Goal: Information Seeking & Learning: Learn about a topic

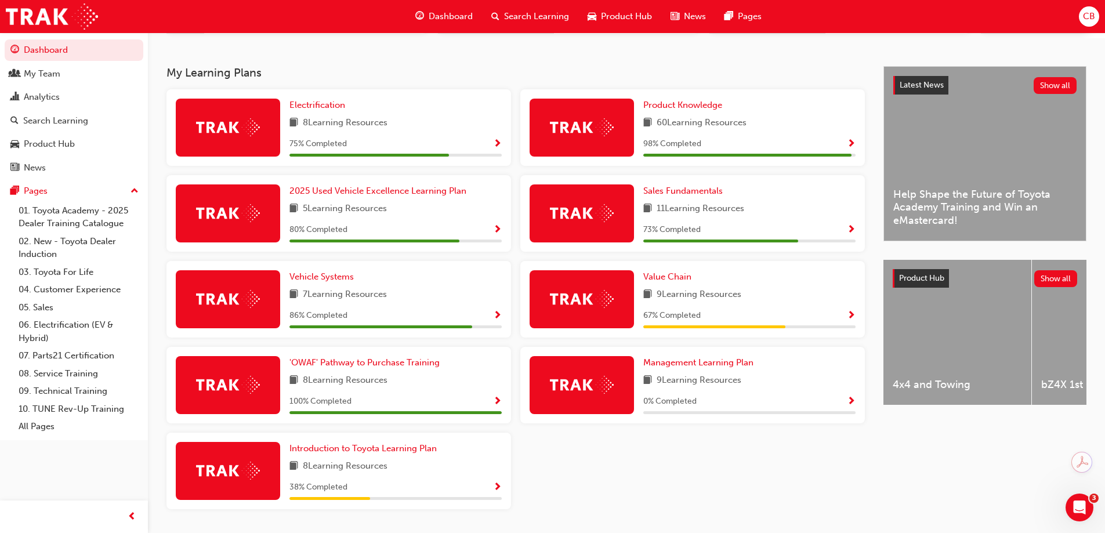
scroll to position [209, 0]
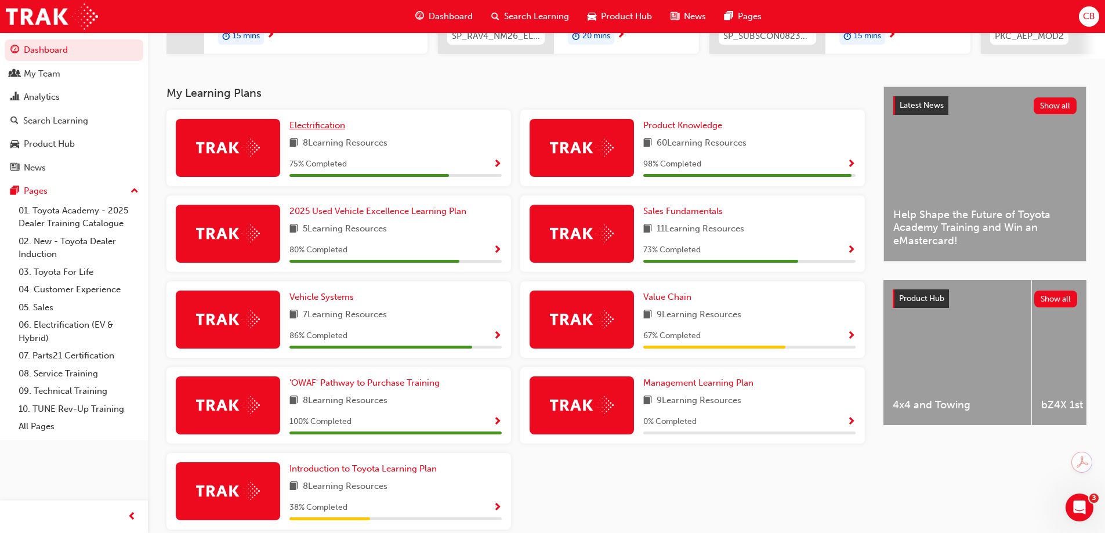
click at [317, 130] on span "Electrification" at bounding box center [317, 125] width 56 height 10
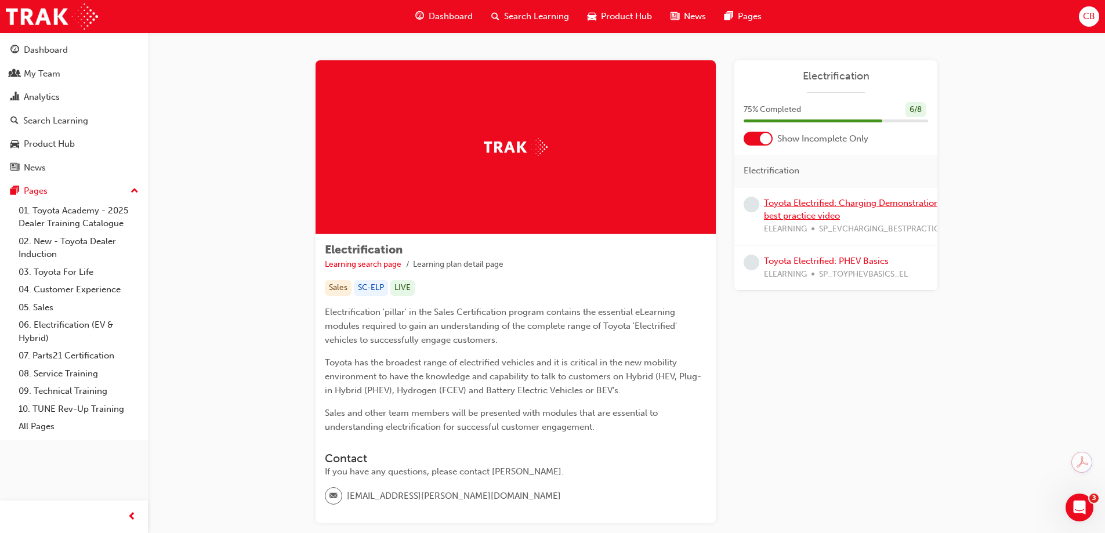
click at [799, 202] on link "Toyota Electrified: Charging Demonstration best practice video" at bounding box center [851, 210] width 175 height 24
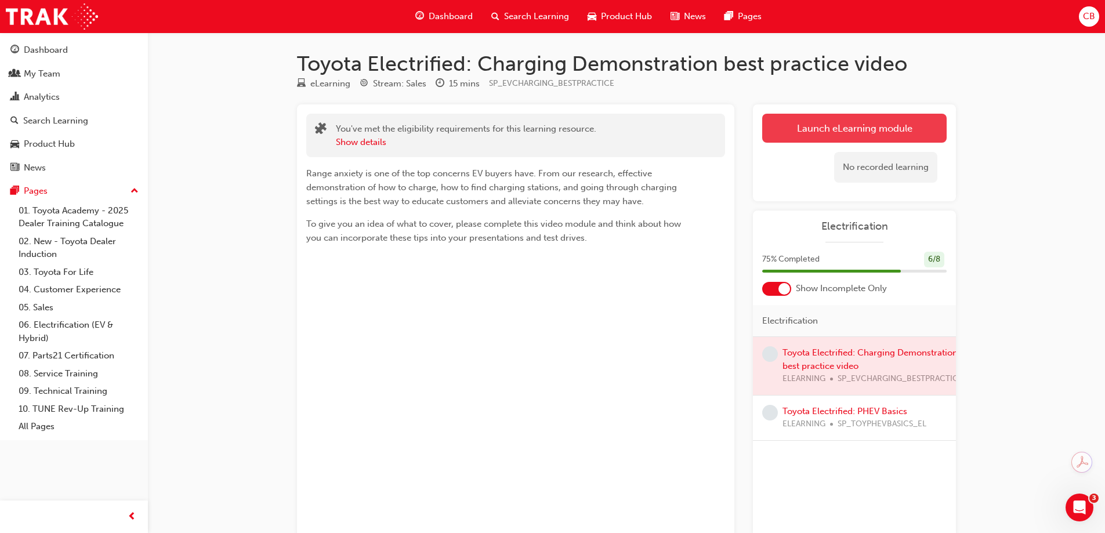
click at [857, 131] on link "Launch eLearning module" at bounding box center [854, 128] width 184 height 29
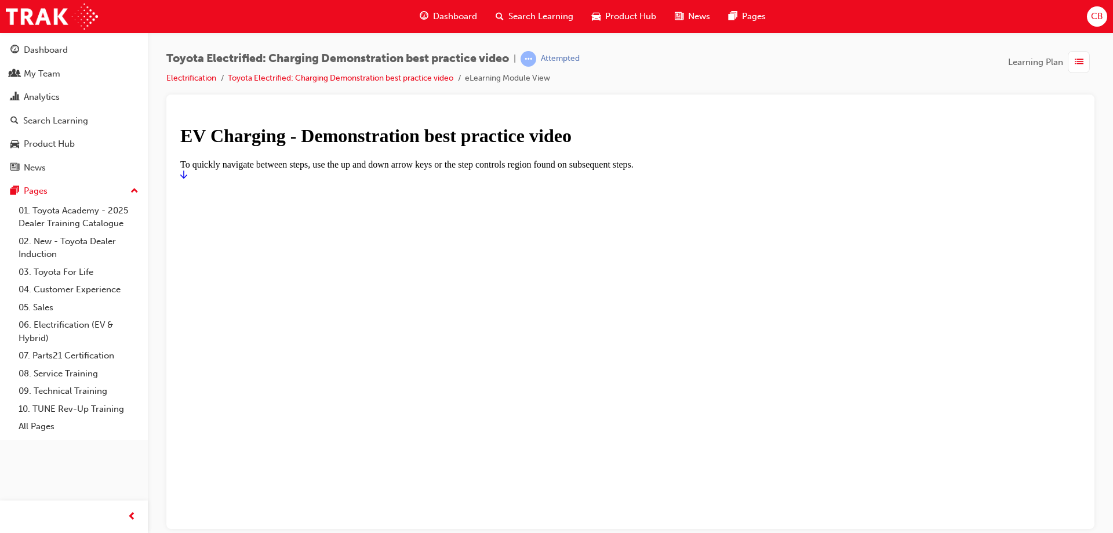
click at [187, 179] on icon "Start" at bounding box center [183, 173] width 7 height 9
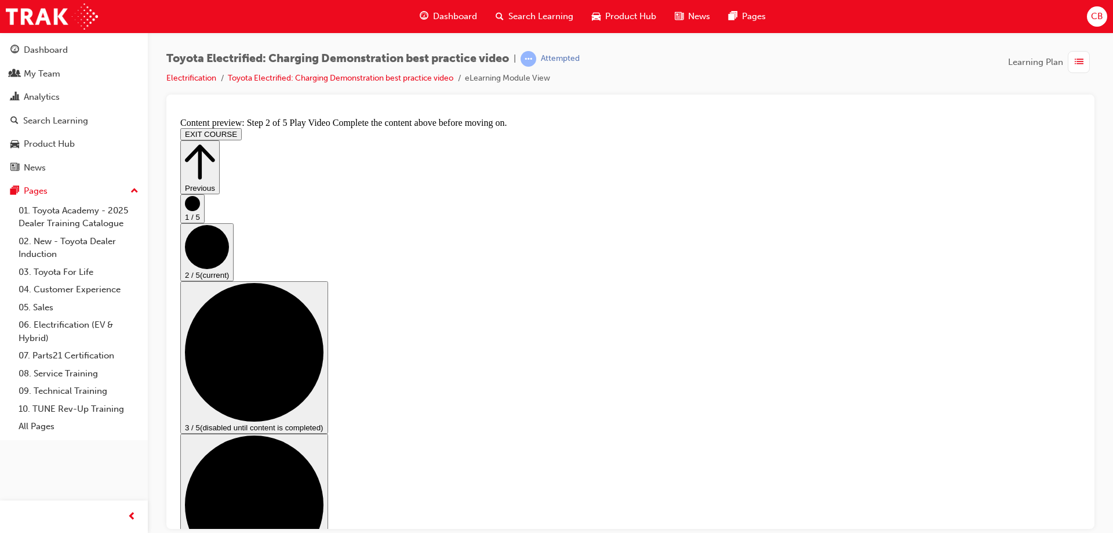
click at [242, 128] on button "EXIT COURSE" at bounding box center [210, 134] width 61 height 12
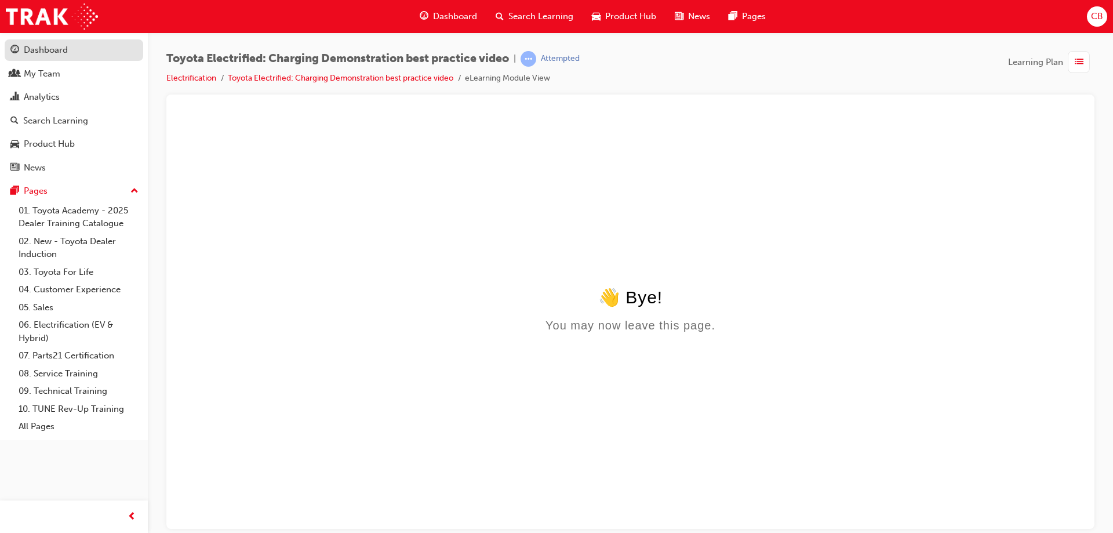
click at [50, 49] on div "Dashboard" at bounding box center [46, 49] width 44 height 13
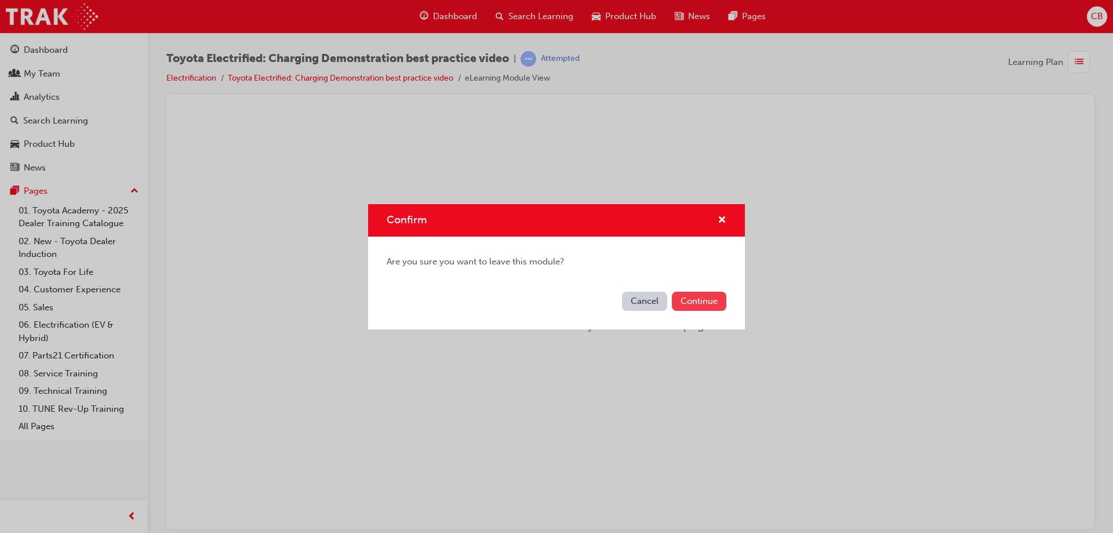
click at [698, 301] on button "Continue" at bounding box center [699, 301] width 55 height 19
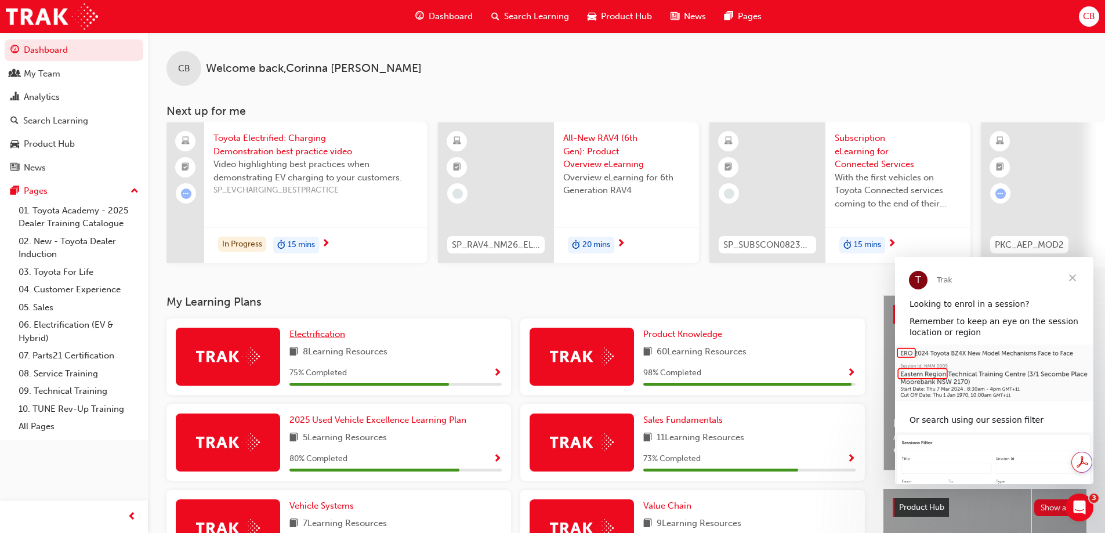
click at [296, 335] on span "Electrification" at bounding box center [317, 334] width 56 height 10
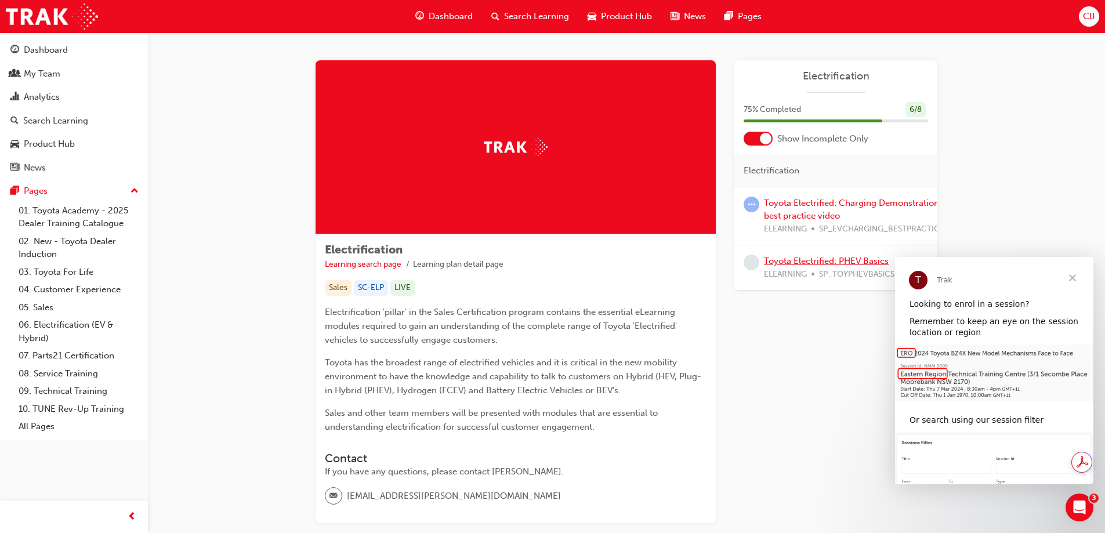
click at [800, 257] on link "Toyota Electrified: PHEV Basics" at bounding box center [826, 261] width 125 height 10
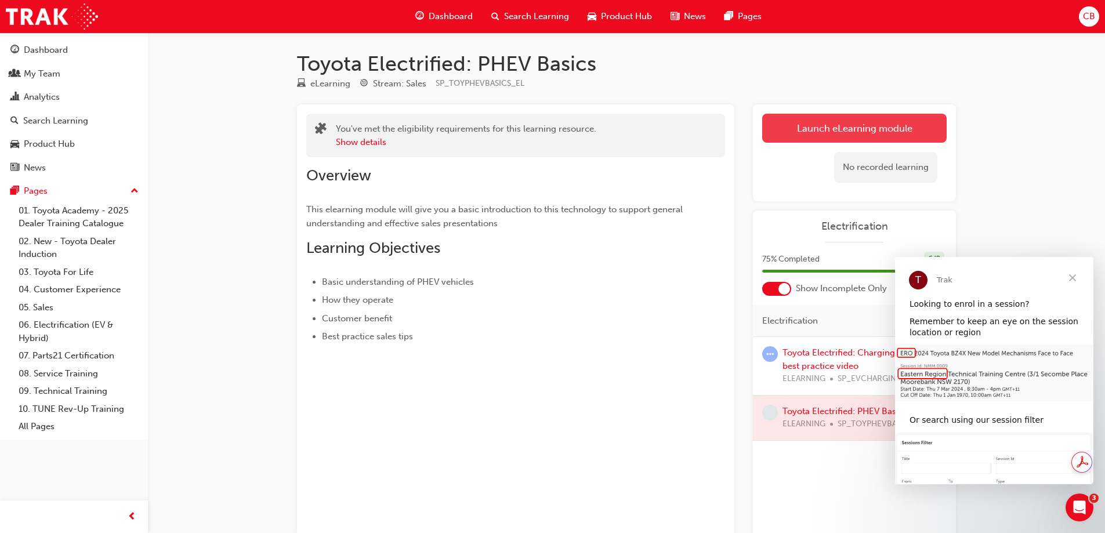
click at [870, 128] on link "Launch eLearning module" at bounding box center [854, 128] width 184 height 29
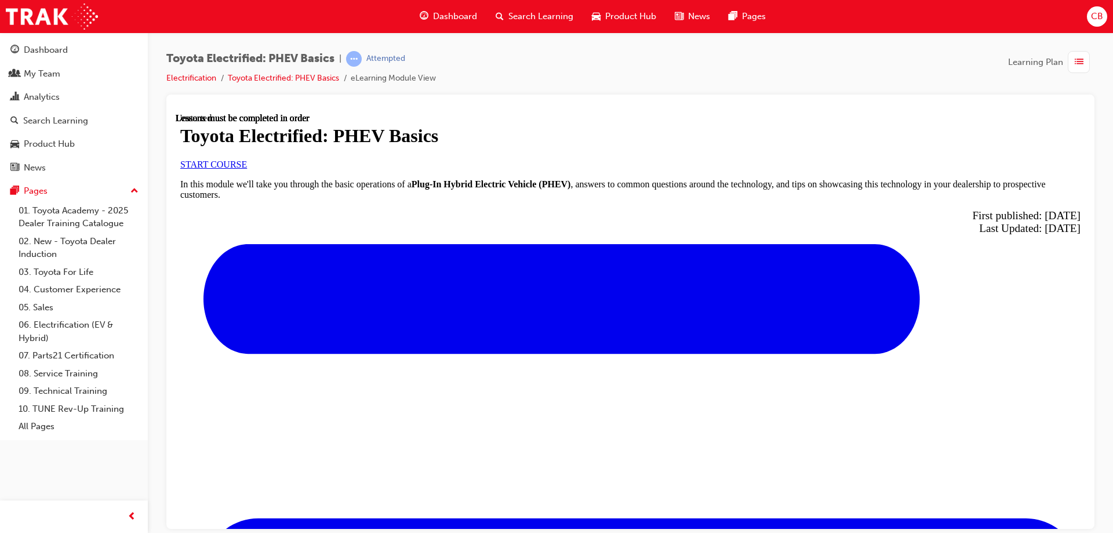
click at [247, 169] on span "START COURSE" at bounding box center [213, 164] width 67 height 10
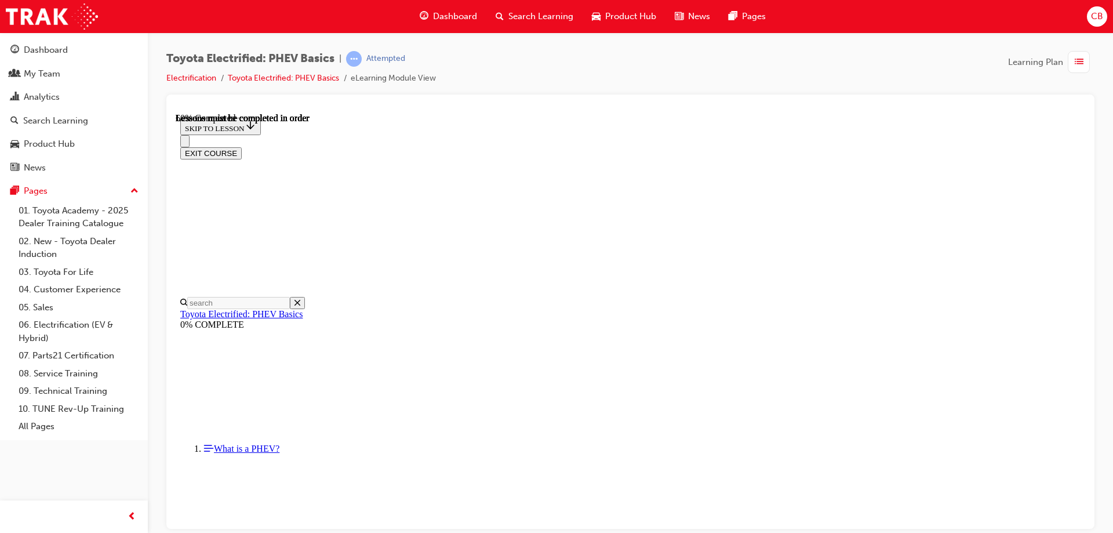
scroll to position [790, 0]
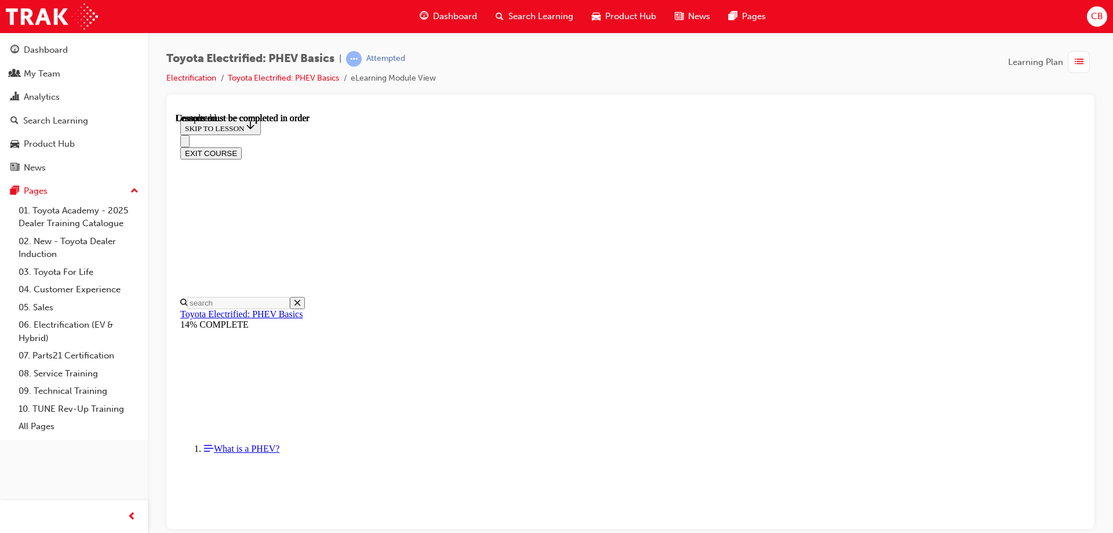
drag, startPoint x: 1020, startPoint y: 506, endPoint x: 1007, endPoint y: 503, distance: 13.1
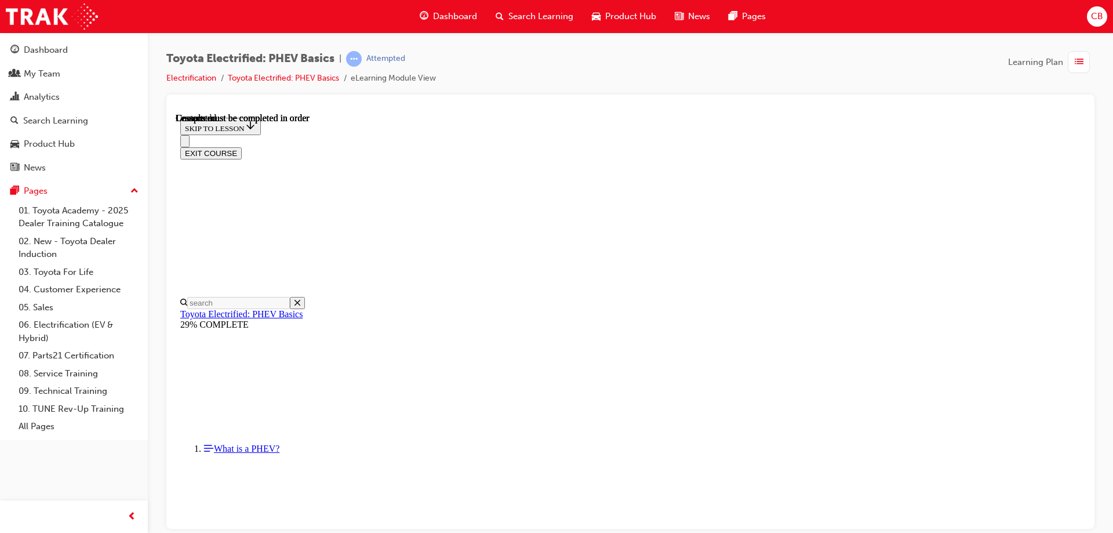
scroll to position [414, 0]
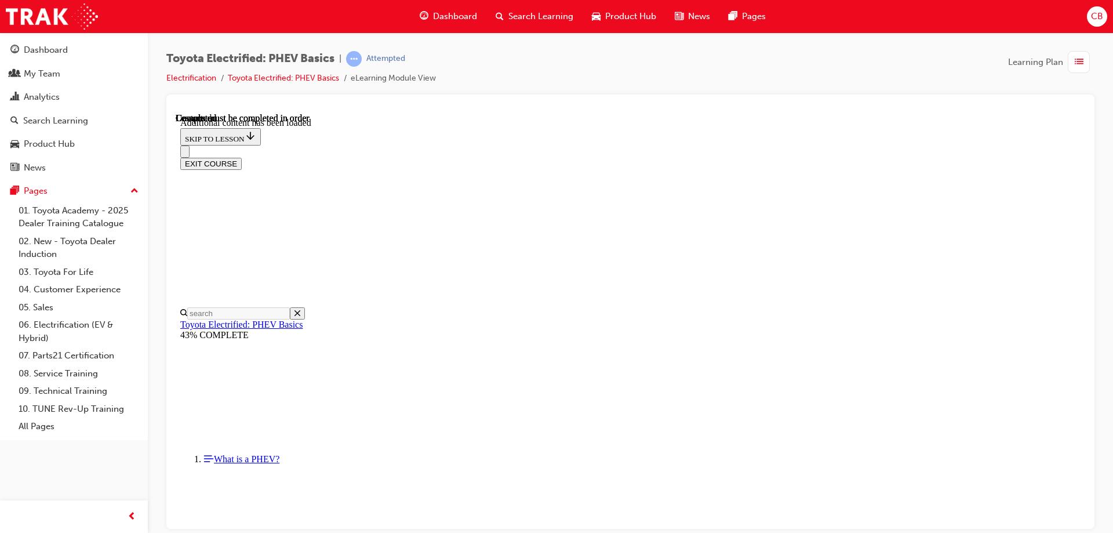
scroll to position [244, 0]
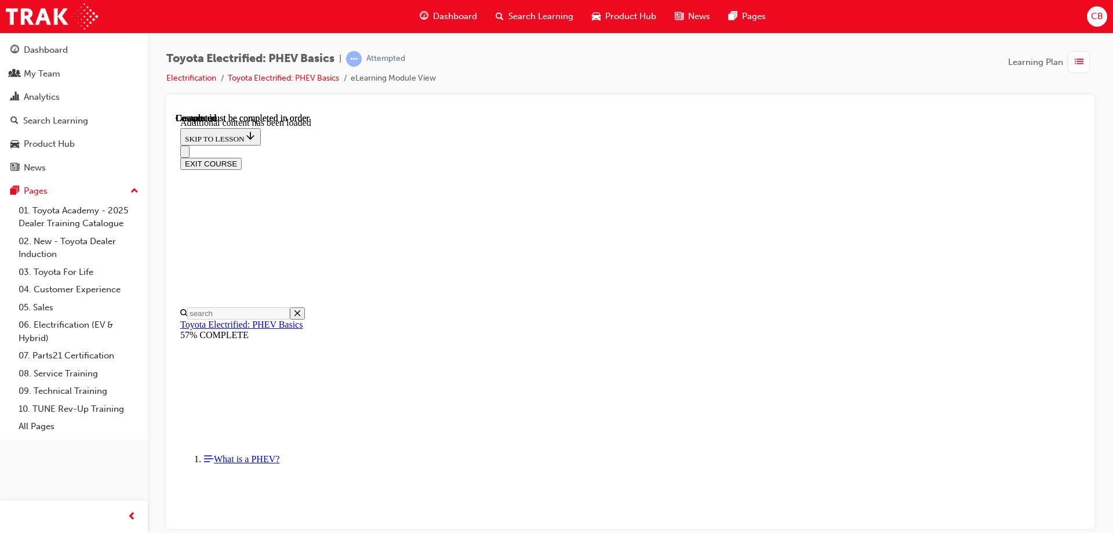
scroll to position [1544, 0]
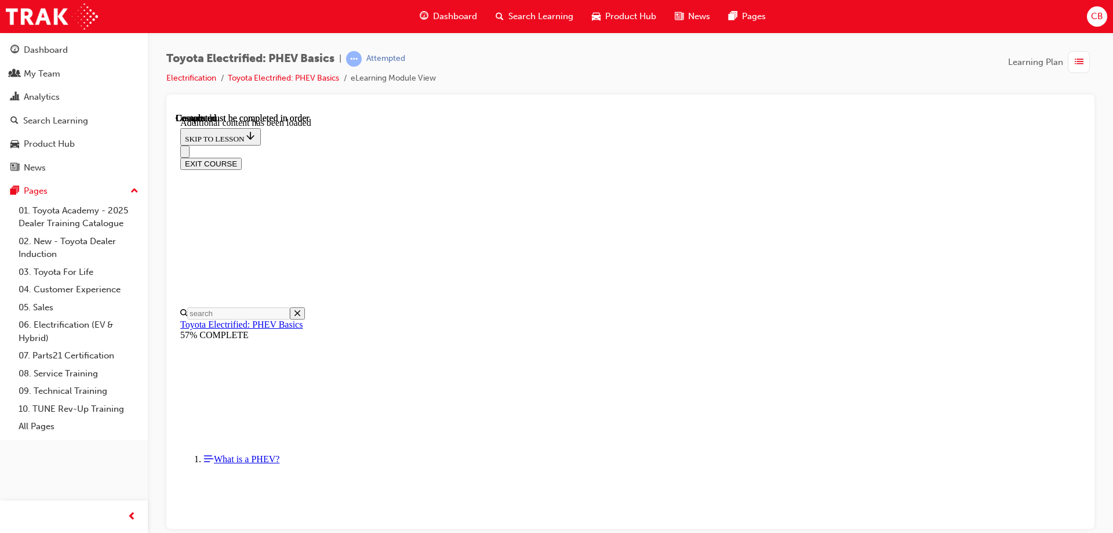
scroll to position [1834, 0]
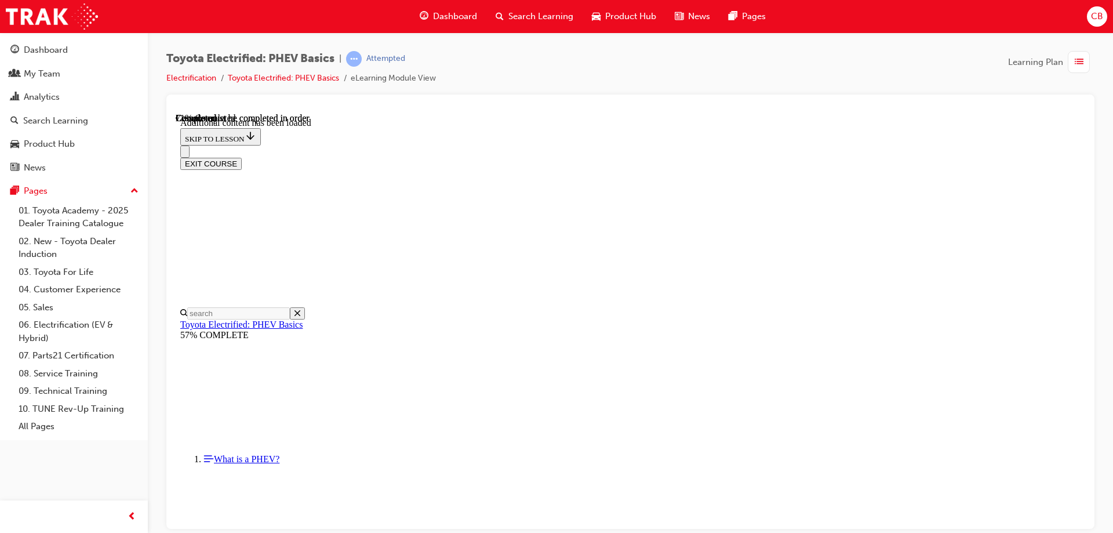
scroll to position [524, 0]
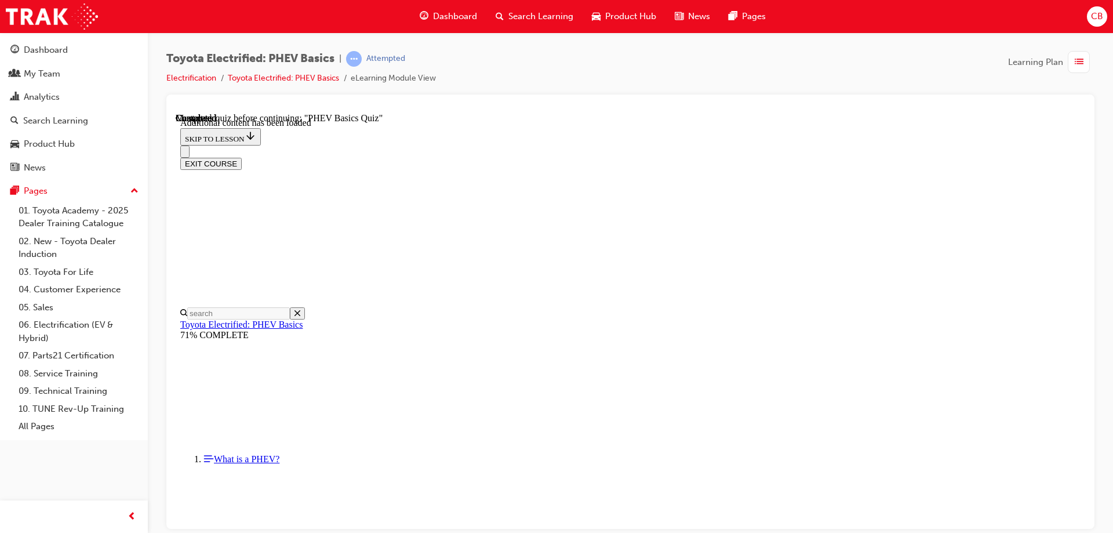
radio input "true"
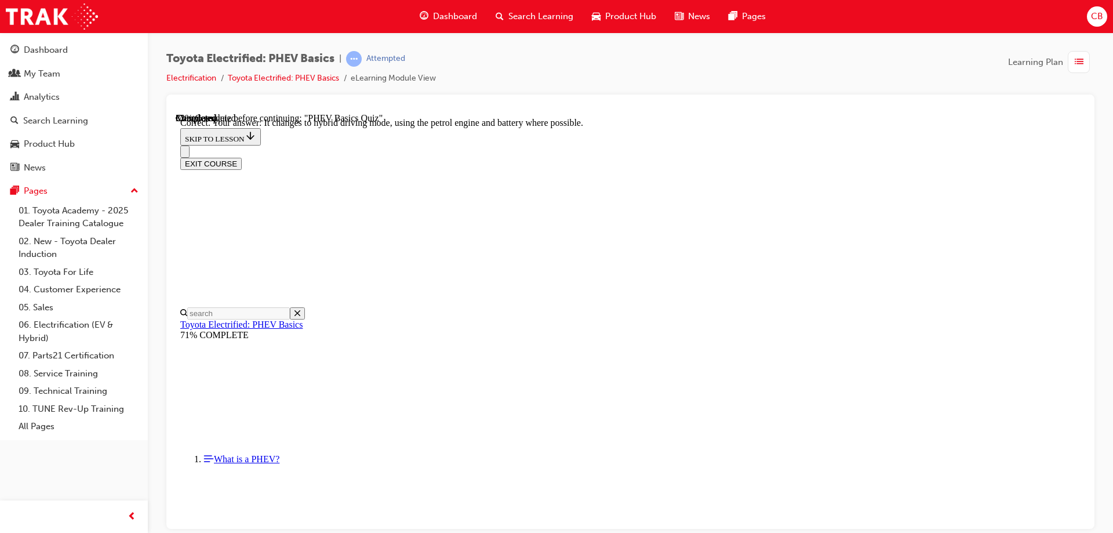
scroll to position [125, 0]
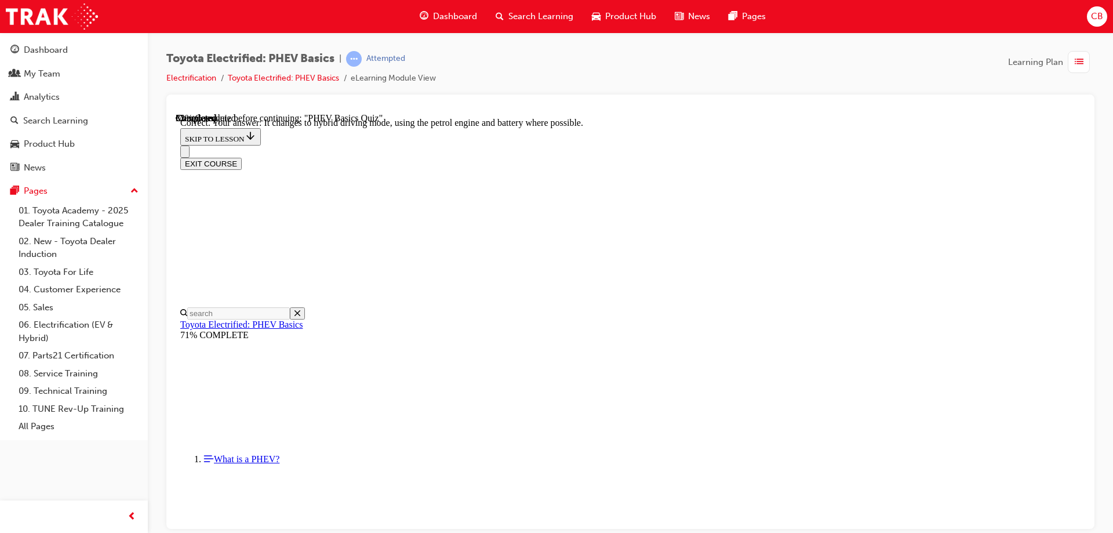
radio input "true"
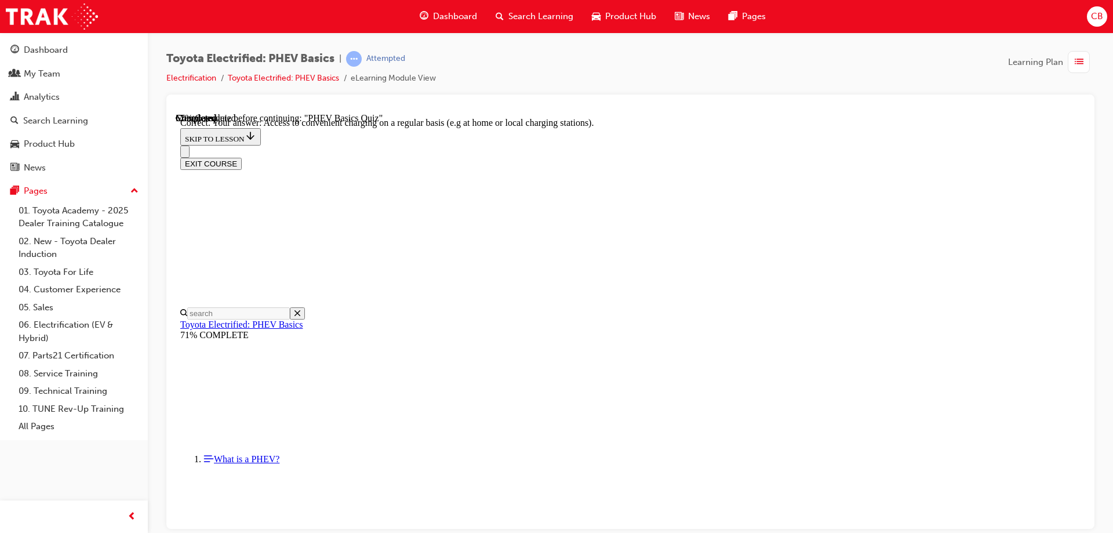
scroll to position [119, 0]
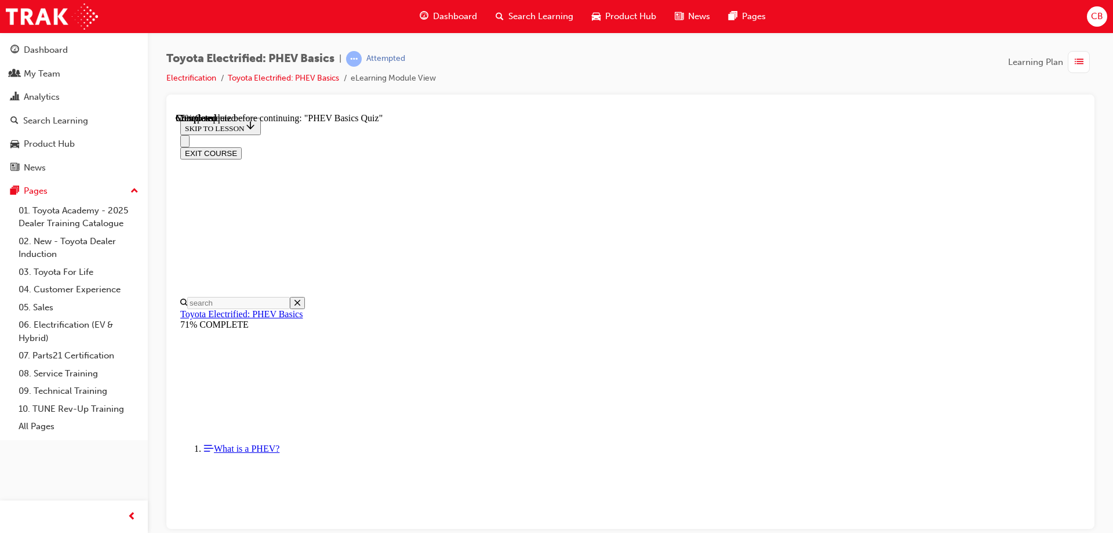
radio input "true"
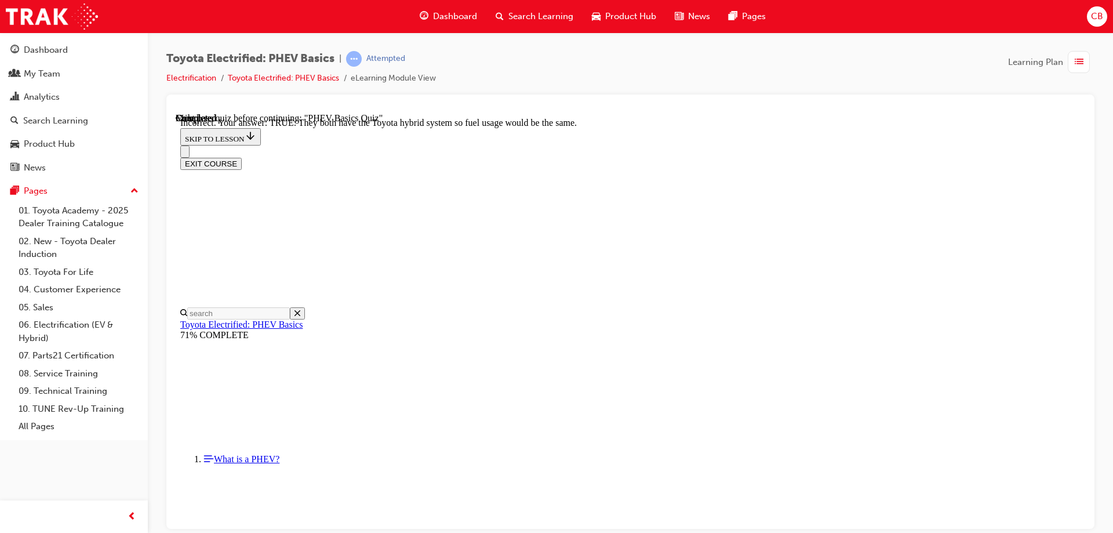
scroll to position [199, 0]
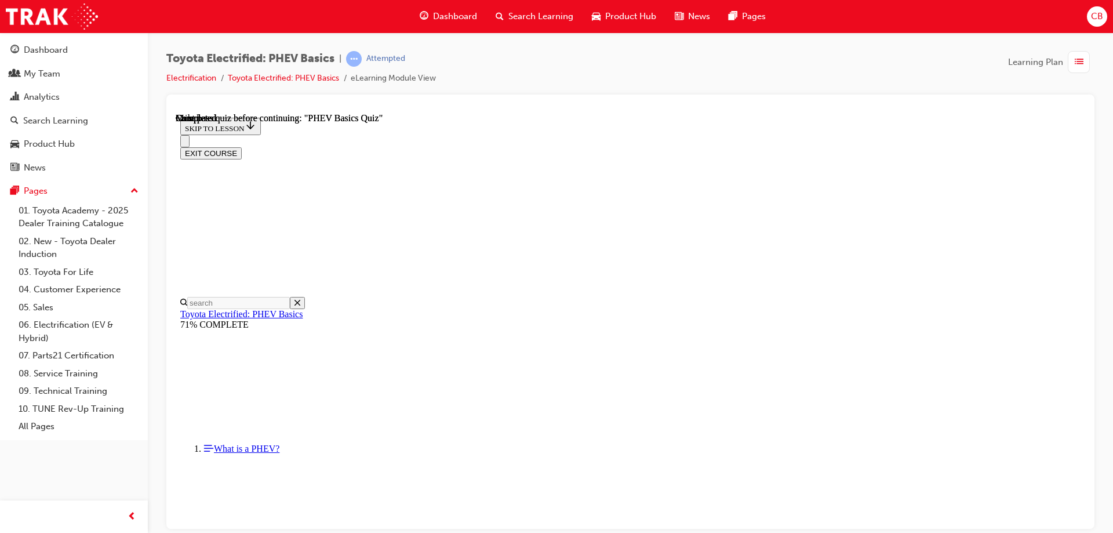
scroll to position [214, 0]
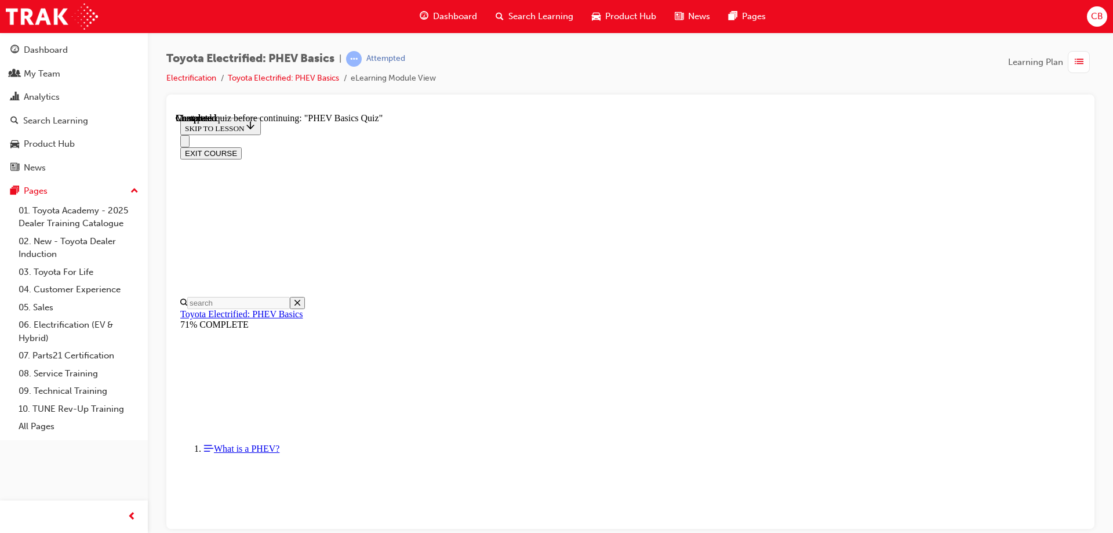
radio input "true"
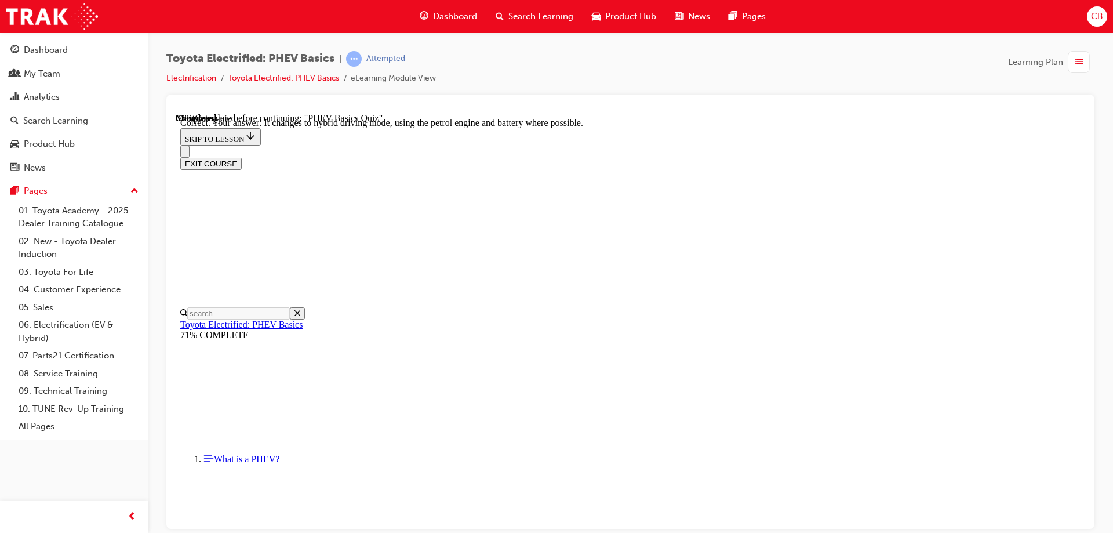
scroll to position [125, 0]
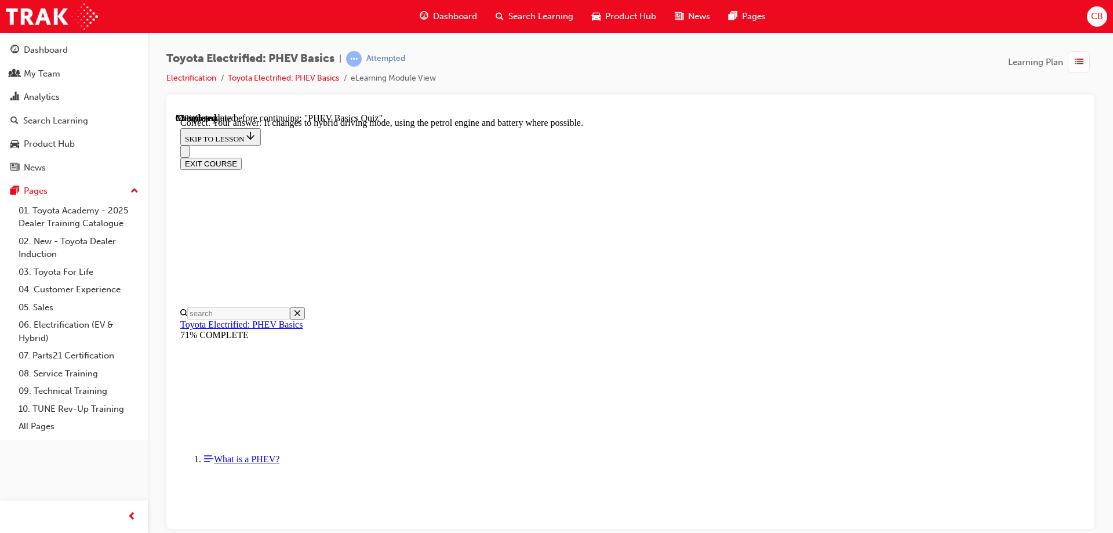
radio input "true"
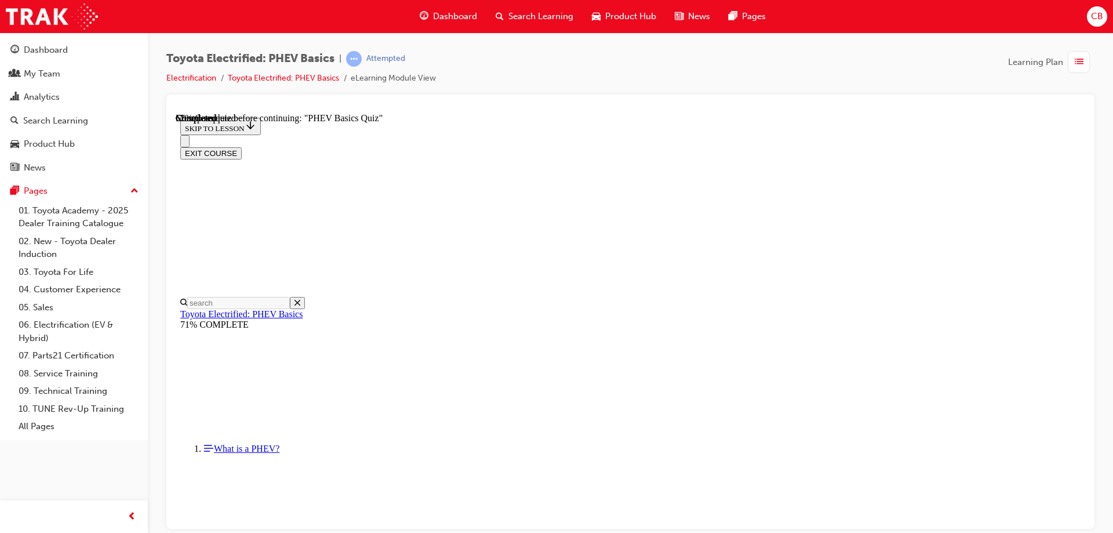
radio input "true"
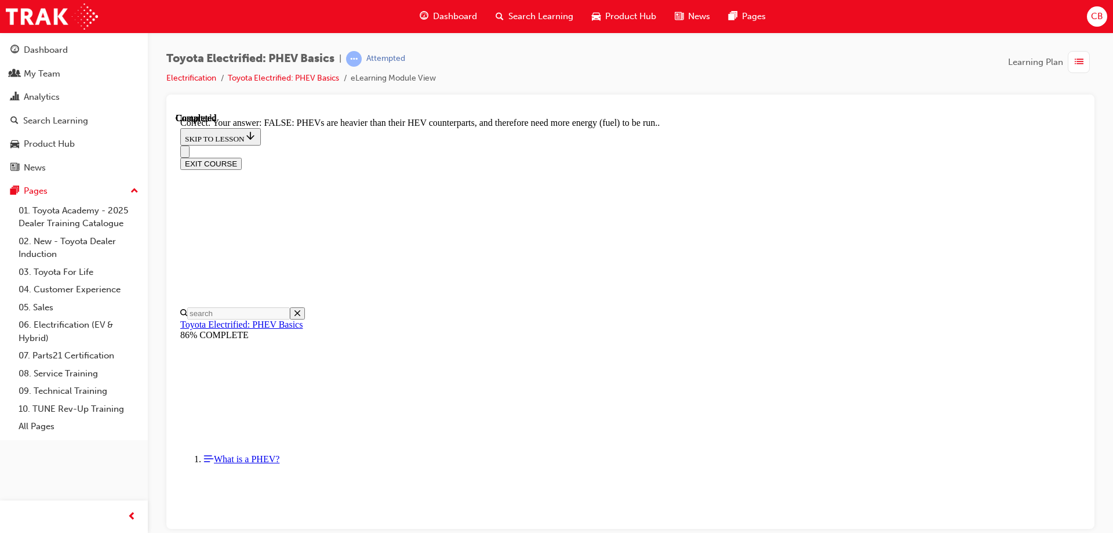
scroll to position [199, 0]
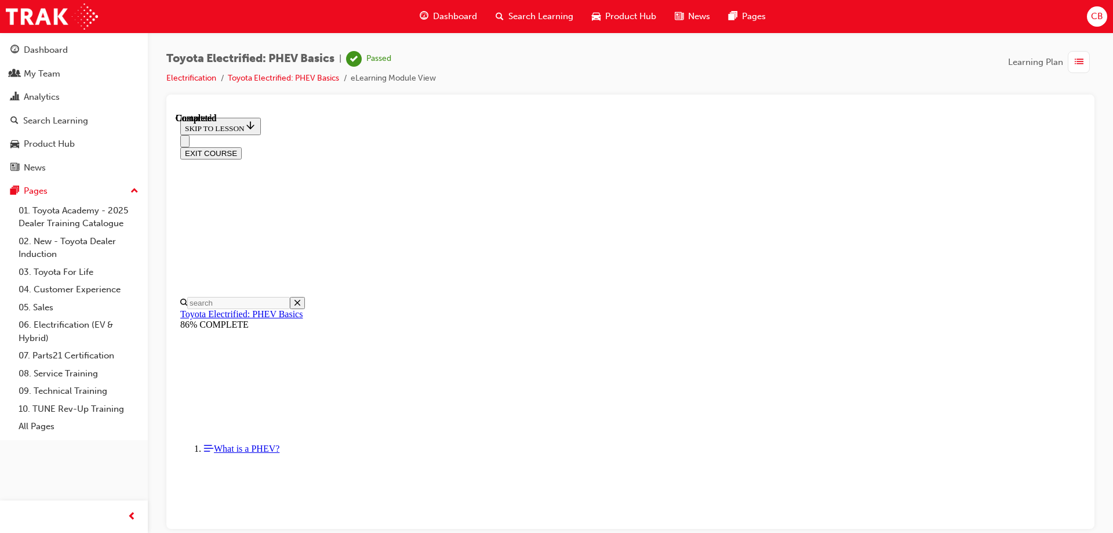
scroll to position [214, 0]
click at [242, 147] on button "EXIT COURSE" at bounding box center [210, 153] width 61 height 12
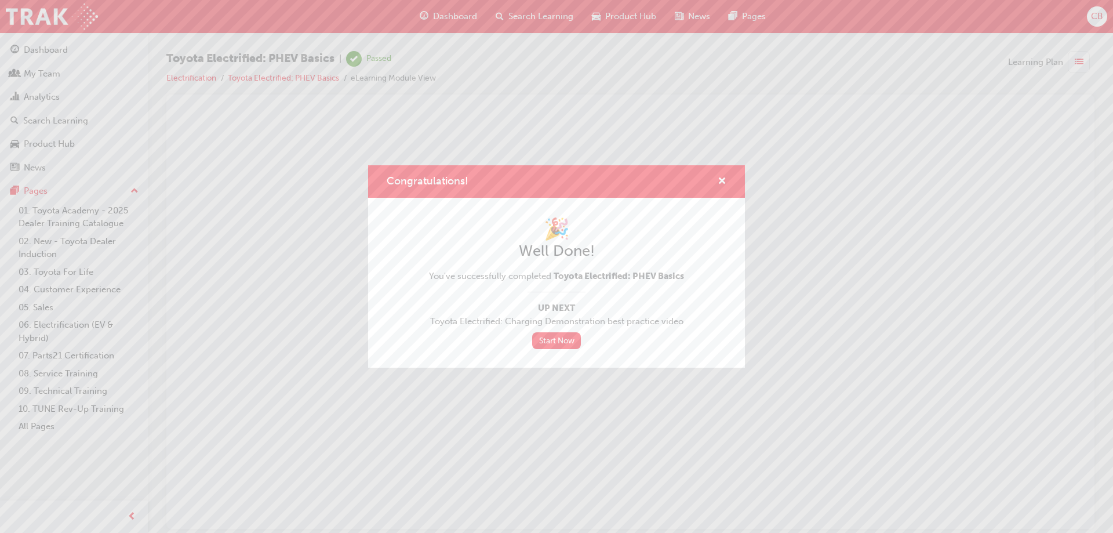
scroll to position [0, 0]
click at [556, 340] on link "Start Now" at bounding box center [556, 340] width 49 height 17
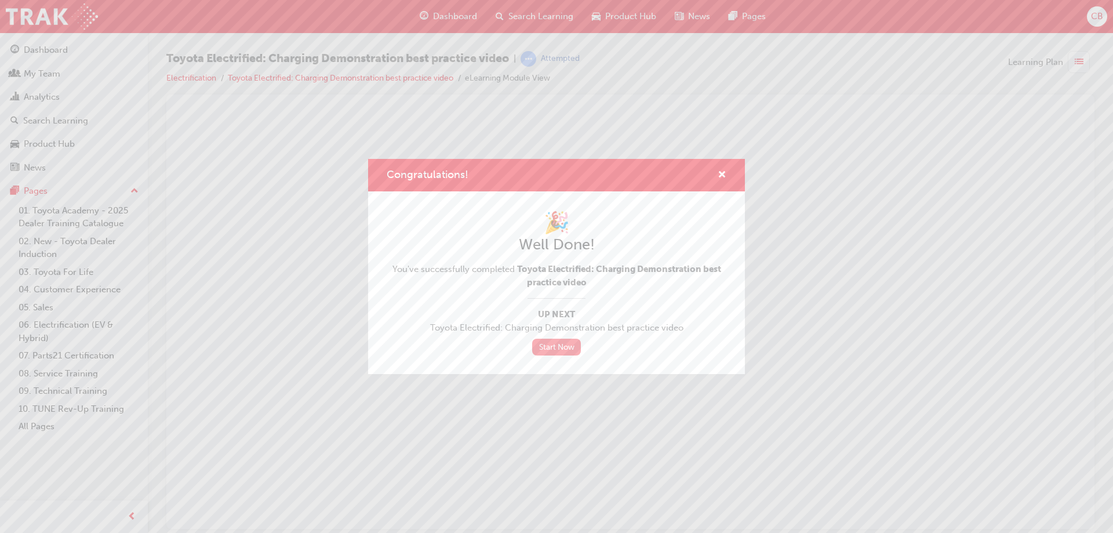
click at [562, 347] on link "Start Now" at bounding box center [556, 347] width 49 height 17
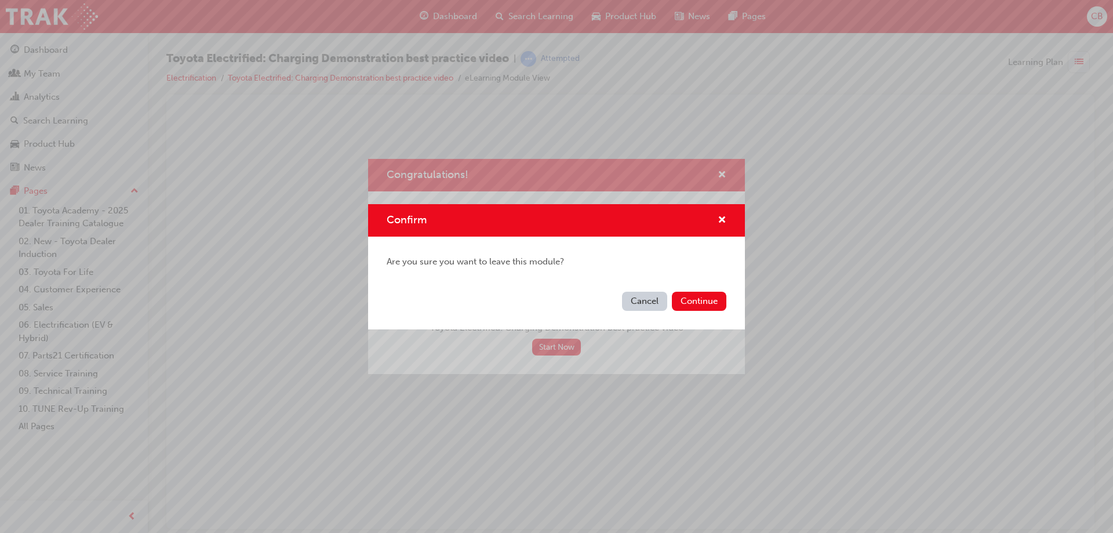
click at [653, 301] on button "Cancel" at bounding box center [644, 301] width 45 height 19
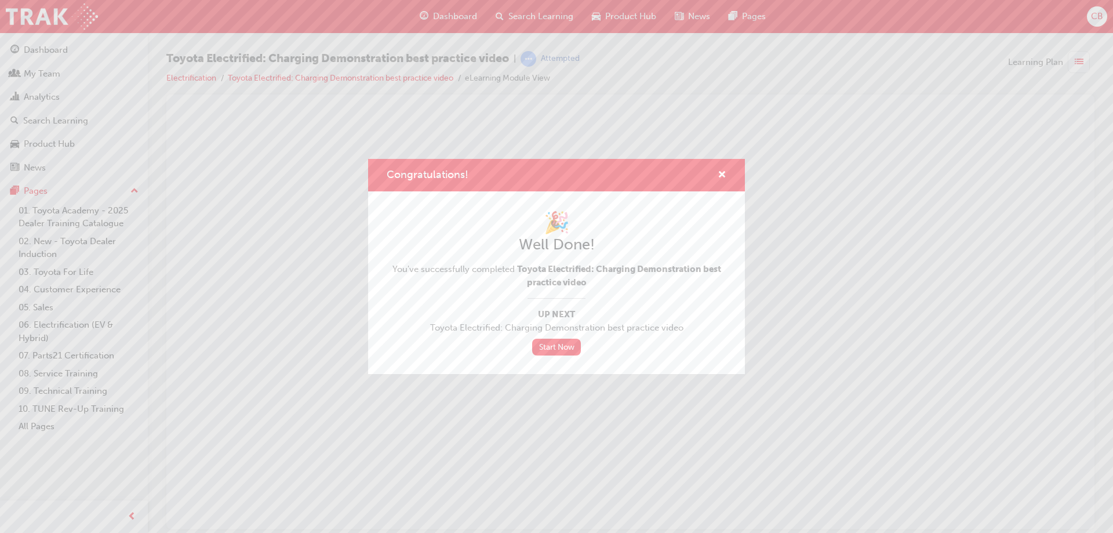
click at [716, 175] on div "Congratulations!" at bounding box center [718, 175] width 18 height 14
click at [723, 172] on span "cross-icon" at bounding box center [722, 175] width 9 height 10
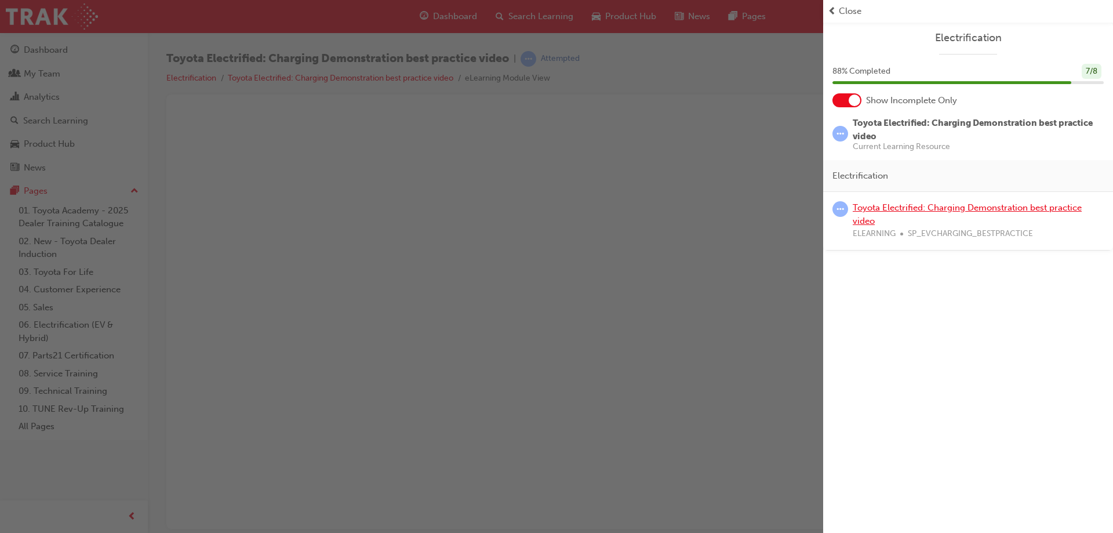
click at [880, 207] on link "Toyota Electrified: Charging Demonstration best practice video" at bounding box center [967, 214] width 229 height 24
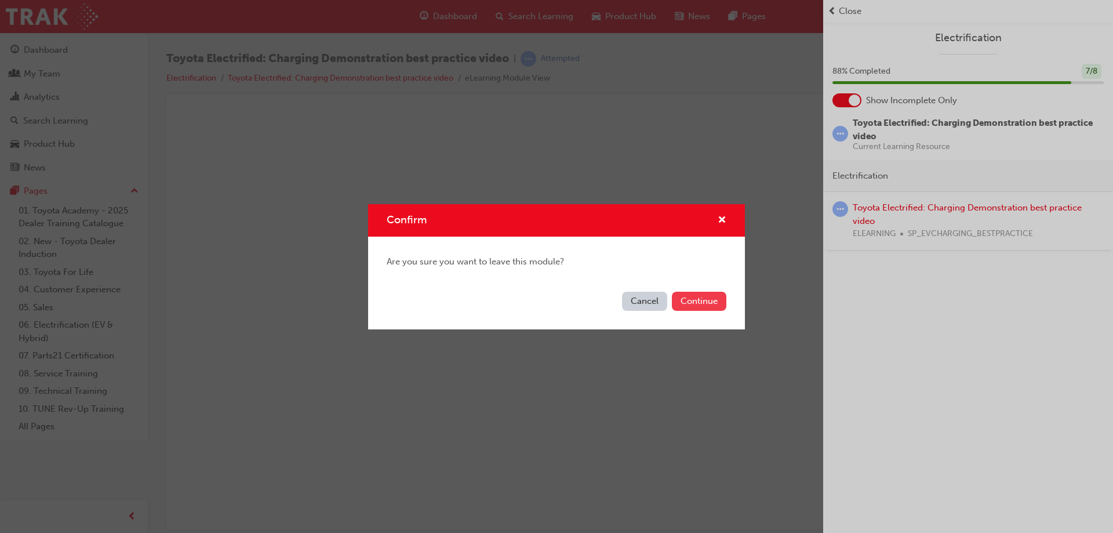
click at [685, 300] on button "Continue" at bounding box center [699, 301] width 55 height 19
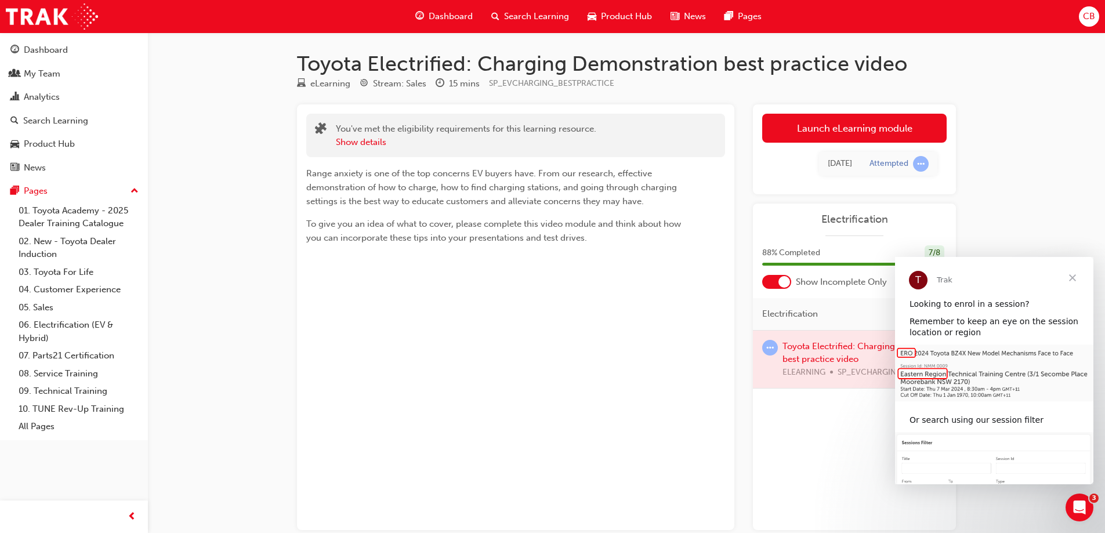
click at [1074, 275] on span "Close" at bounding box center [1072, 278] width 42 height 42
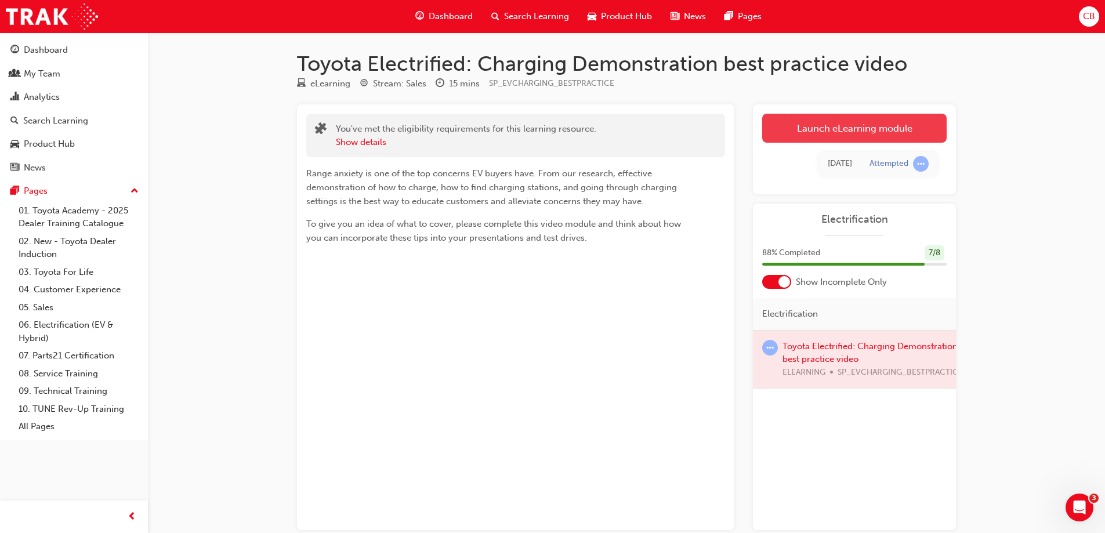
click at [840, 135] on link "Launch eLearning module" at bounding box center [854, 128] width 184 height 29
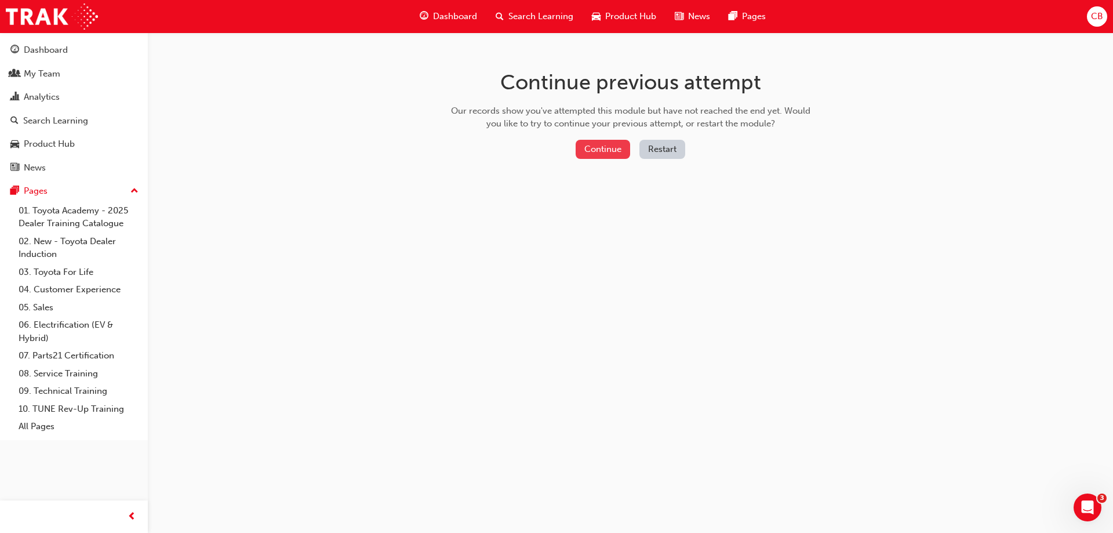
click at [585, 151] on button "Continue" at bounding box center [603, 149] width 55 height 19
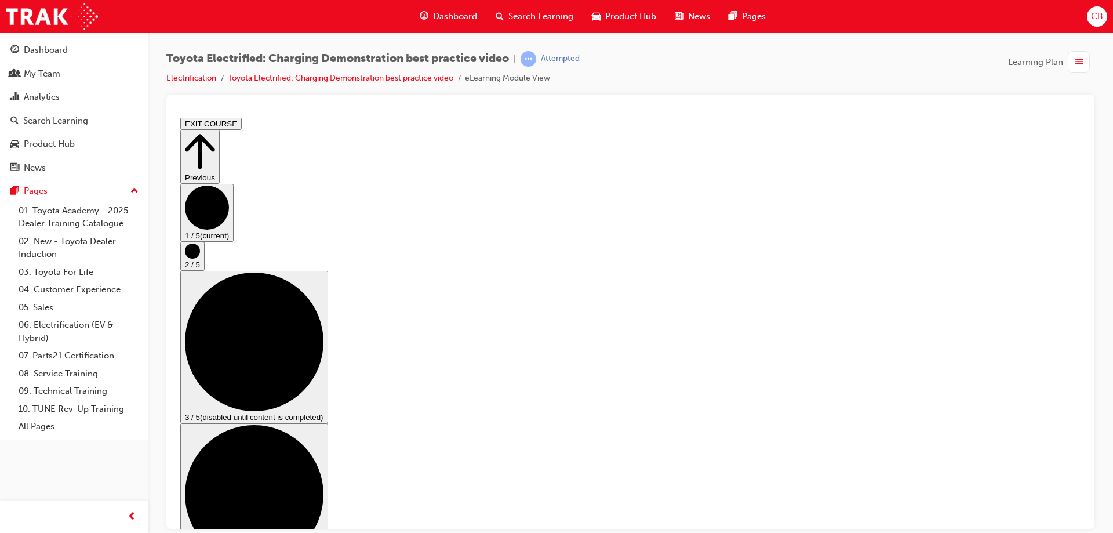
click at [200, 258] on circle "Step controls" at bounding box center [192, 250] width 15 height 15
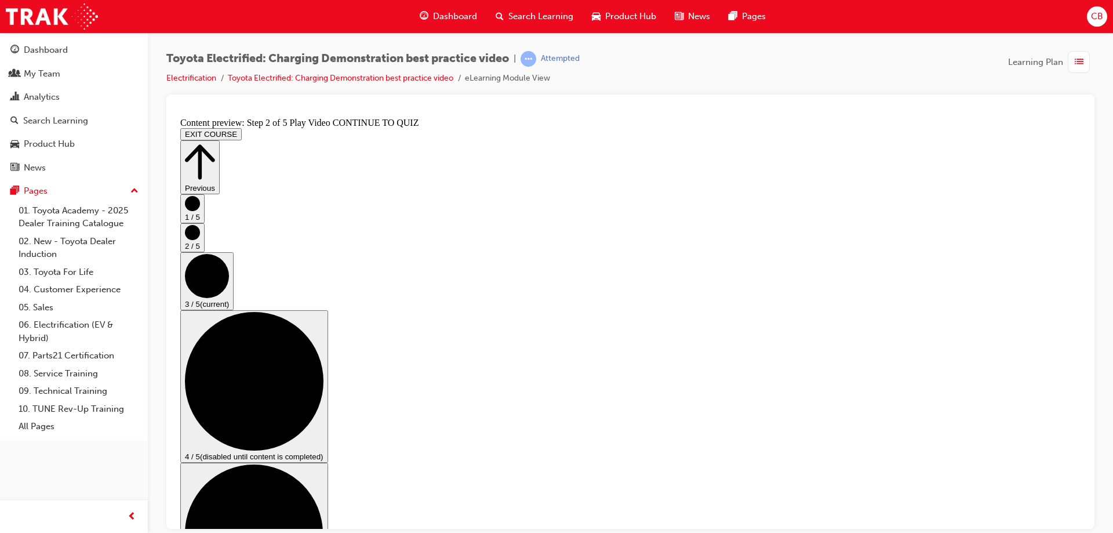
checkbox input "true"
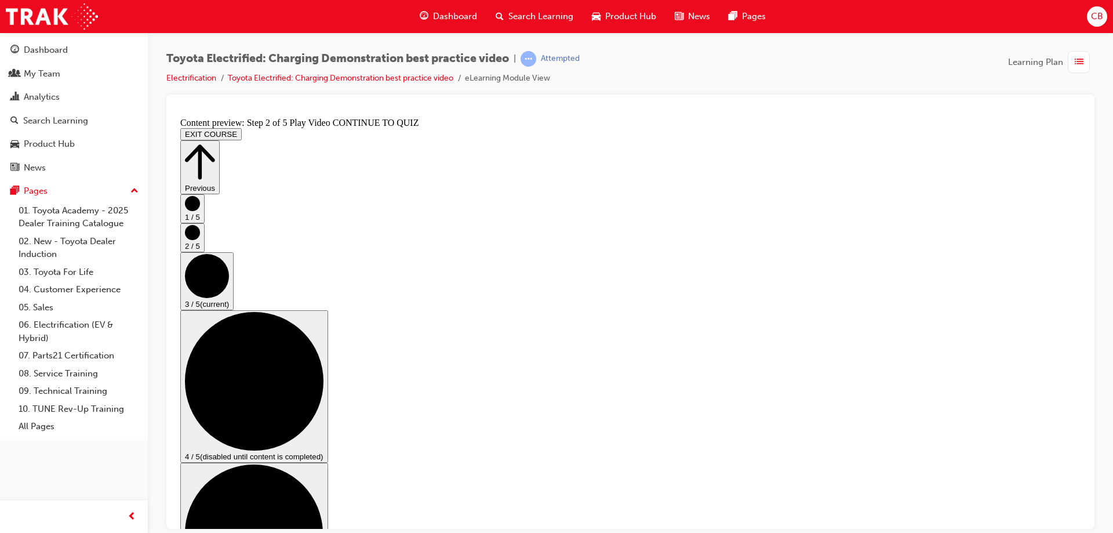
checkbox input "true"
checkbox input "false"
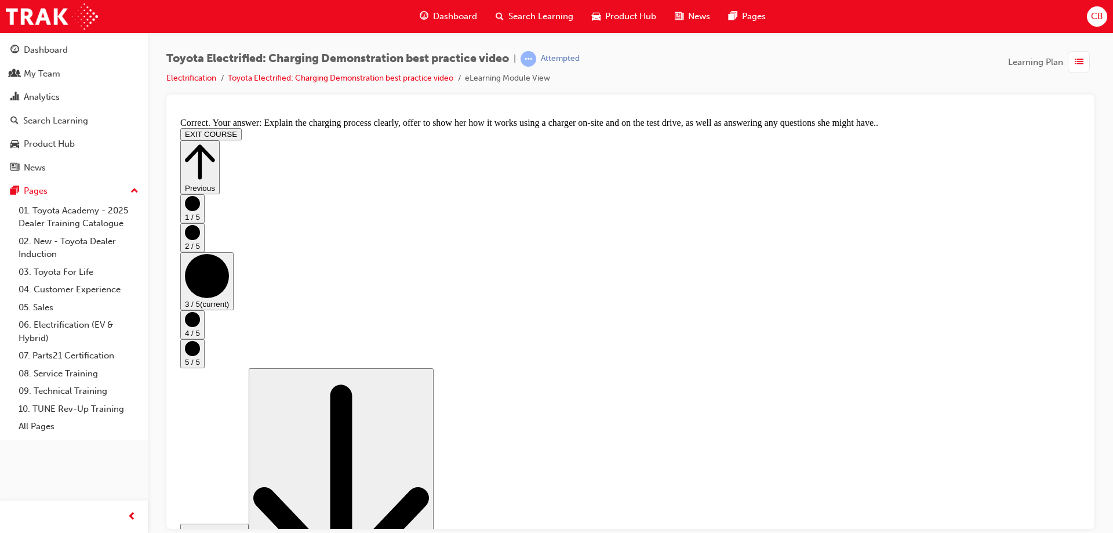
scroll to position [215, 0]
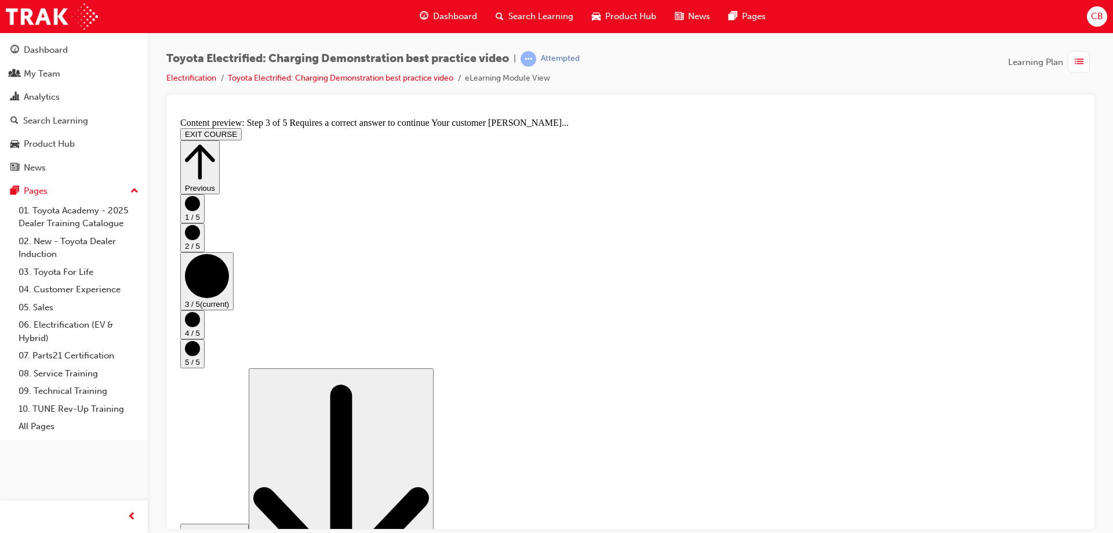
scroll to position [166, 0]
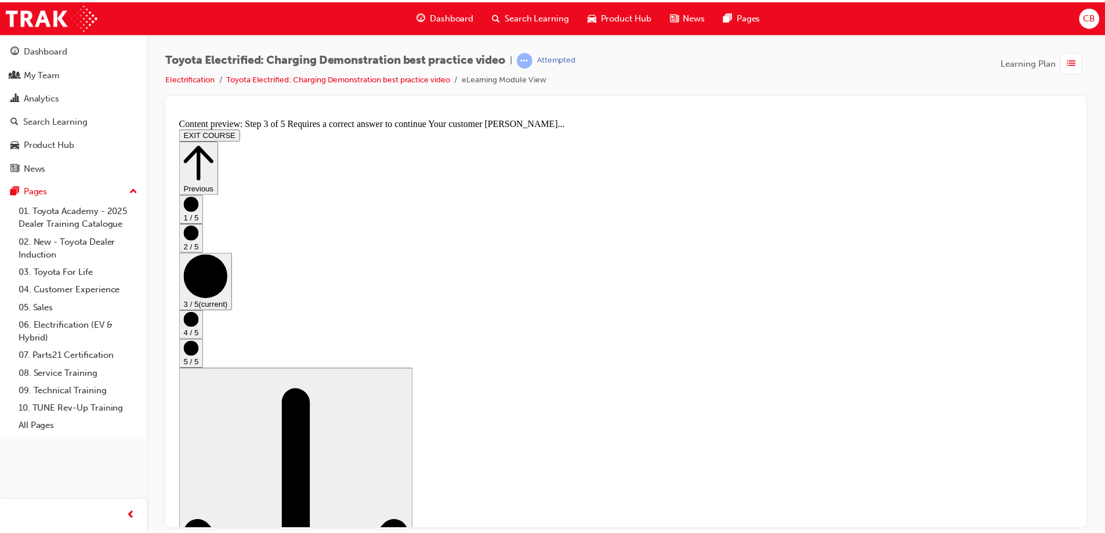
scroll to position [0, 0]
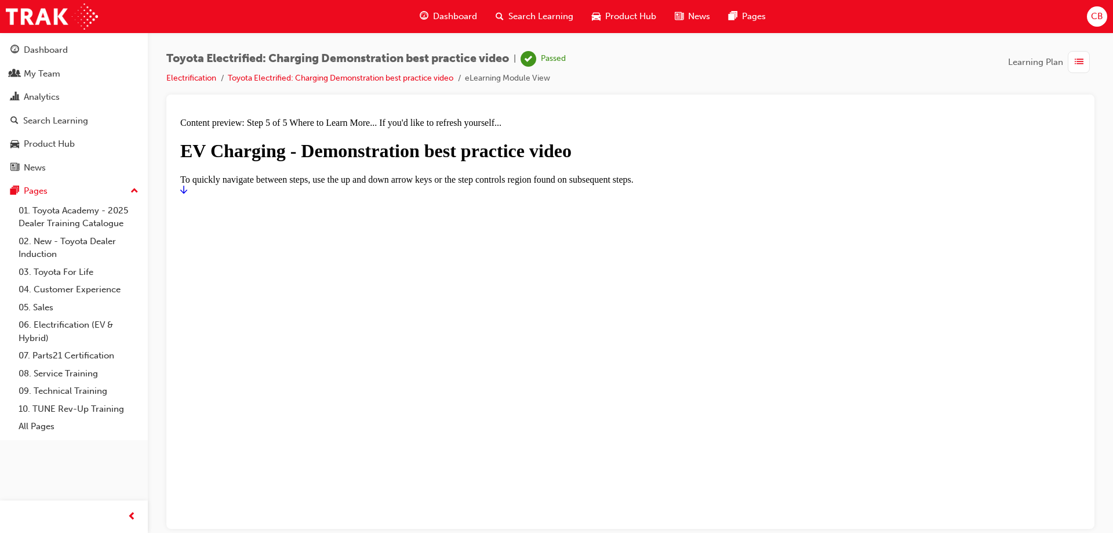
click at [455, 21] on span "Dashboard" at bounding box center [455, 16] width 44 height 13
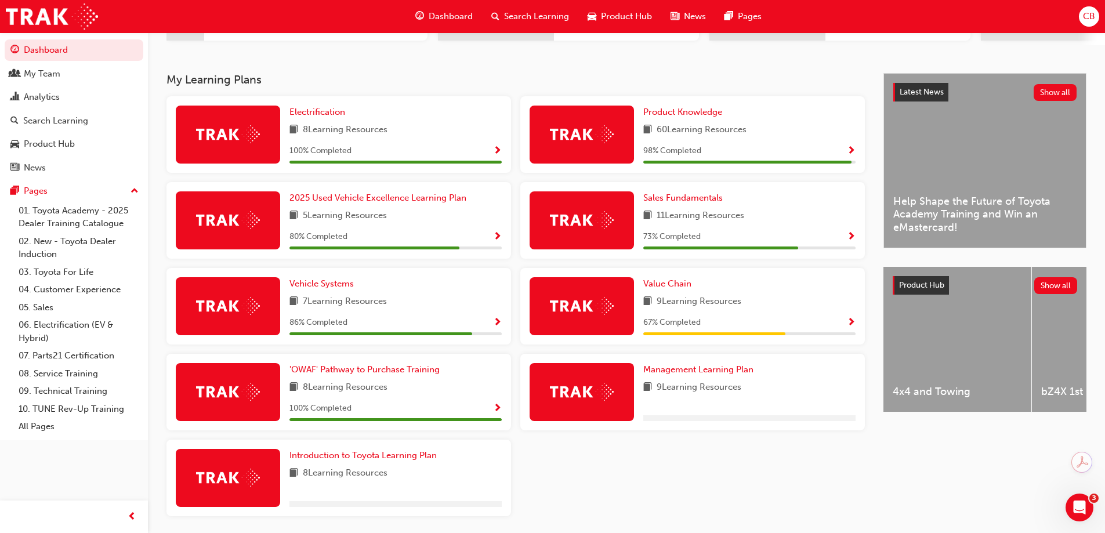
scroll to position [267, 0]
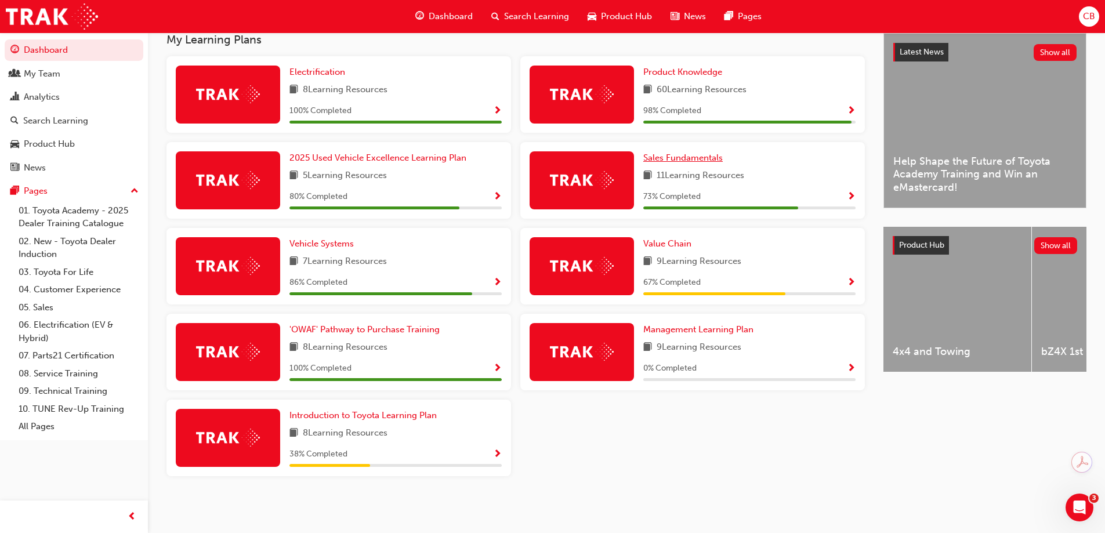
click at [681, 156] on span "Sales Fundamentals" at bounding box center [682, 158] width 79 height 10
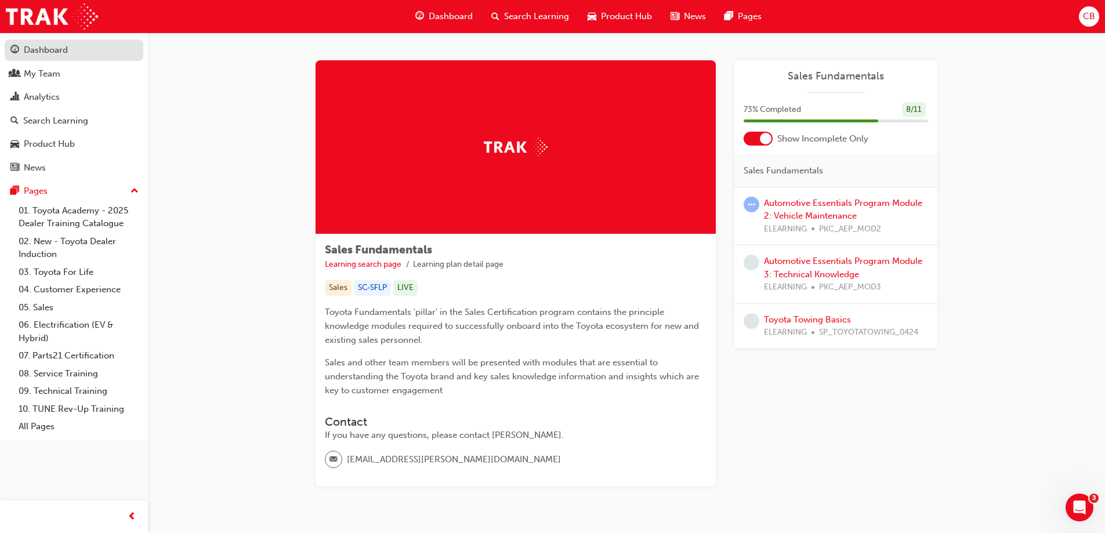
click at [30, 52] on div "Dashboard" at bounding box center [46, 49] width 44 height 13
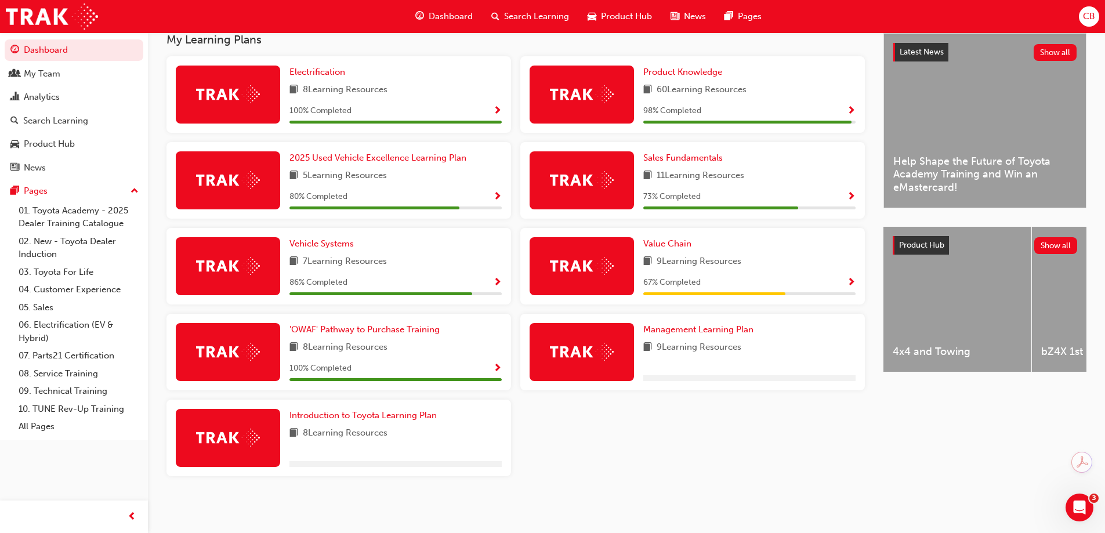
scroll to position [267, 0]
click at [685, 71] on span "Product Knowledge" at bounding box center [682, 72] width 79 height 10
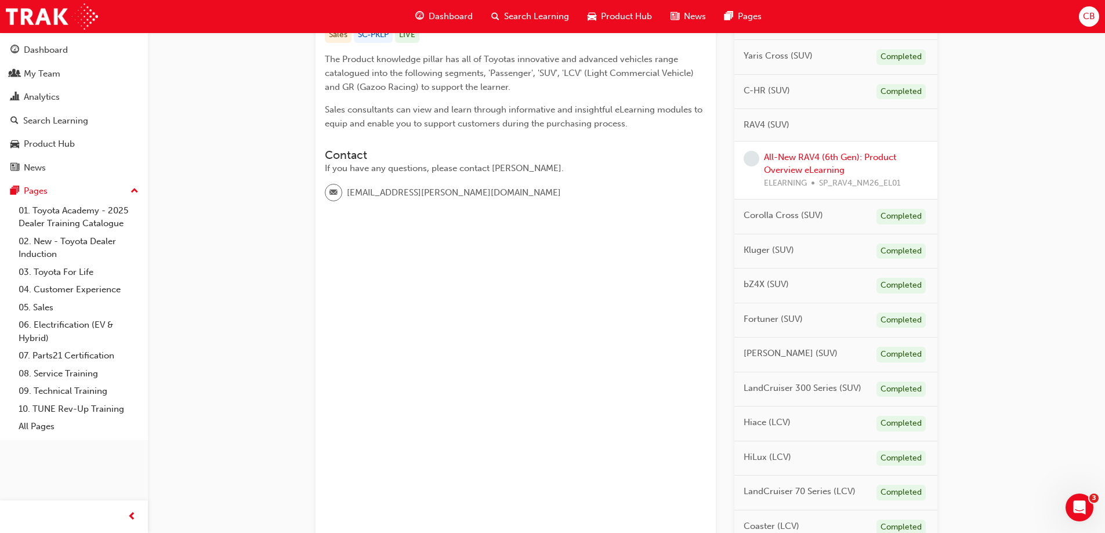
scroll to position [232, 0]
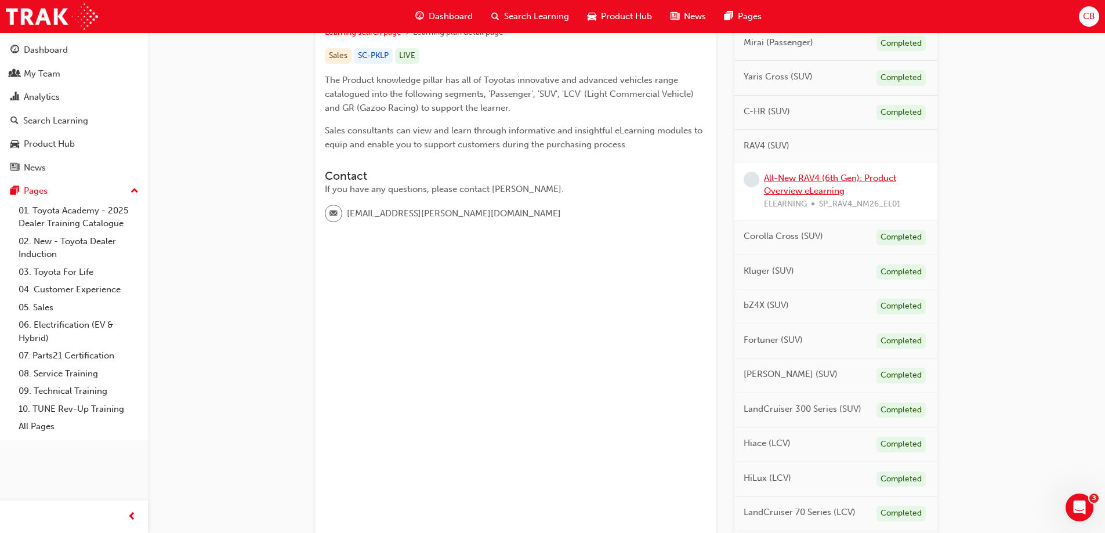
click at [786, 174] on link "All-New RAV4 (6th Gen): Product Overview eLearning" at bounding box center [830, 185] width 132 height 24
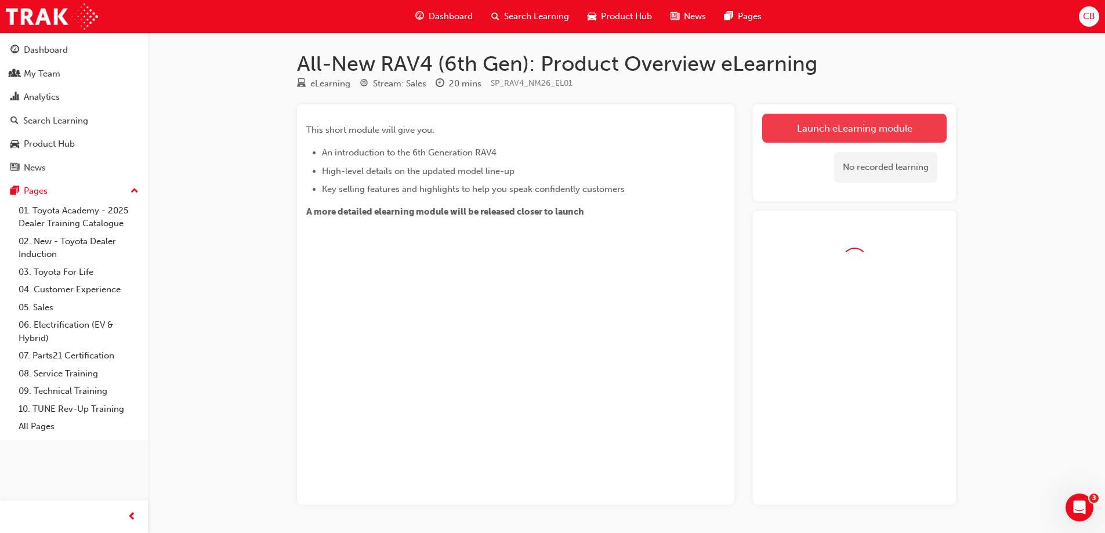
click at [812, 127] on link "Launch eLearning module" at bounding box center [854, 128] width 184 height 29
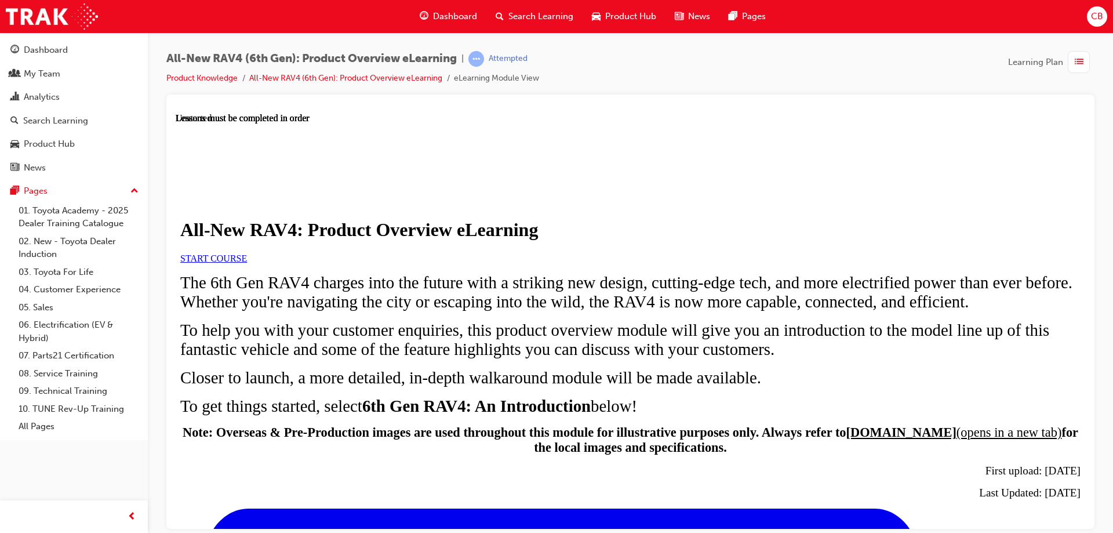
click at [247, 263] on span "START COURSE" at bounding box center [213, 258] width 67 height 10
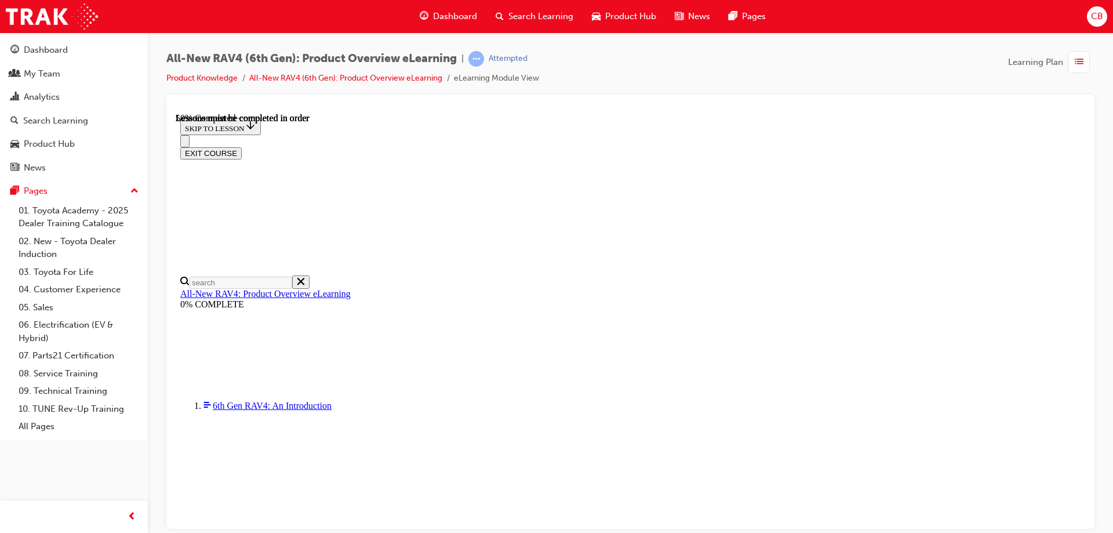
scroll to position [1186, 0]
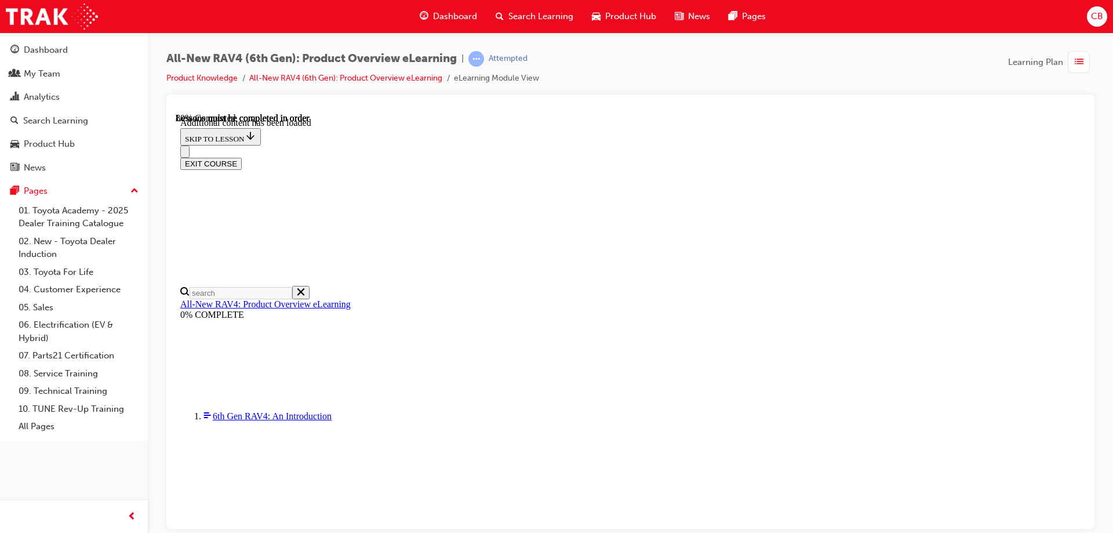
scroll to position [1476, 0]
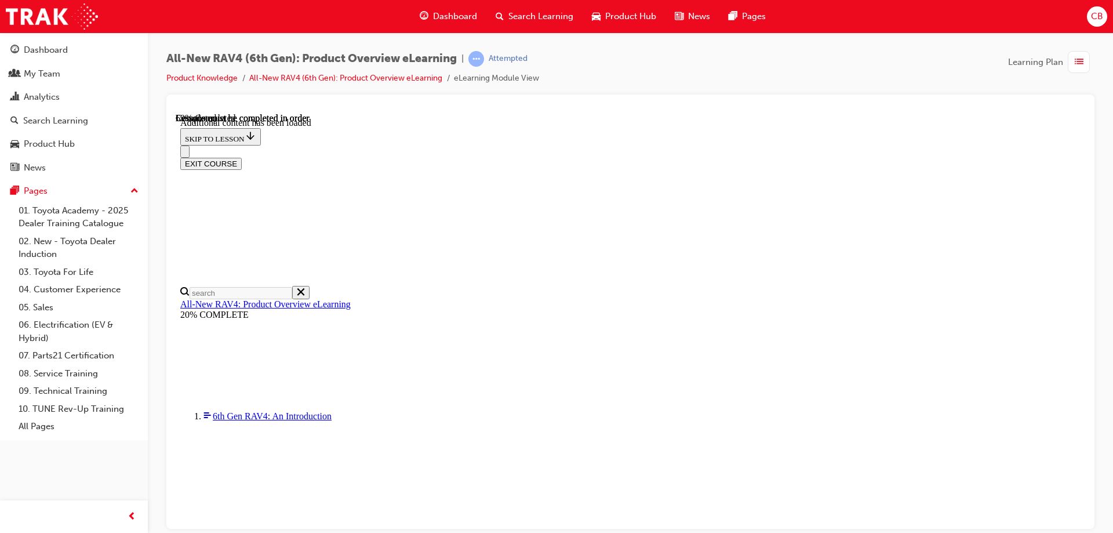
scroll to position [1625, 0]
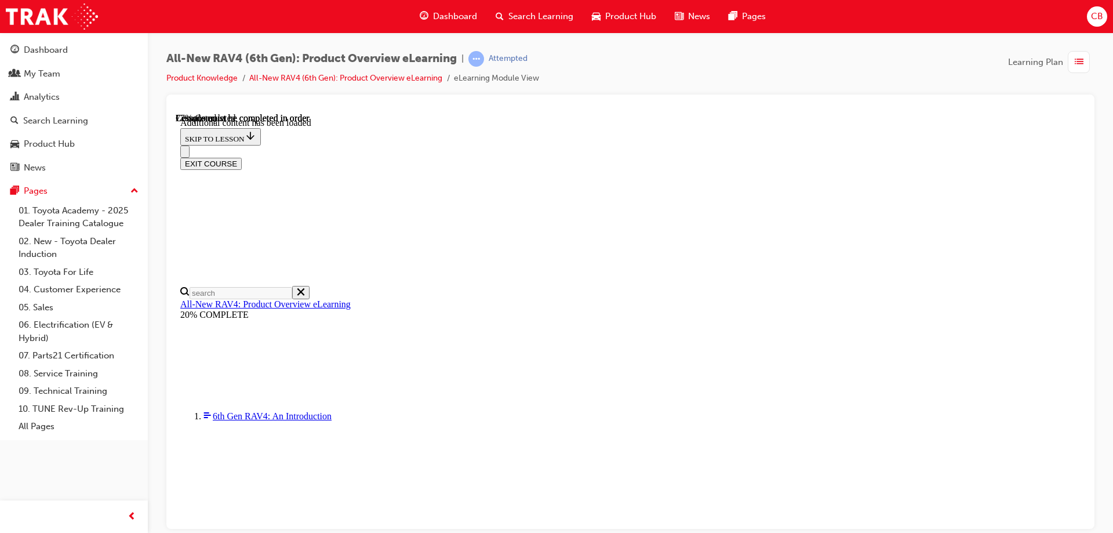
scroll to position [0, 168]
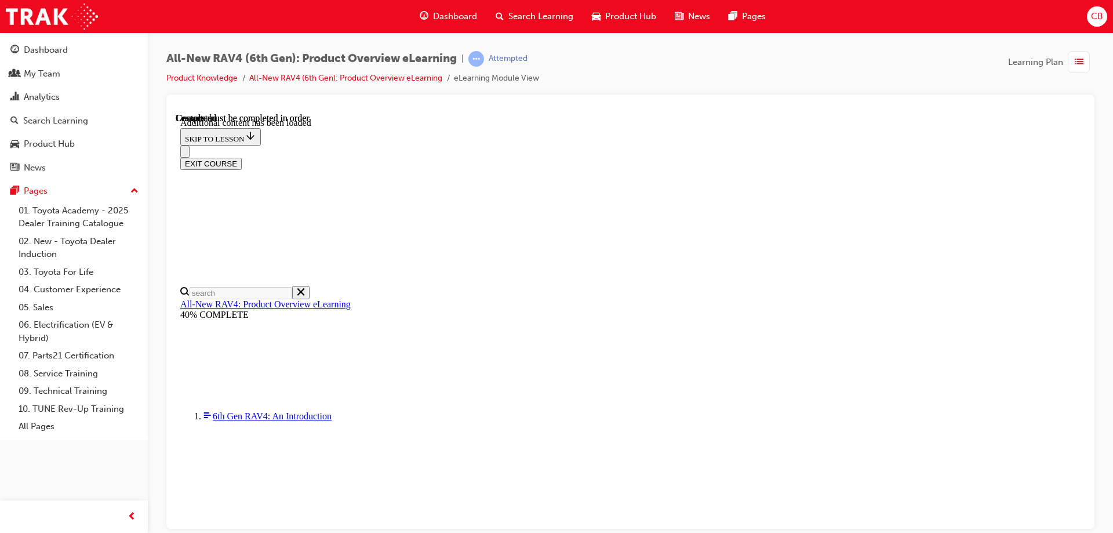
scroll to position [2127, 0]
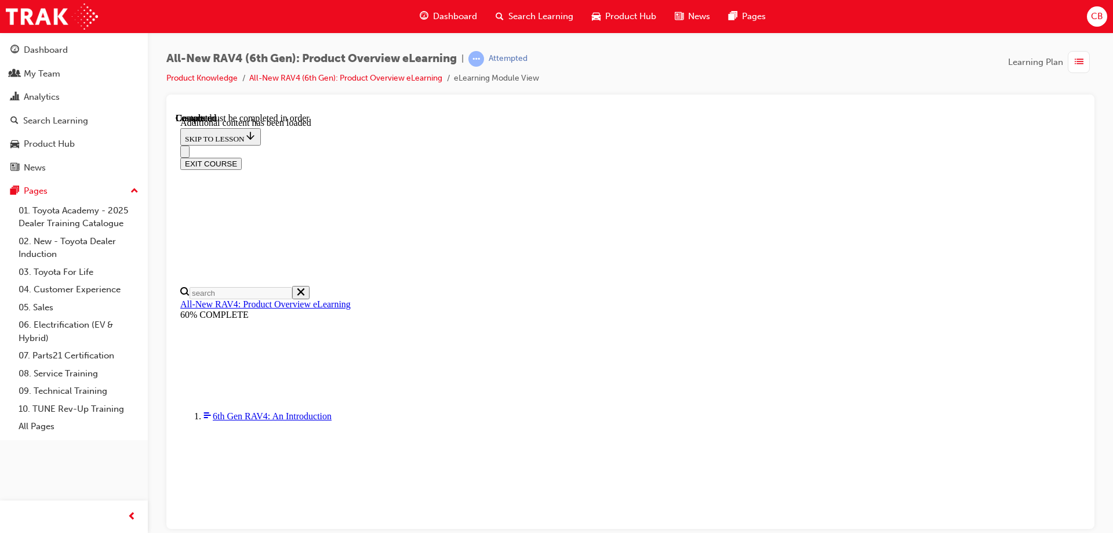
radio input "true"
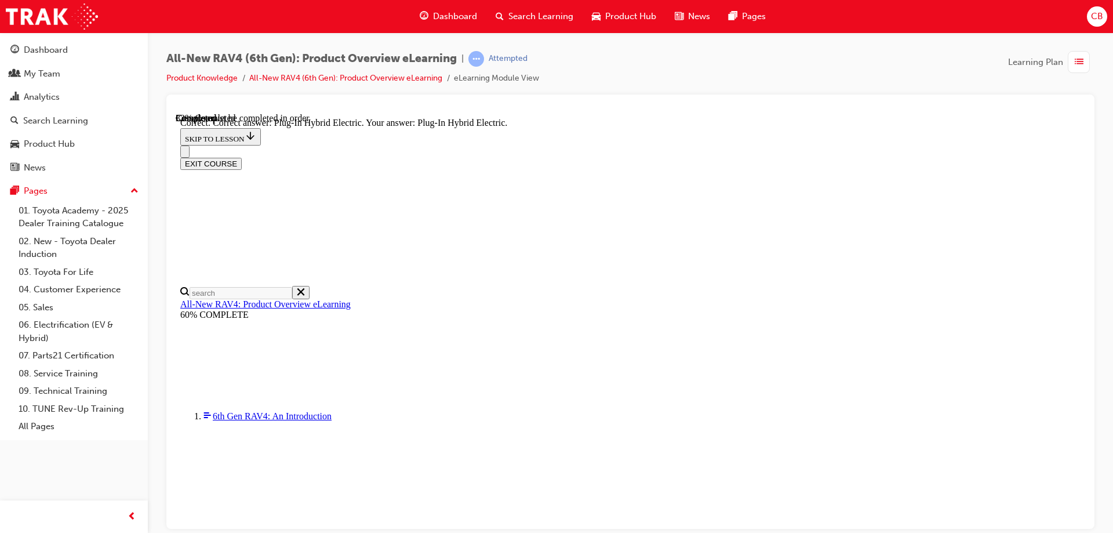
scroll to position [348, 0]
radio input "true"
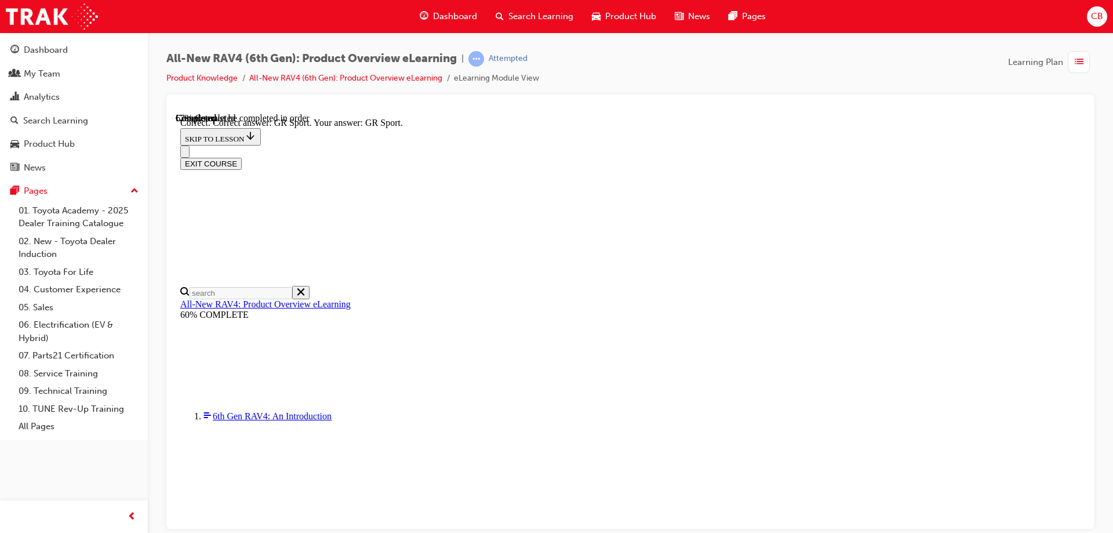
scroll to position [447, 0]
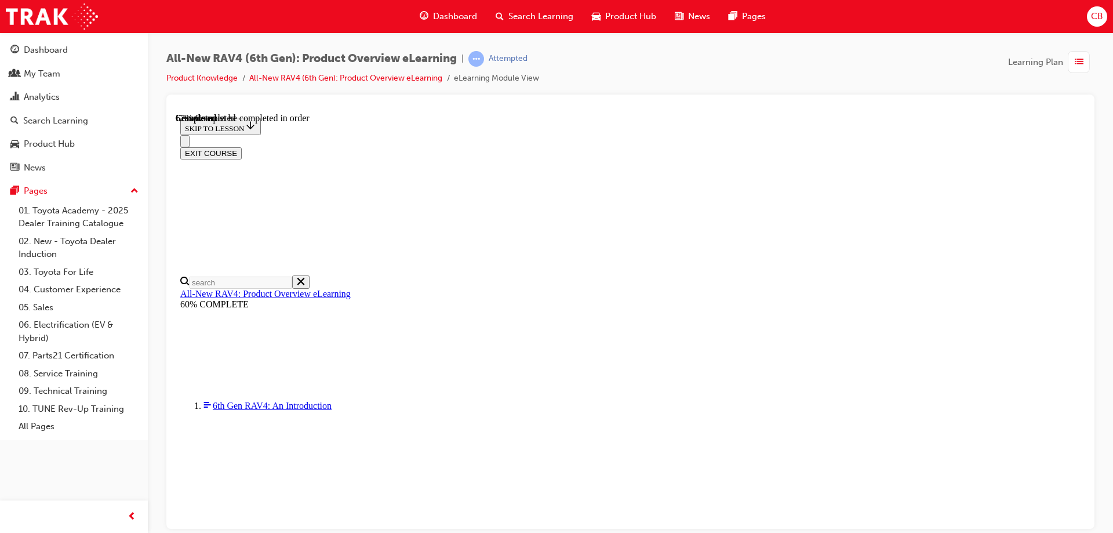
scroll to position [379, 0]
checkbox input "true"
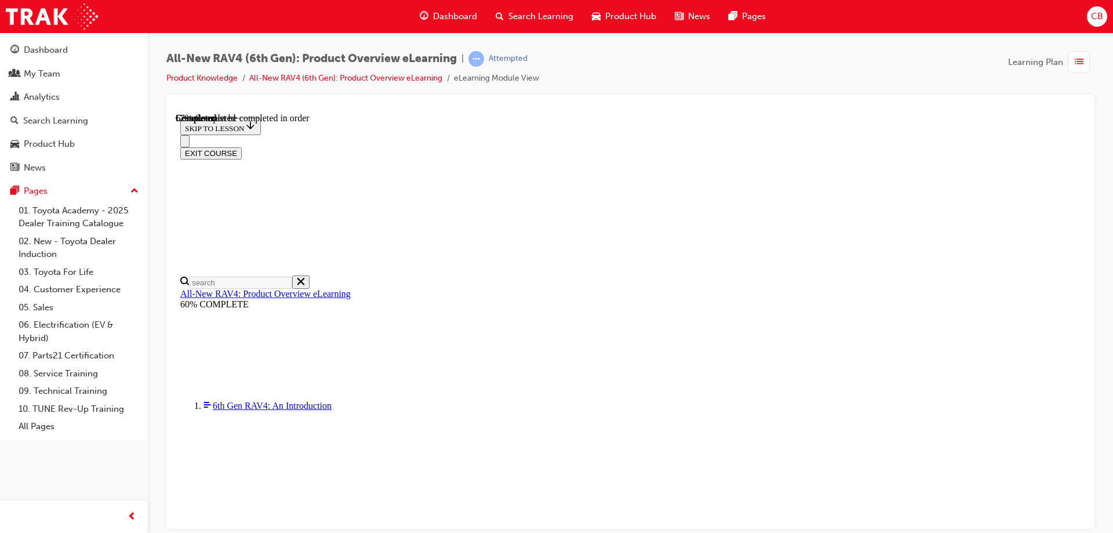
checkbox input "true"
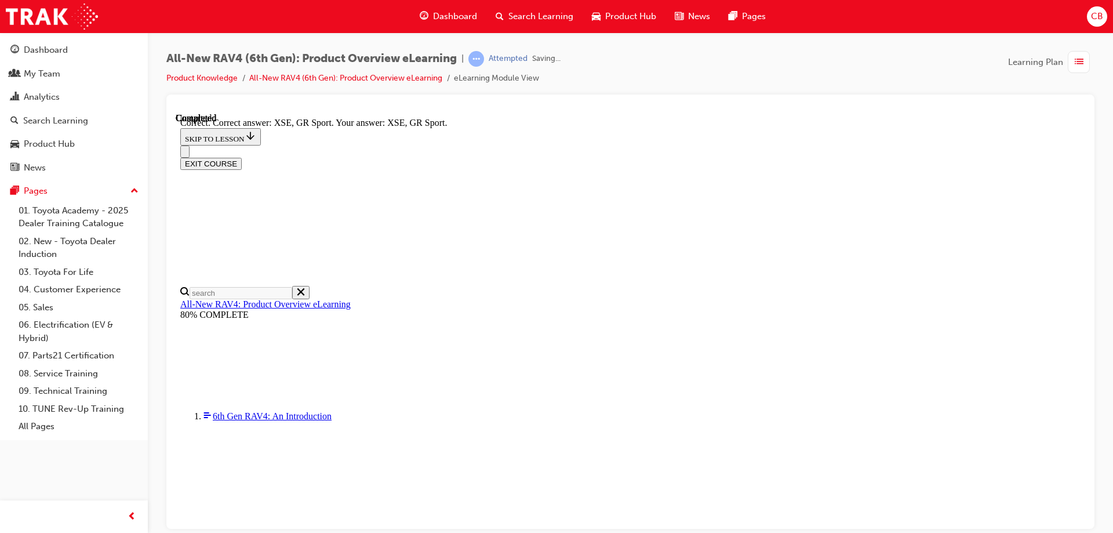
scroll to position [450, 0]
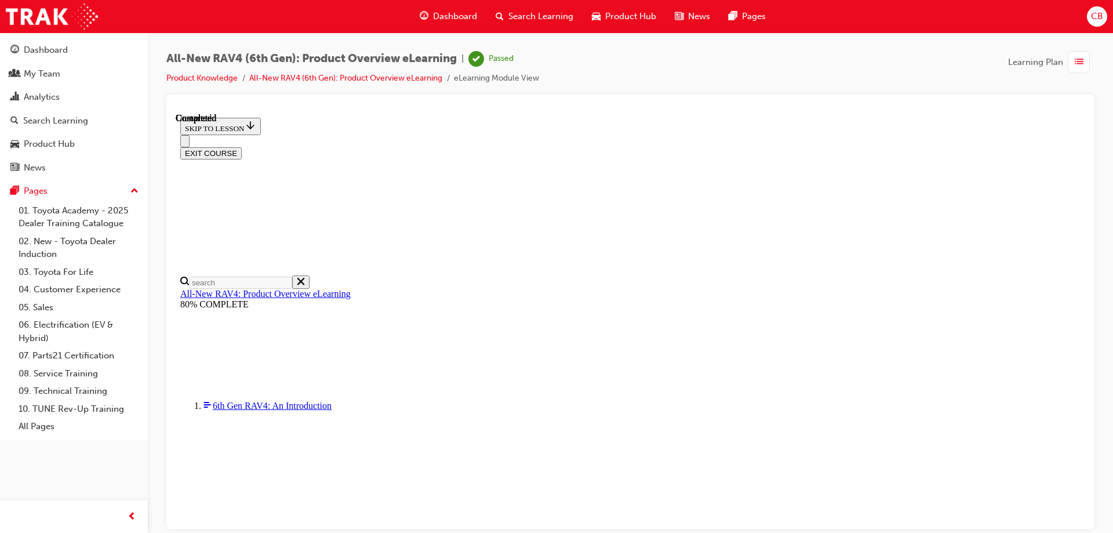
scroll to position [222, 0]
click at [242, 147] on button "EXIT COURSE" at bounding box center [210, 153] width 61 height 12
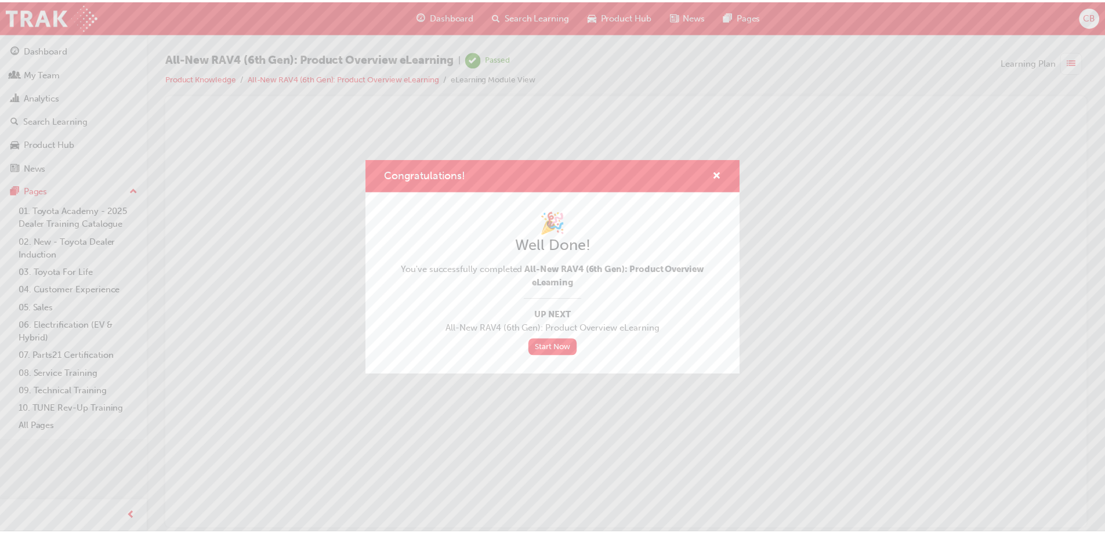
scroll to position [0, 0]
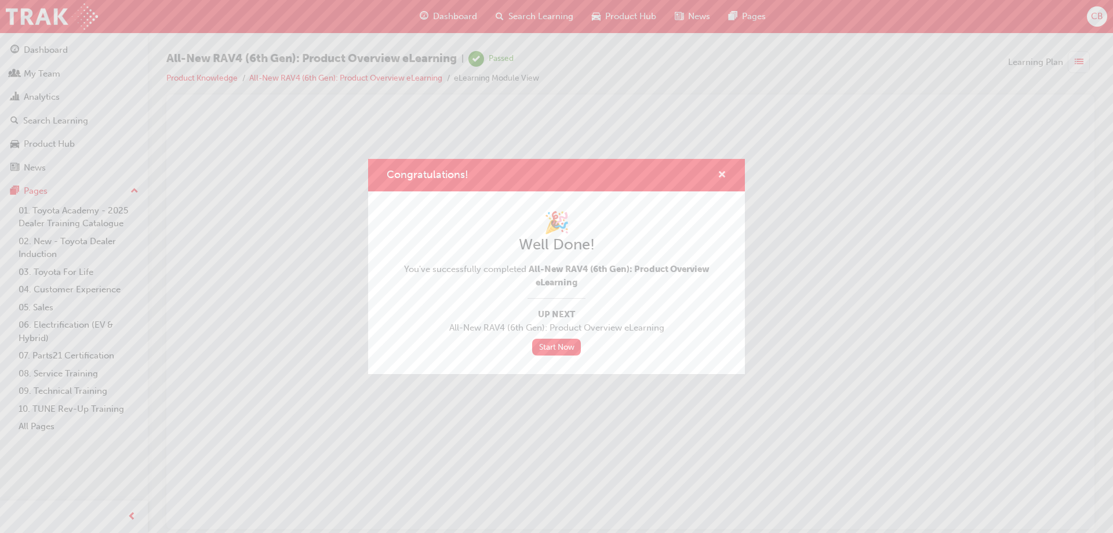
click at [723, 177] on span "cross-icon" at bounding box center [722, 175] width 9 height 10
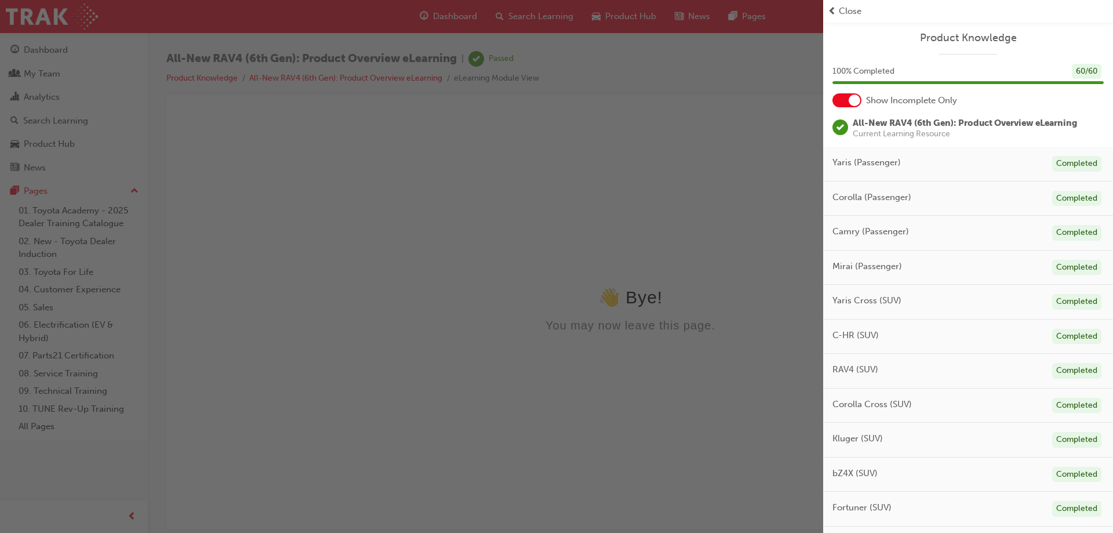
click at [540, 208] on div "button" at bounding box center [411, 266] width 823 height 533
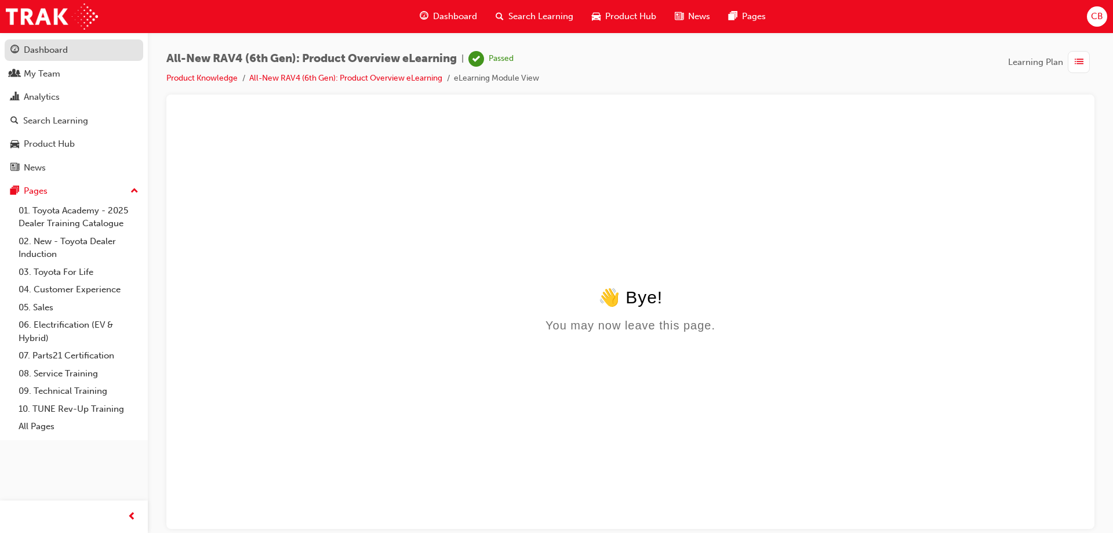
click at [55, 45] on div "Dashboard" at bounding box center [46, 49] width 44 height 13
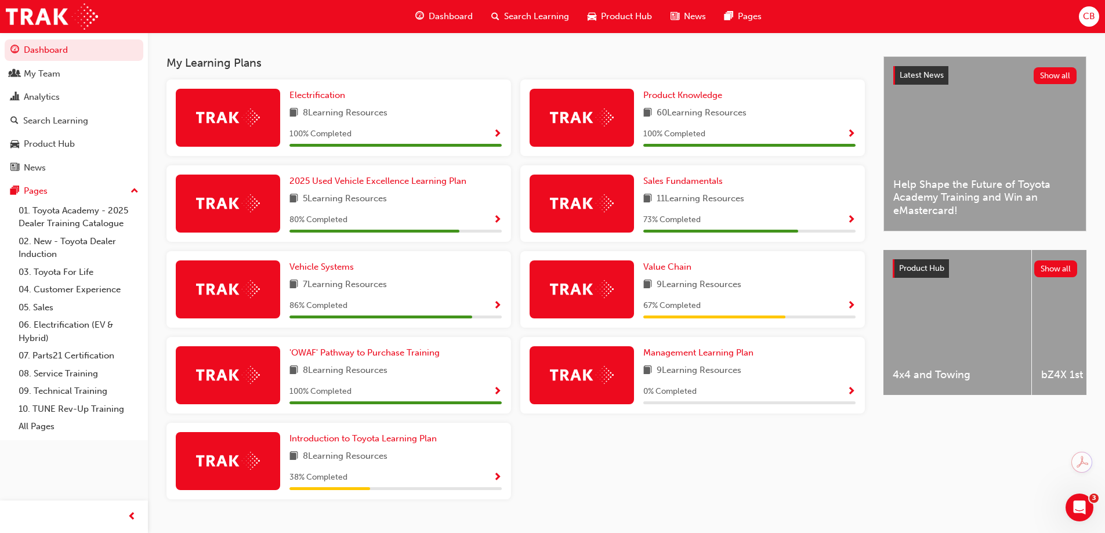
scroll to position [267, 0]
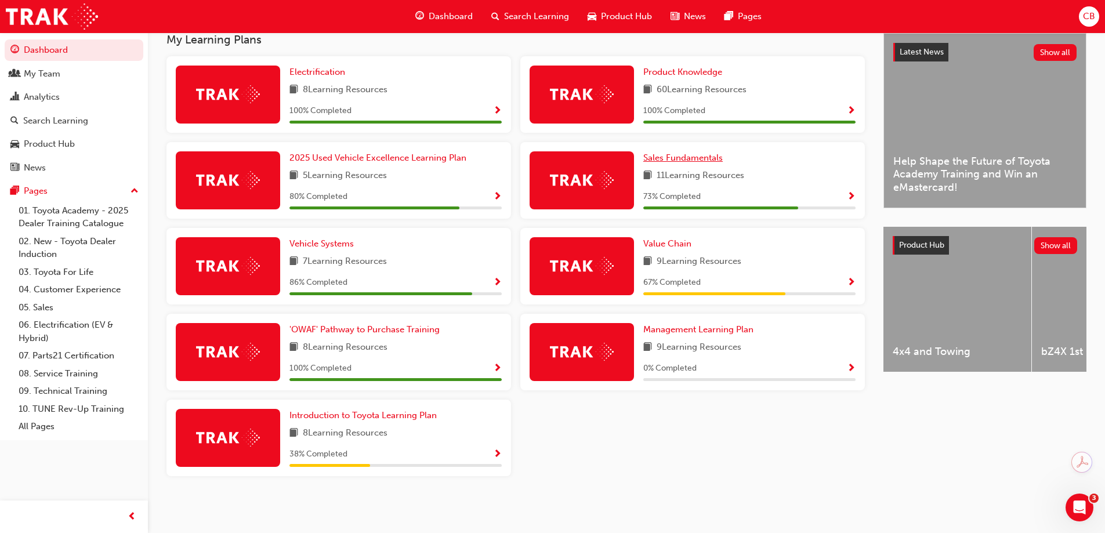
click at [688, 157] on span "Sales Fundamentals" at bounding box center [682, 158] width 79 height 10
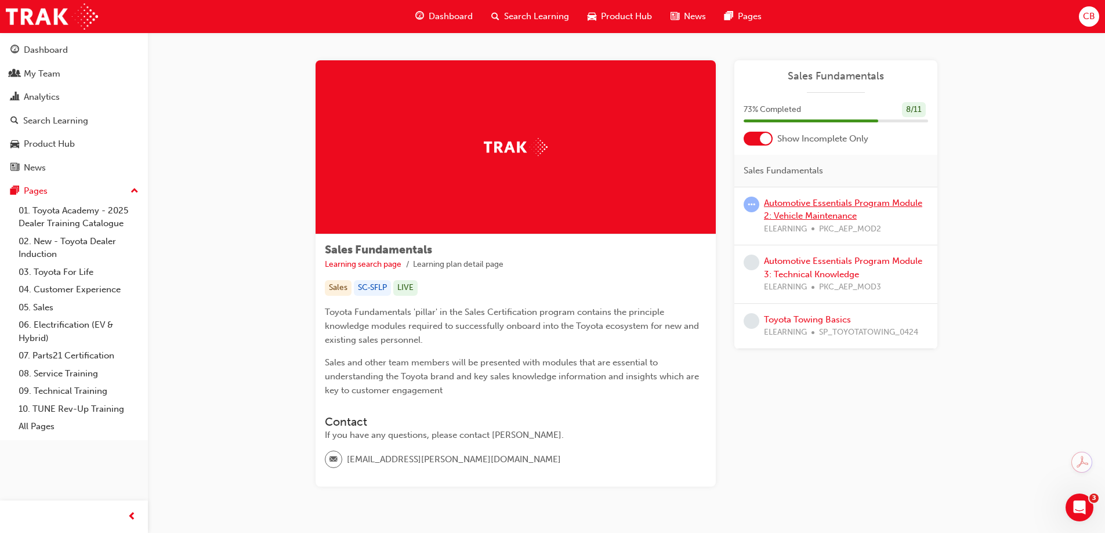
click at [835, 216] on link "Automotive Essentials Program Module 2: Vehicle Maintenance" at bounding box center [843, 210] width 158 height 24
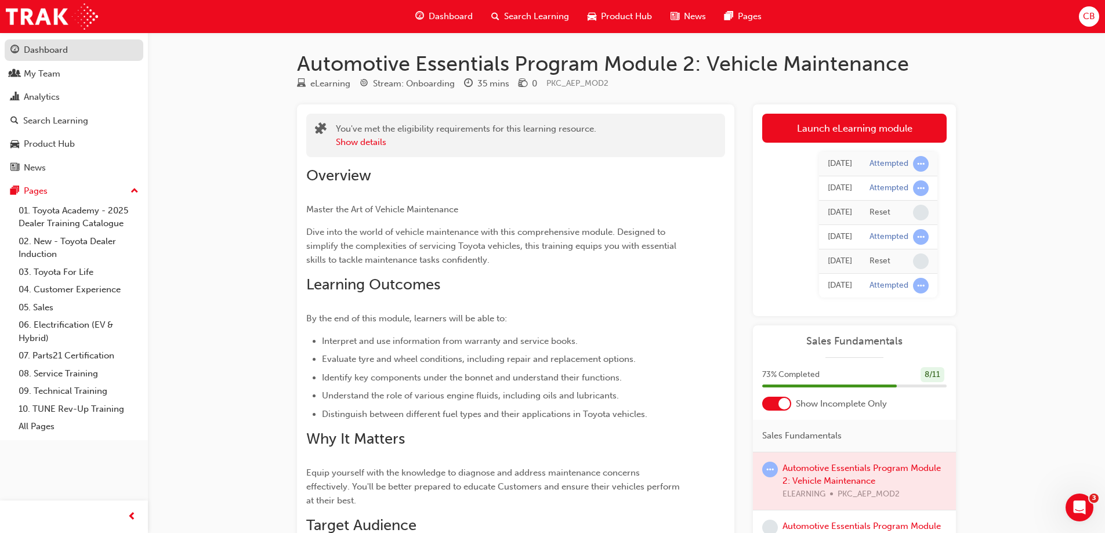
click at [32, 51] on div "Dashboard" at bounding box center [46, 49] width 44 height 13
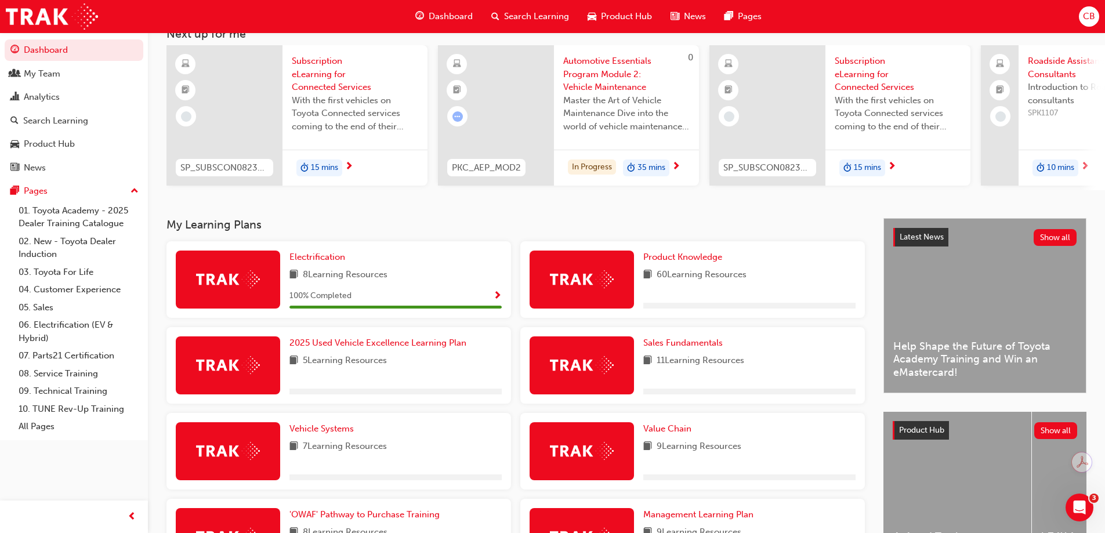
scroll to position [174, 0]
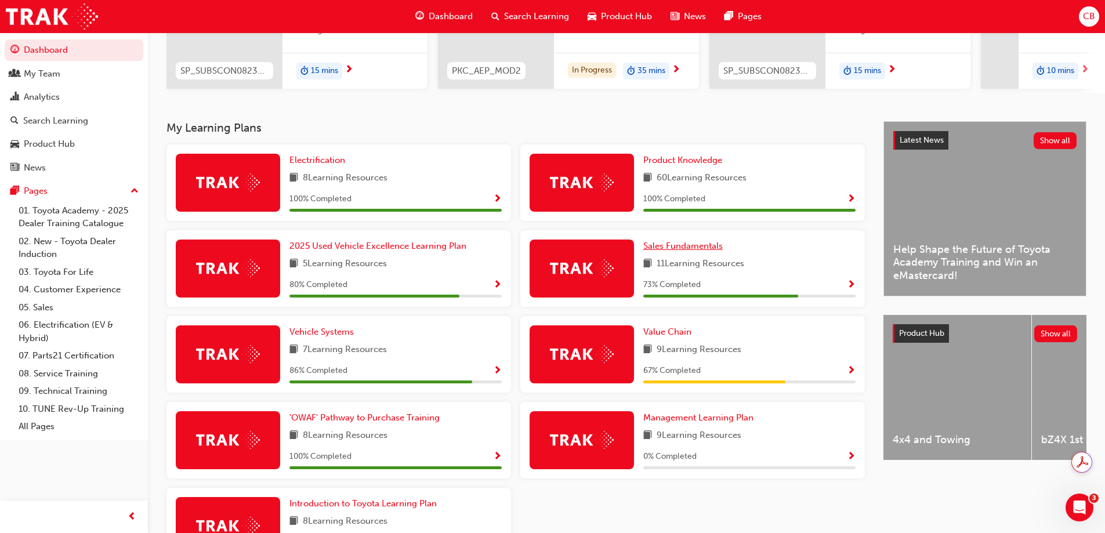
click at [694, 248] on span "Sales Fundamentals" at bounding box center [682, 246] width 79 height 10
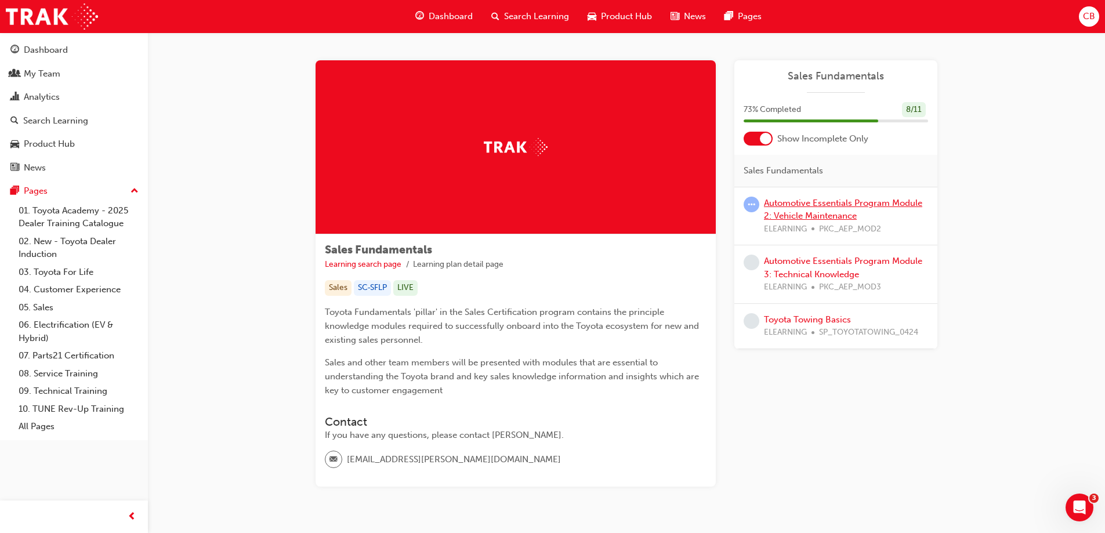
click at [836, 206] on link "Automotive Essentials Program Module 2: Vehicle Maintenance" at bounding box center [843, 210] width 158 height 24
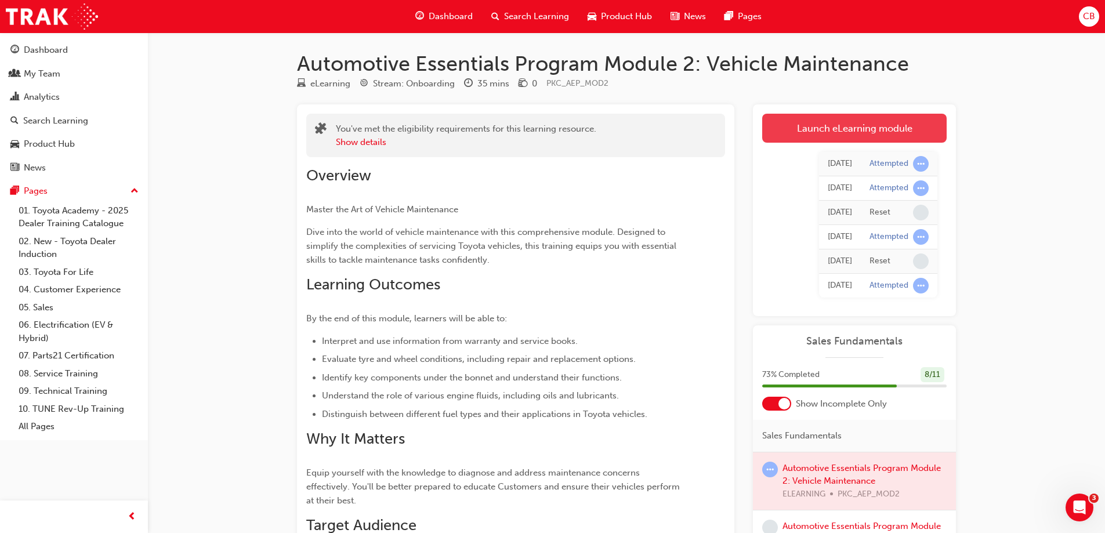
click at [810, 130] on link "Launch eLearning module" at bounding box center [854, 128] width 184 height 29
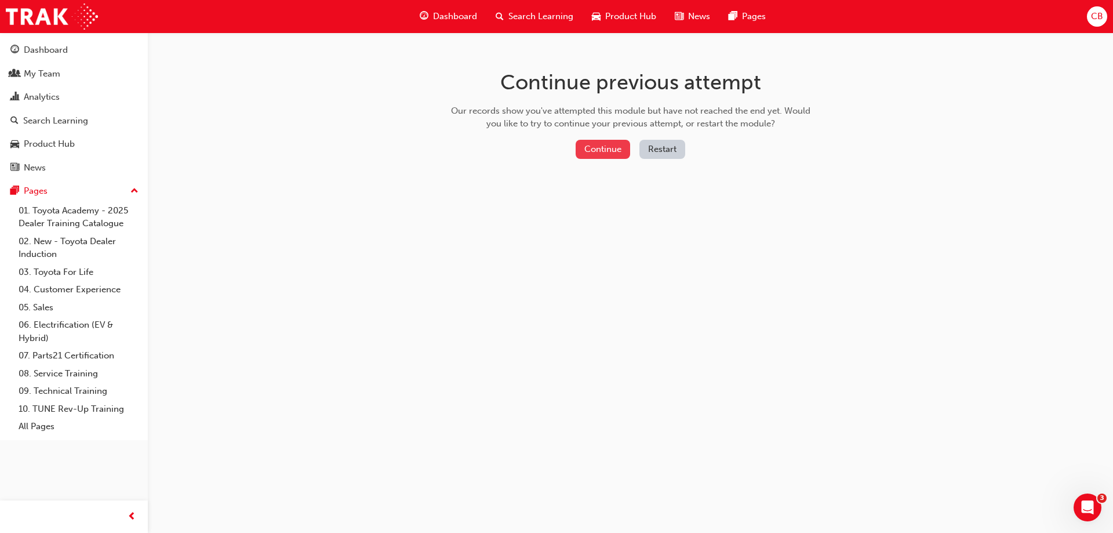
click at [613, 151] on button "Continue" at bounding box center [603, 149] width 55 height 19
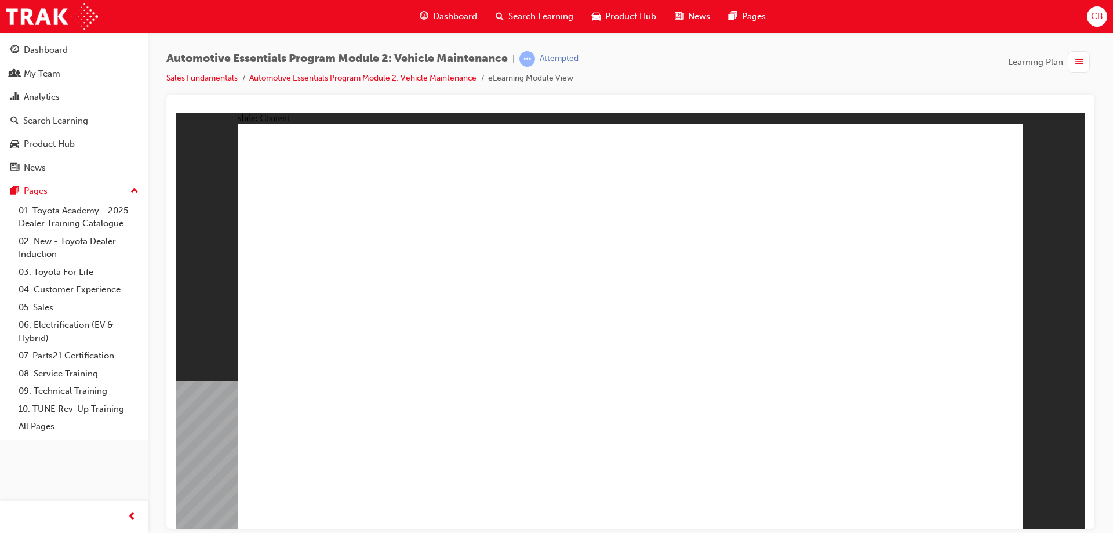
drag, startPoint x: 843, startPoint y: 304, endPoint x: 818, endPoint y: 297, distance: 25.9
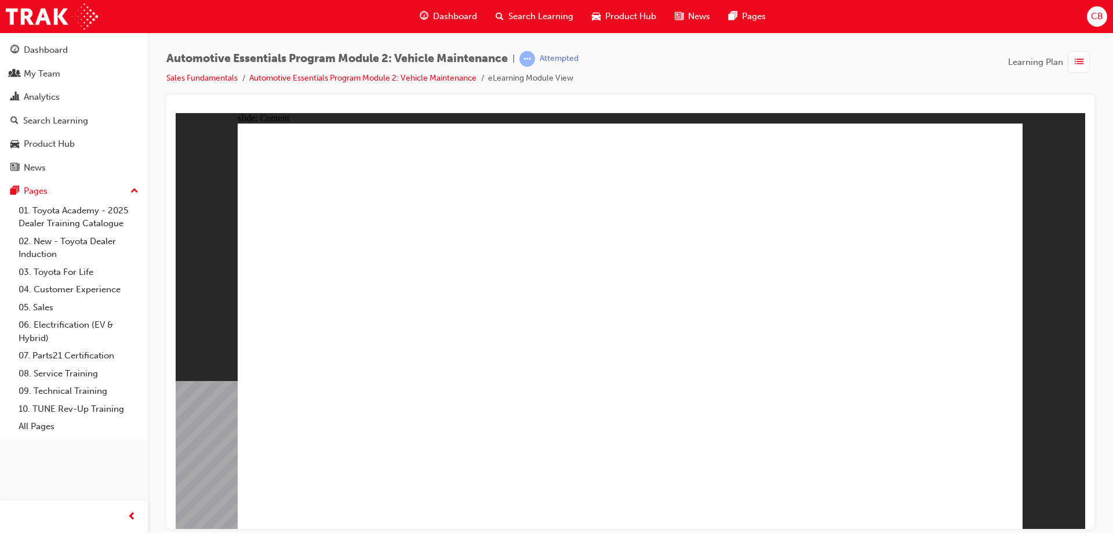
click at [239, 77] on li "Sales Fundamentals" at bounding box center [207, 78] width 83 height 13
click at [353, 78] on link "Automotive Essentials Program Module 2: Vehicle Maintenance" at bounding box center [362, 78] width 227 height 10
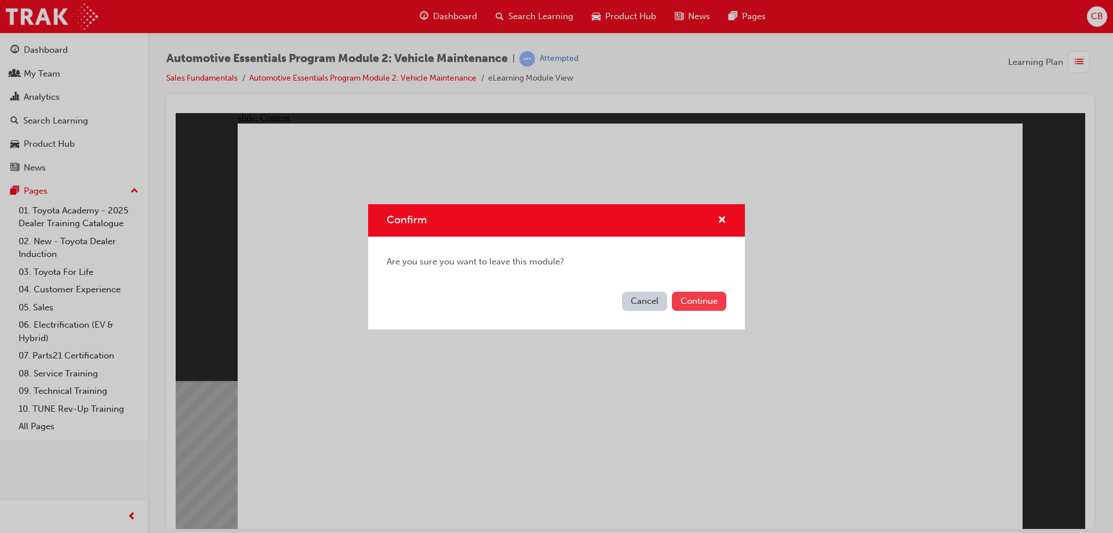
click at [705, 302] on button "Continue" at bounding box center [699, 301] width 55 height 19
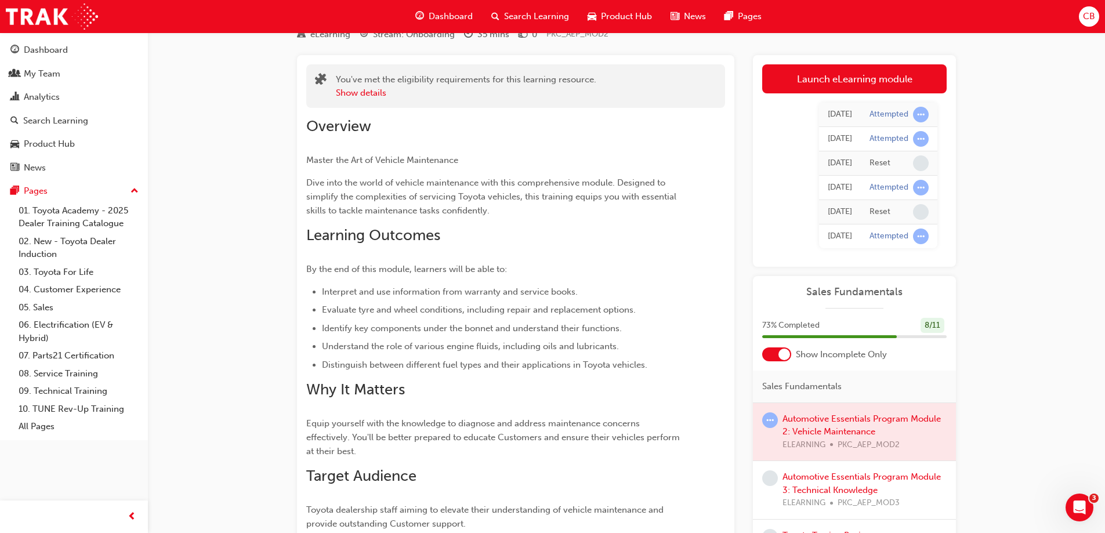
scroll to position [39, 0]
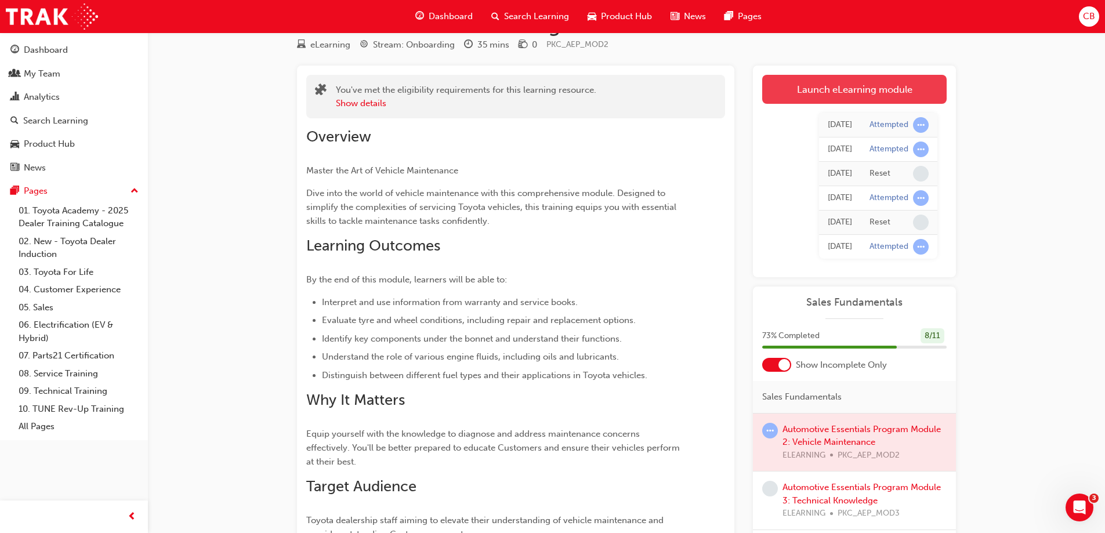
click at [858, 93] on link "Launch eLearning module" at bounding box center [854, 89] width 184 height 29
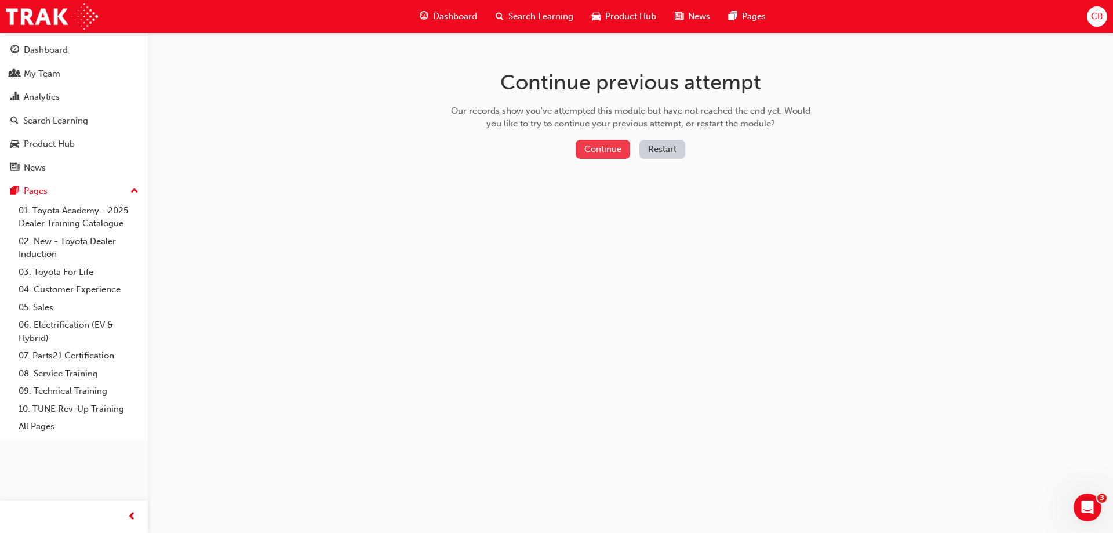
click at [593, 144] on button "Continue" at bounding box center [603, 149] width 55 height 19
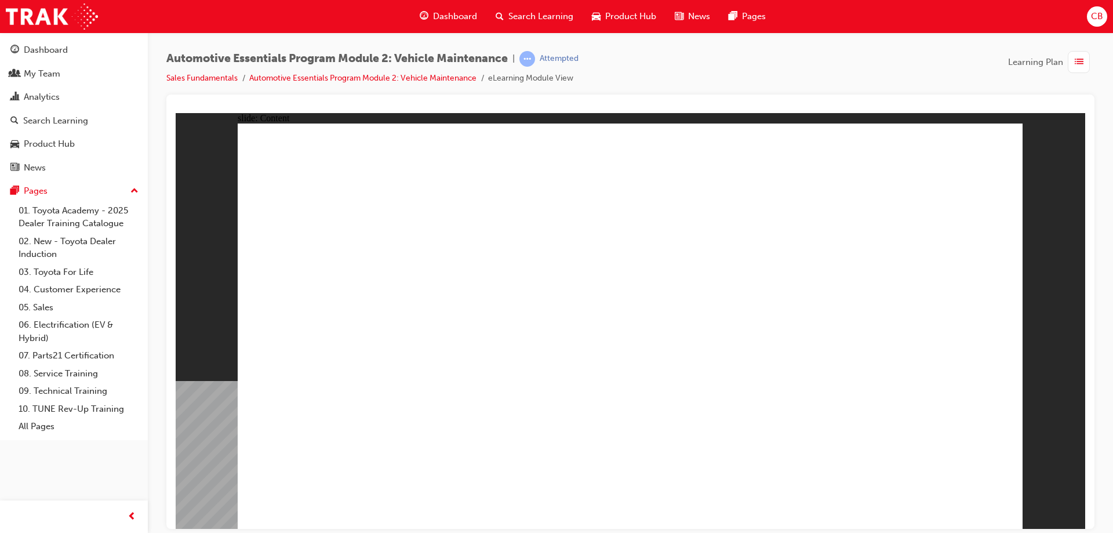
click at [311, 78] on link "Automotive Essentials Program Module 2: Vehicle Maintenance" at bounding box center [362, 78] width 227 height 10
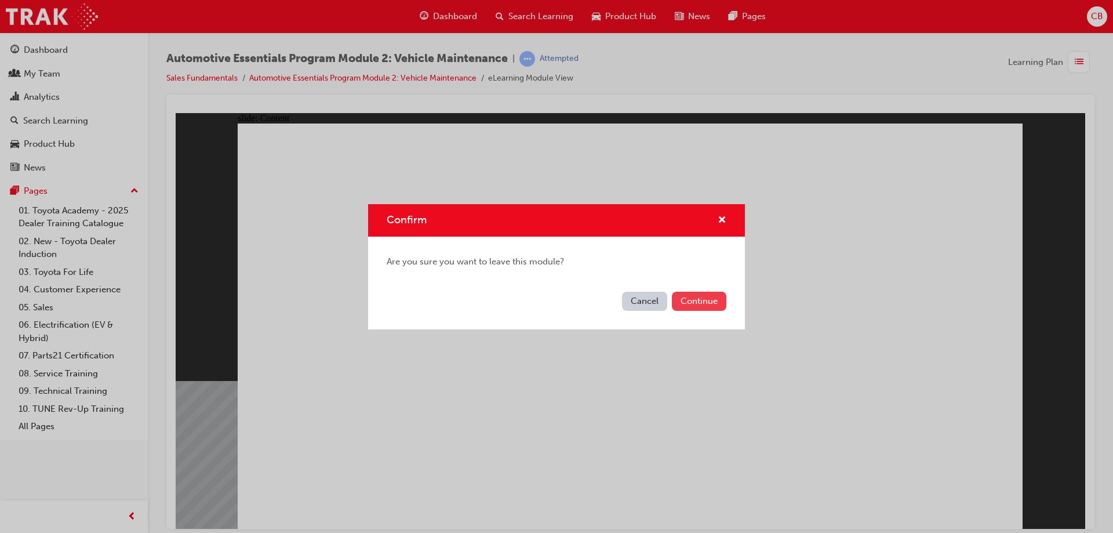
click at [702, 306] on button "Continue" at bounding box center [699, 301] width 55 height 19
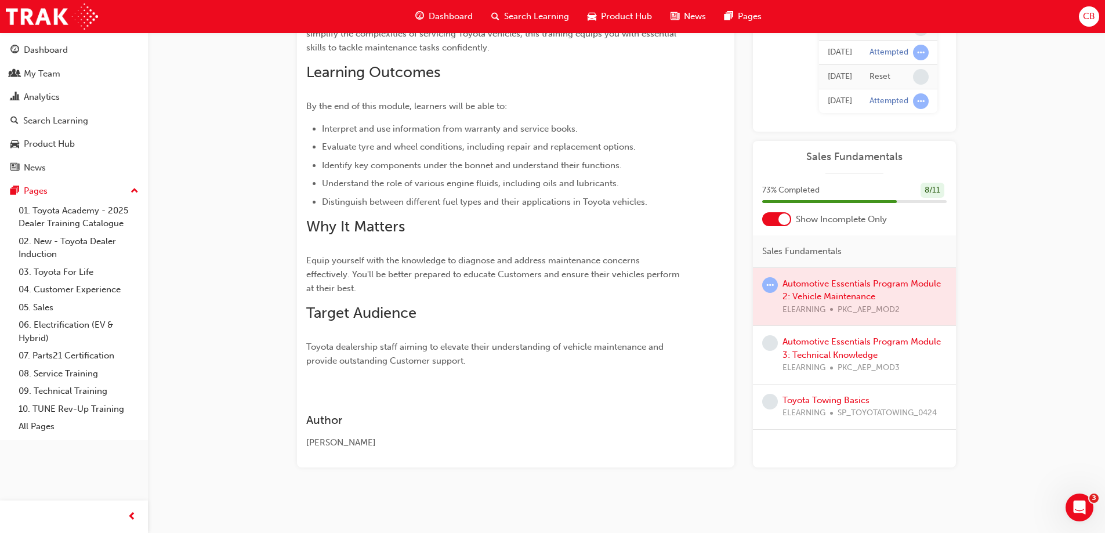
scroll to position [213, 0]
click at [820, 345] on link "Automotive Essentials Program Module 3: Technical Knowledge" at bounding box center [861, 348] width 158 height 24
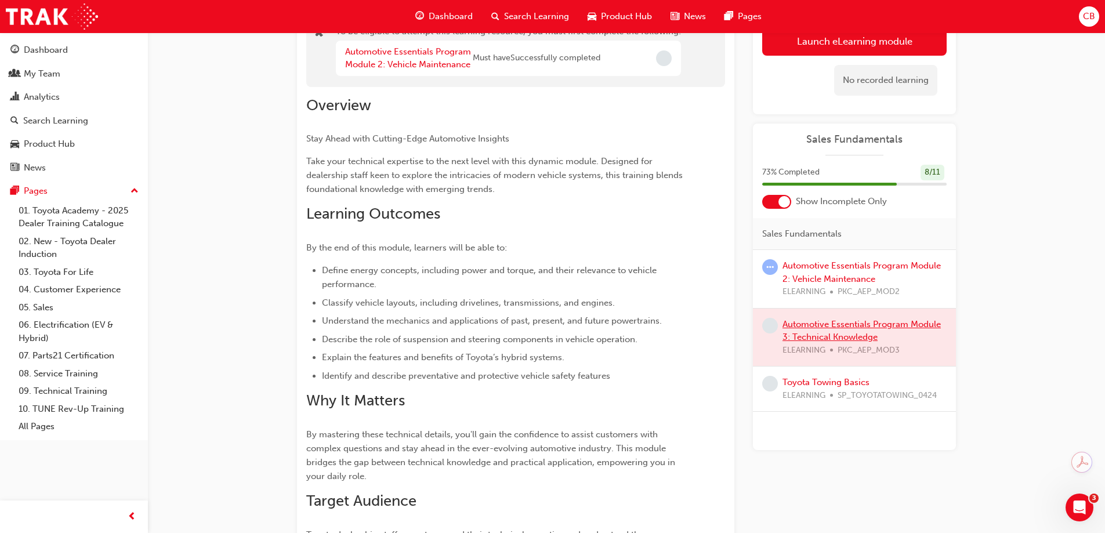
scroll to position [58, 0]
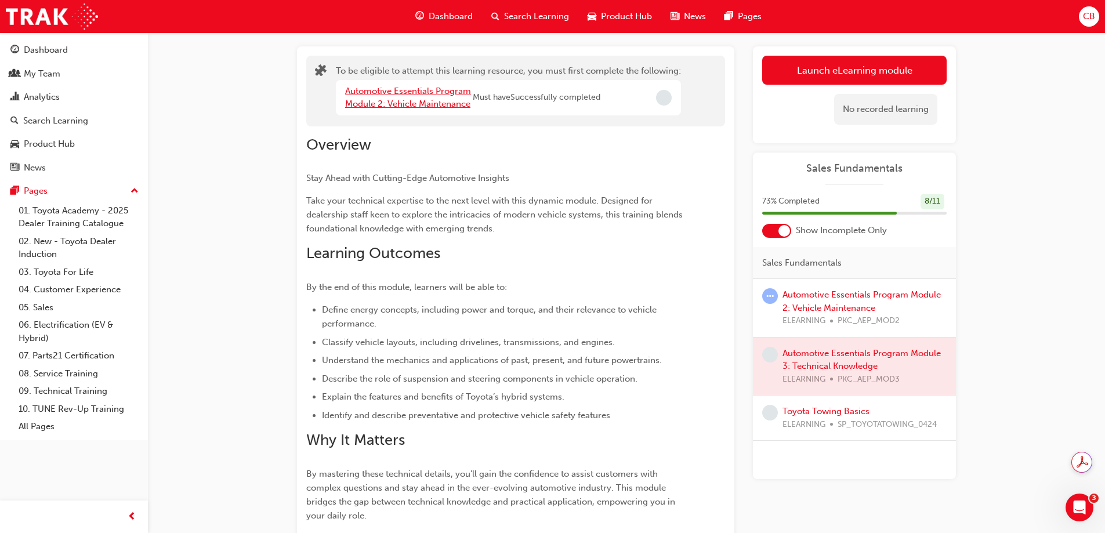
click at [395, 105] on link "Automotive Essentials Program Module 2: Vehicle Maintenance" at bounding box center [408, 98] width 126 height 24
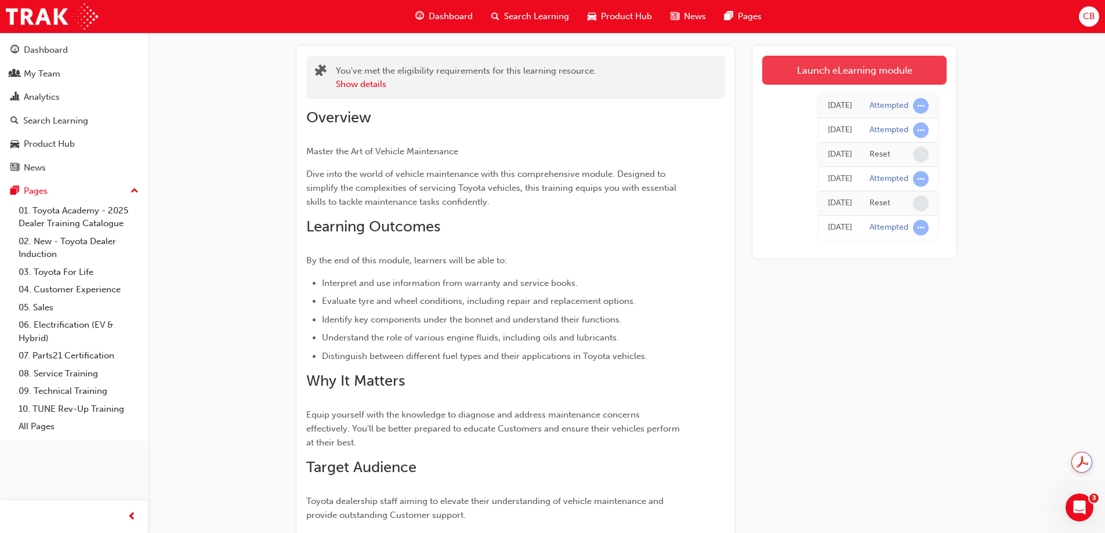
click at [817, 74] on link "Launch eLearning module" at bounding box center [854, 70] width 184 height 29
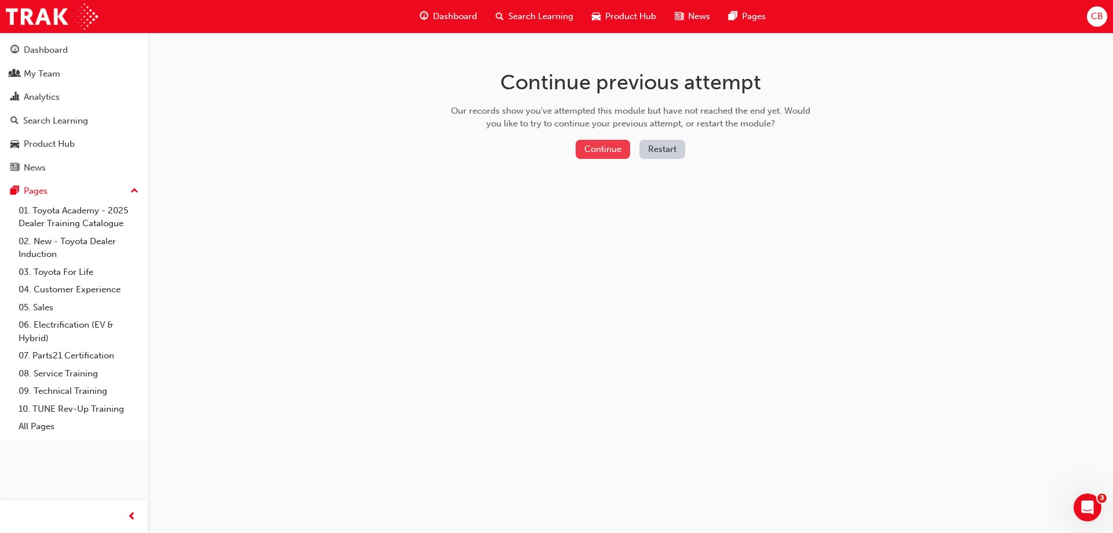
click at [628, 151] on button "Continue" at bounding box center [603, 149] width 55 height 19
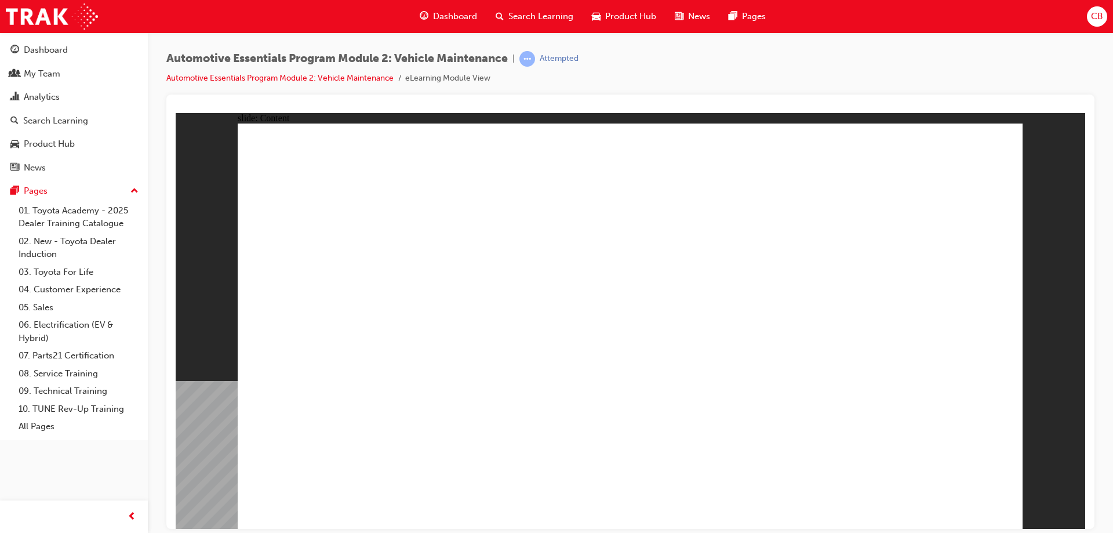
click at [308, 77] on link "Automotive Essentials Program Module 2: Vehicle Maintenance" at bounding box center [279, 78] width 227 height 10
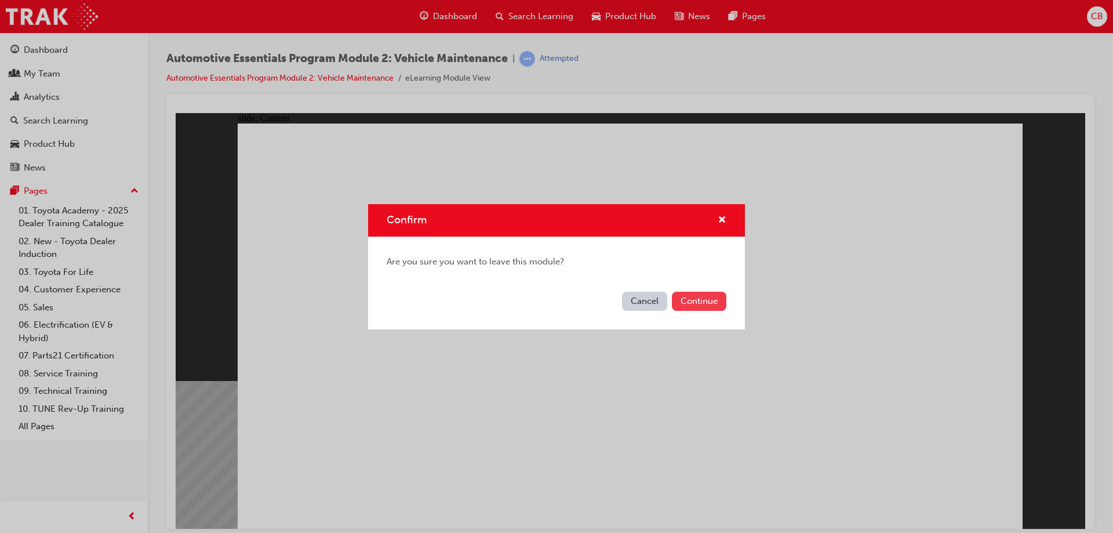
click at [717, 299] on button "Continue" at bounding box center [699, 301] width 55 height 19
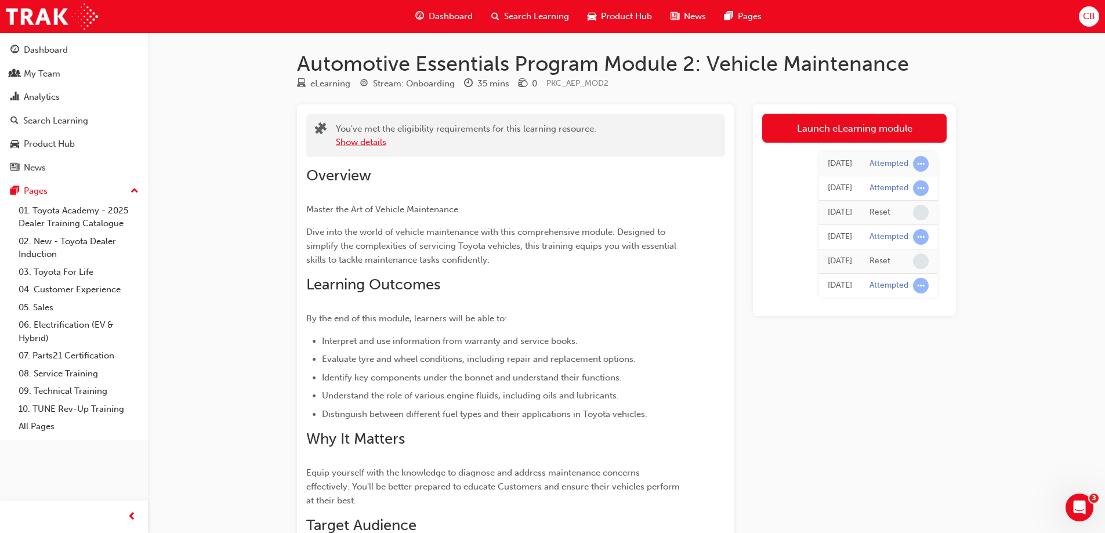
click at [382, 141] on button "Show details" at bounding box center [361, 142] width 50 height 13
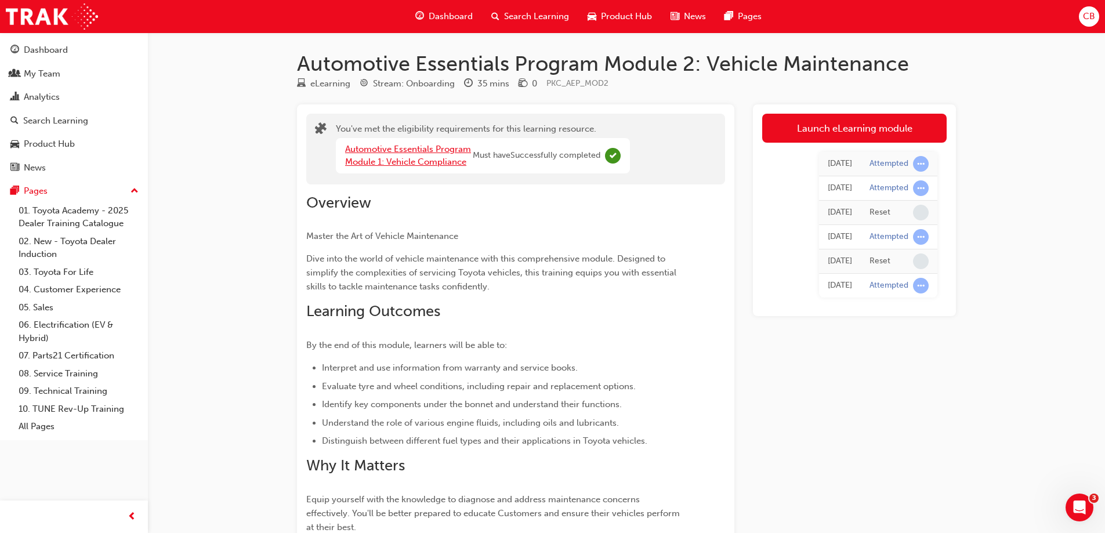
click at [411, 150] on link "Automotive Essentials Program Module 1: Vehicle Compliance" at bounding box center [408, 156] width 126 height 24
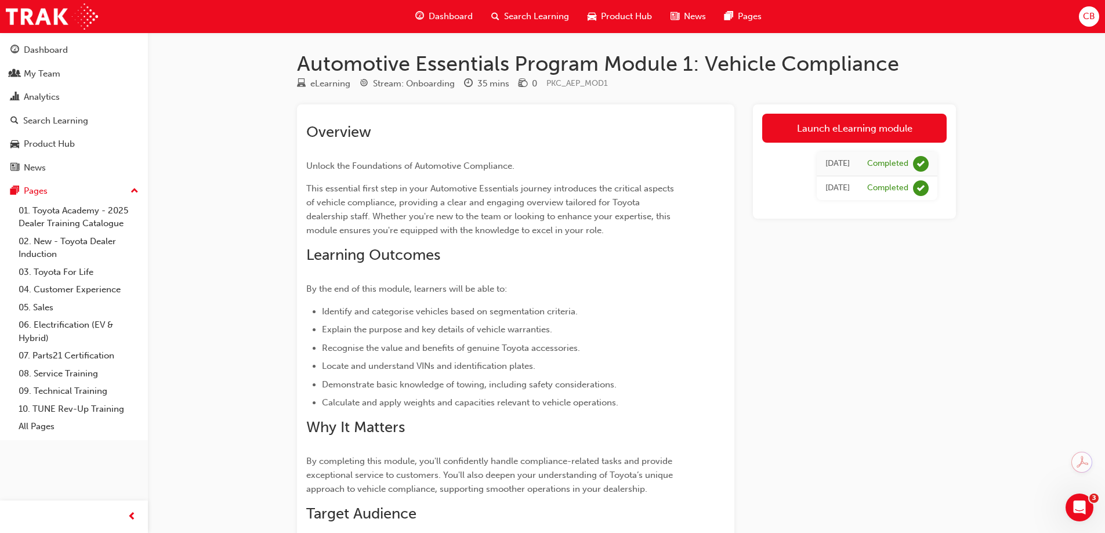
click at [434, 14] on span "Dashboard" at bounding box center [451, 16] width 44 height 13
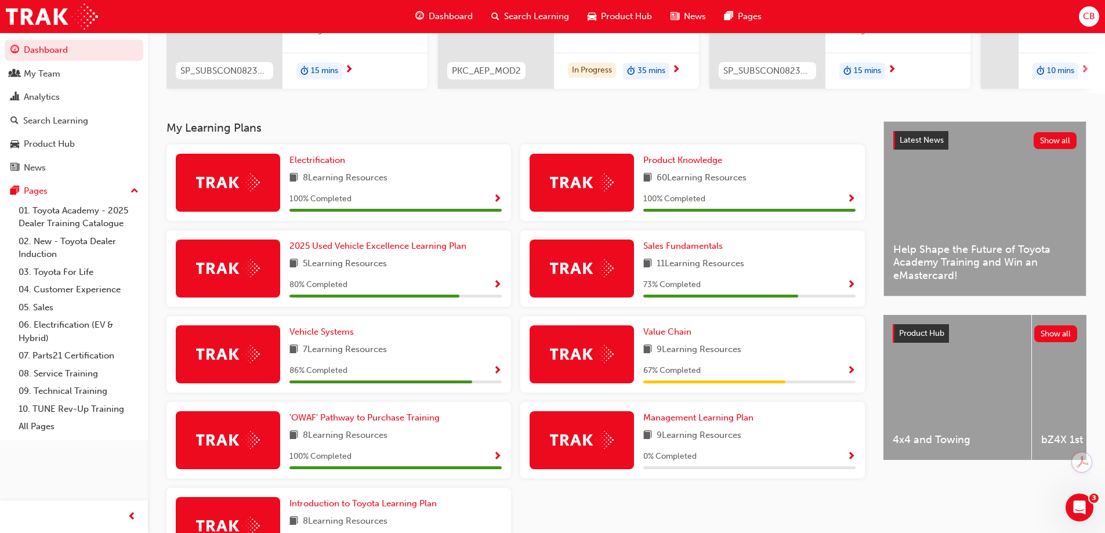
scroll to position [232, 0]
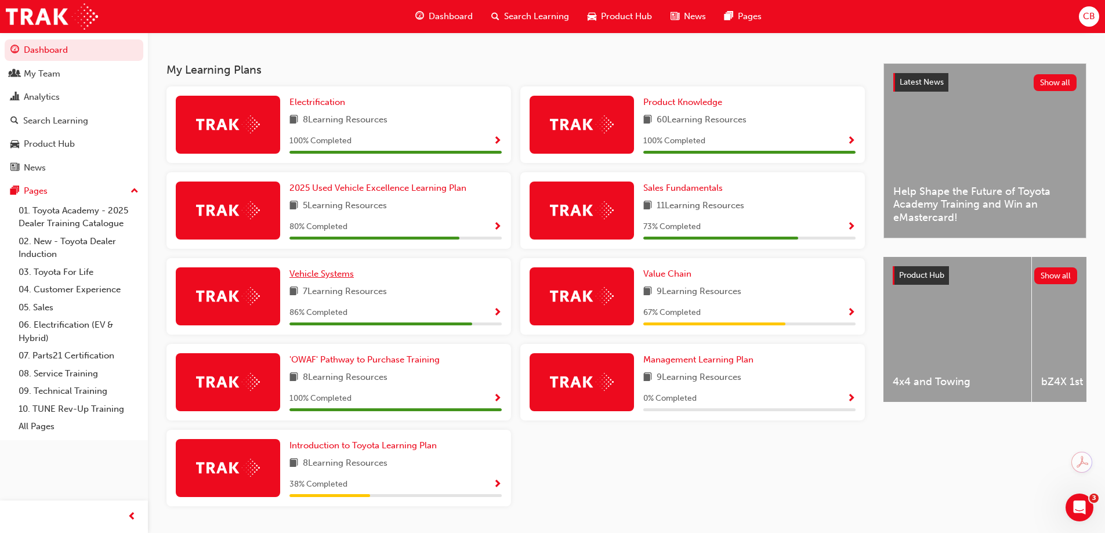
click at [328, 279] on span "Vehicle Systems" at bounding box center [321, 273] width 64 height 10
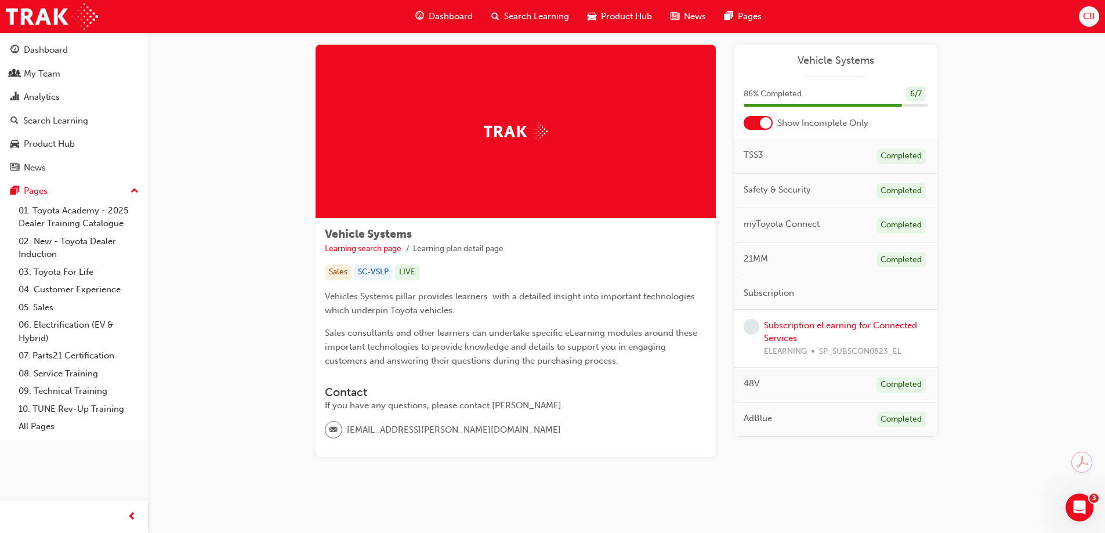
scroll to position [24, 0]
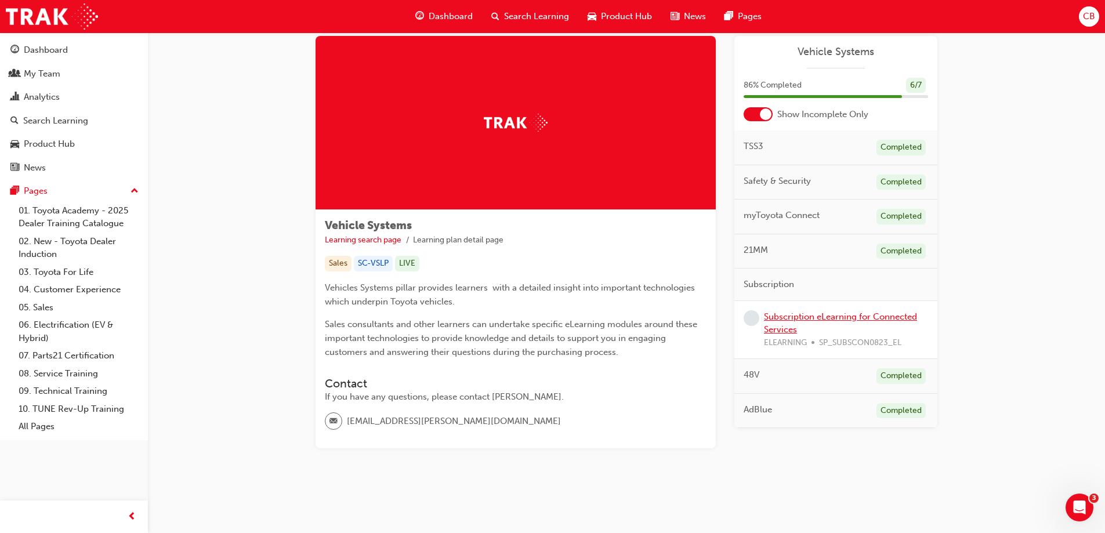
click at [776, 315] on link "Subscription eLearning for Connected Services" at bounding box center [840, 323] width 153 height 24
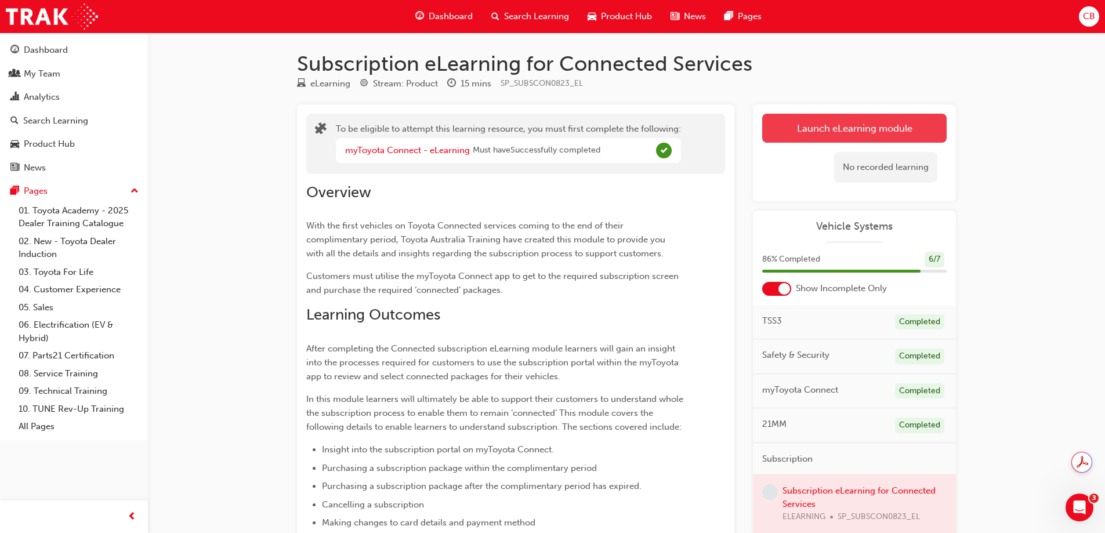
click at [858, 129] on link "Launch eLearning module" at bounding box center [854, 128] width 184 height 29
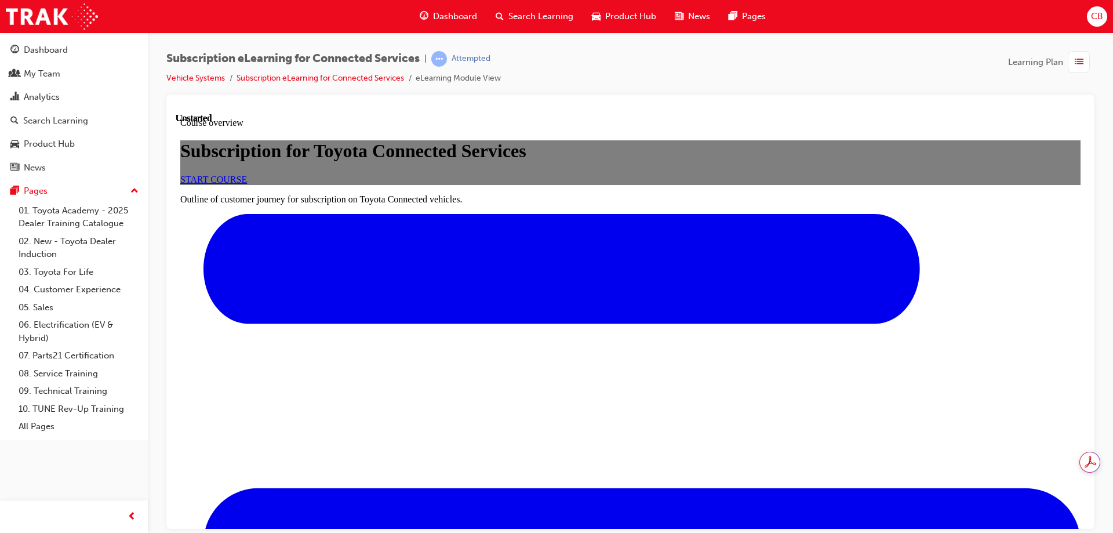
click at [247, 184] on span "START COURSE" at bounding box center [213, 179] width 67 height 10
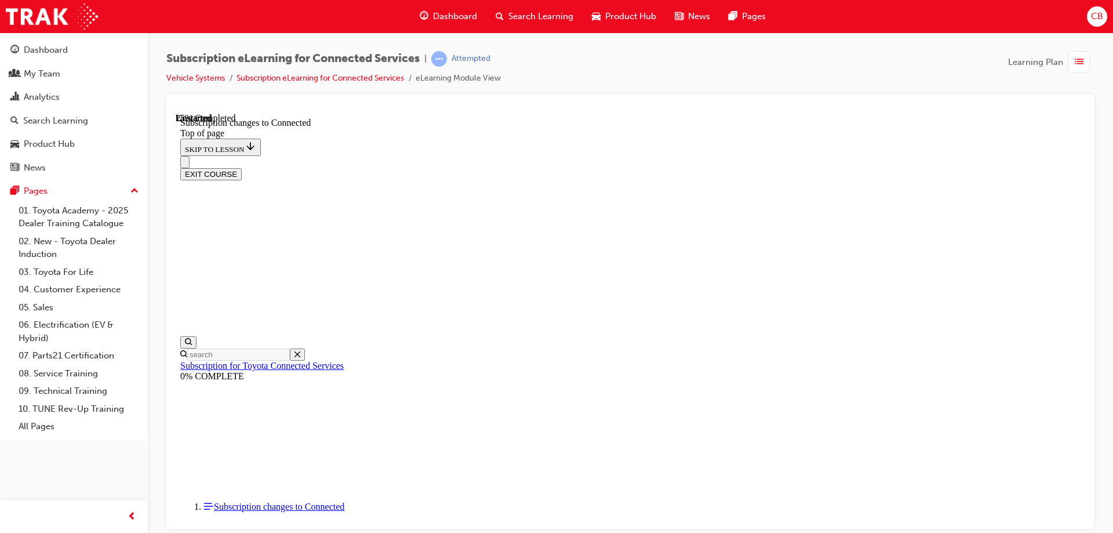
scroll to position [629, 0]
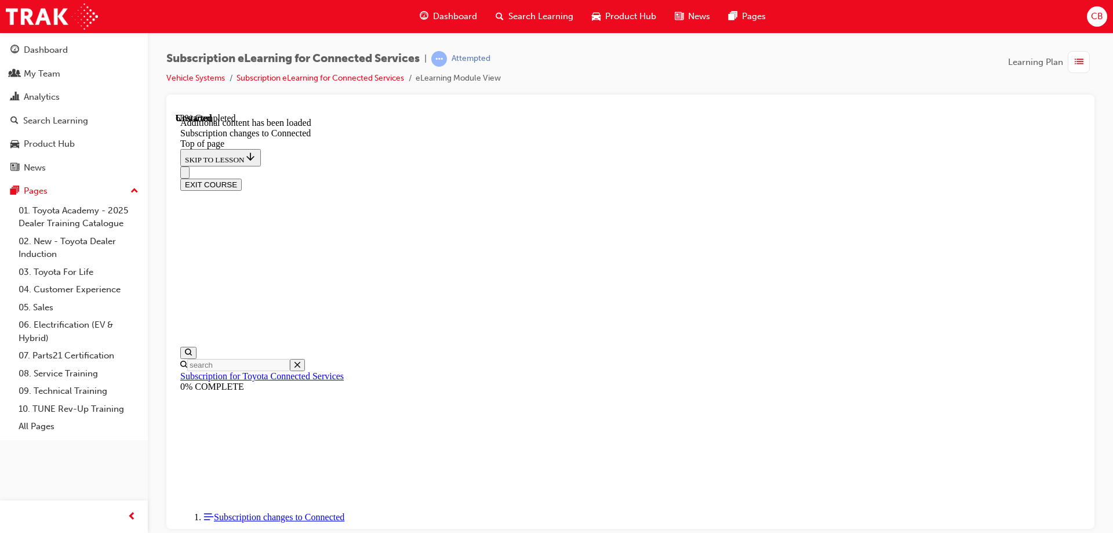
scroll to position [1403, 0]
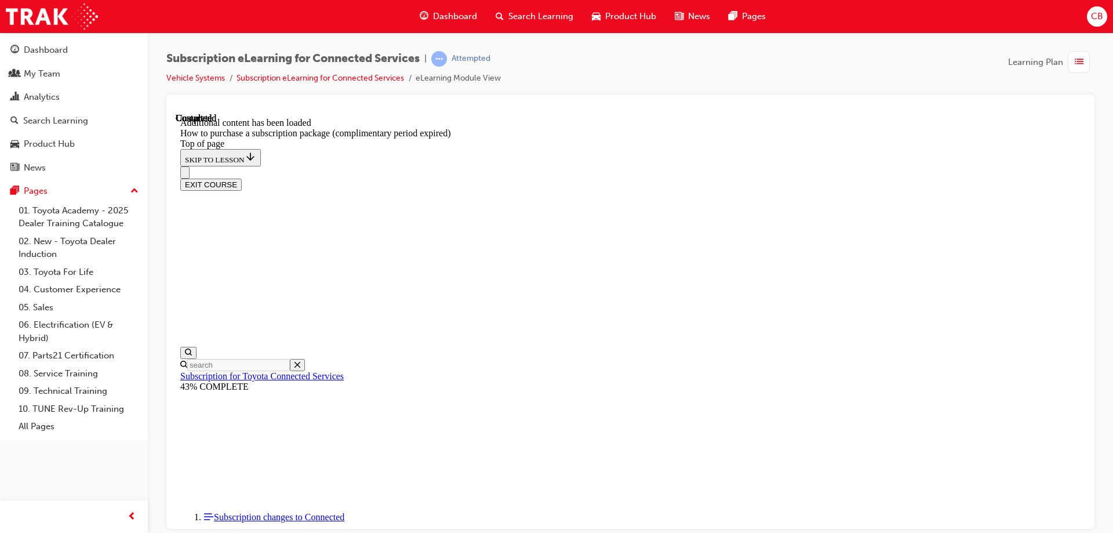
scroll to position [1152, 0]
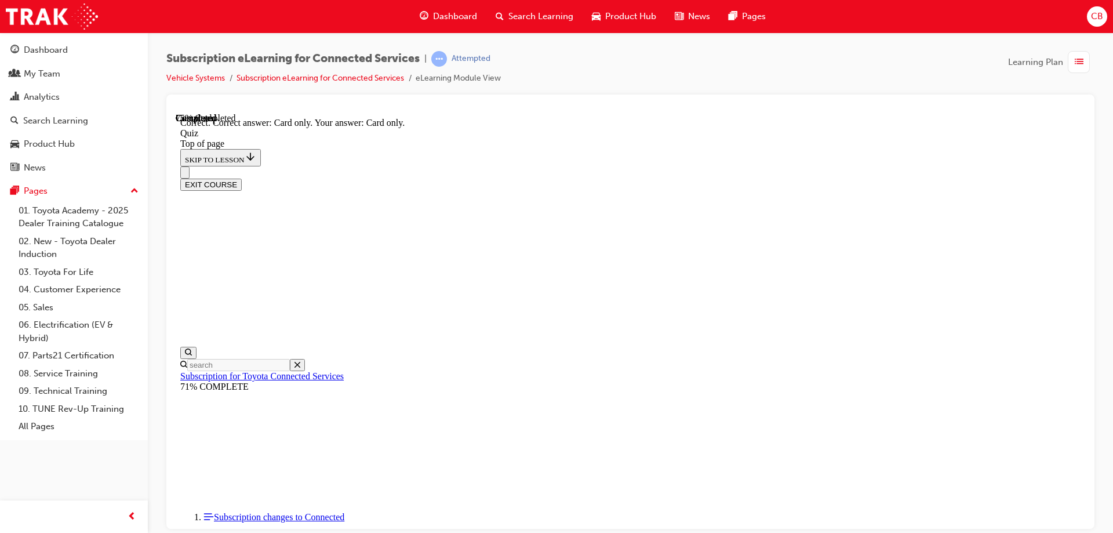
scroll to position [149, 0]
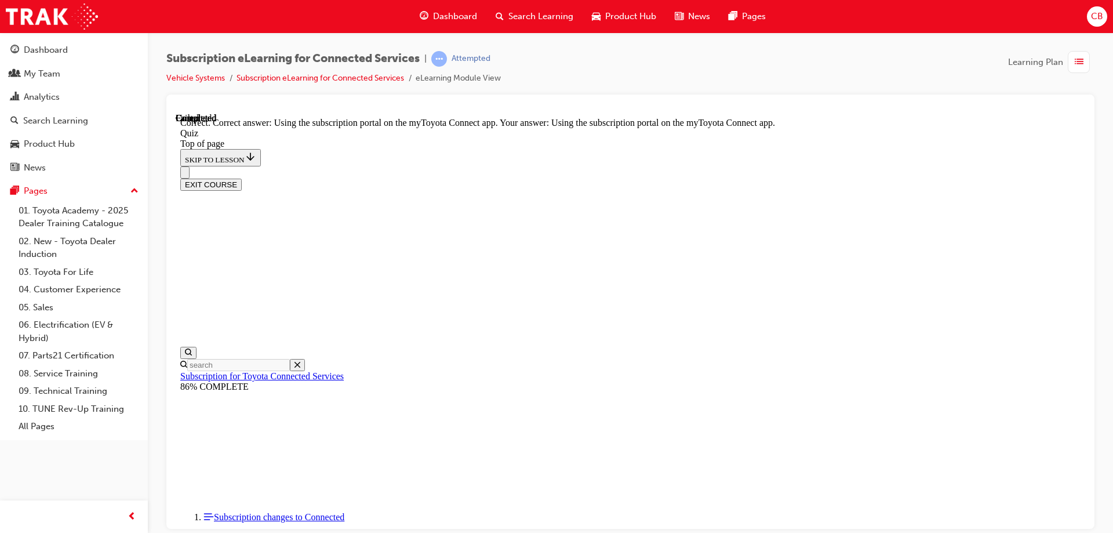
scroll to position [149, 0]
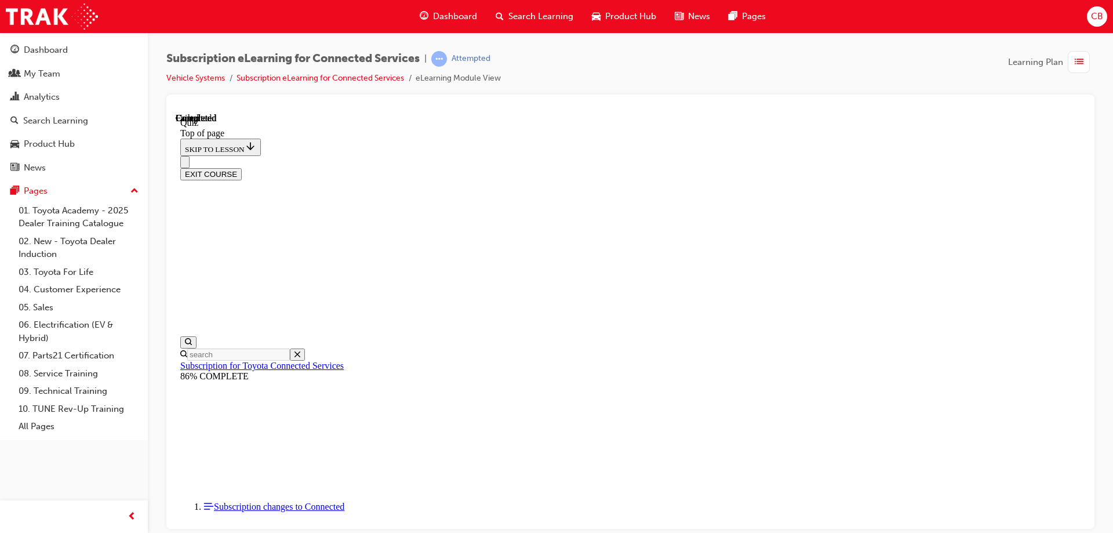
scroll to position [214, 0]
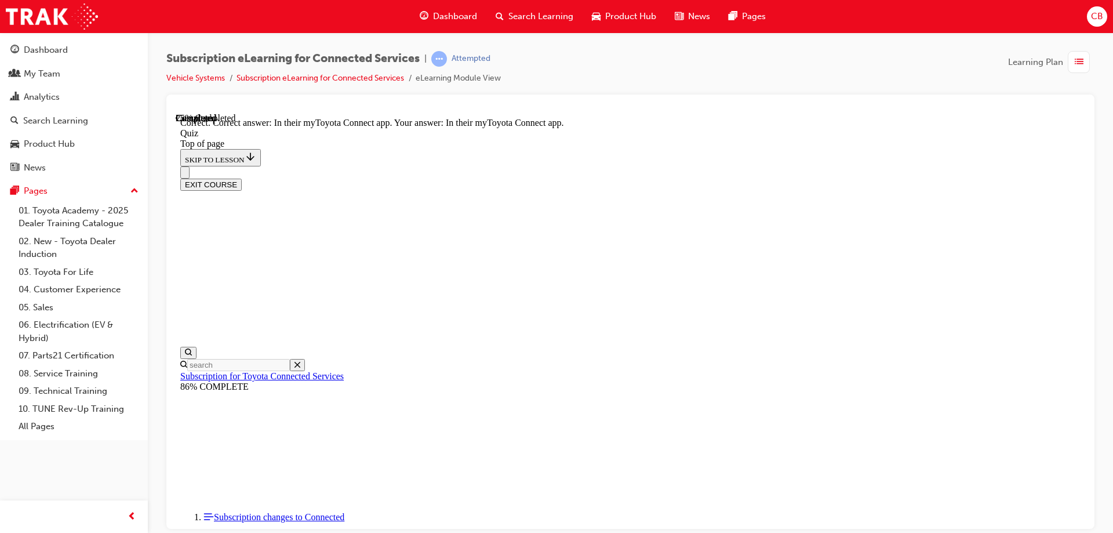
scroll to position [169, 0]
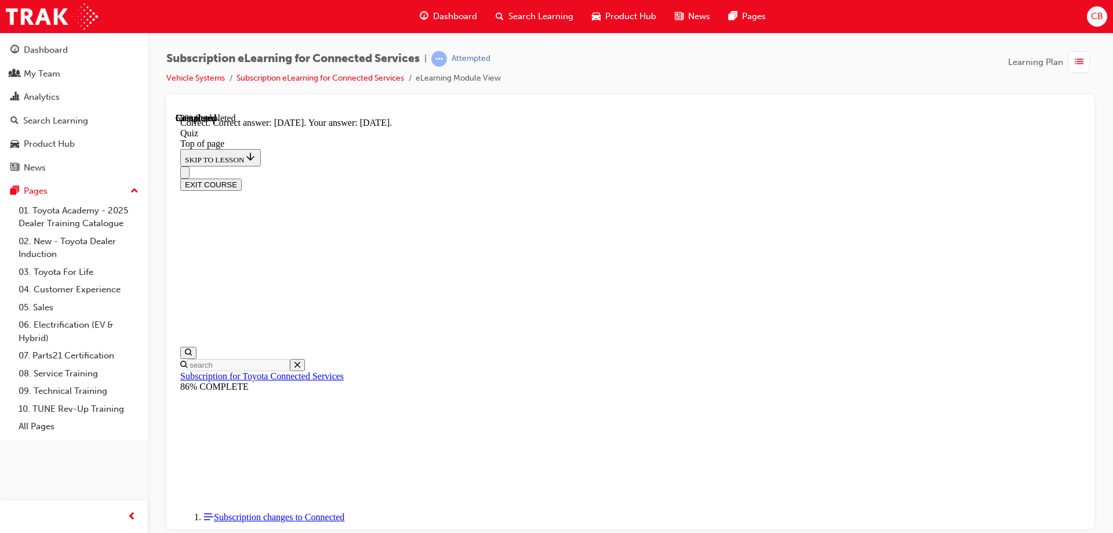
scroll to position [169, 0]
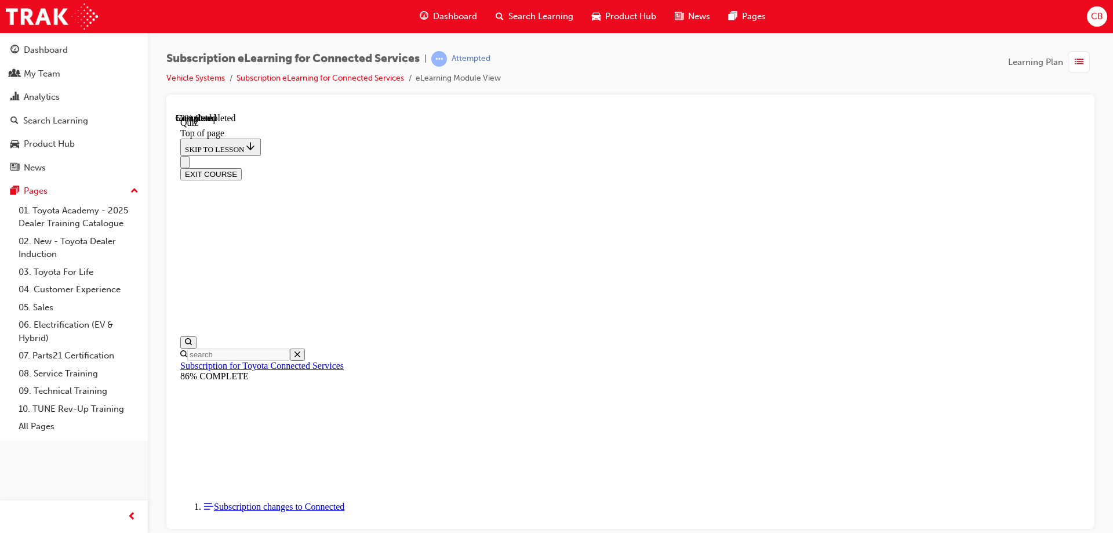
scroll to position [35, 0]
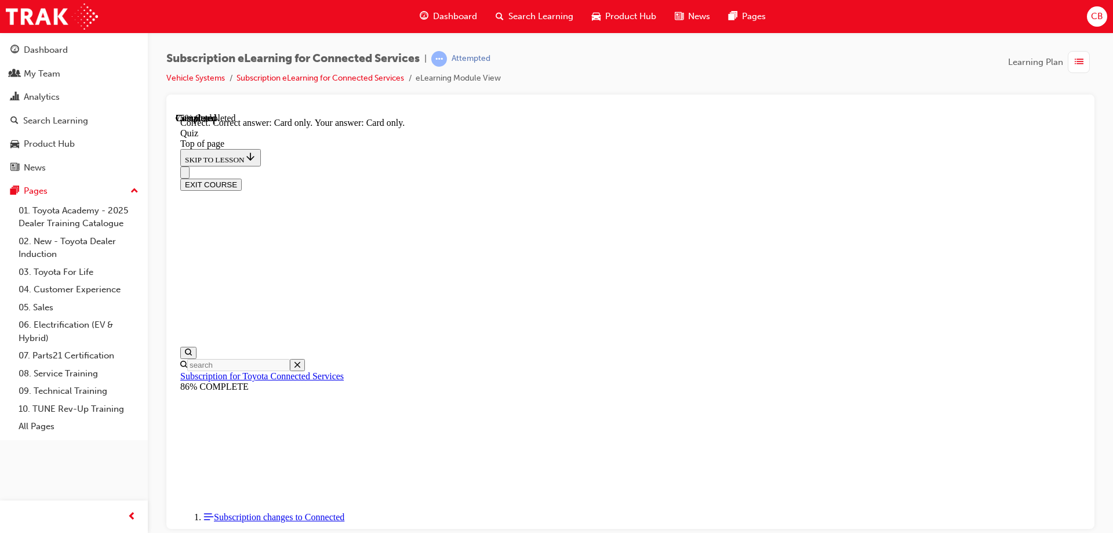
scroll to position [149, 0]
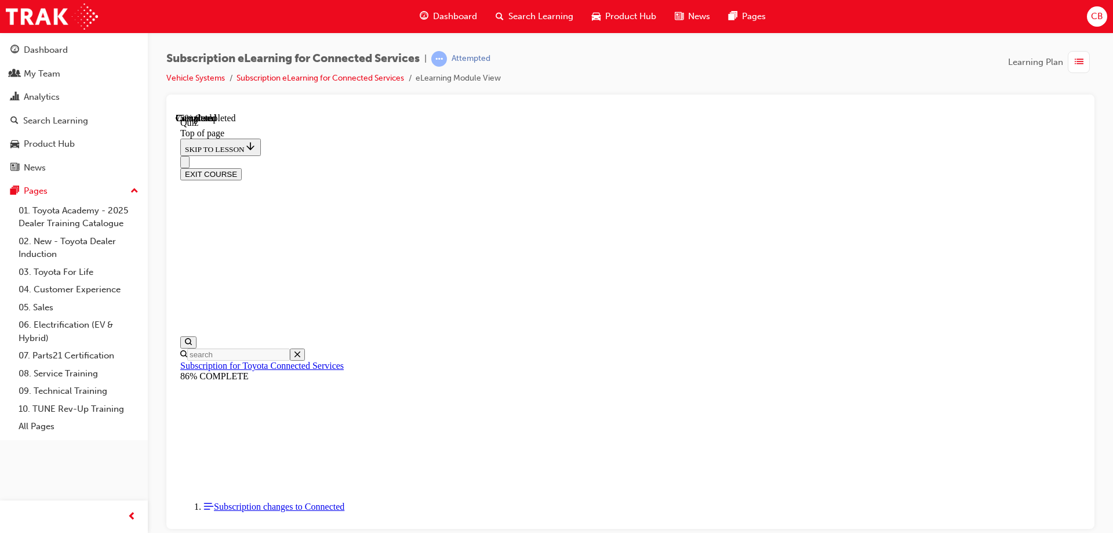
scroll to position [35, 0]
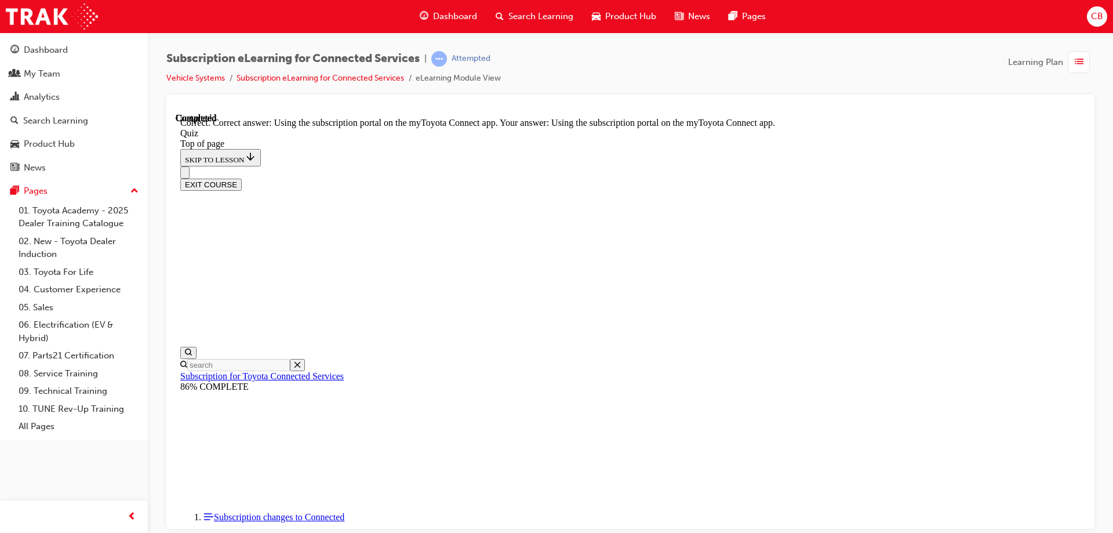
scroll to position [149, 0]
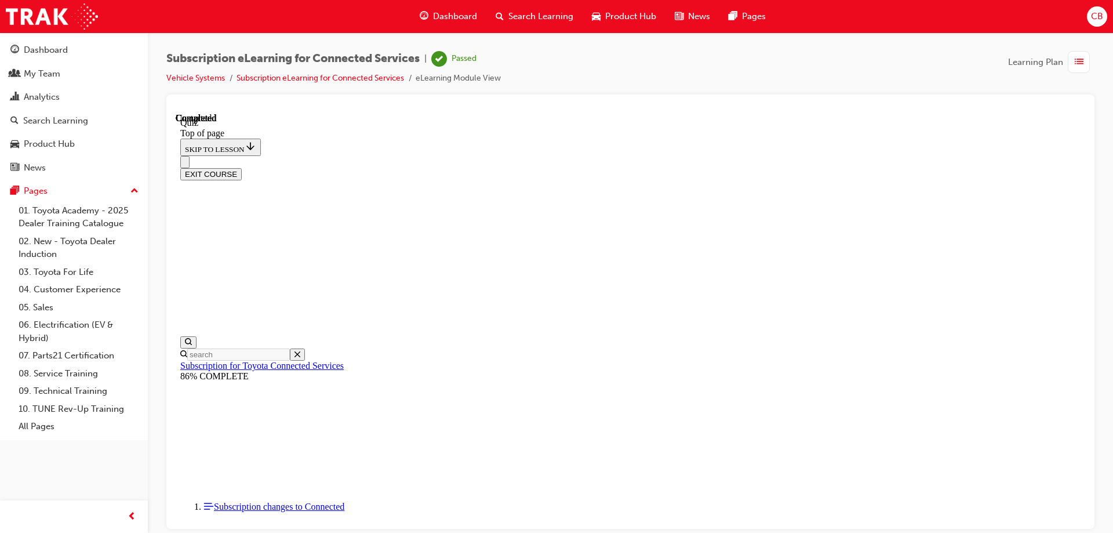
scroll to position [214, 0]
click at [242, 168] on button "EXIT COURSE" at bounding box center [210, 174] width 61 height 12
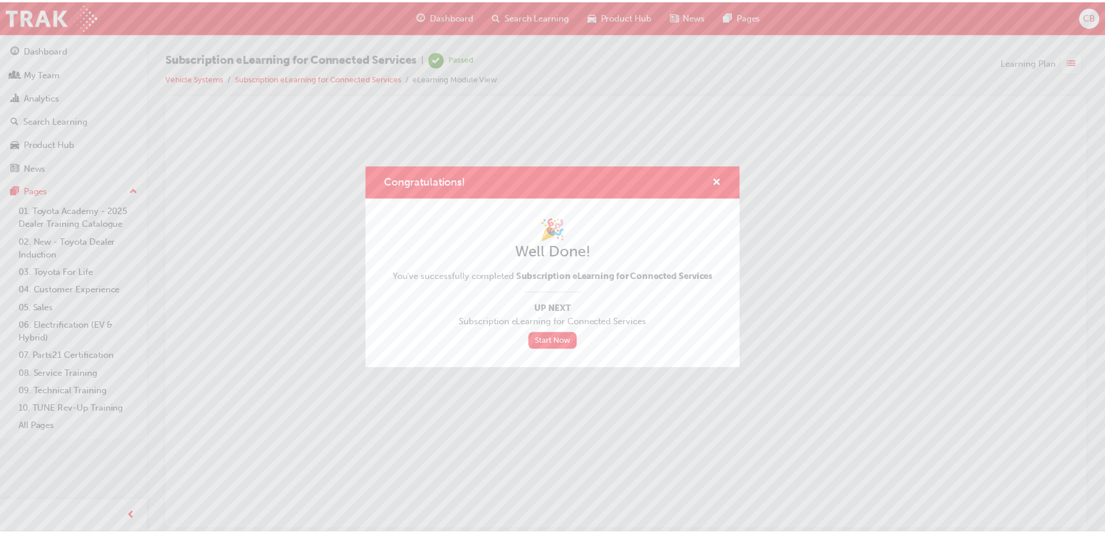
scroll to position [0, 0]
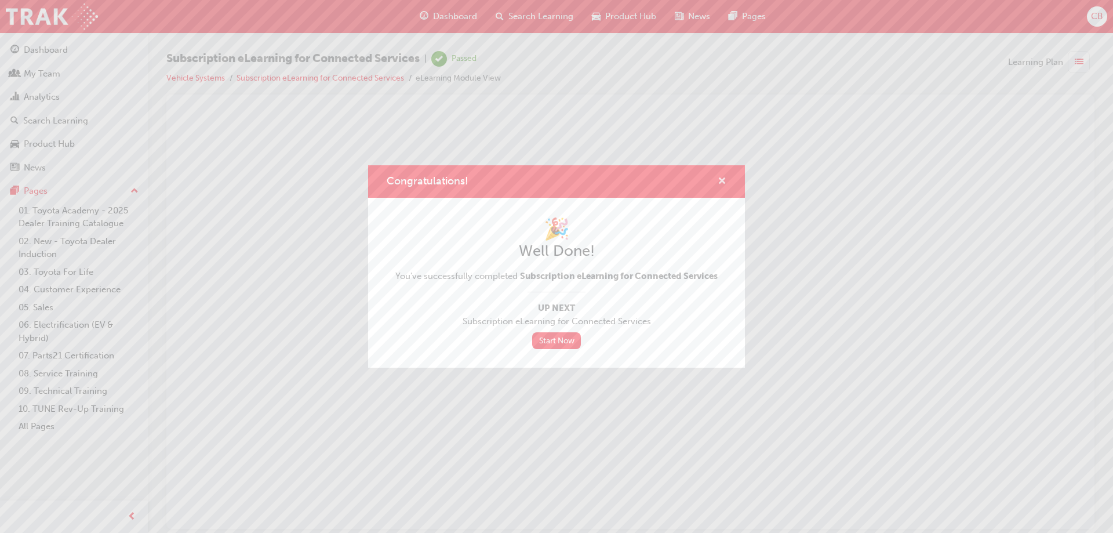
click at [720, 179] on span "cross-icon" at bounding box center [722, 182] width 9 height 10
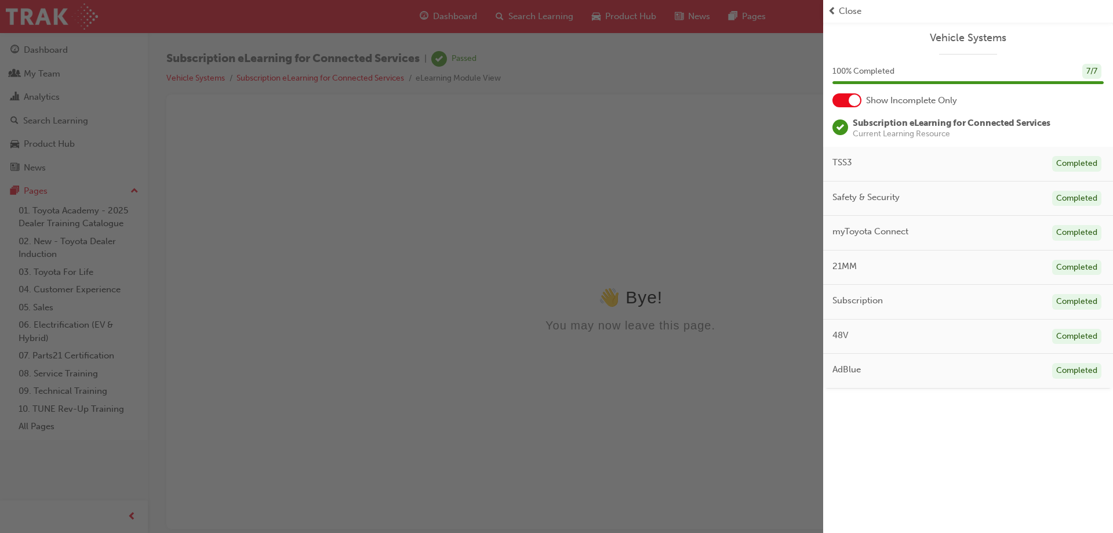
click at [799, 13] on div "button" at bounding box center [411, 266] width 823 height 533
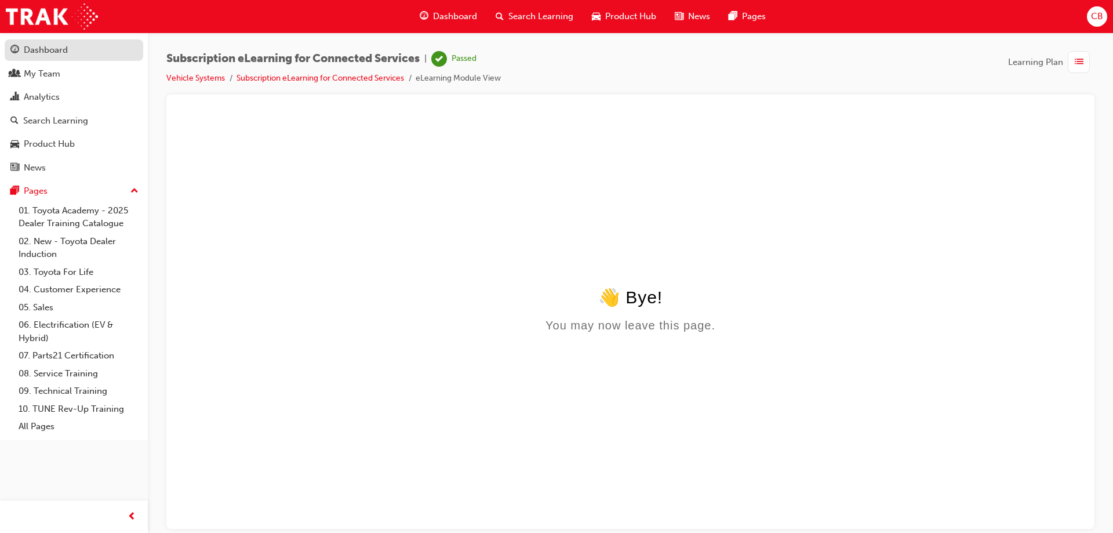
click at [45, 48] on div "Dashboard" at bounding box center [46, 49] width 44 height 13
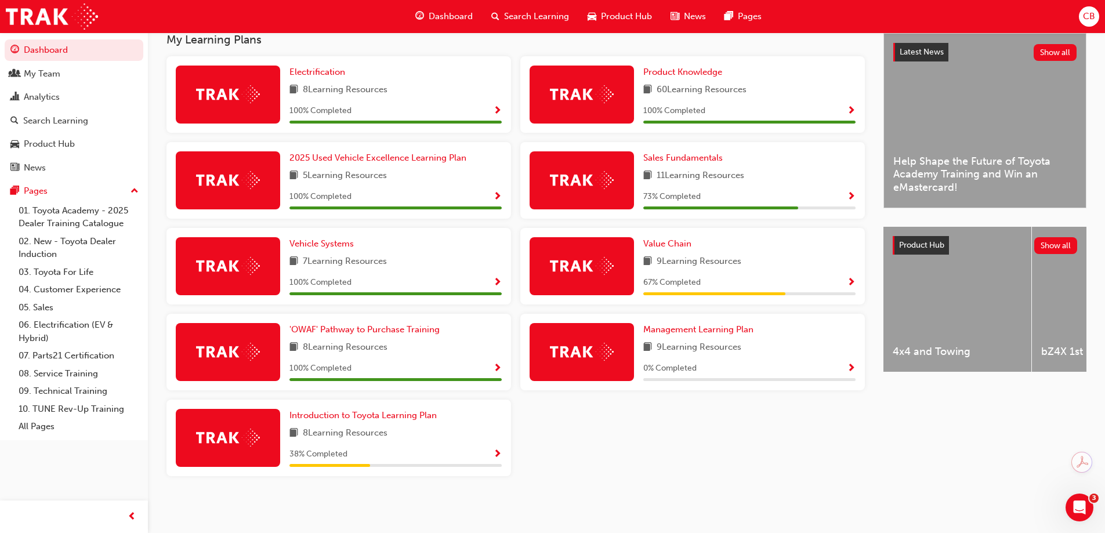
scroll to position [267, 0]
click at [400, 416] on span "Introduction to Toyota Learning Plan" at bounding box center [362, 415] width 147 height 10
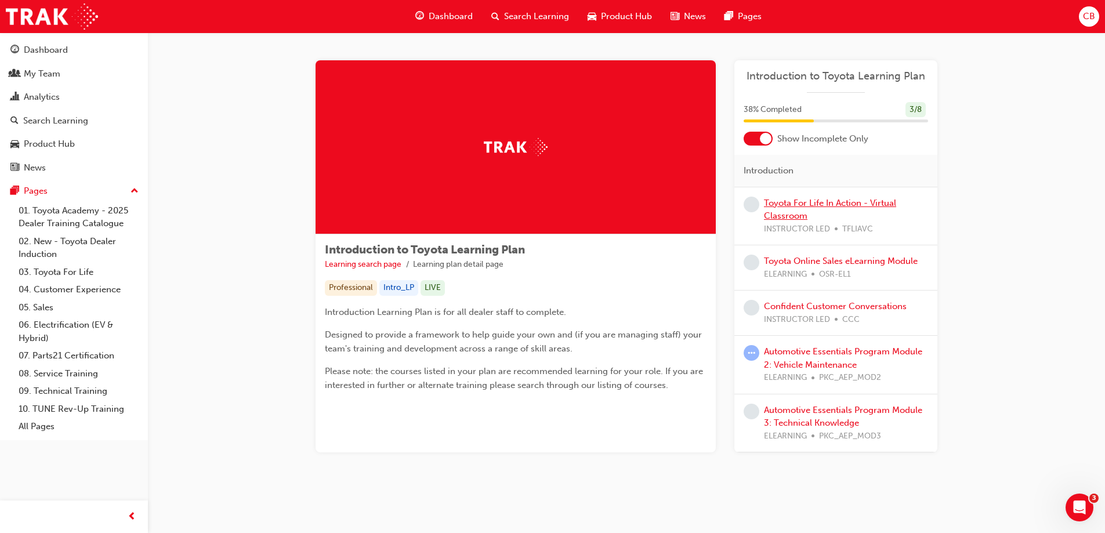
click at [790, 206] on link "Toyota For Life In Action - Virtual Classroom" at bounding box center [830, 210] width 132 height 24
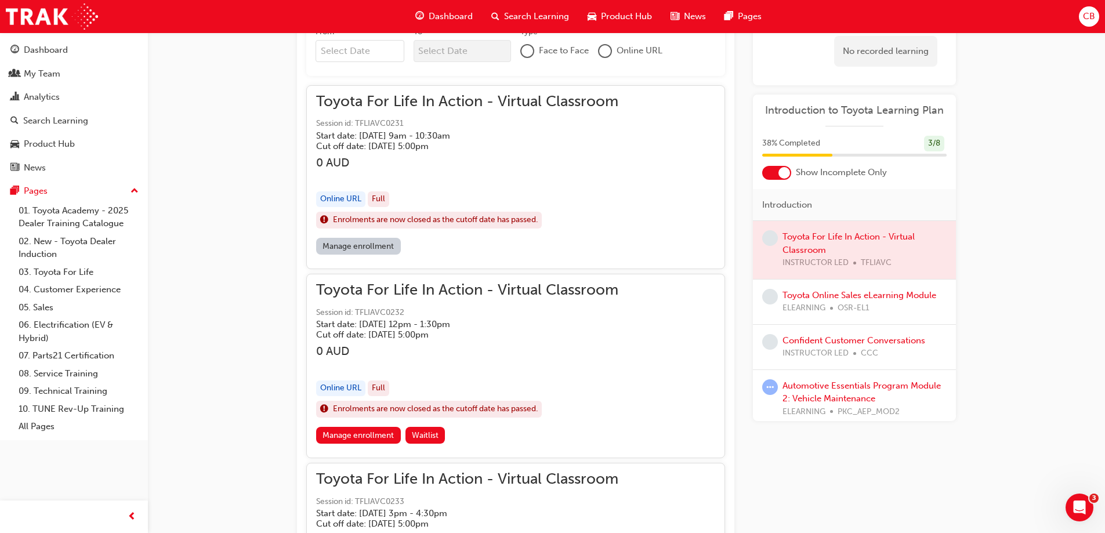
scroll to position [522, 0]
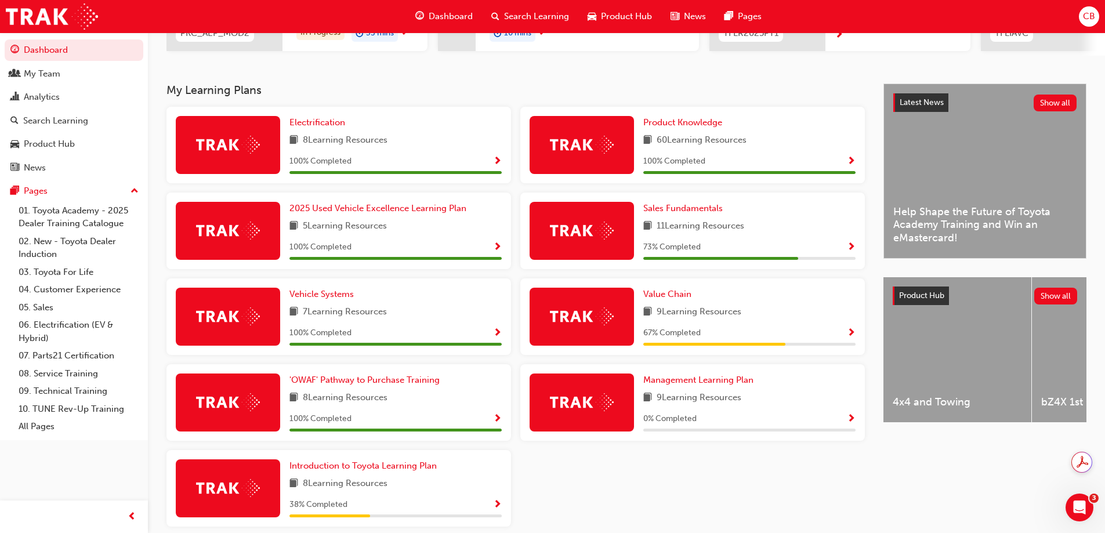
scroll to position [232, 0]
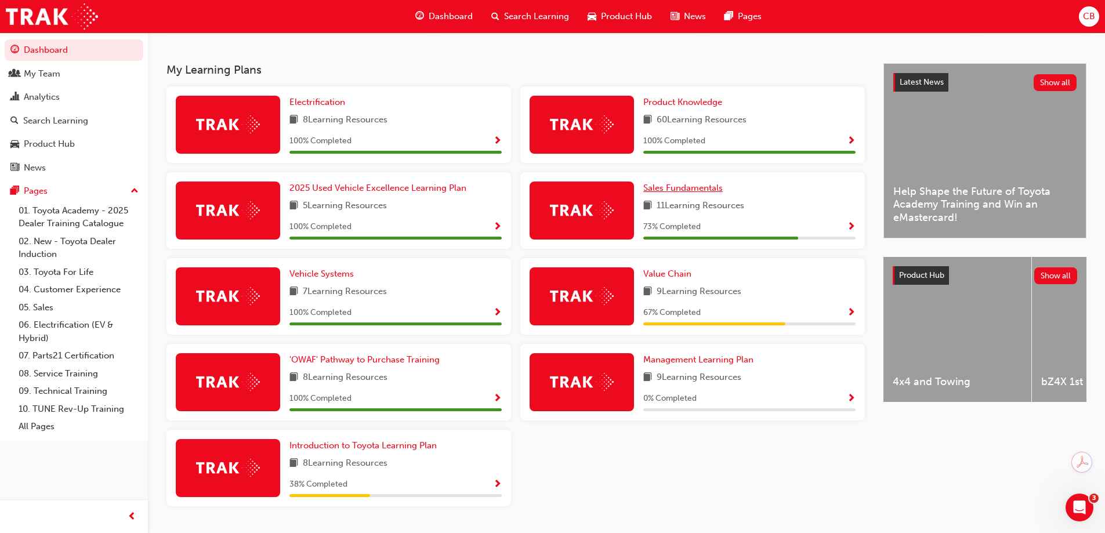
click at [691, 193] on span "Sales Fundamentals" at bounding box center [682, 188] width 79 height 10
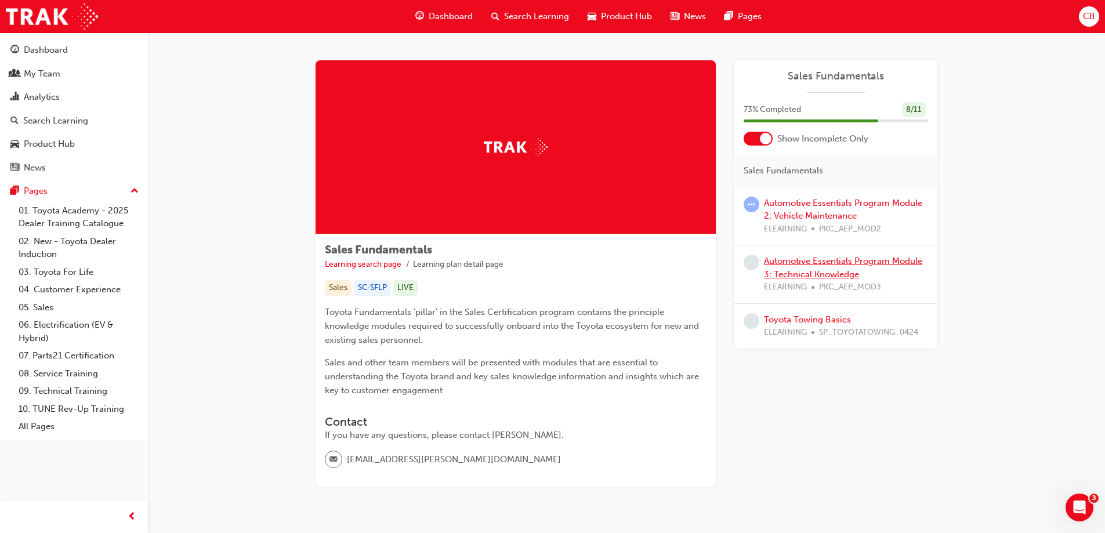
click at [817, 269] on link "Automotive Essentials Program Module 3: Technical Knowledge" at bounding box center [843, 268] width 158 height 24
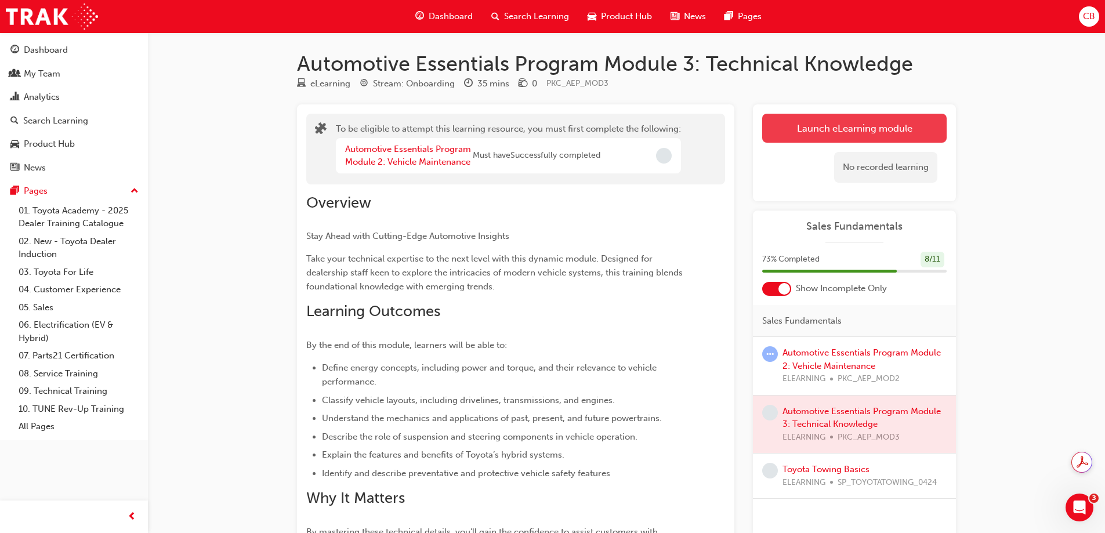
click at [820, 136] on button "Launch eLearning module" at bounding box center [854, 128] width 184 height 29
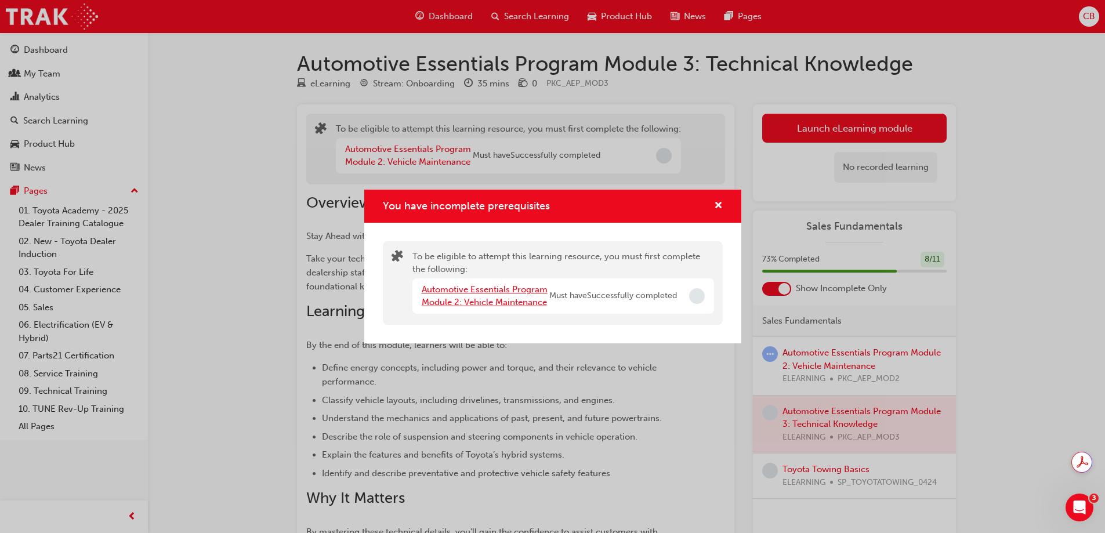
click at [460, 287] on link "Automotive Essentials Program Module 2: Vehicle Maintenance" at bounding box center [485, 296] width 126 height 24
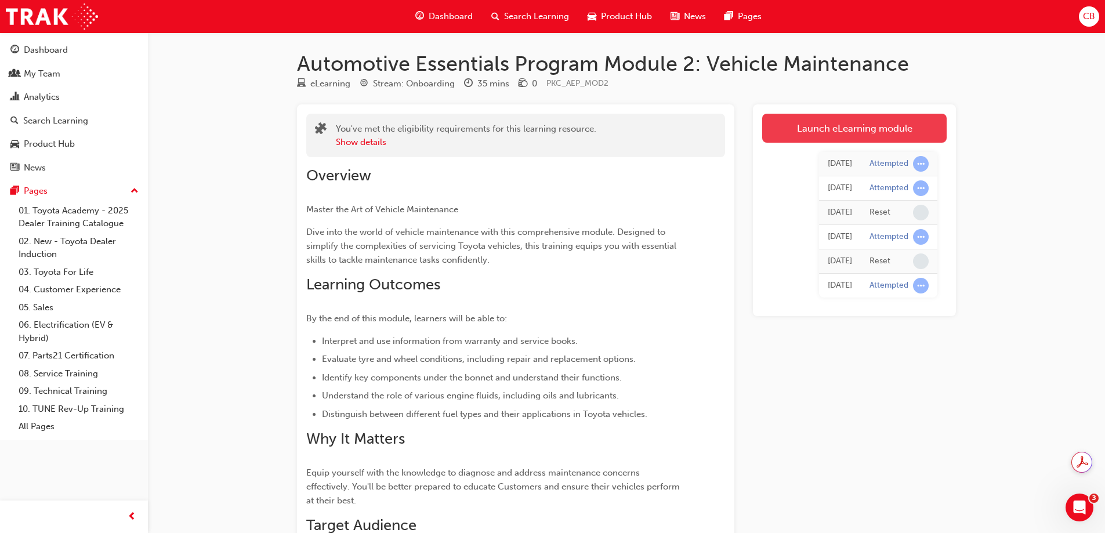
click at [848, 133] on link "Launch eLearning module" at bounding box center [854, 128] width 184 height 29
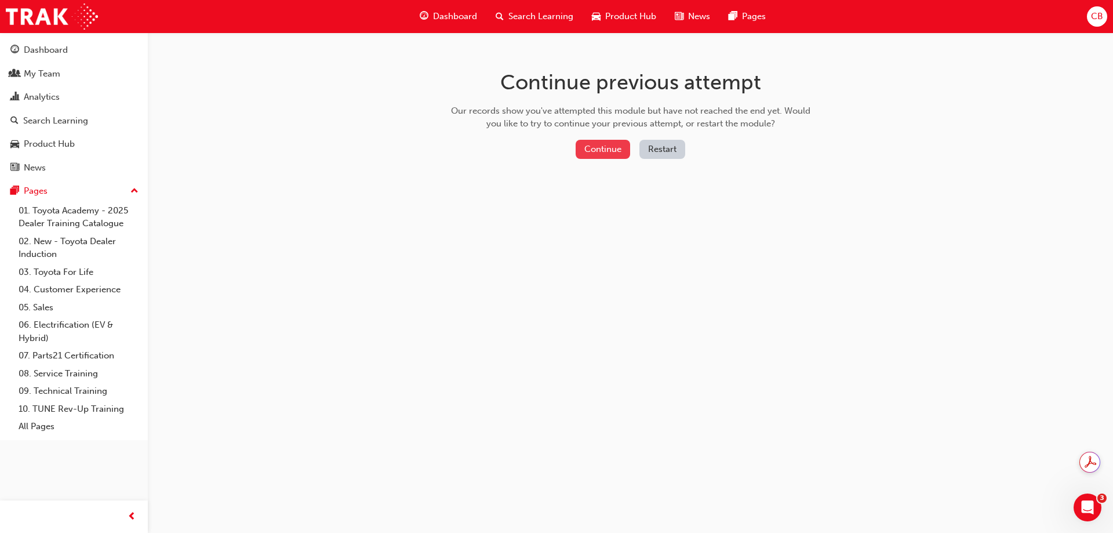
click at [611, 144] on button "Continue" at bounding box center [603, 149] width 55 height 19
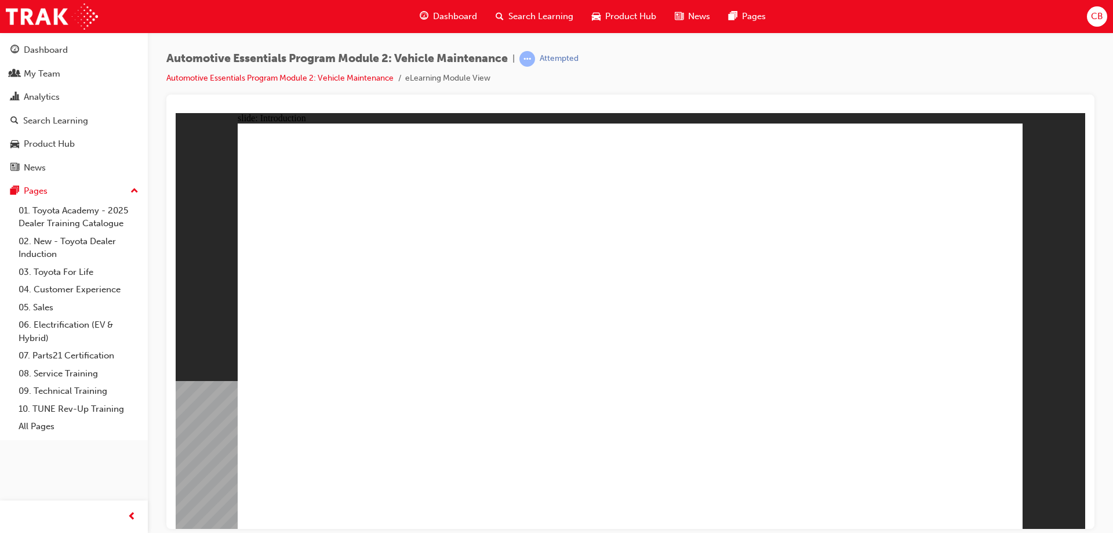
drag, startPoint x: 748, startPoint y: 282, endPoint x: 757, endPoint y: 281, distance: 9.9
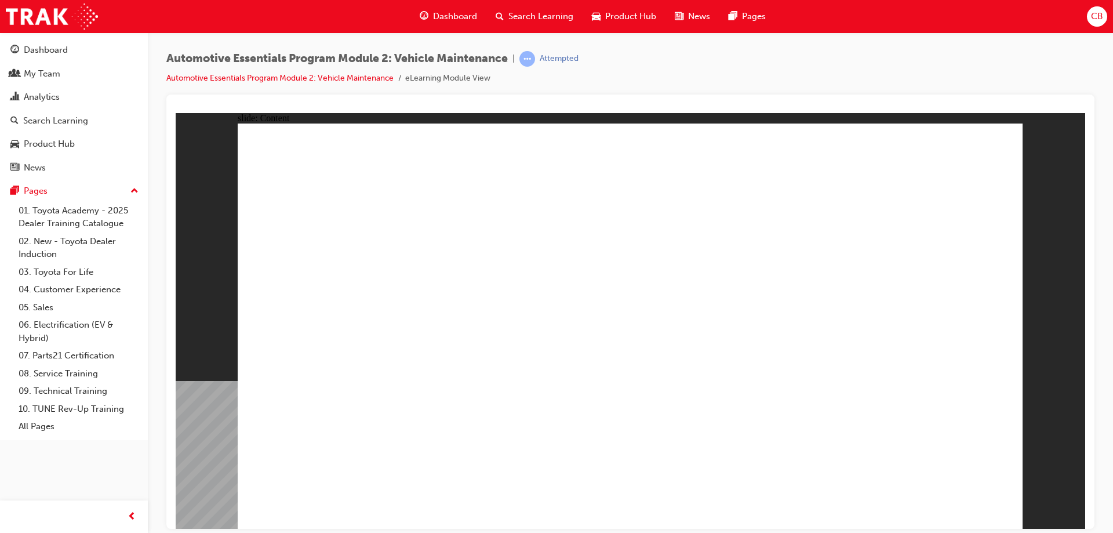
click at [75, 48] on div "Dashboard" at bounding box center [73, 50] width 127 height 14
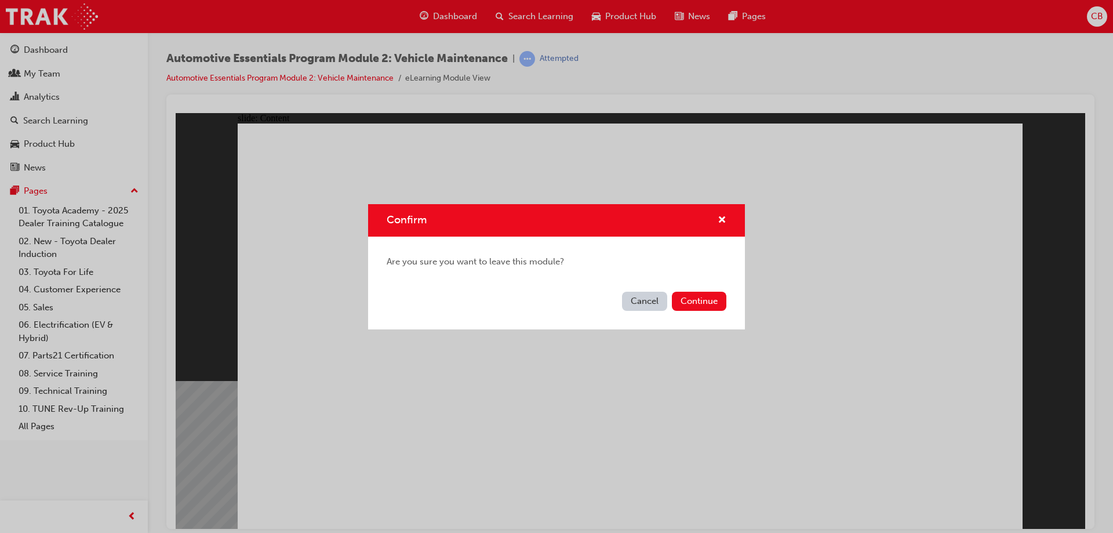
click at [825, 316] on div "Confirm Are you sure you want to leave this module? Cancel Continue" at bounding box center [556, 266] width 1113 height 533
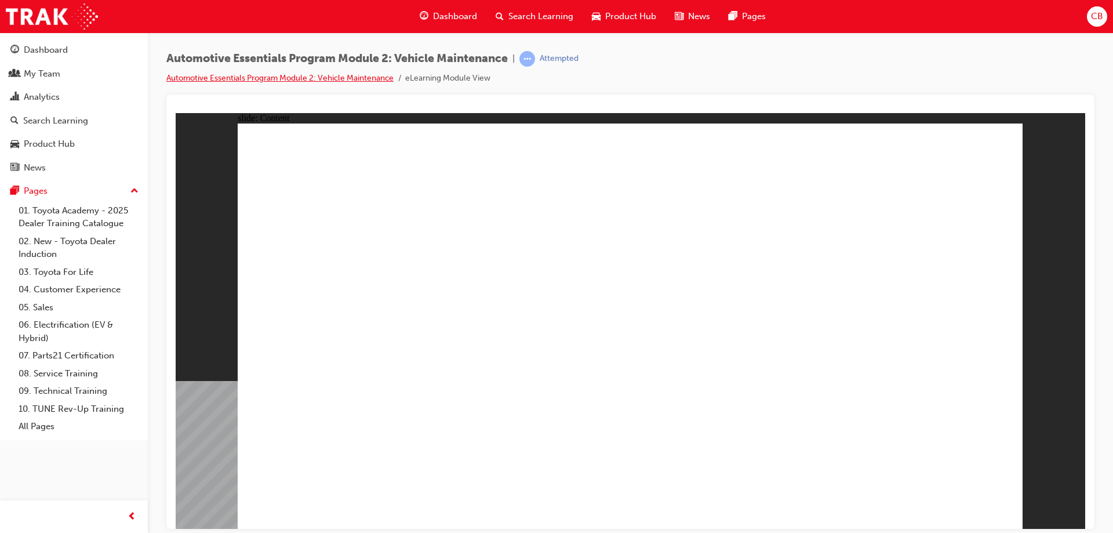
click at [359, 80] on link "Automotive Essentials Program Module 2: Vehicle Maintenance" at bounding box center [279, 78] width 227 height 10
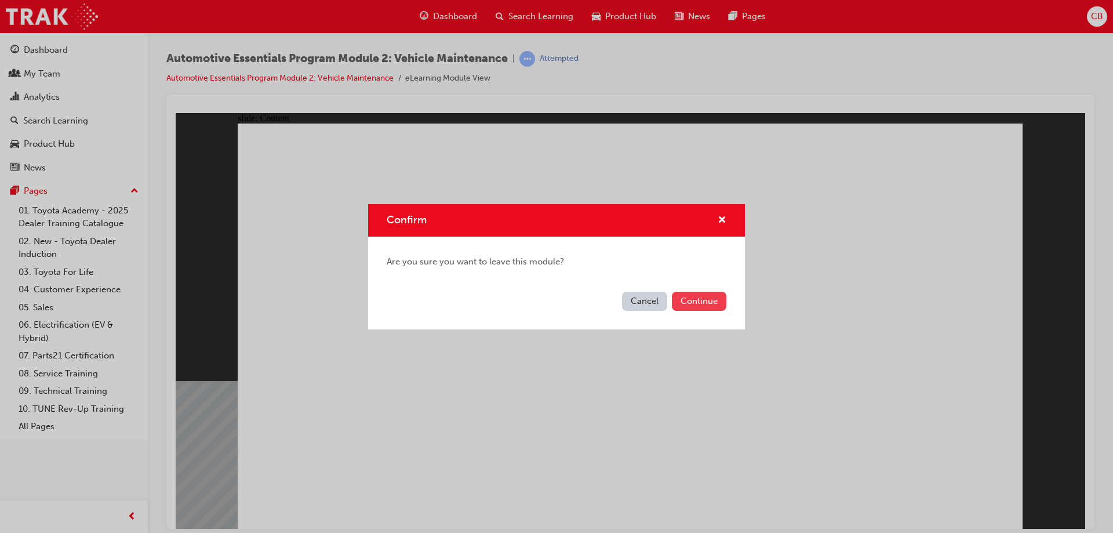
click at [690, 299] on button "Continue" at bounding box center [699, 301] width 55 height 19
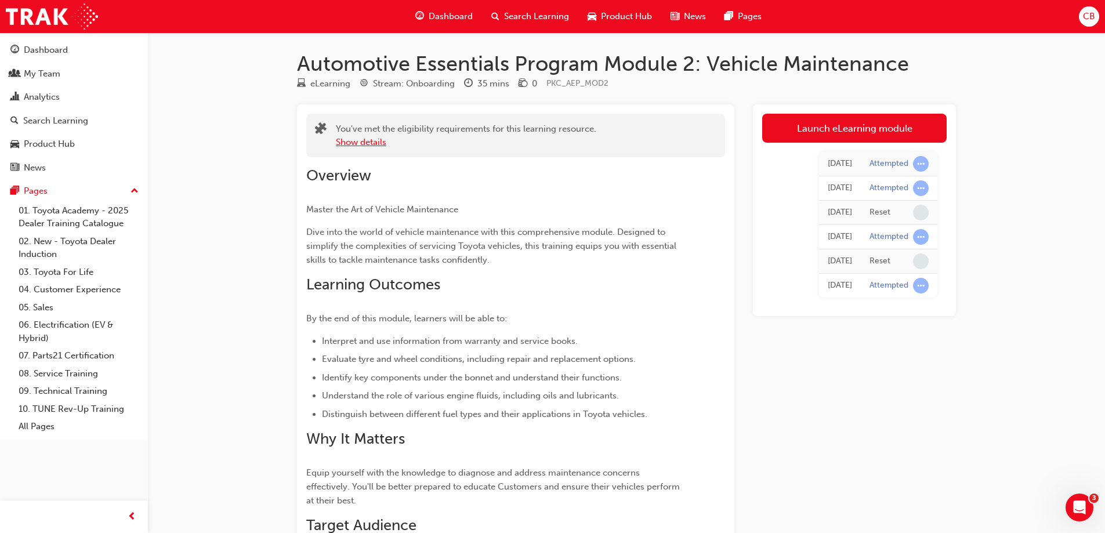
click at [363, 142] on button "Show details" at bounding box center [361, 142] width 50 height 13
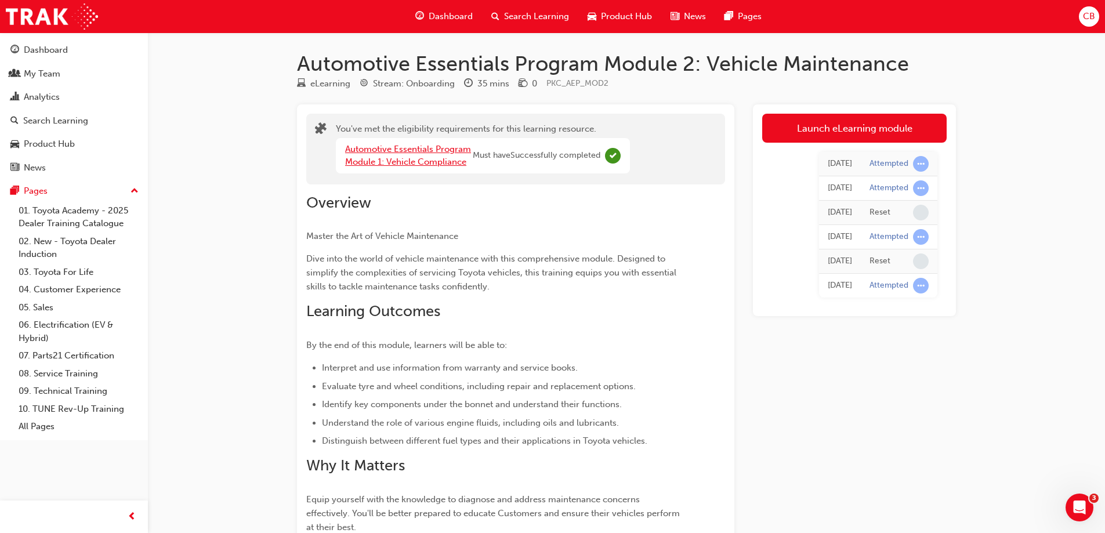
click at [430, 153] on link "Automotive Essentials Program Module 1: Vehicle Compliance" at bounding box center [408, 156] width 126 height 24
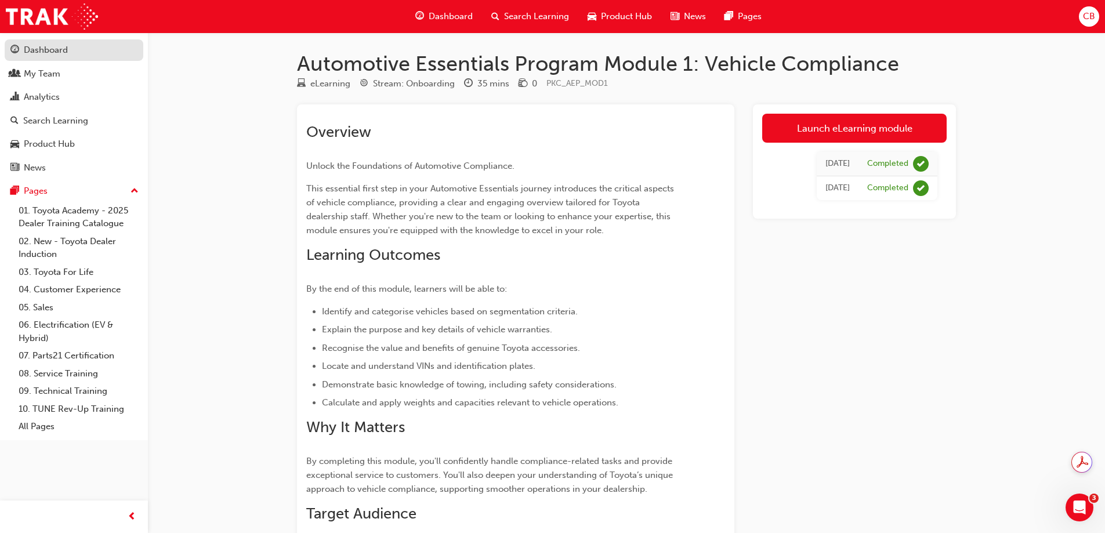
click at [41, 48] on div "Dashboard" at bounding box center [46, 49] width 44 height 13
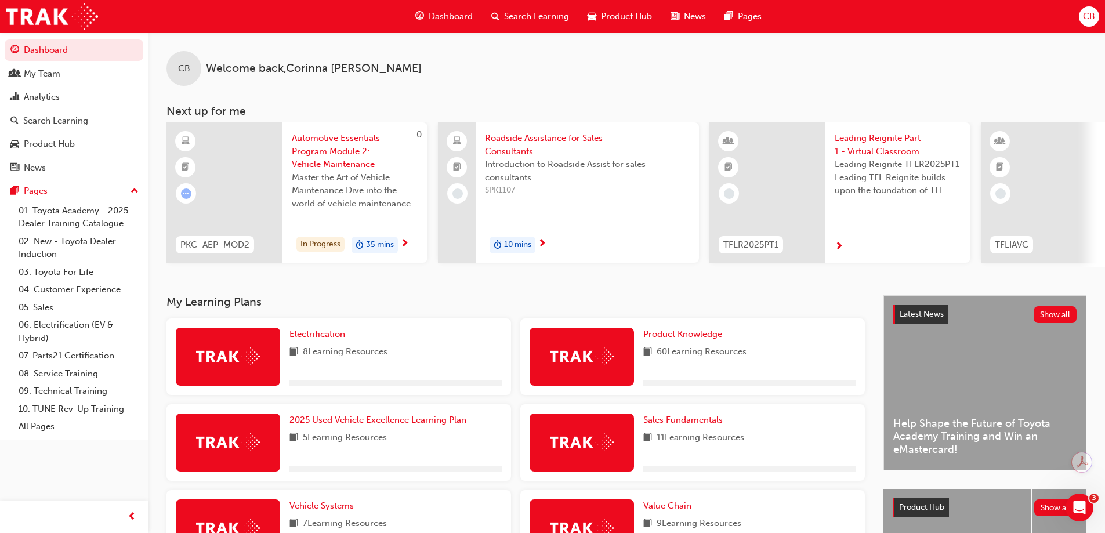
scroll to position [232, 0]
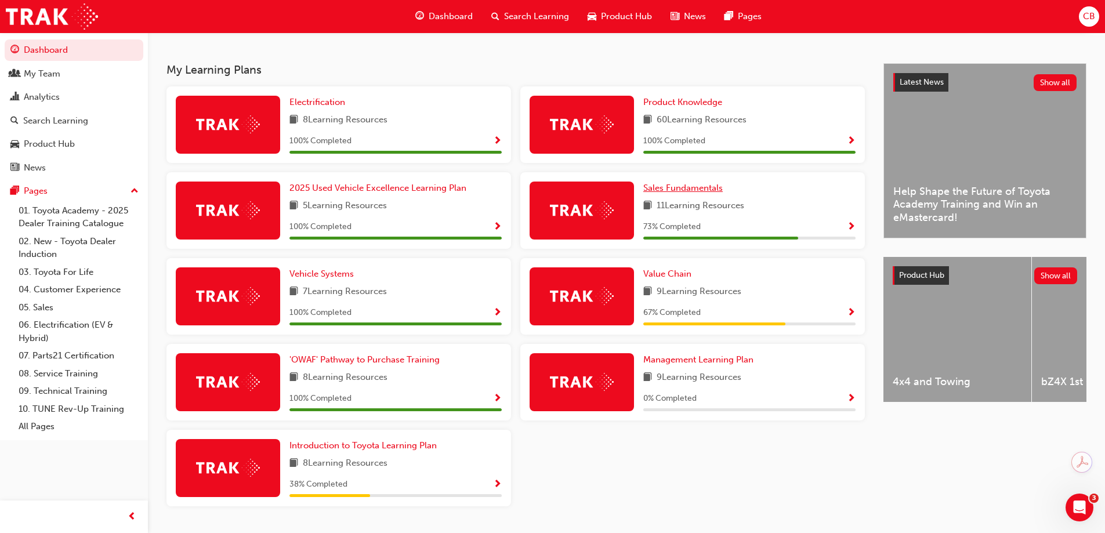
click at [722, 193] on span "Sales Fundamentals" at bounding box center [682, 188] width 79 height 10
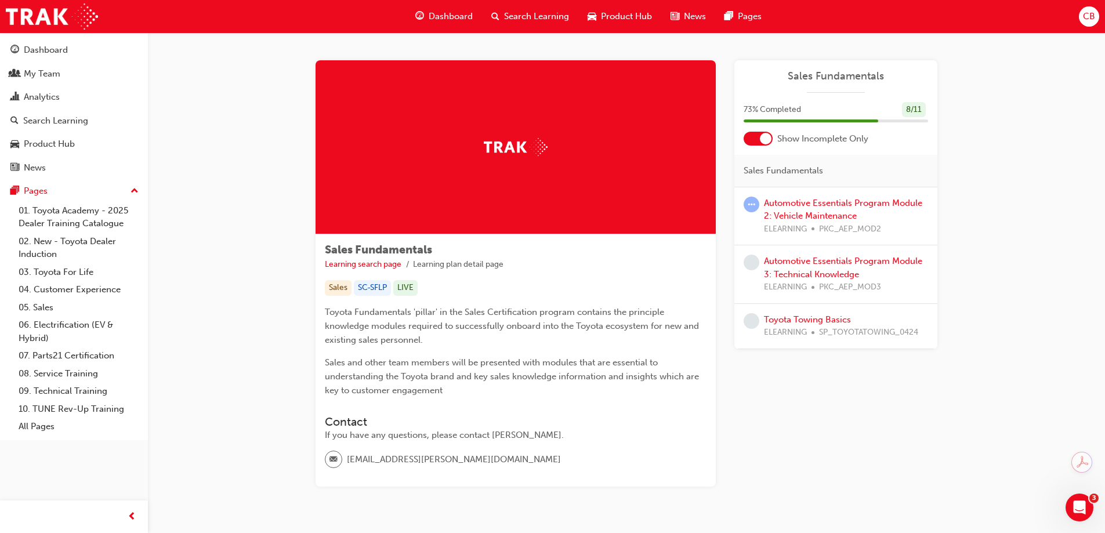
click at [804, 328] on span "ELEARNING" at bounding box center [785, 332] width 43 height 13
click at [804, 318] on link "Toyota Towing Basics" at bounding box center [807, 319] width 87 height 10
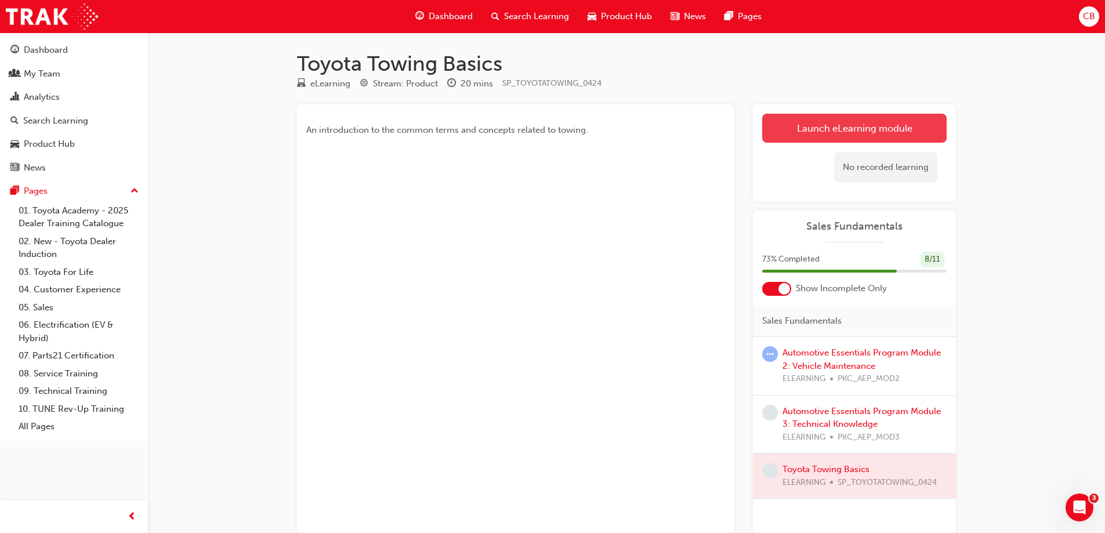
click at [858, 125] on link "Launch eLearning module" at bounding box center [854, 128] width 184 height 29
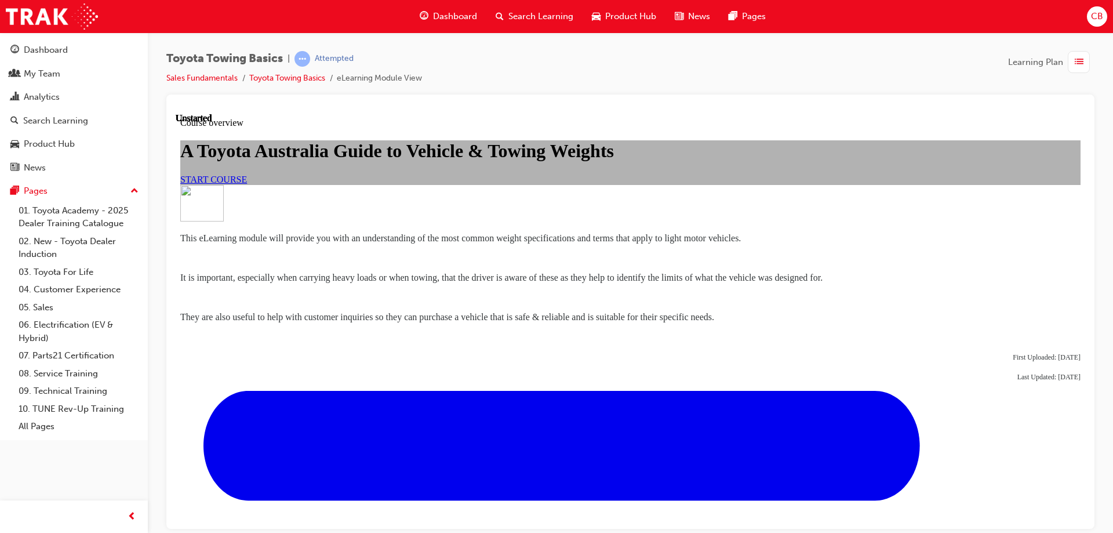
click at [247, 184] on link "START COURSE" at bounding box center [213, 179] width 67 height 10
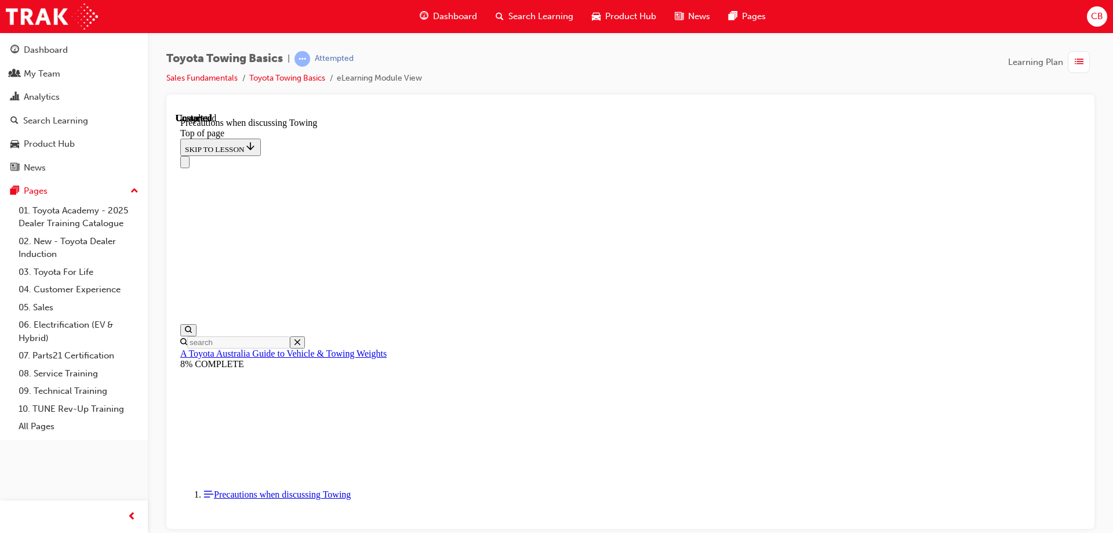
scroll to position [1250, 0]
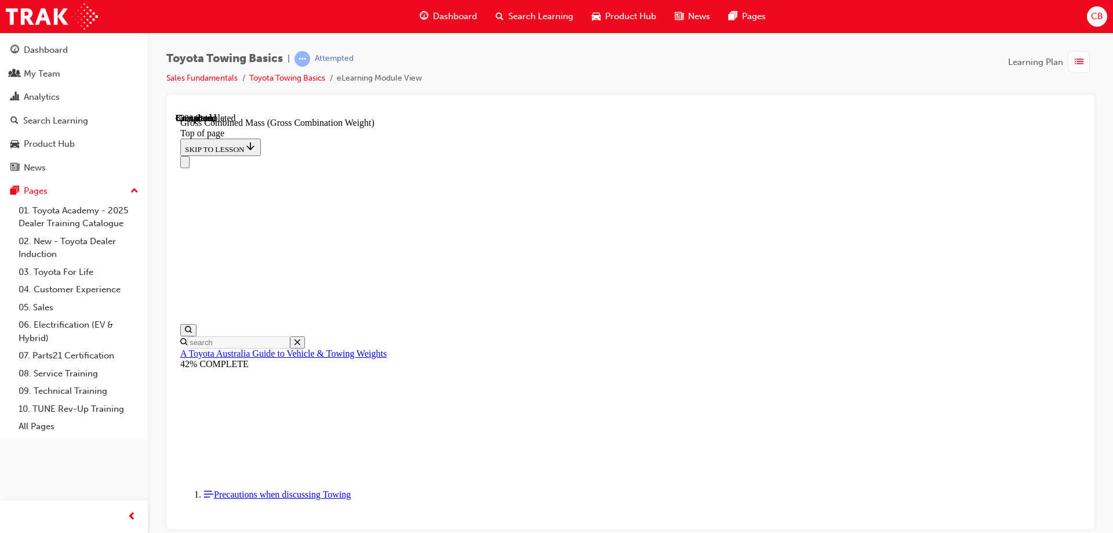
scroll to position [515, 0]
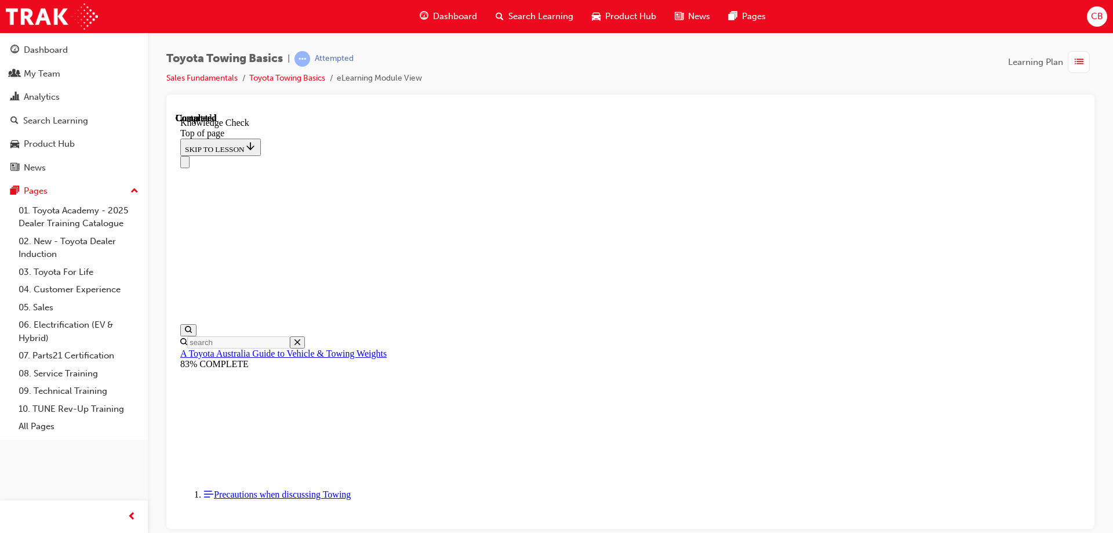
drag, startPoint x: 514, startPoint y: 12503, endPoint x: 436, endPoint y: 12548, distance: 90.4
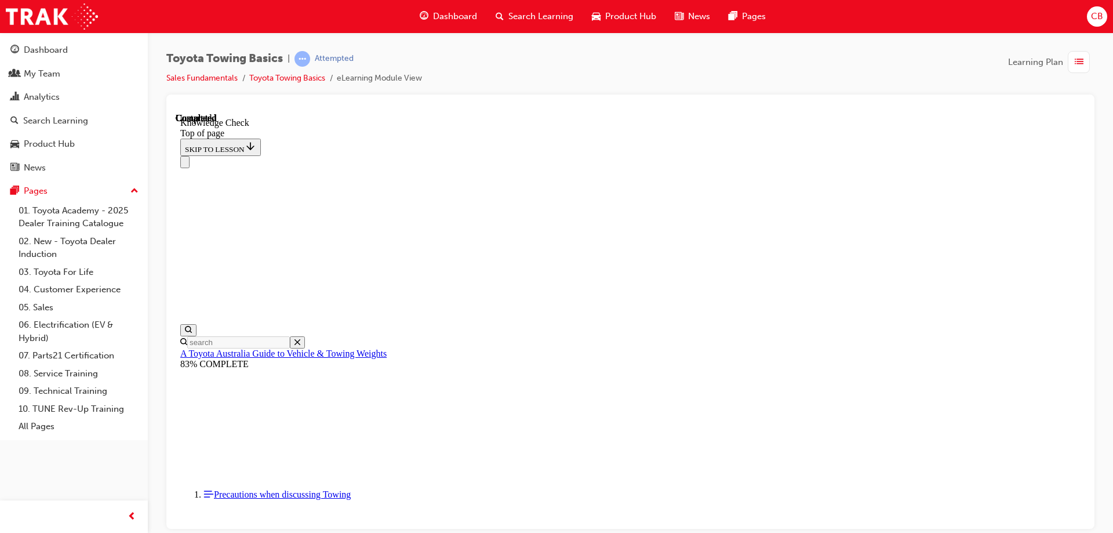
drag, startPoint x: 706, startPoint y: 12476, endPoint x: 608, endPoint y: 12450, distance: 101.3
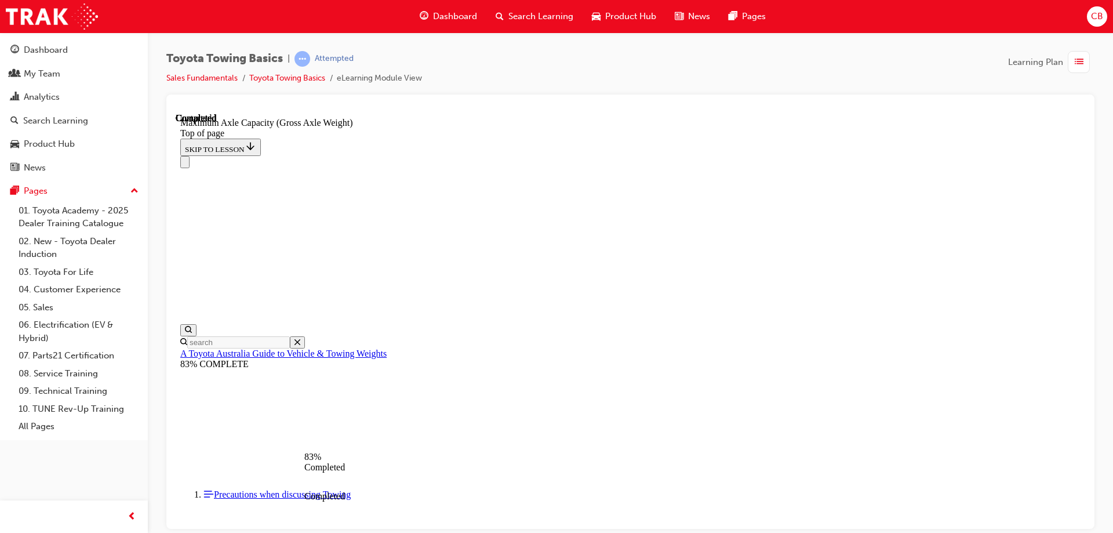
scroll to position [1008, 0]
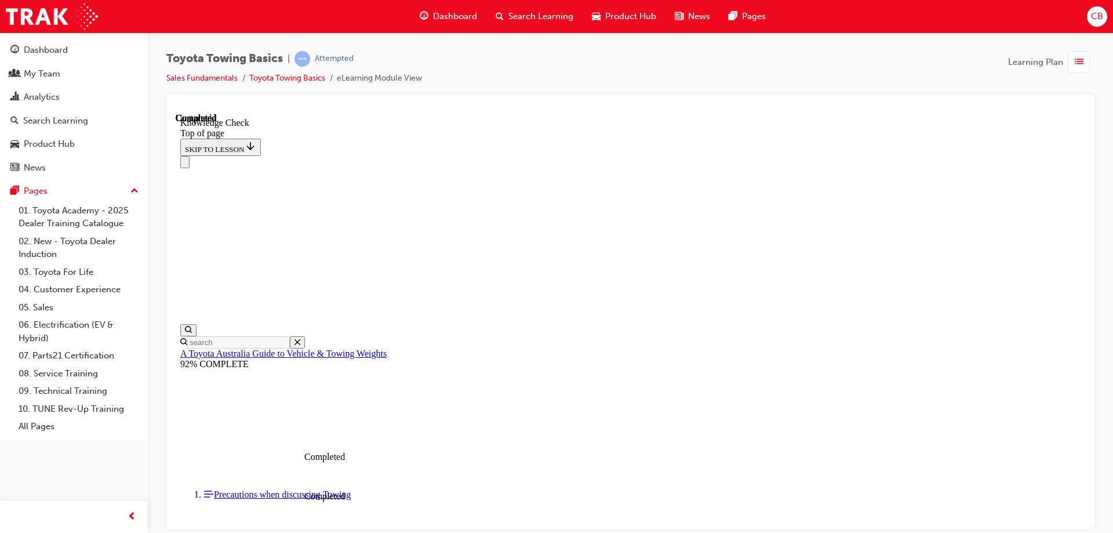
scroll to position [210, 0]
drag, startPoint x: 529, startPoint y: 12325, endPoint x: 452, endPoint y: 12371, distance: 89.7
drag, startPoint x: 380, startPoint y: 12299, endPoint x: 366, endPoint y: 12494, distance: 195.3
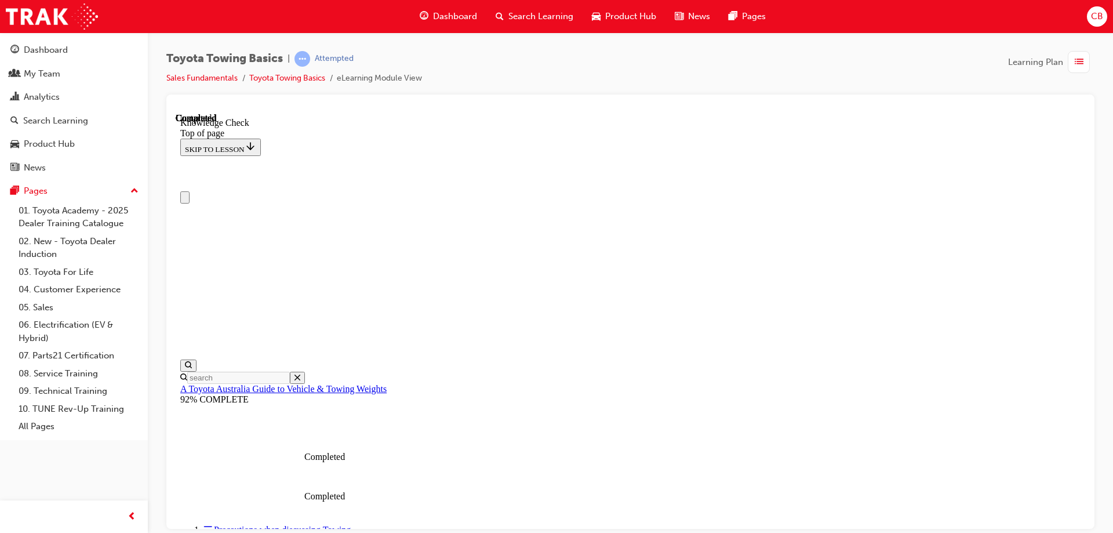
scroll to position [0, 0]
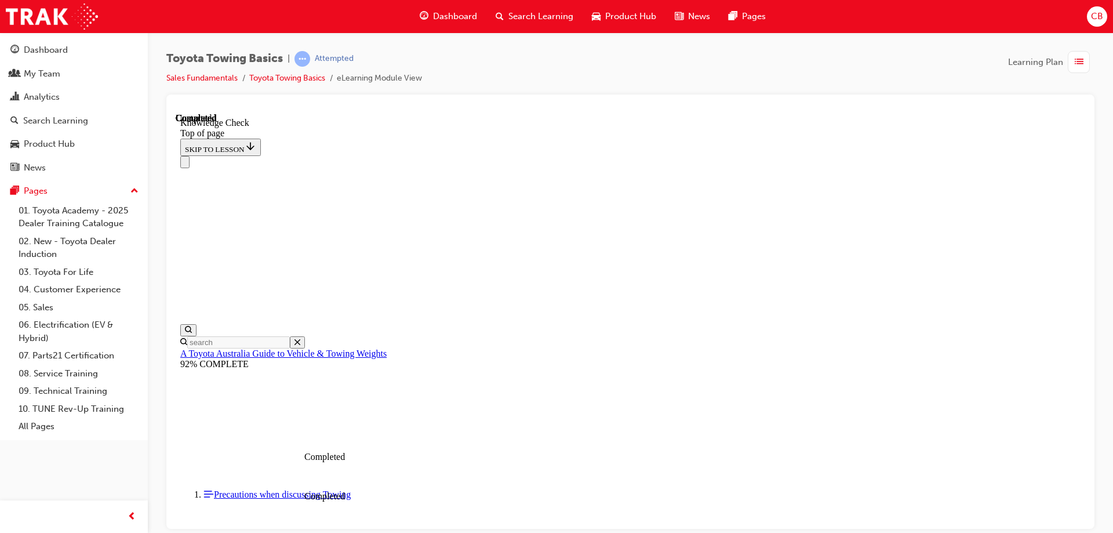
drag, startPoint x: 570, startPoint y: 12280, endPoint x: 449, endPoint y: 12298, distance: 122.5
drag, startPoint x: 389, startPoint y: 12297, endPoint x: 397, endPoint y: 12327, distance: 31.4
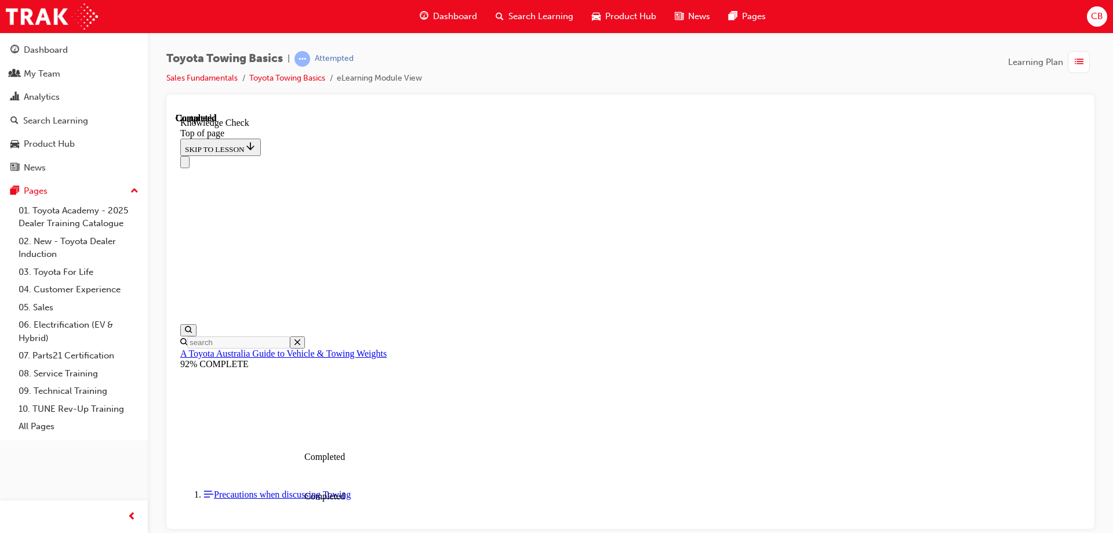
drag, startPoint x: 564, startPoint y: 12307, endPoint x: 566, endPoint y: 12348, distance: 40.7
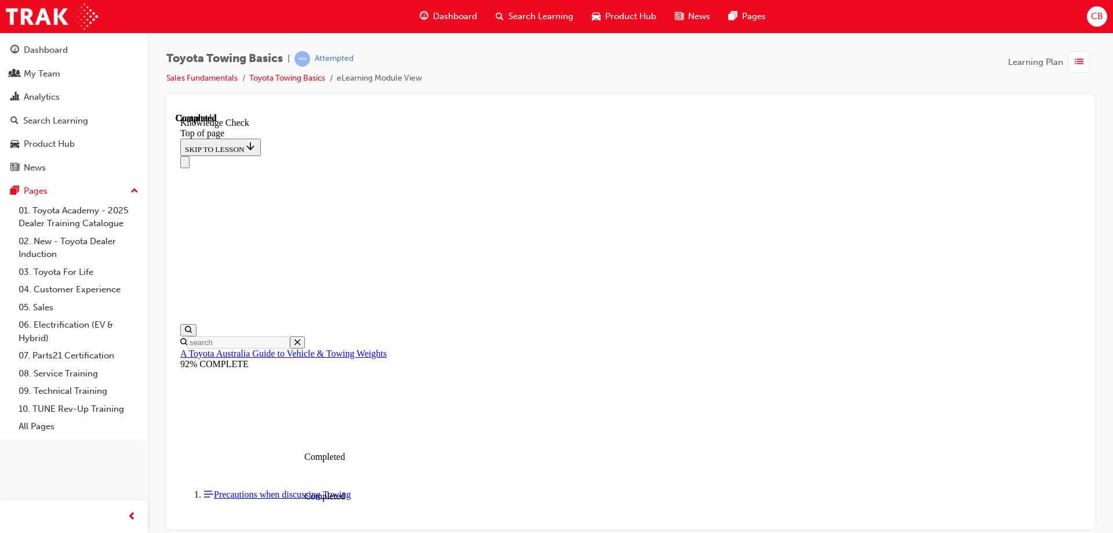
drag, startPoint x: 705, startPoint y: 12300, endPoint x: 604, endPoint y: 12251, distance: 112.0
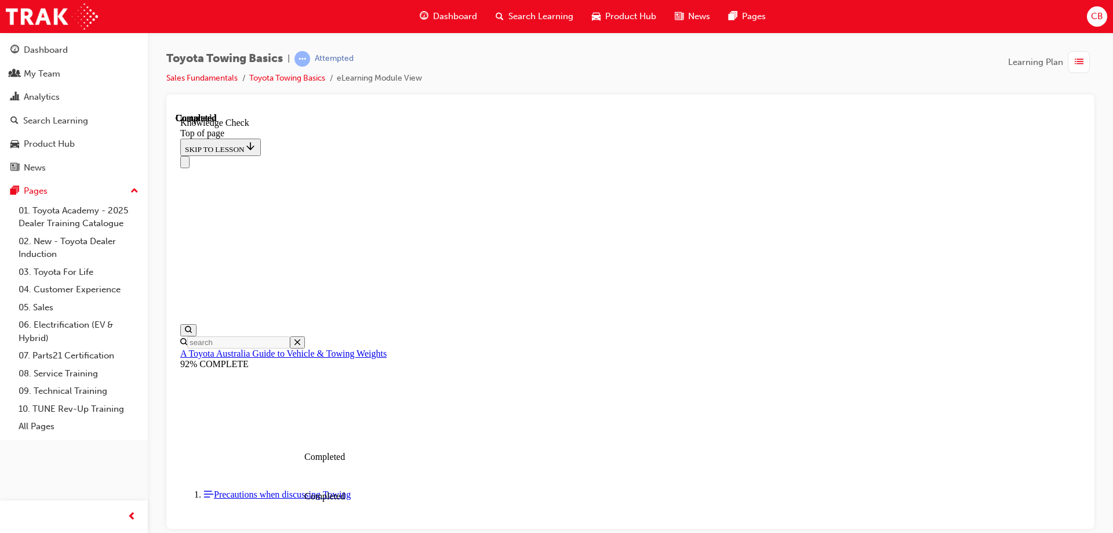
scroll to position [0, 0]
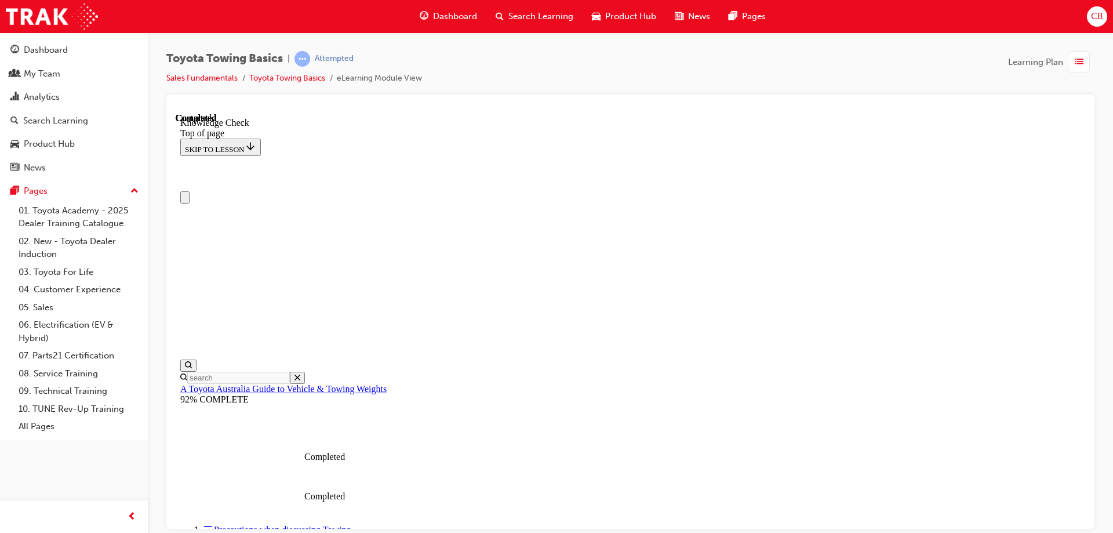
click at [185, 199] on icon "Close navigation menu" at bounding box center [185, 199] width 0 height 0
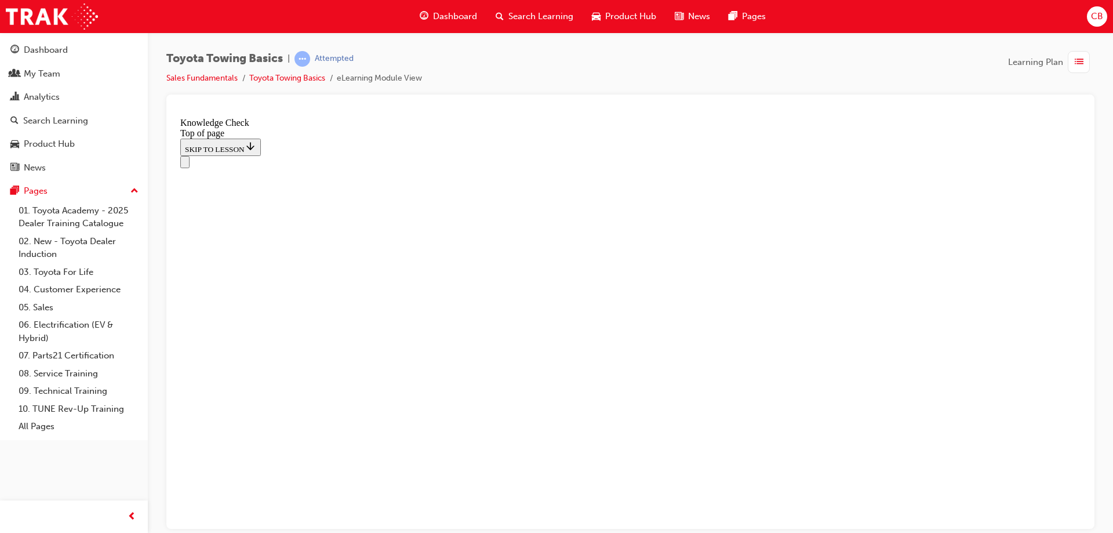
scroll to position [335, 0]
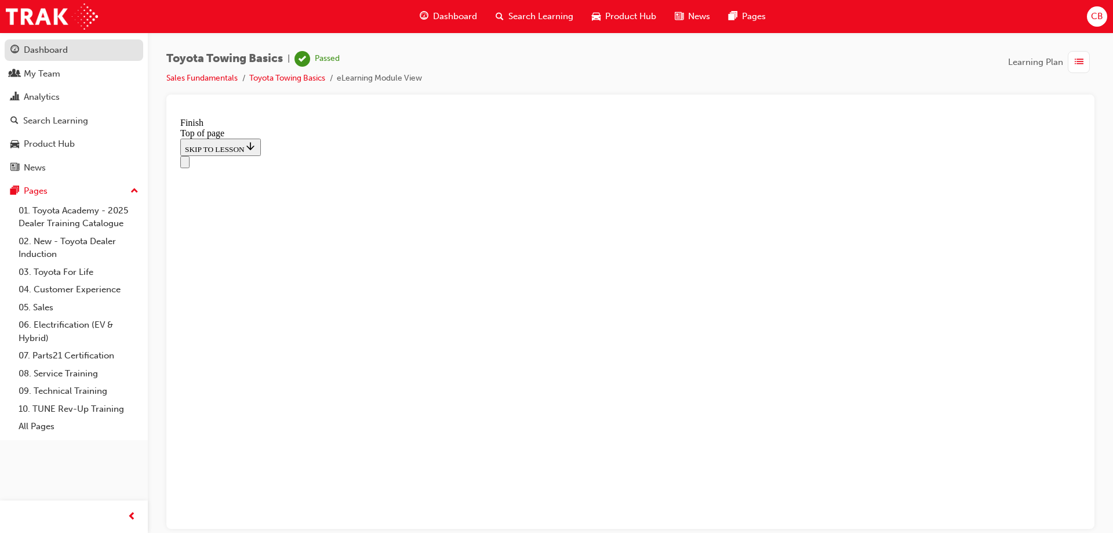
click at [66, 49] on div "Dashboard" at bounding box center [46, 49] width 44 height 13
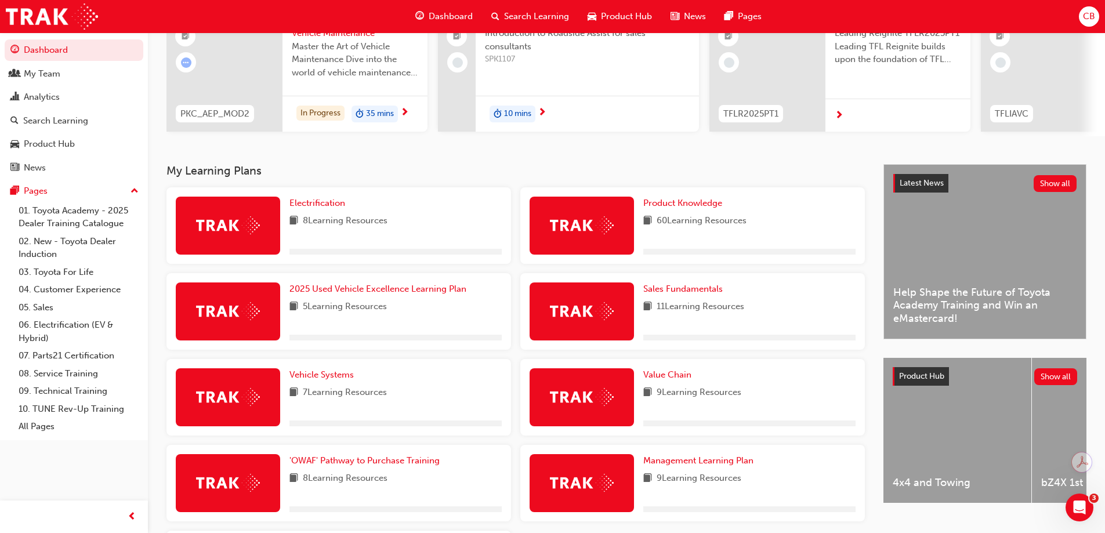
scroll to position [232, 0]
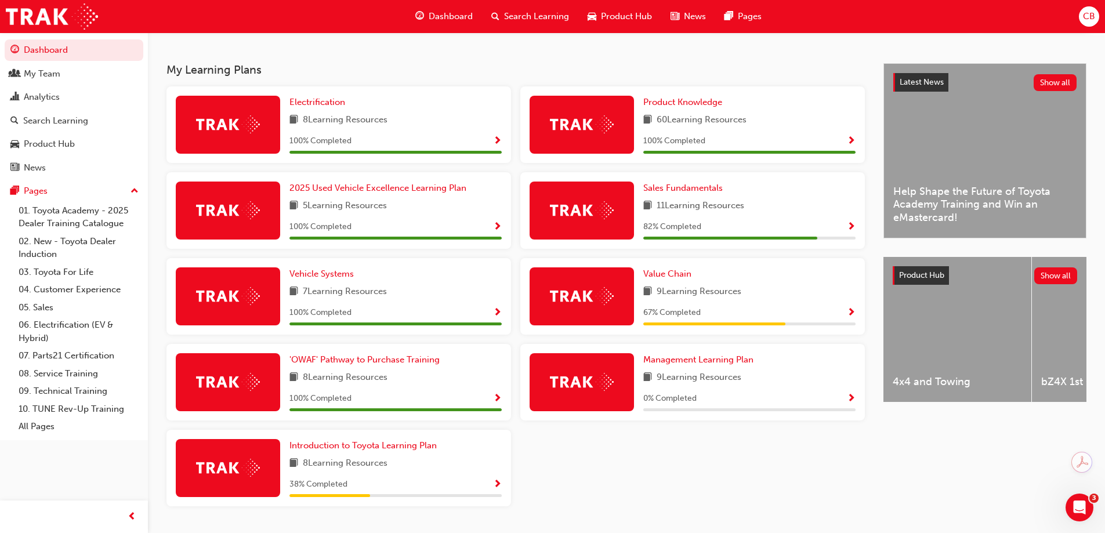
click at [851, 232] on span "Show Progress" at bounding box center [851, 227] width 9 height 10
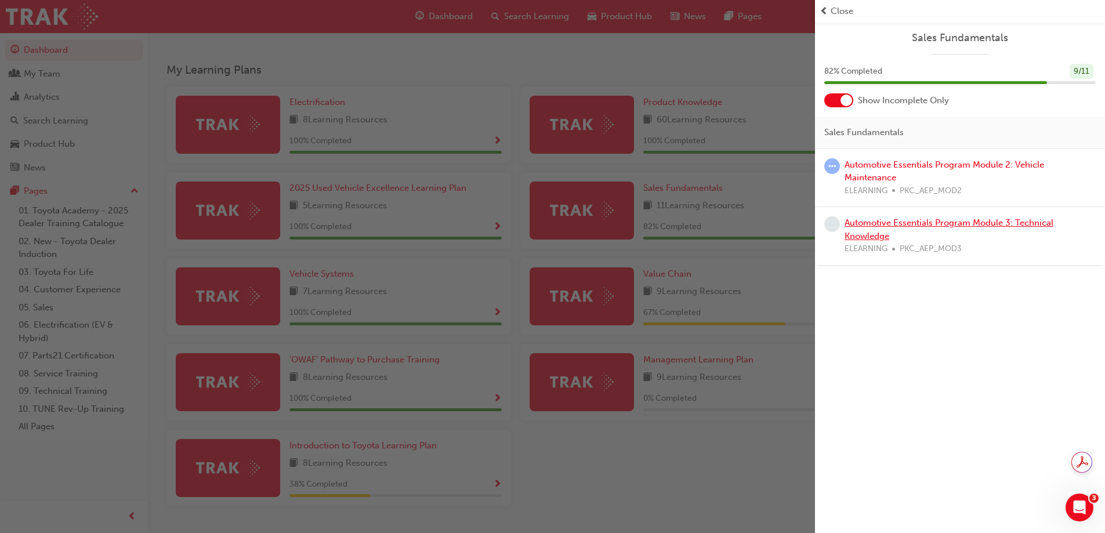
click at [880, 223] on link "Automotive Essentials Program Module 3: Technical Knowledge" at bounding box center [948, 229] width 209 height 24
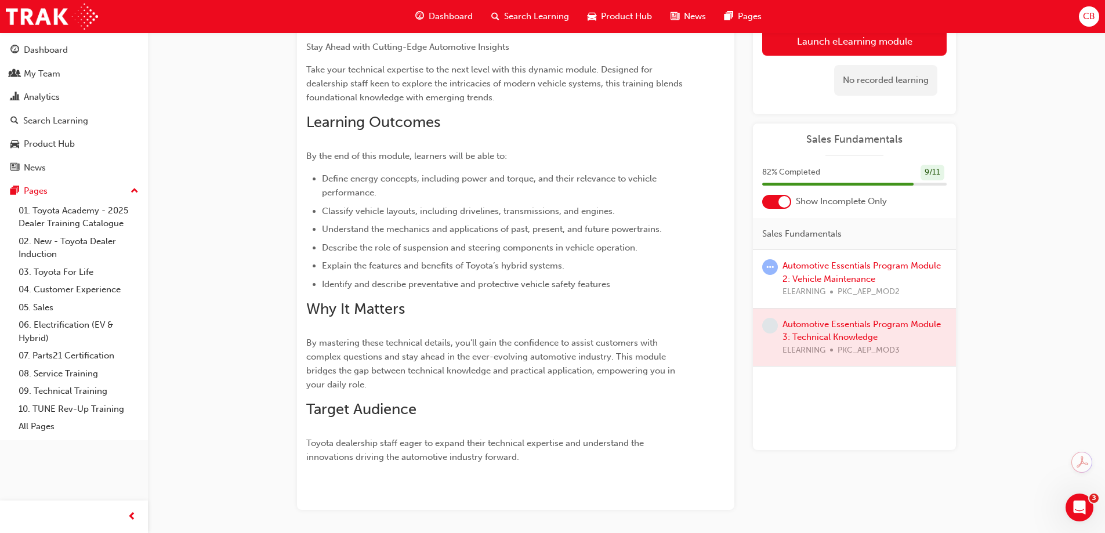
scroll to position [58, 0]
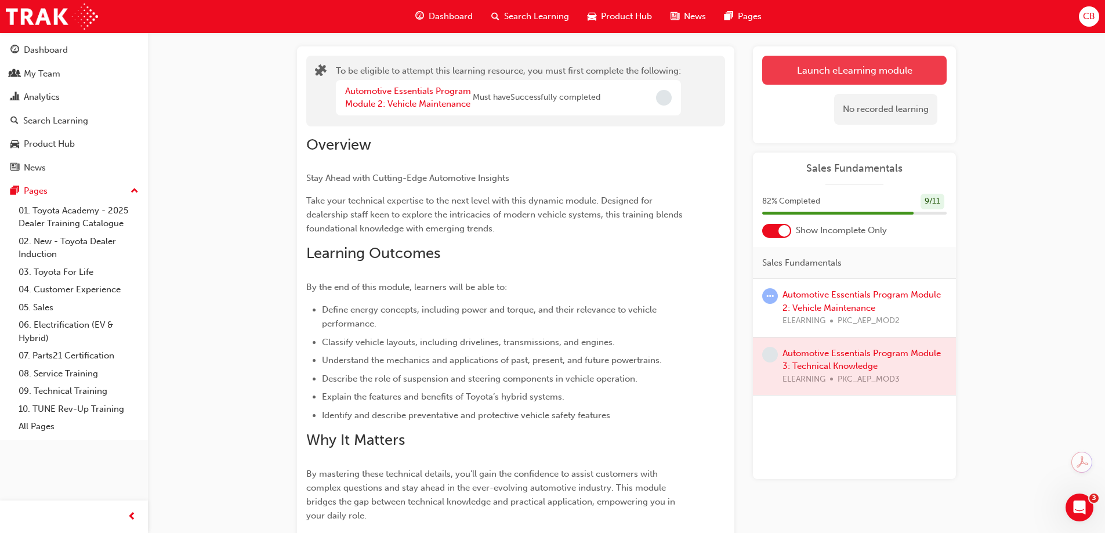
click at [850, 76] on button "Launch eLearning module" at bounding box center [854, 70] width 184 height 29
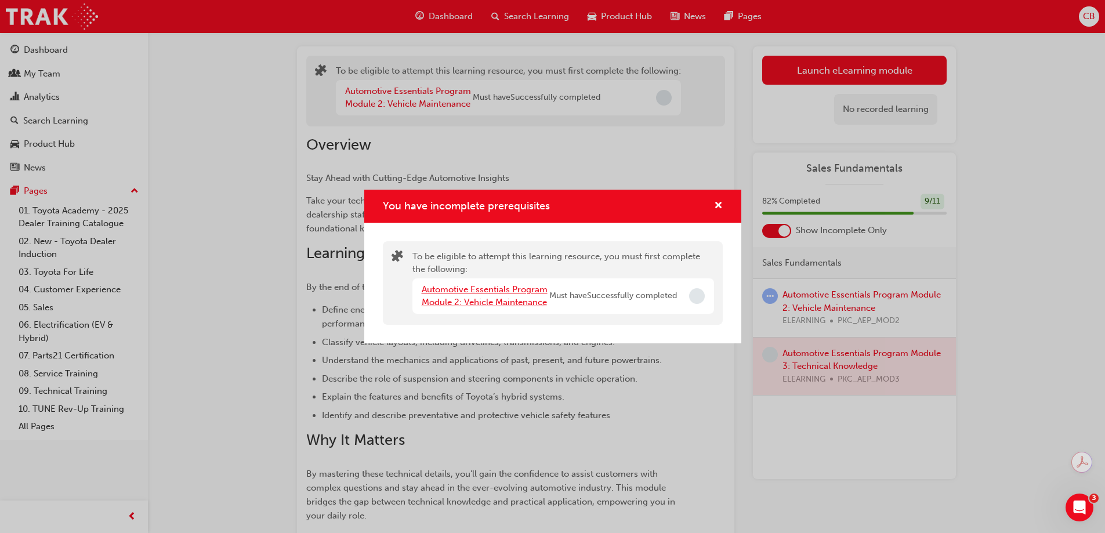
click at [484, 304] on link "Automotive Essentials Program Module 2: Vehicle Maintenance" at bounding box center [485, 296] width 126 height 24
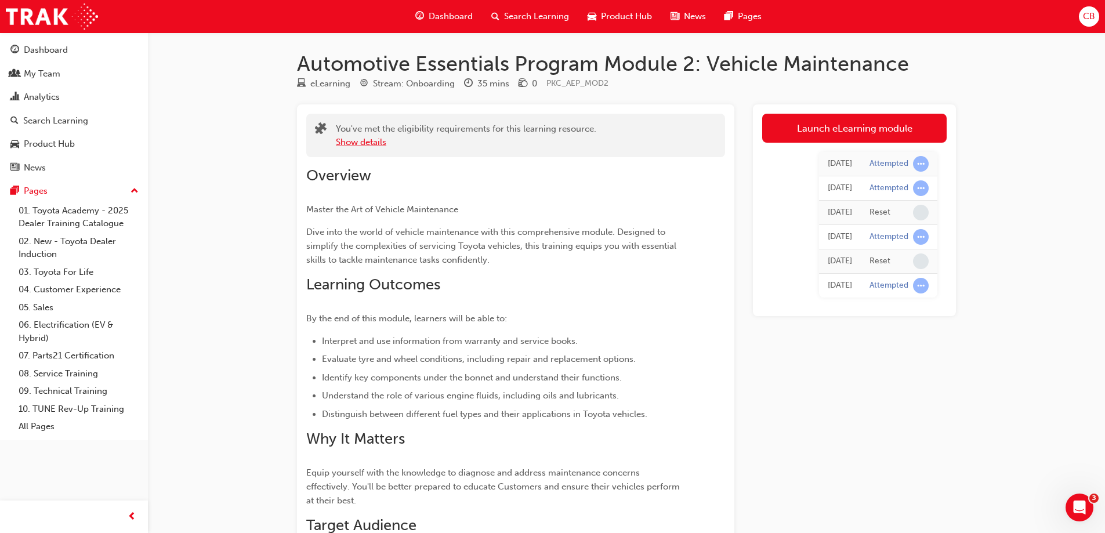
click at [361, 144] on button "Show details" at bounding box center [361, 142] width 50 height 13
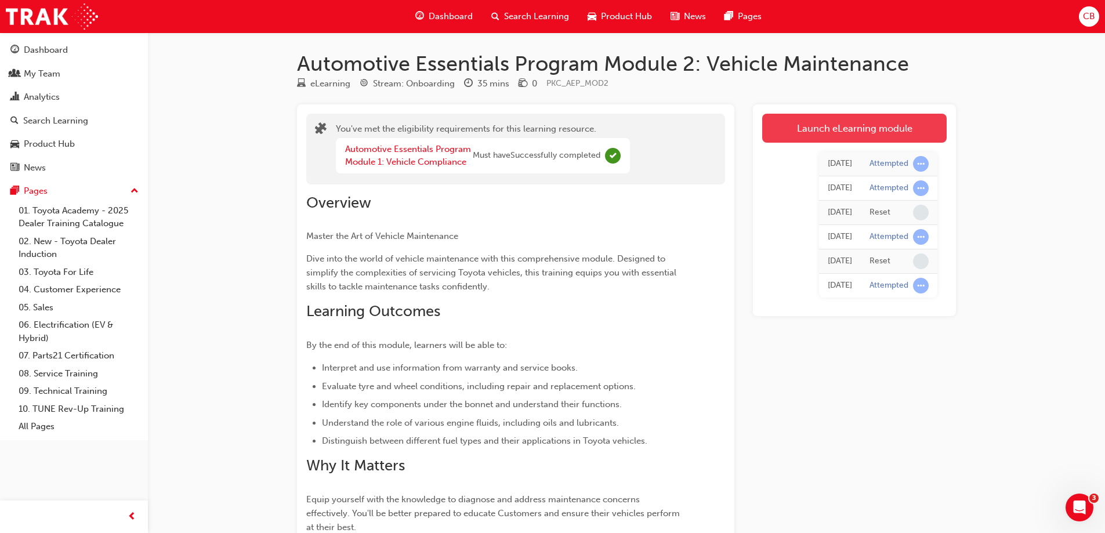
click at [863, 133] on link "Launch eLearning module" at bounding box center [854, 128] width 184 height 29
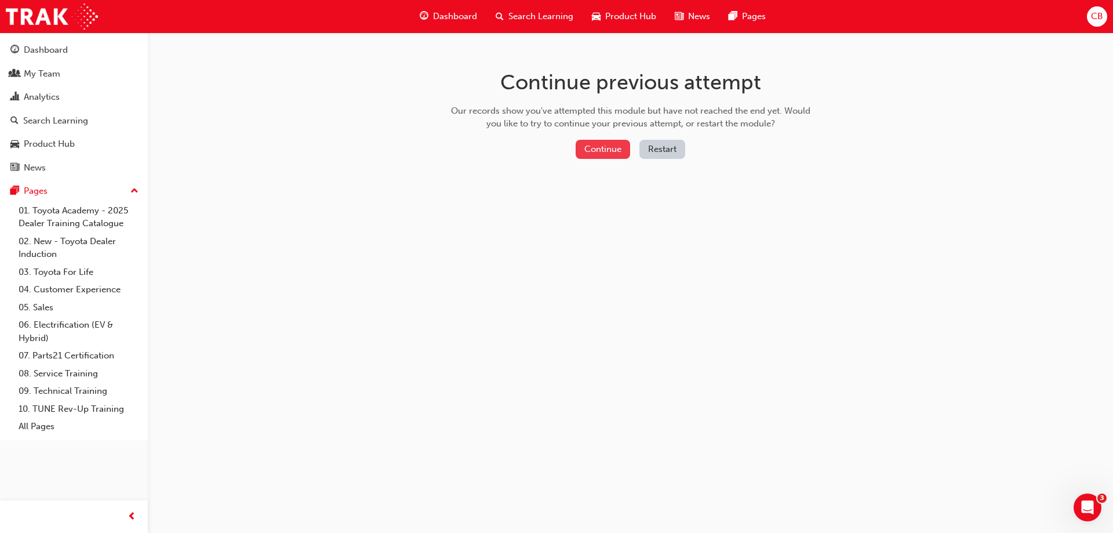
click at [616, 145] on button "Continue" at bounding box center [603, 149] width 55 height 19
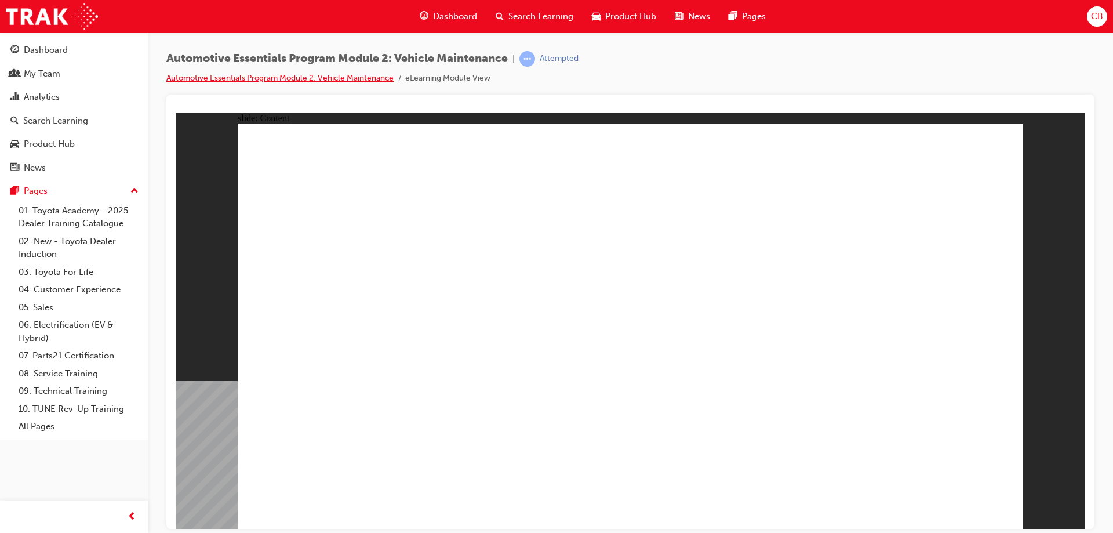
click at [387, 75] on link "Automotive Essentials Program Module 2: Vehicle Maintenance" at bounding box center [279, 78] width 227 height 10
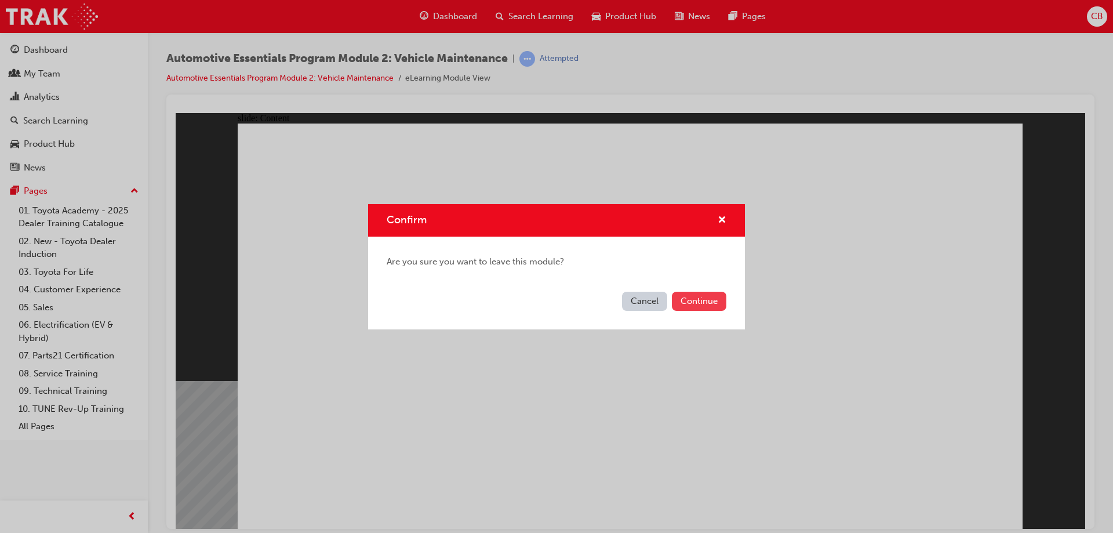
click at [691, 301] on button "Continue" at bounding box center [699, 301] width 55 height 19
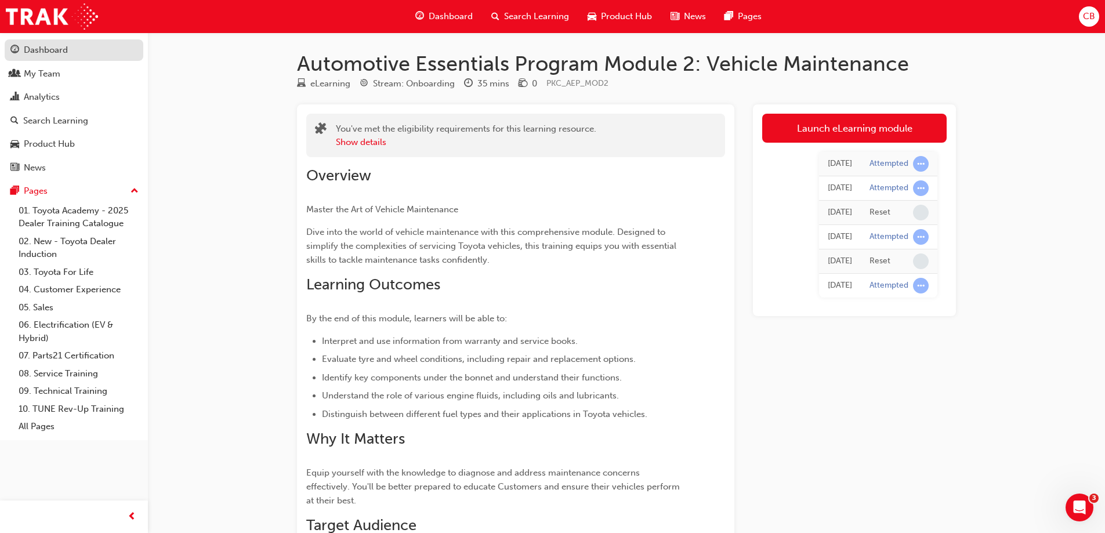
click at [52, 46] on div "Dashboard" at bounding box center [46, 49] width 44 height 13
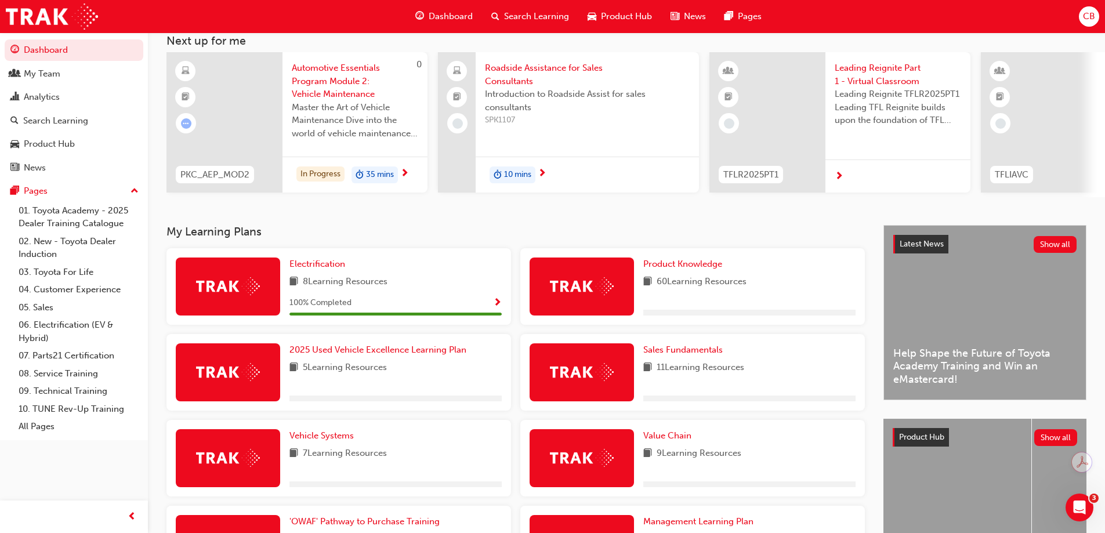
scroll to position [232, 0]
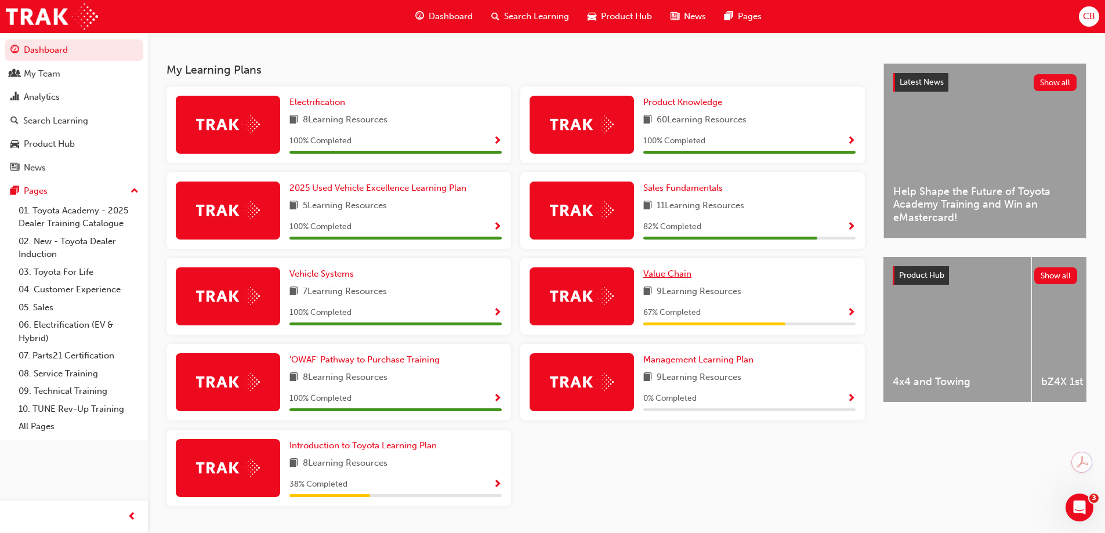
click at [664, 278] on span "Value Chain" at bounding box center [667, 273] width 48 height 10
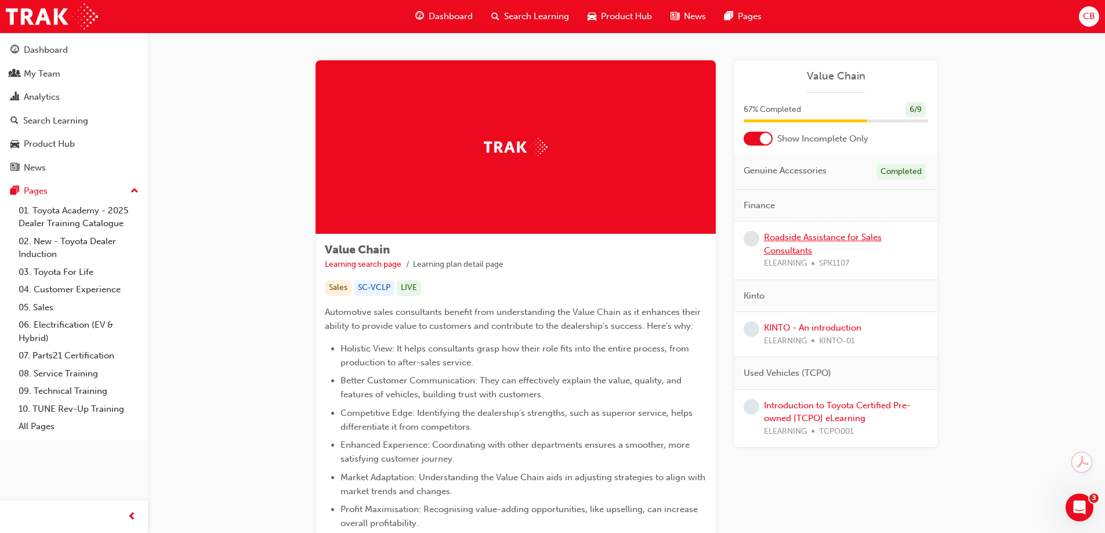
click at [809, 240] on link "Roadside Assistance for Sales Consultants" at bounding box center [823, 244] width 118 height 24
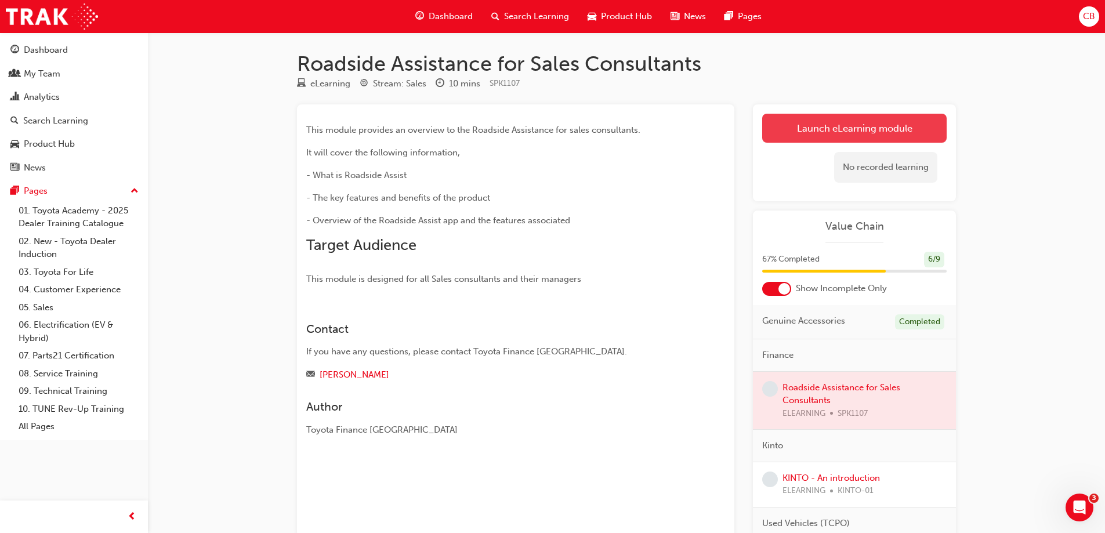
click at [836, 136] on link "Launch eLearning module" at bounding box center [854, 128] width 184 height 29
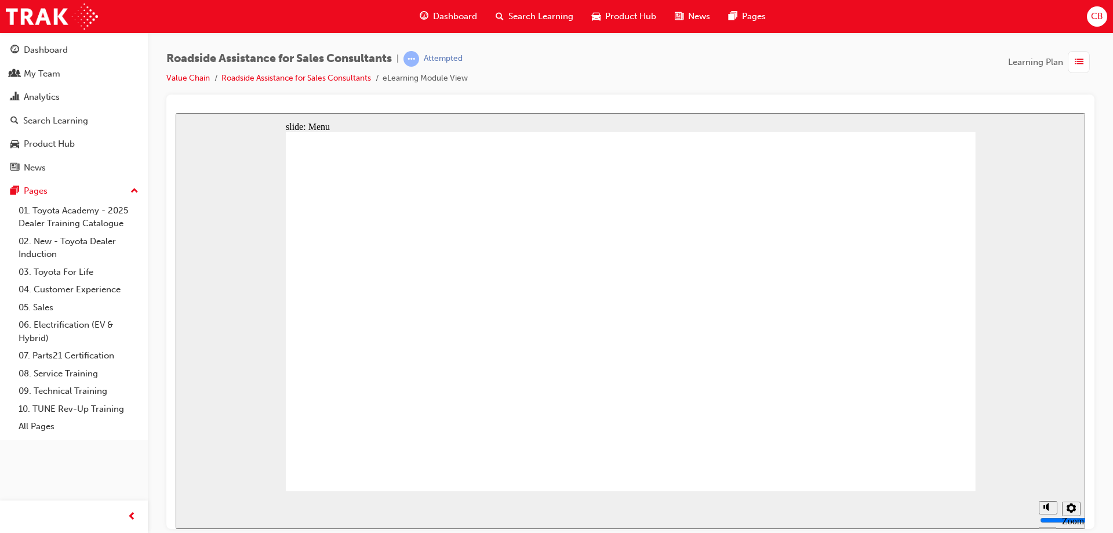
drag, startPoint x: 812, startPoint y: 335, endPoint x: 818, endPoint y: 371, distance: 36.5
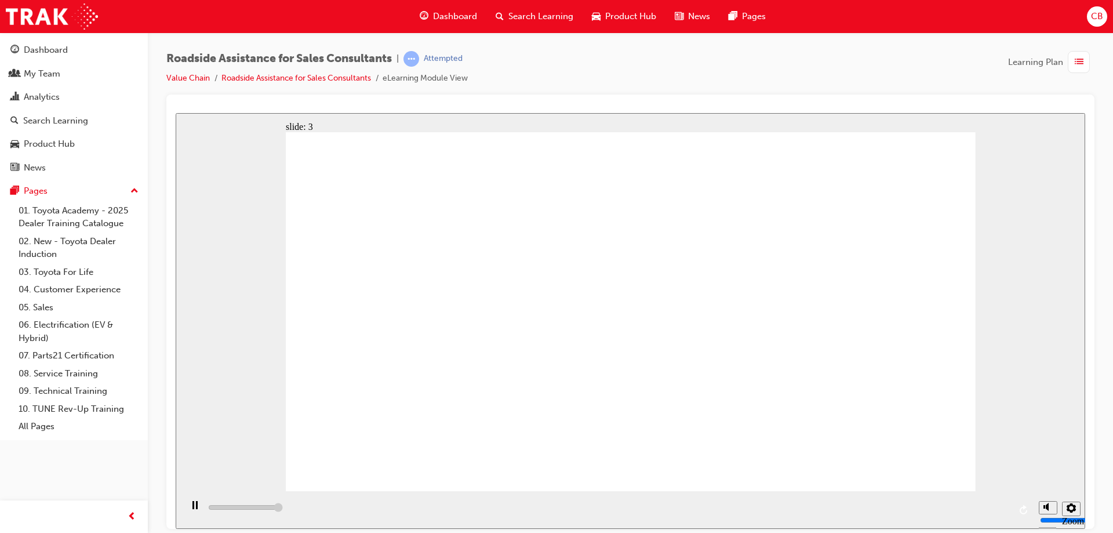
type input "13600"
click at [55, 53] on div "Dashboard" at bounding box center [46, 49] width 44 height 13
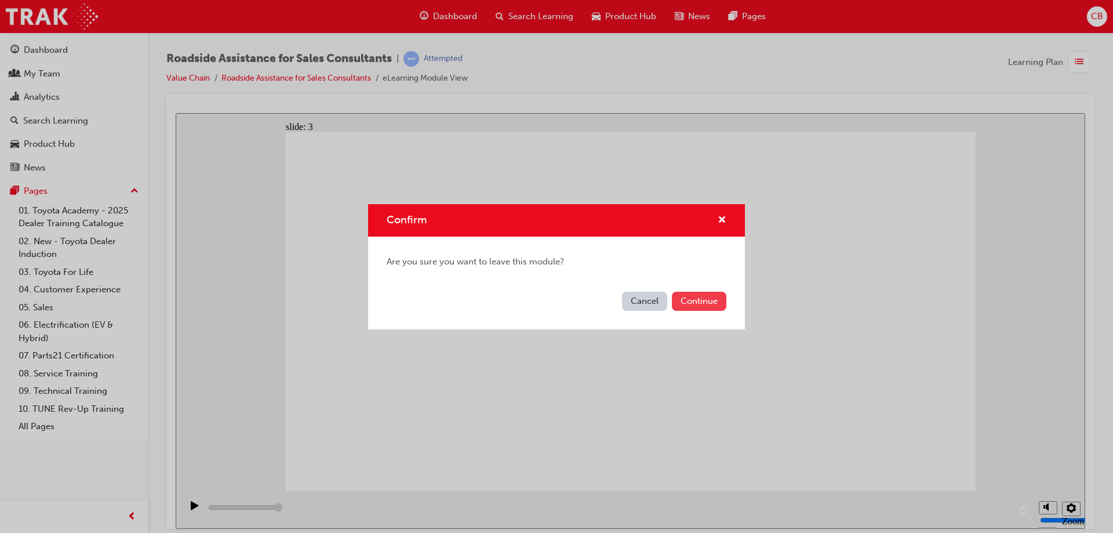
click at [704, 304] on button "Continue" at bounding box center [699, 301] width 55 height 19
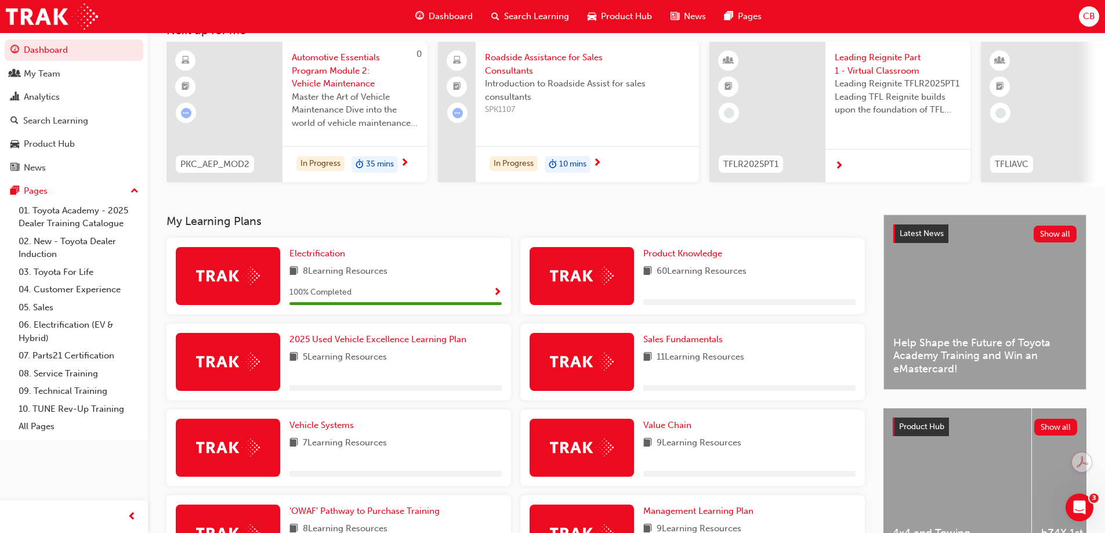
scroll to position [232, 0]
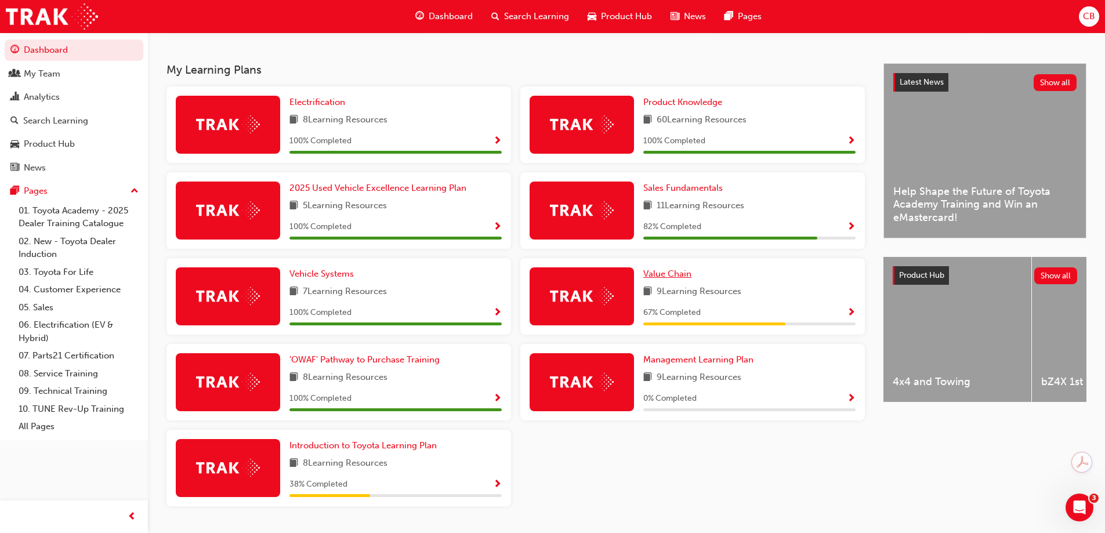
click at [665, 277] on span "Value Chain" at bounding box center [667, 273] width 48 height 10
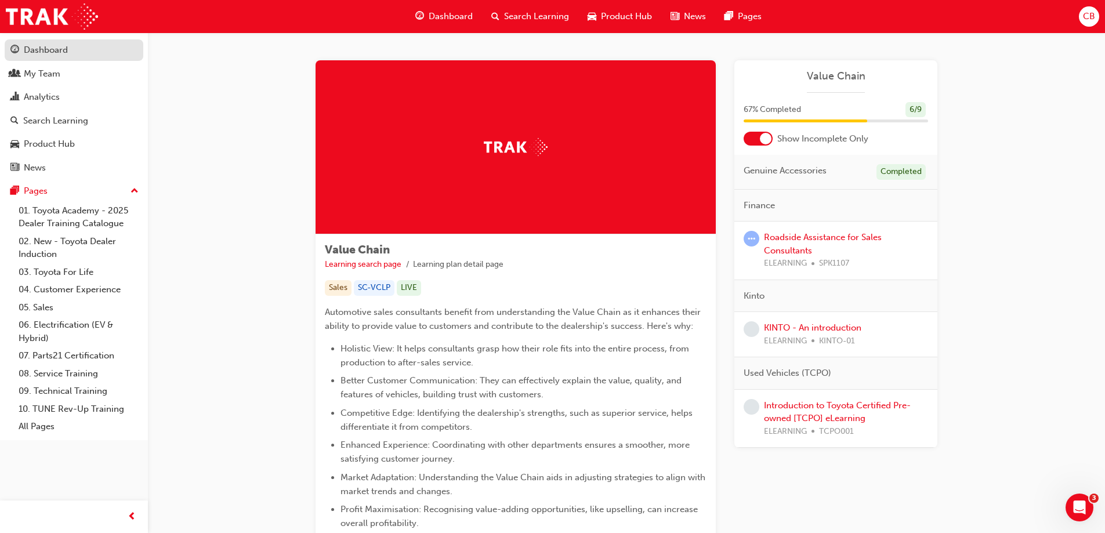
click at [49, 48] on div "Dashboard" at bounding box center [46, 49] width 44 height 13
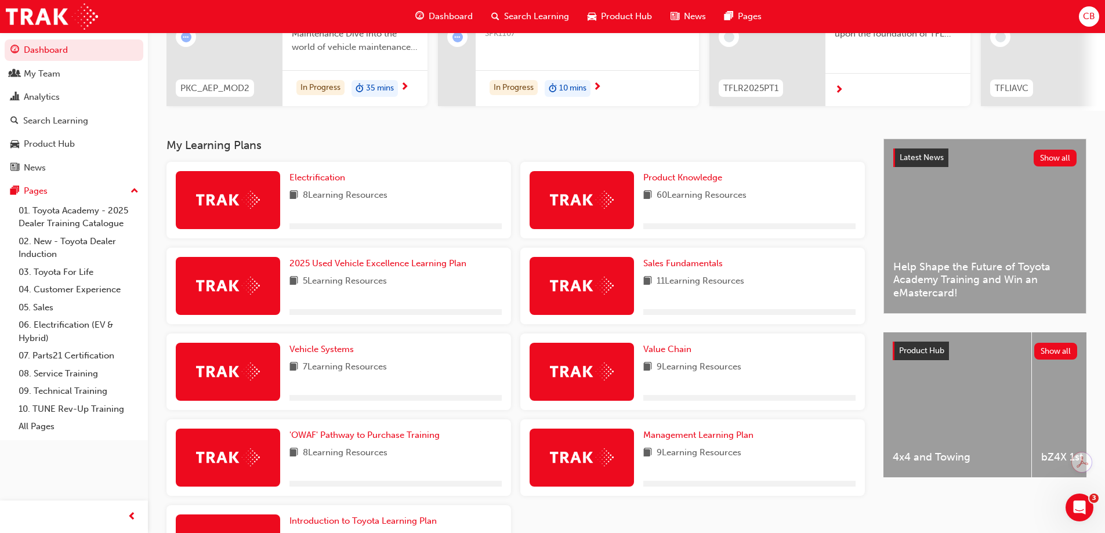
scroll to position [267, 0]
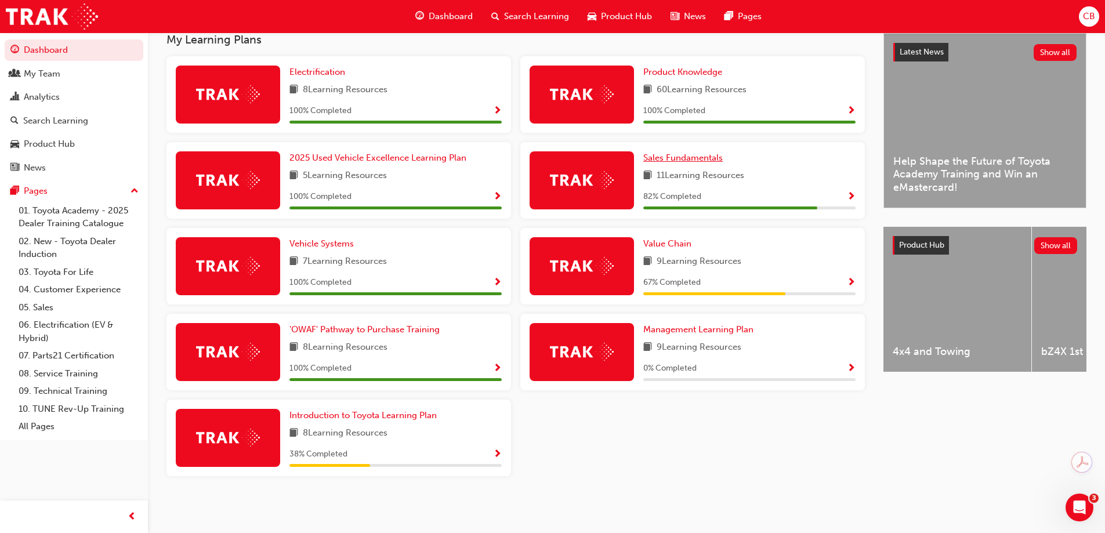
click at [696, 157] on span "Sales Fundamentals" at bounding box center [682, 158] width 79 height 10
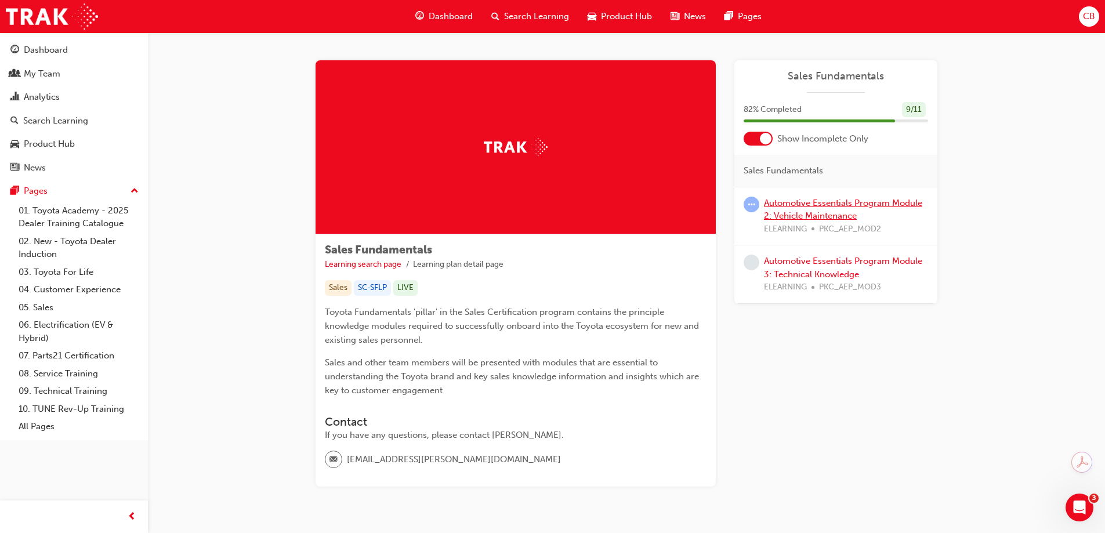
click at [834, 202] on link "Automotive Essentials Program Module 2: Vehicle Maintenance" at bounding box center [843, 210] width 158 height 24
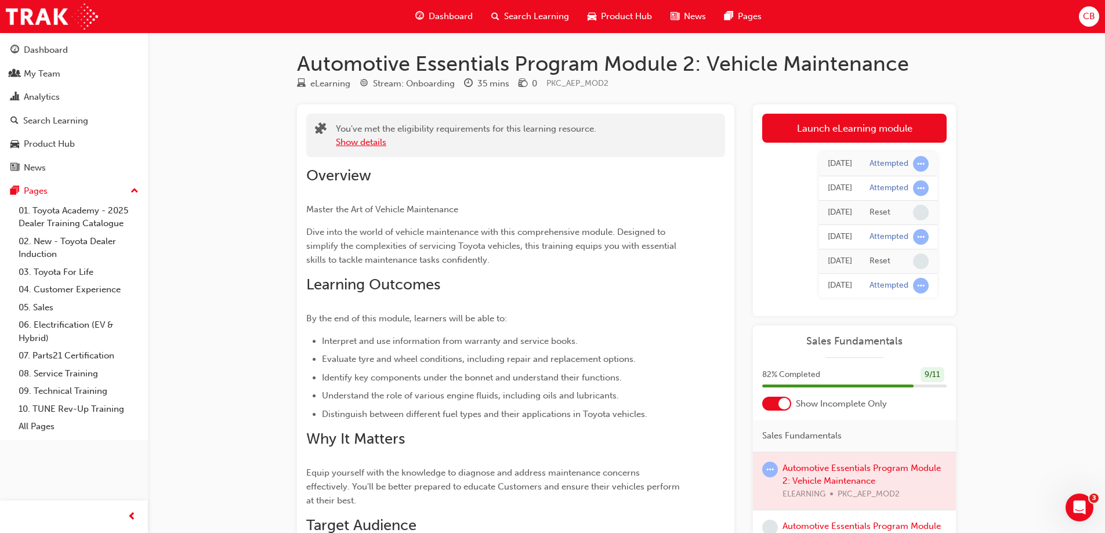
click at [377, 144] on button "Show details" at bounding box center [361, 142] width 50 height 13
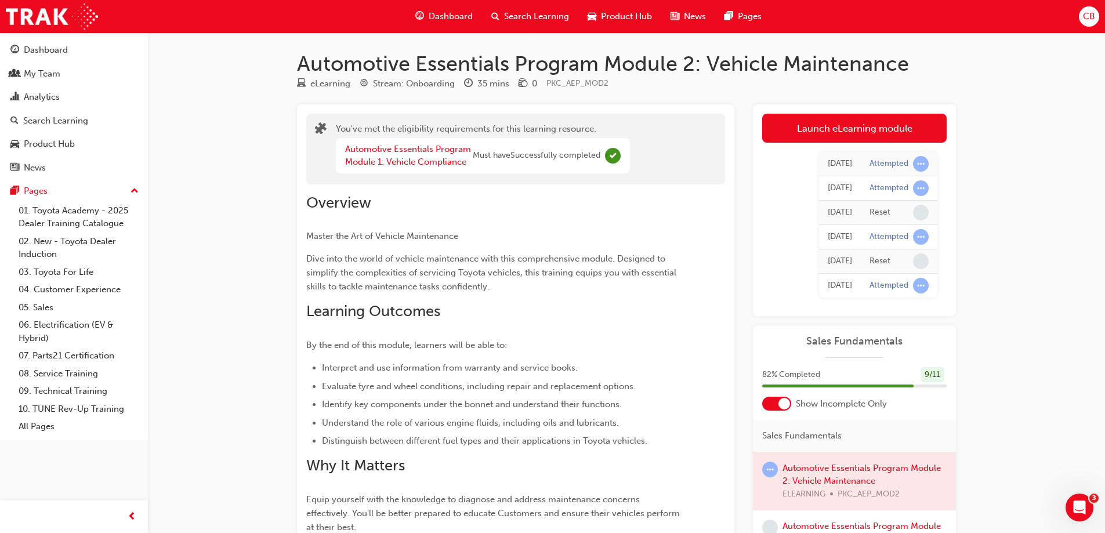
click at [842, 181] on td "[DATE]" at bounding box center [840, 188] width 42 height 24
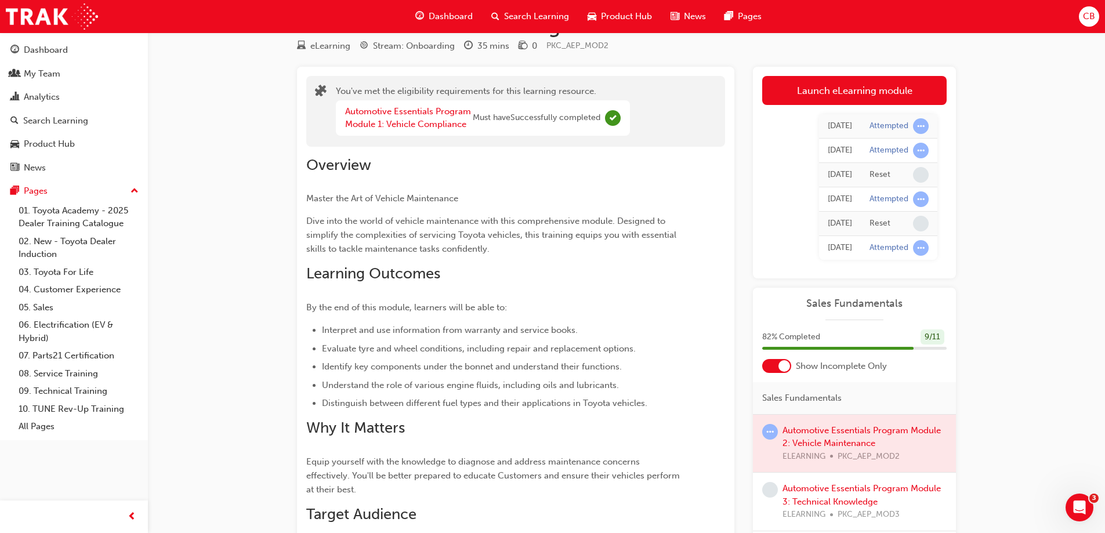
scroll to position [58, 0]
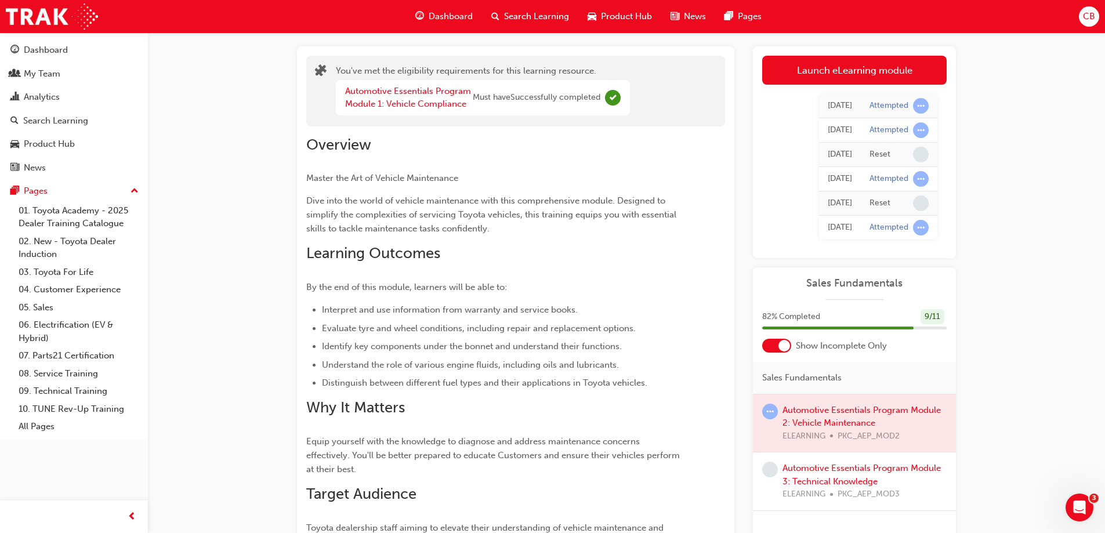
click at [835, 415] on div at bounding box center [854, 423] width 203 height 58
click at [881, 418] on div at bounding box center [854, 423] width 203 height 58
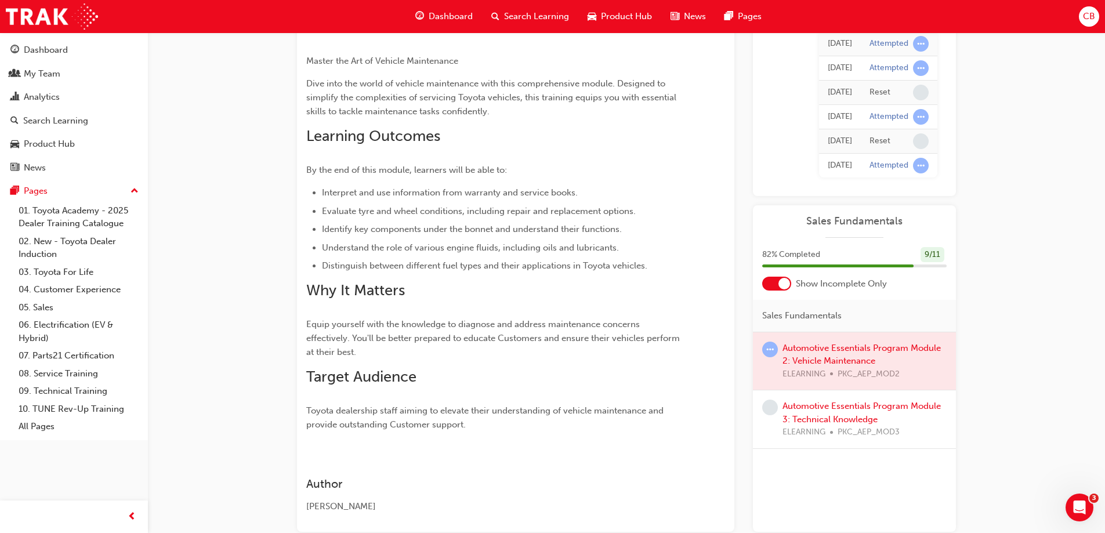
scroll to position [240, 0]
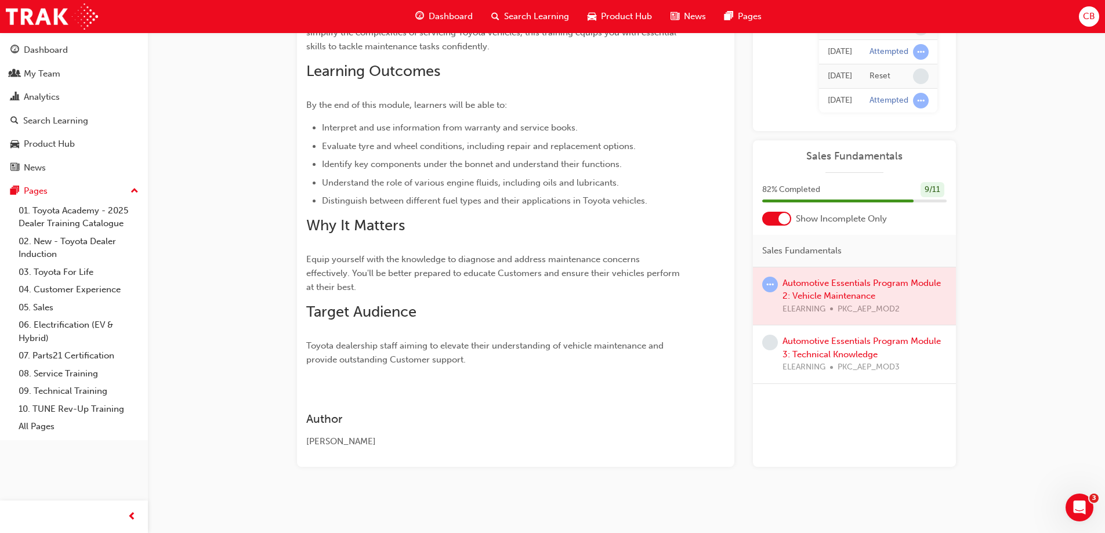
click at [837, 347] on div "Automotive Essentials Program Module 3: Technical Knowledge ELEARNING PKC_AEP_M…" at bounding box center [864, 354] width 164 height 39
click at [833, 344] on link "Automotive Essentials Program Module 3: Technical Knowledge" at bounding box center [861, 348] width 158 height 24
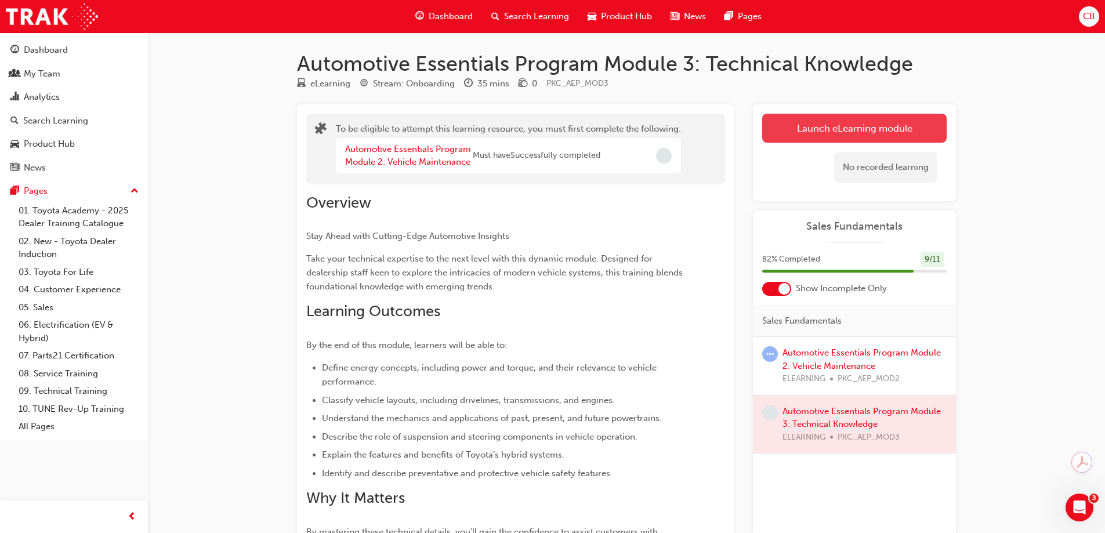
click at [815, 128] on button "Launch eLearning module" at bounding box center [854, 128] width 184 height 29
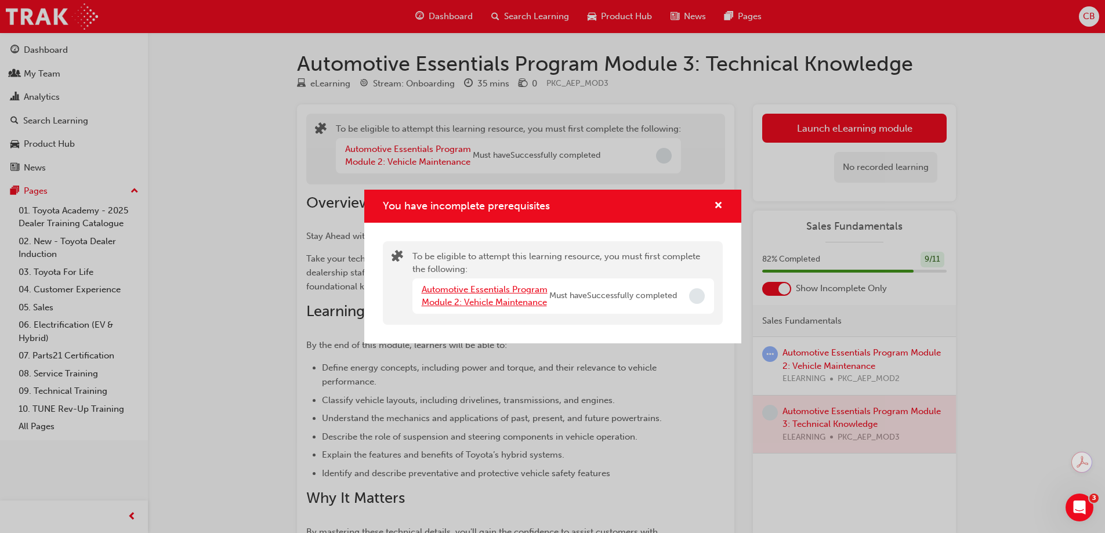
click at [463, 300] on link "Automotive Essentials Program Module 2: Vehicle Maintenance" at bounding box center [485, 296] width 126 height 24
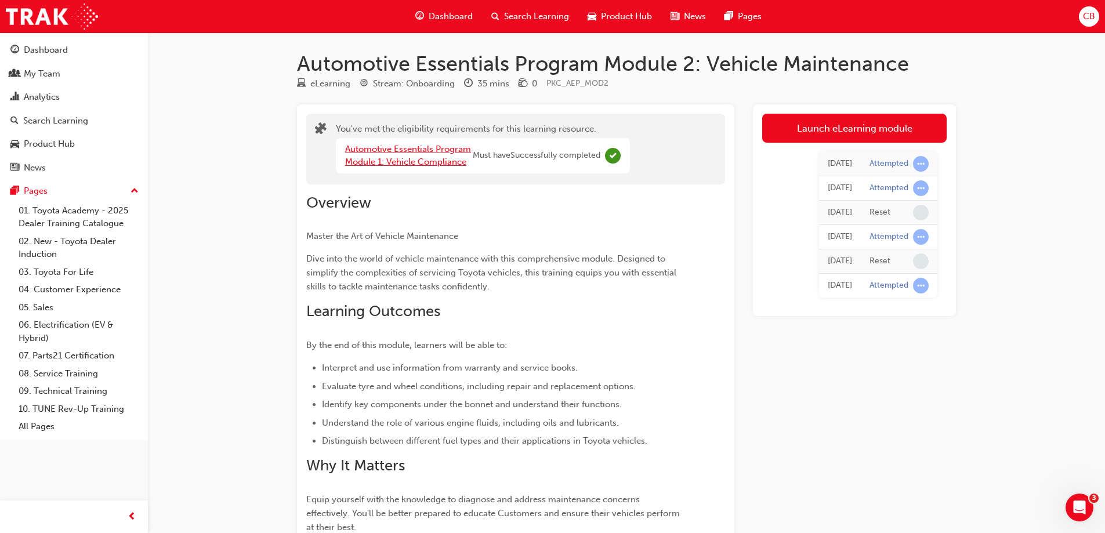
click at [412, 153] on link "Automotive Essentials Program Module 1: Vehicle Compliance" at bounding box center [408, 156] width 126 height 24
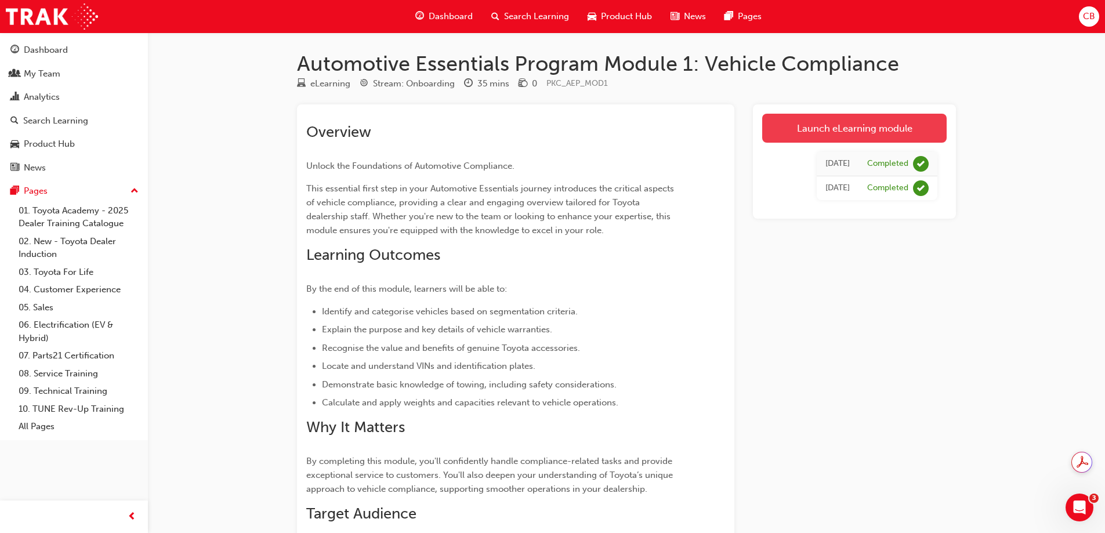
click at [836, 128] on link "Launch eLearning module" at bounding box center [854, 128] width 184 height 29
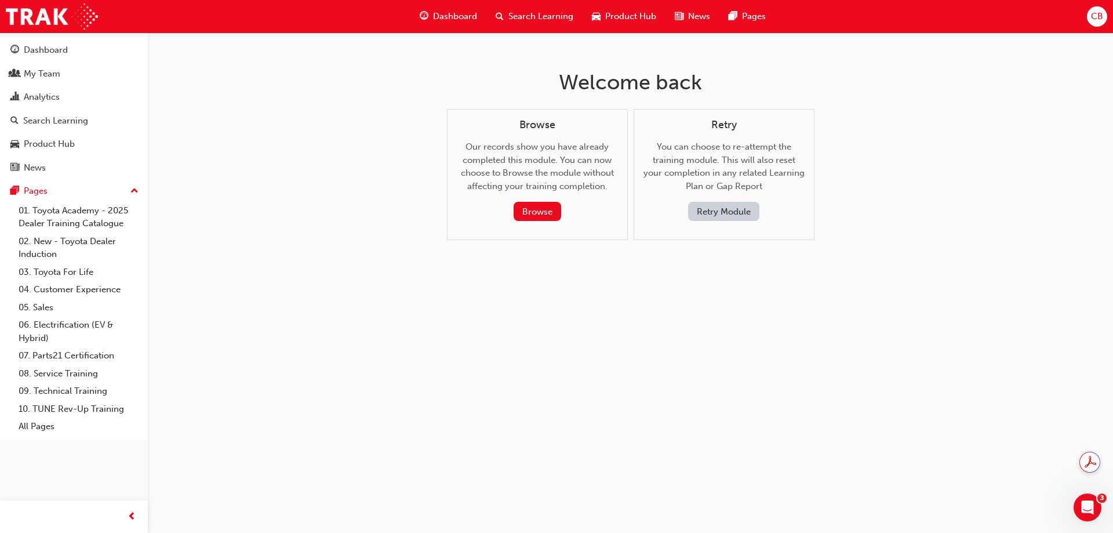
click at [744, 213] on button "Retry Module" at bounding box center [723, 211] width 71 height 19
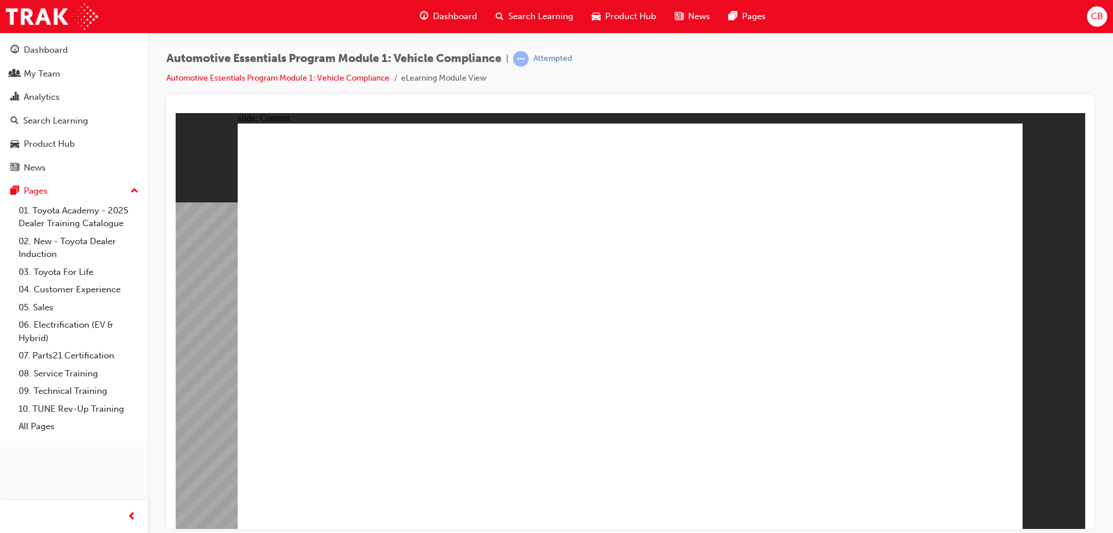
drag, startPoint x: 436, startPoint y: 406, endPoint x: 488, endPoint y: 403, distance: 52.3
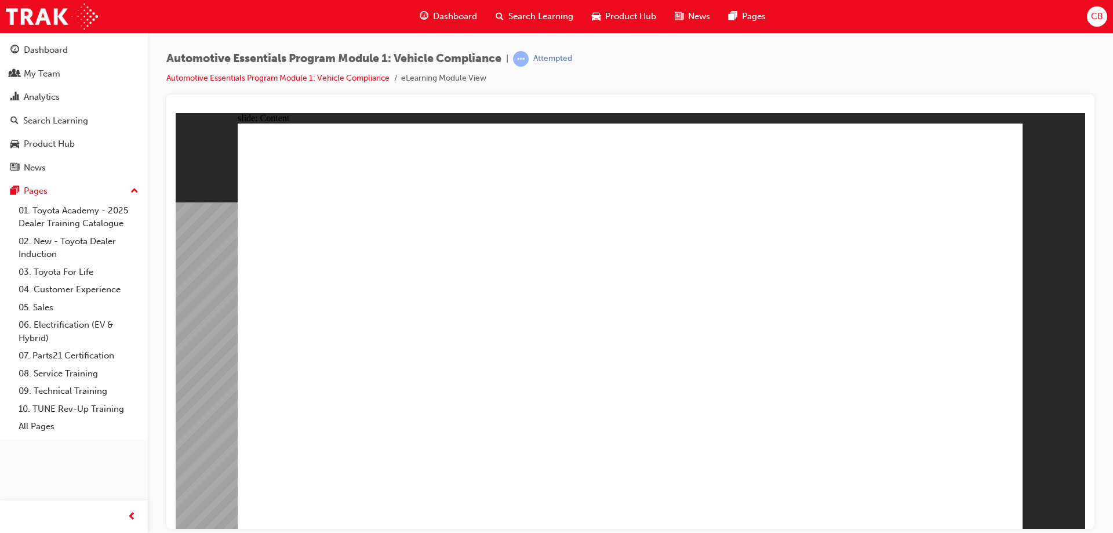
drag, startPoint x: 884, startPoint y: 357, endPoint x: 893, endPoint y: 376, distance: 20.5
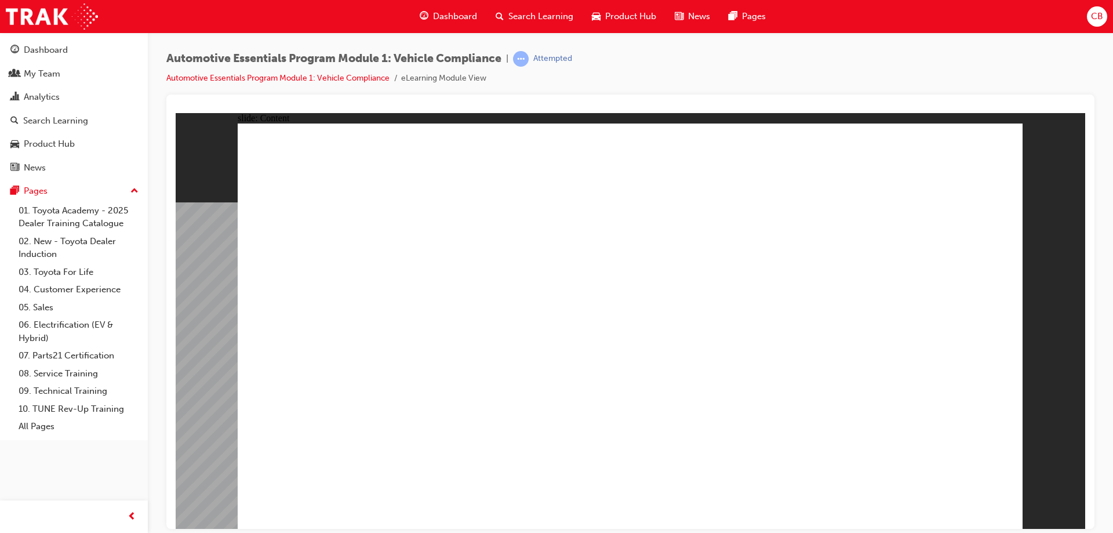
drag, startPoint x: 884, startPoint y: 190, endPoint x: 905, endPoint y: 222, distance: 38.1
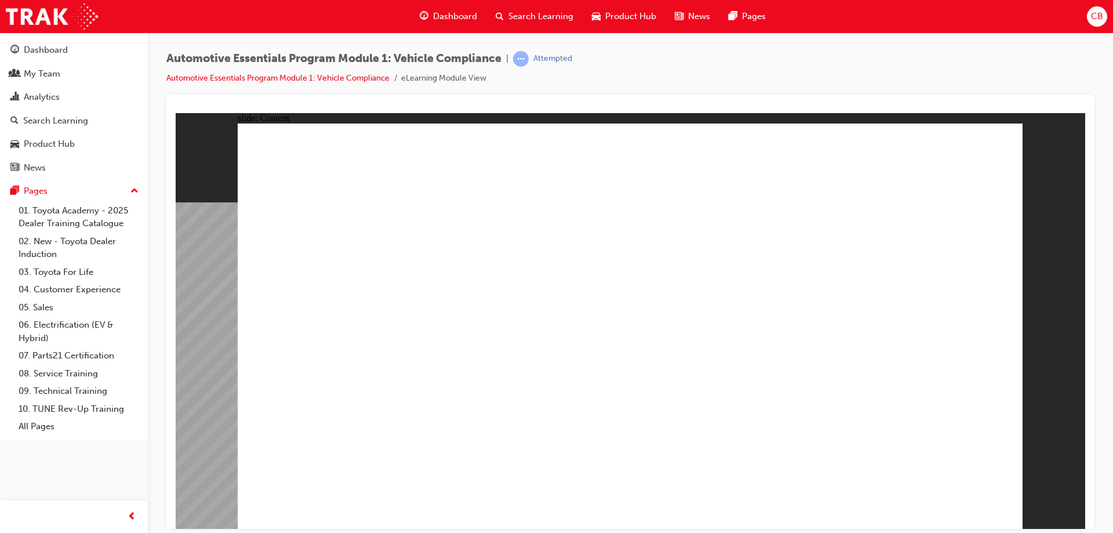
drag, startPoint x: 413, startPoint y: 411, endPoint x: 411, endPoint y: 444, distance: 33.2
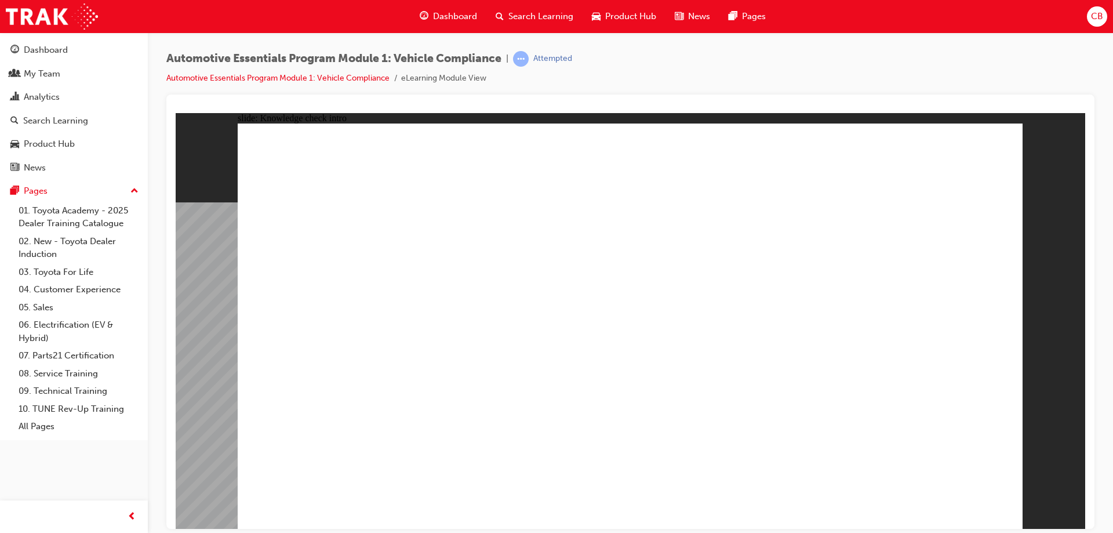
radio input "true"
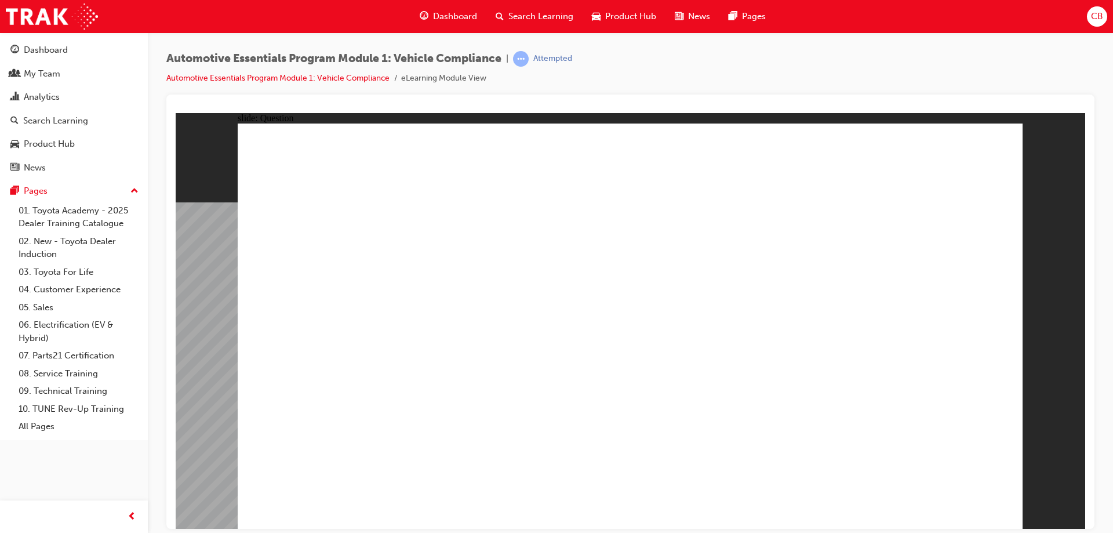
radio input "true"
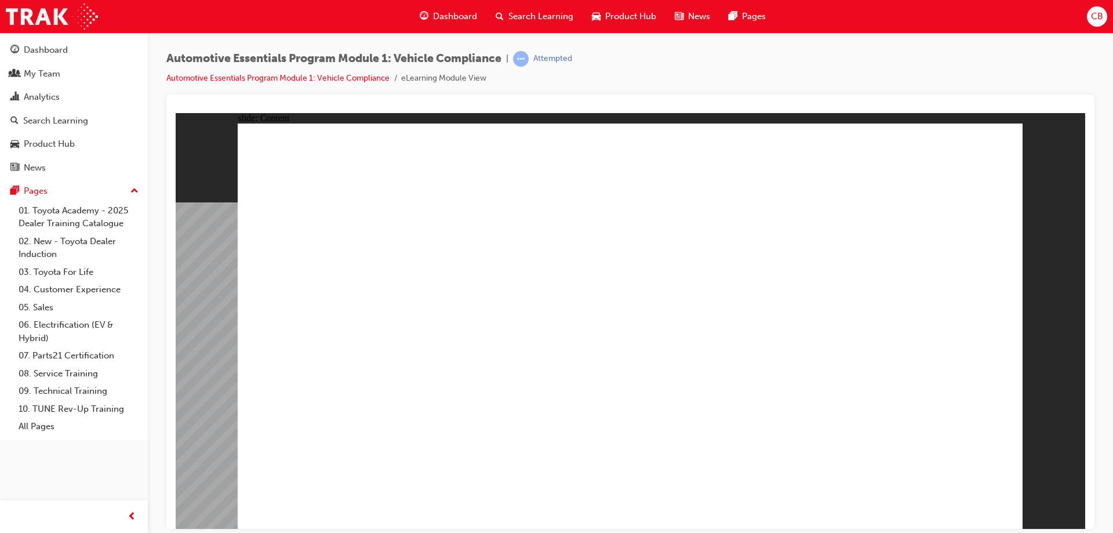
drag, startPoint x: 397, startPoint y: 445, endPoint x: 439, endPoint y: 443, distance: 41.8
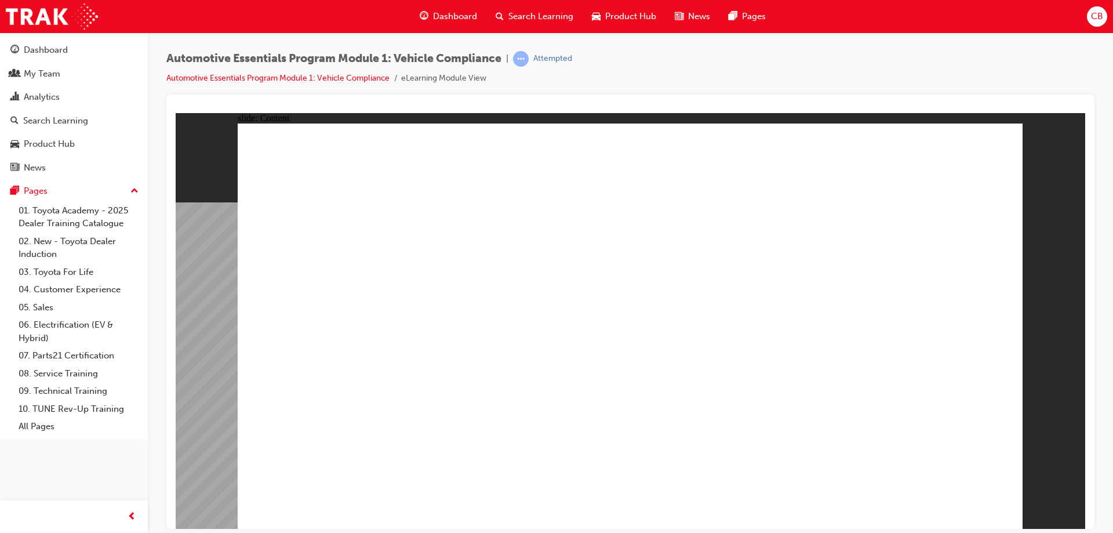
drag, startPoint x: 471, startPoint y: 444, endPoint x: 492, endPoint y: 444, distance: 20.9
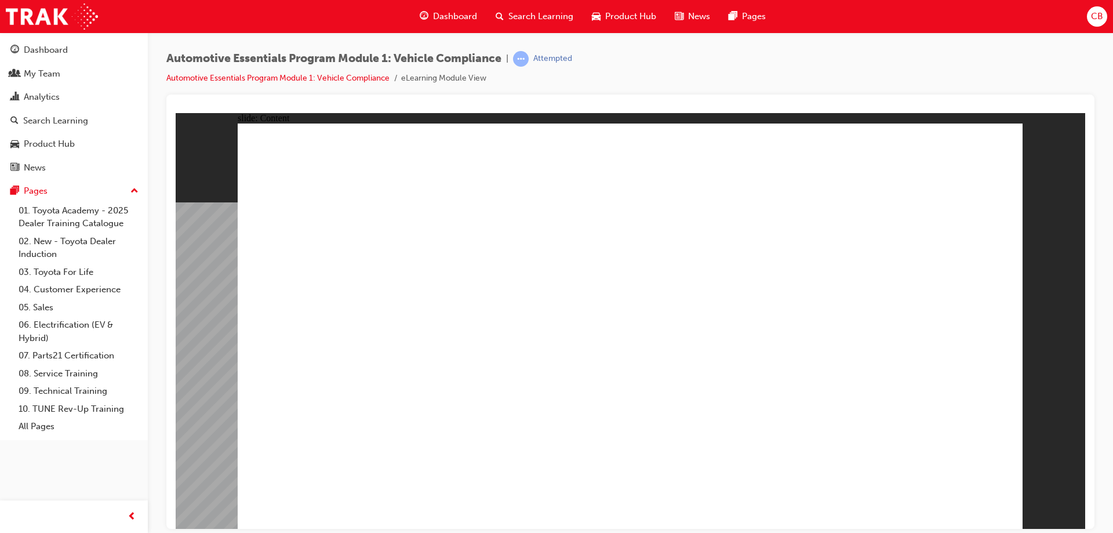
radio input "true"
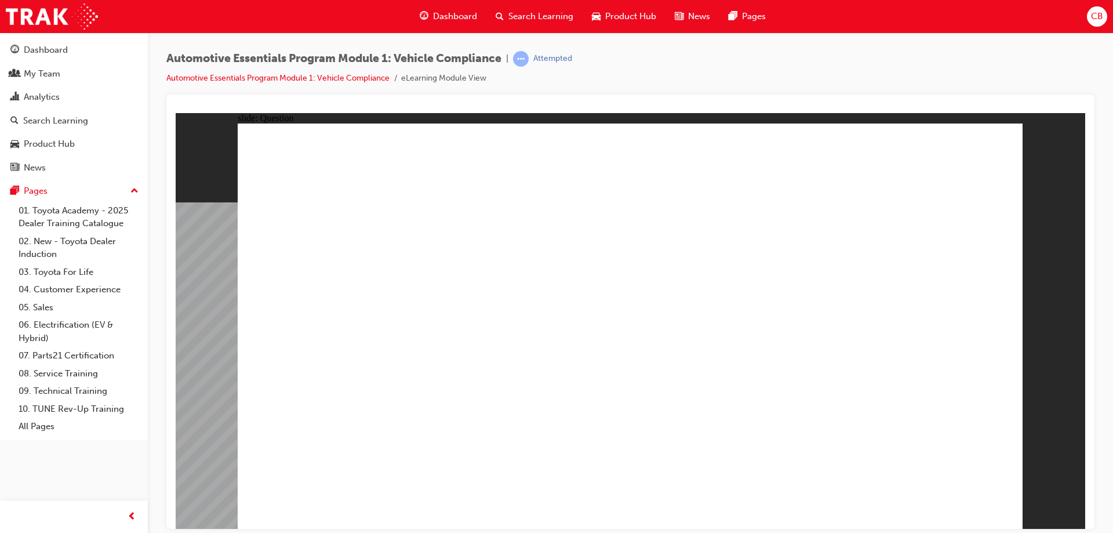
radio input "true"
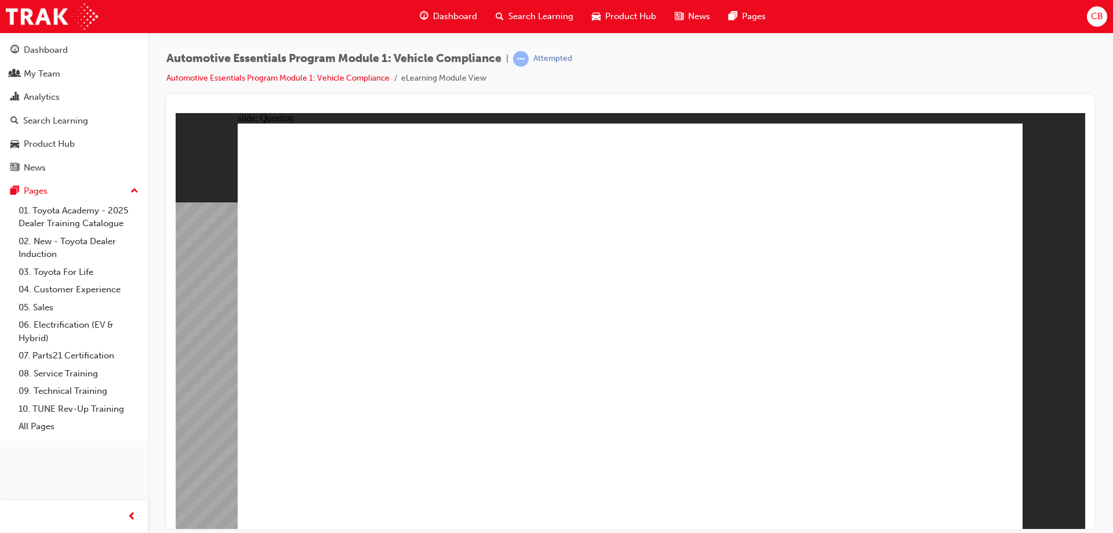
radio input "true"
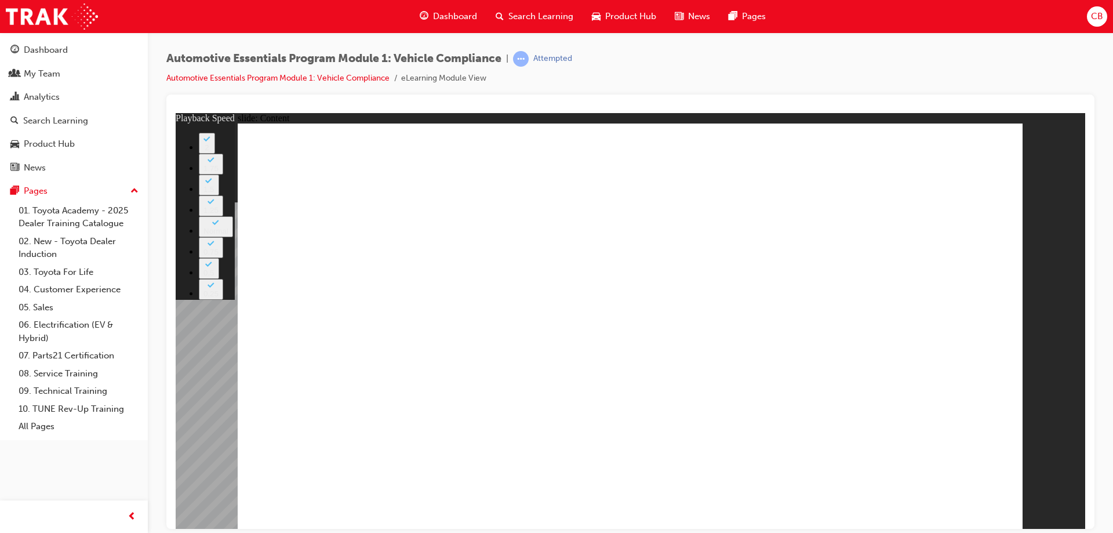
type input "43"
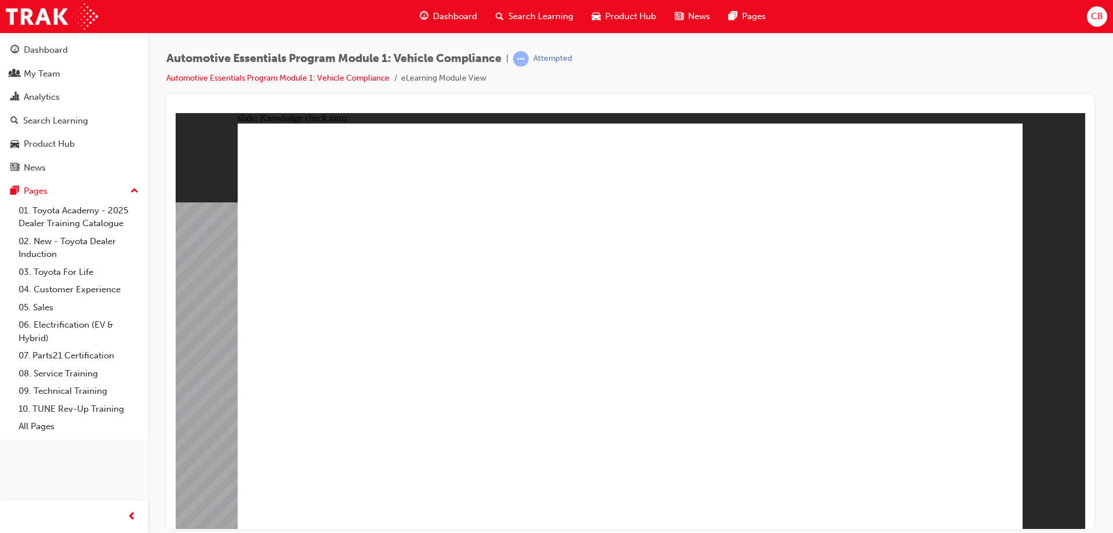
radio input "true"
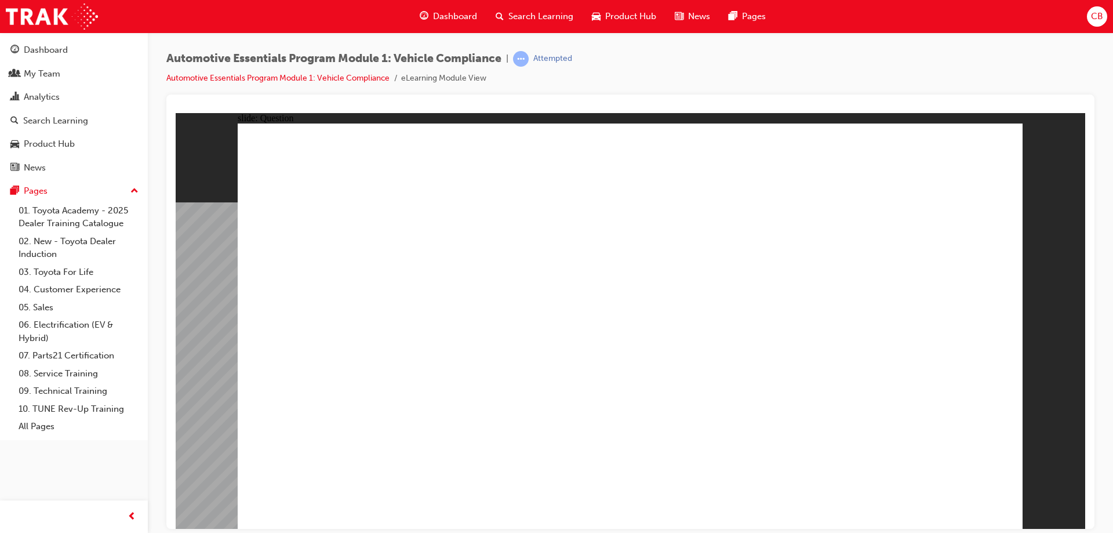
radio input "true"
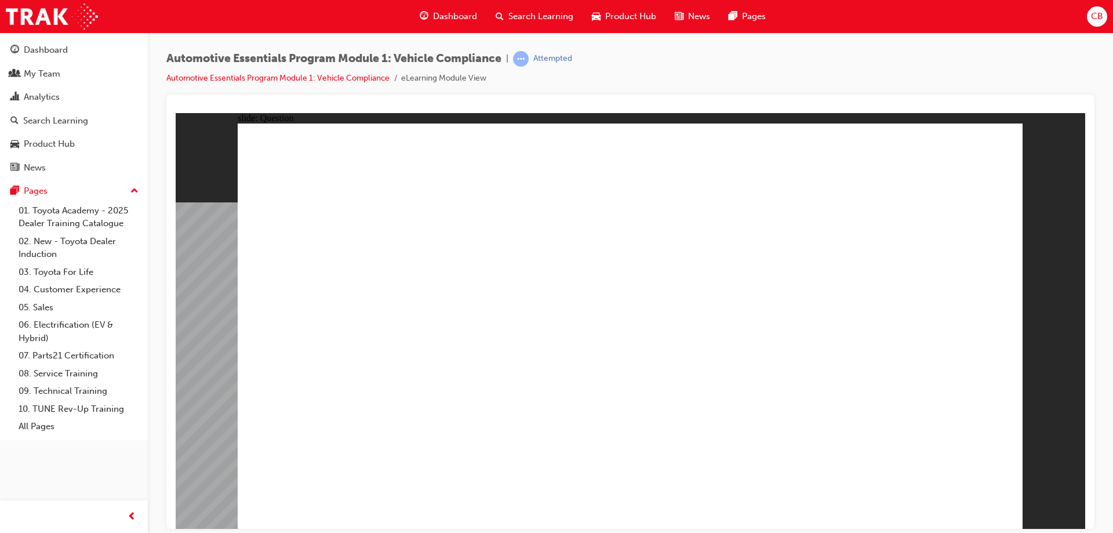
radio input "true"
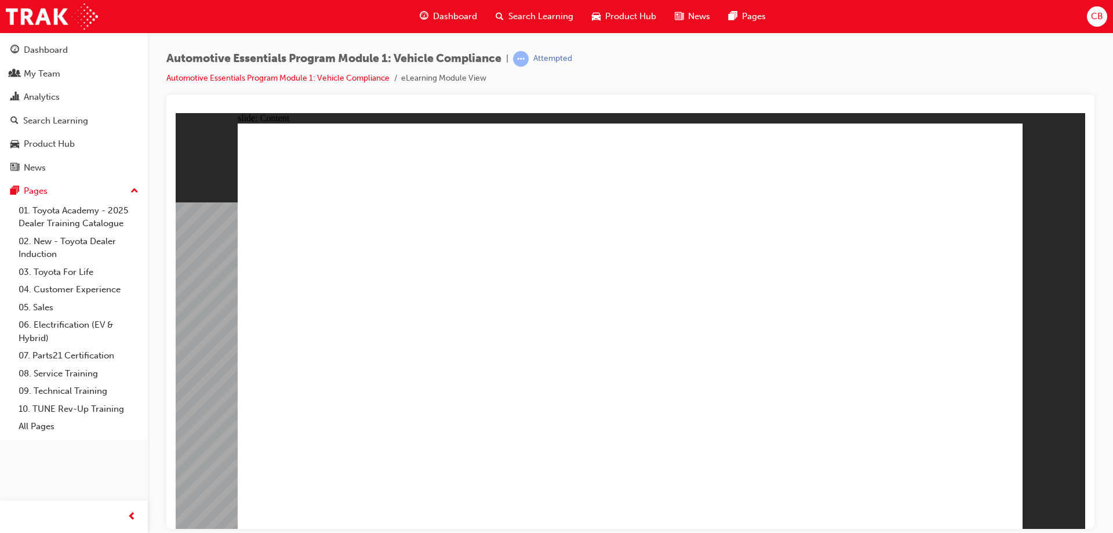
drag, startPoint x: 633, startPoint y: 350, endPoint x: 657, endPoint y: 350, distance: 24.4
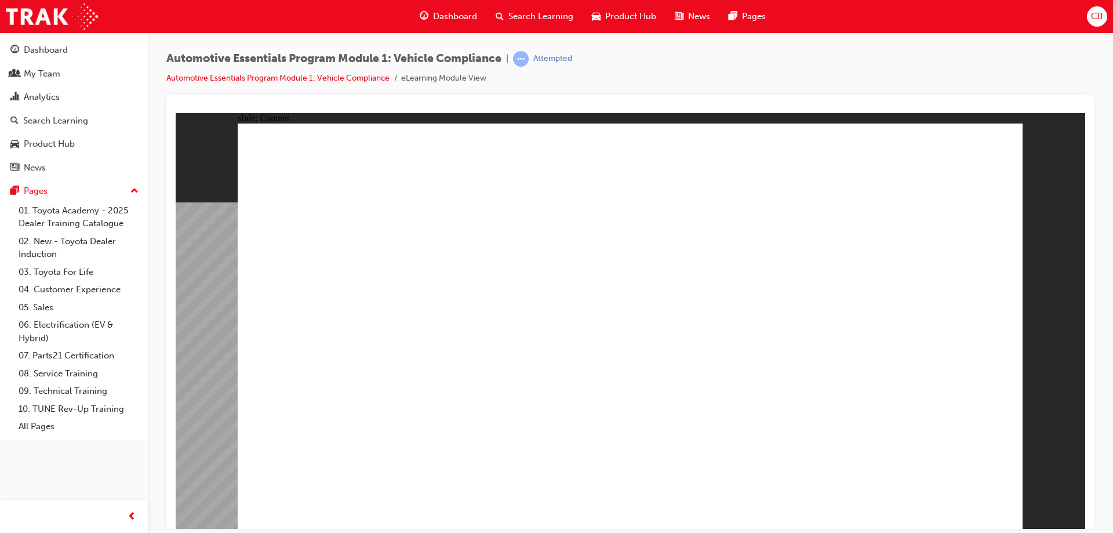
drag, startPoint x: 458, startPoint y: 411, endPoint x: 277, endPoint y: 419, distance: 181.1
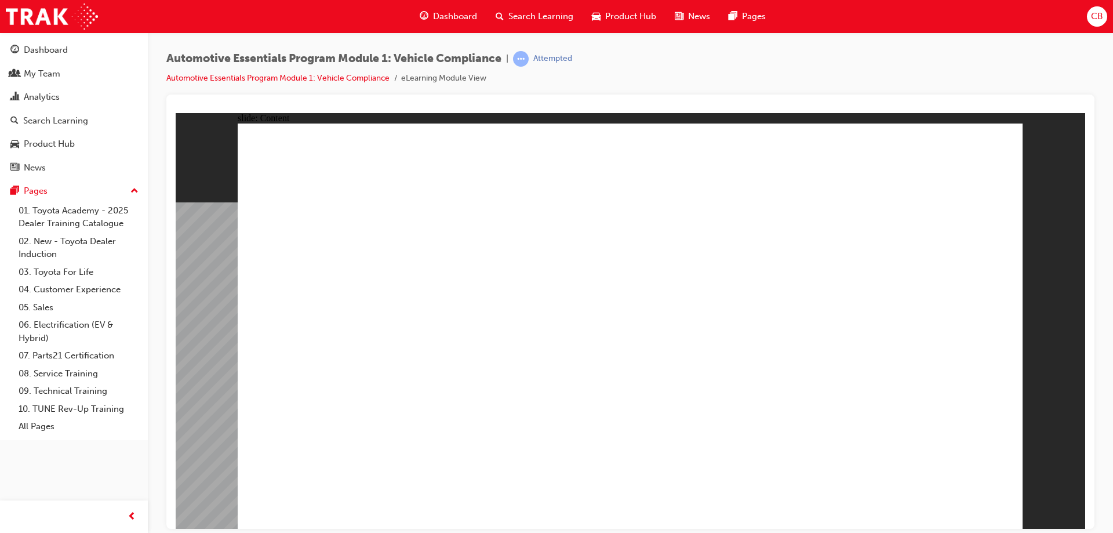
drag, startPoint x: 494, startPoint y: 316, endPoint x: 505, endPoint y: 309, distance: 13.5
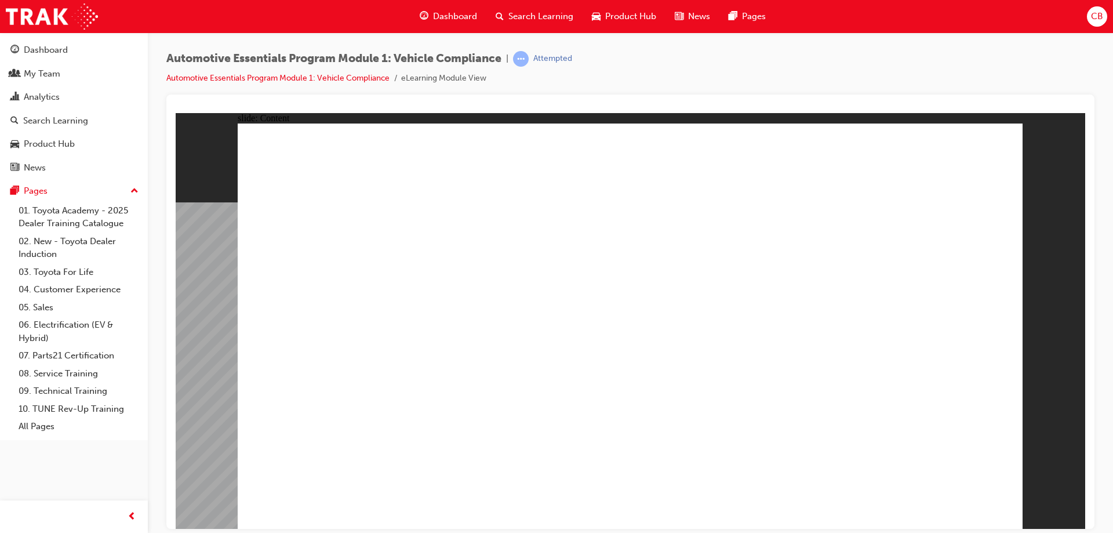
drag, startPoint x: 594, startPoint y: 436, endPoint x: 575, endPoint y: 438, distance: 19.3
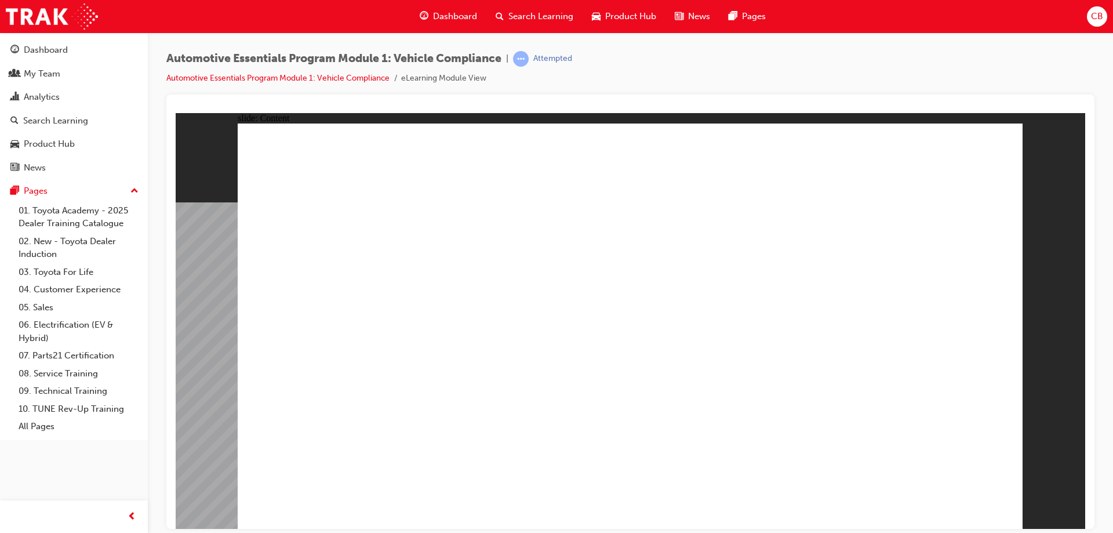
drag, startPoint x: 613, startPoint y: 265, endPoint x: 608, endPoint y: 331, distance: 65.7
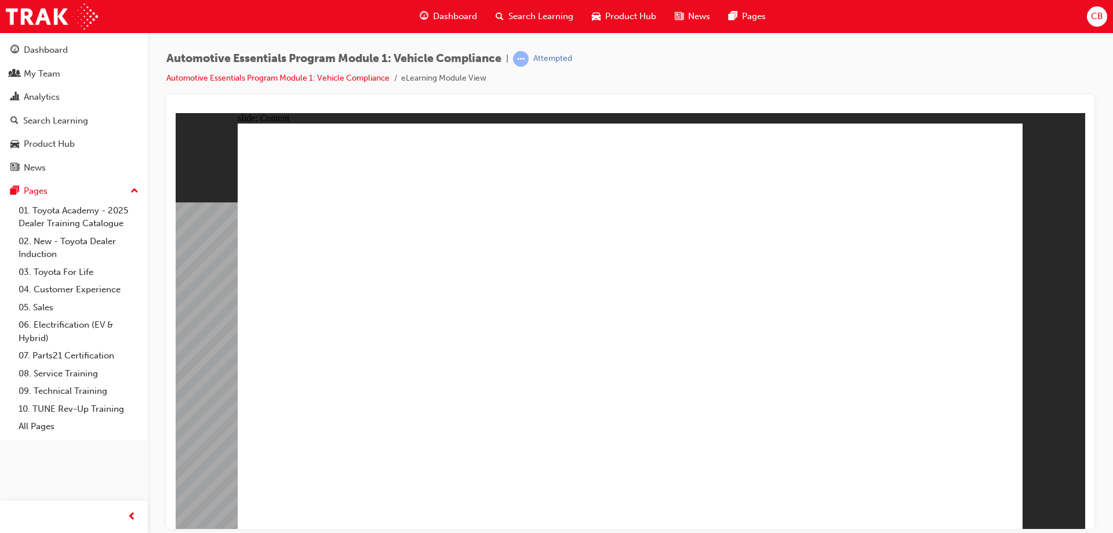
drag, startPoint x: 938, startPoint y: 286, endPoint x: 931, endPoint y: 280, distance: 9.5
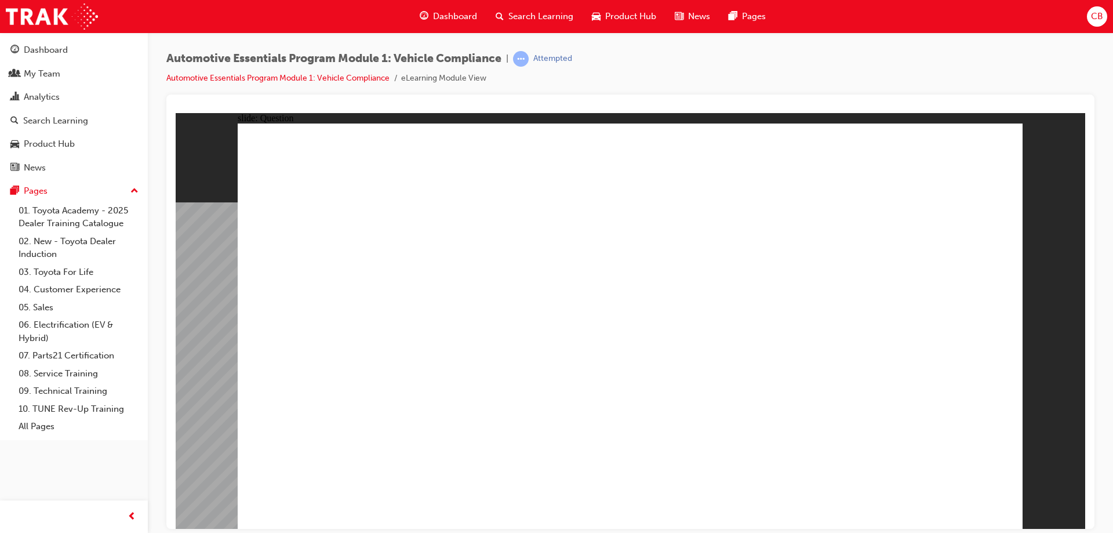
radio input "true"
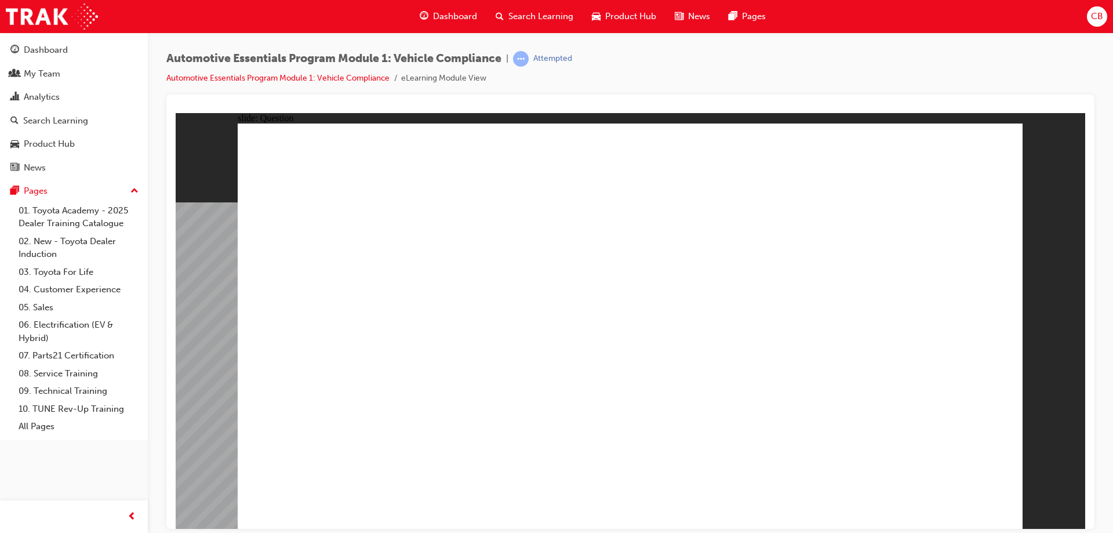
radio input "true"
drag, startPoint x: 868, startPoint y: 295, endPoint x: 859, endPoint y: 275, distance: 22.3
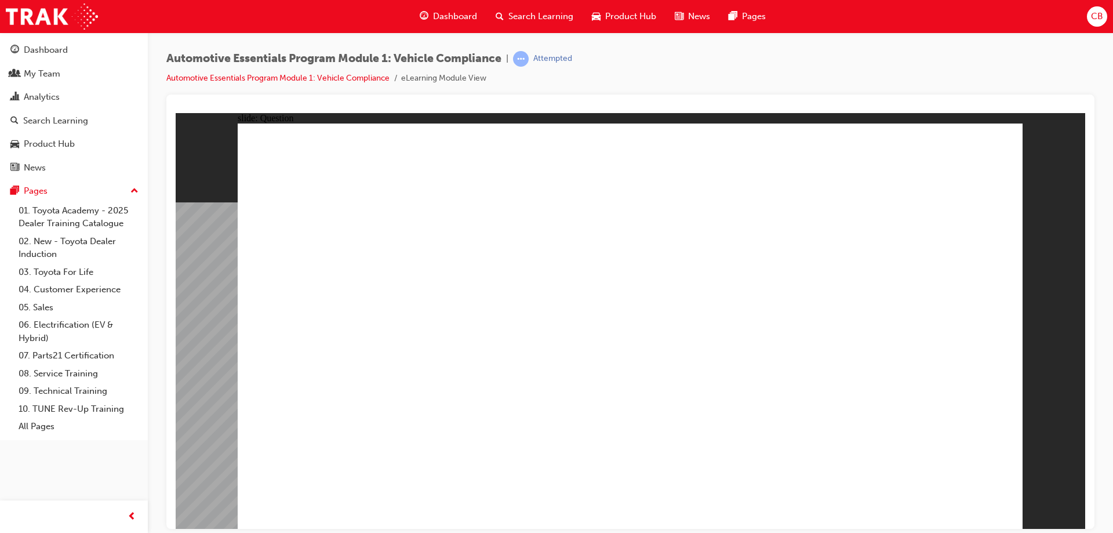
radio input "true"
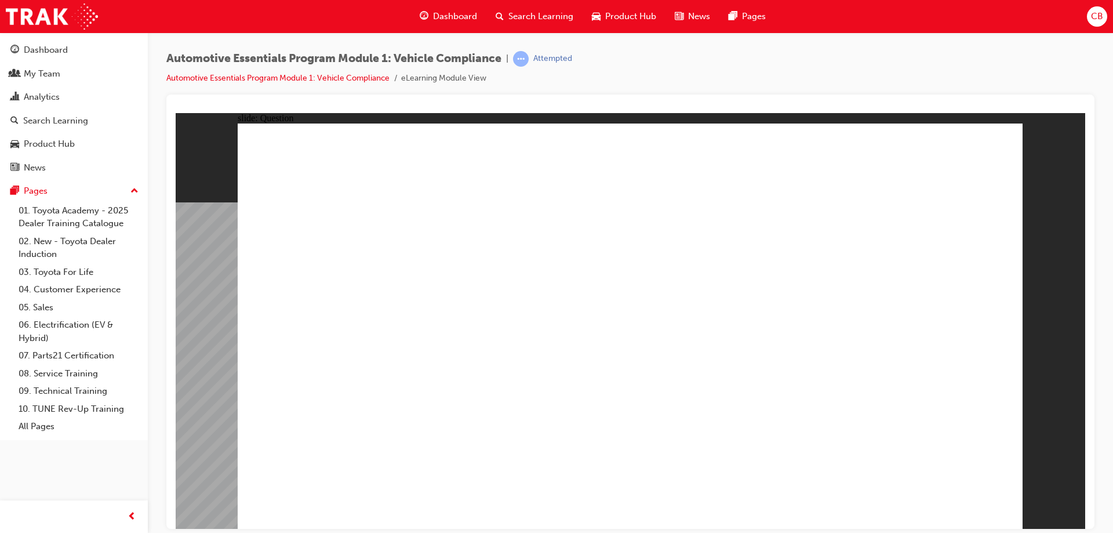
radio input "true"
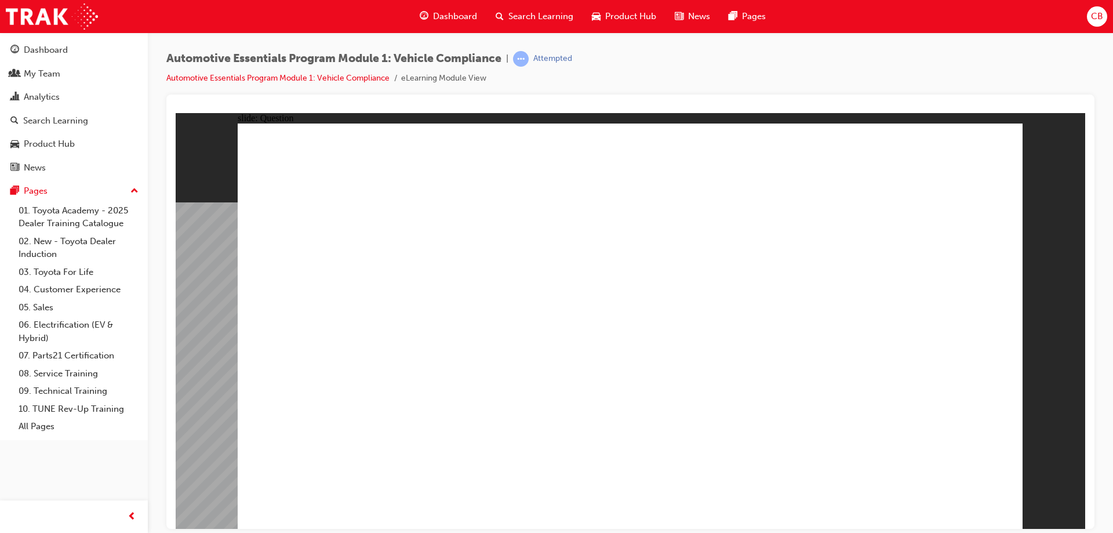
radio input "true"
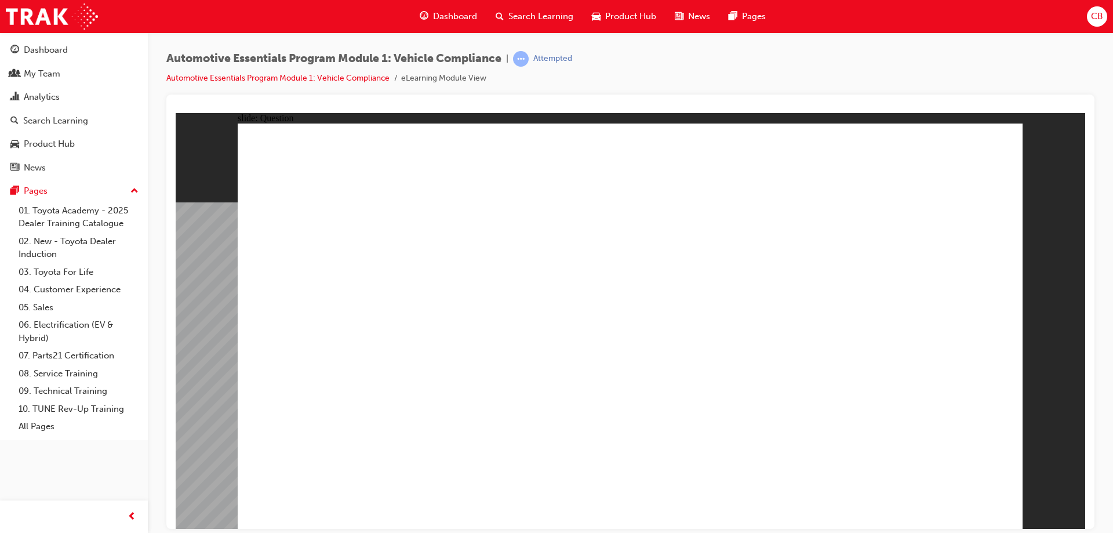
radio input "true"
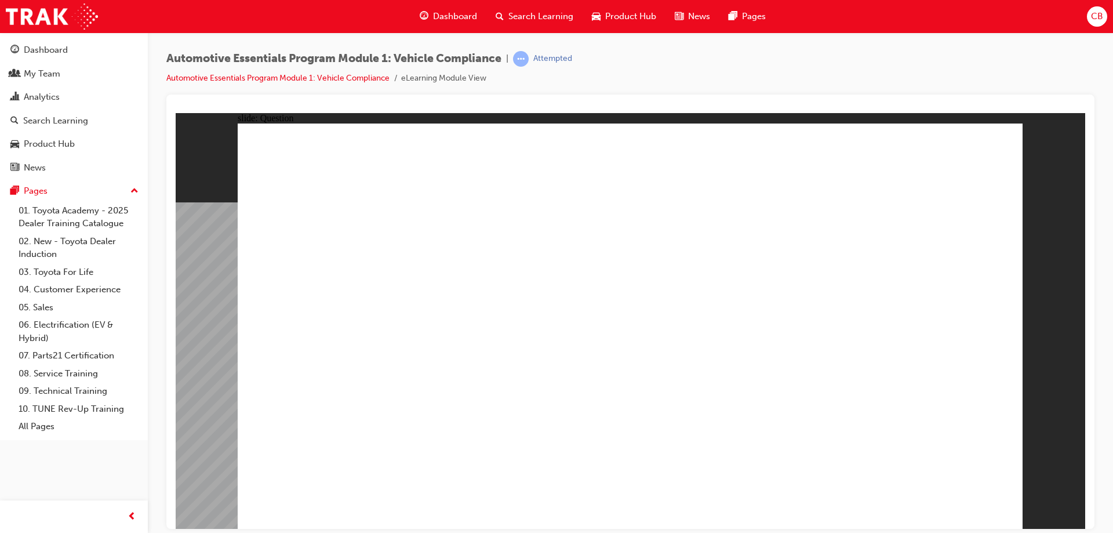
radio input "true"
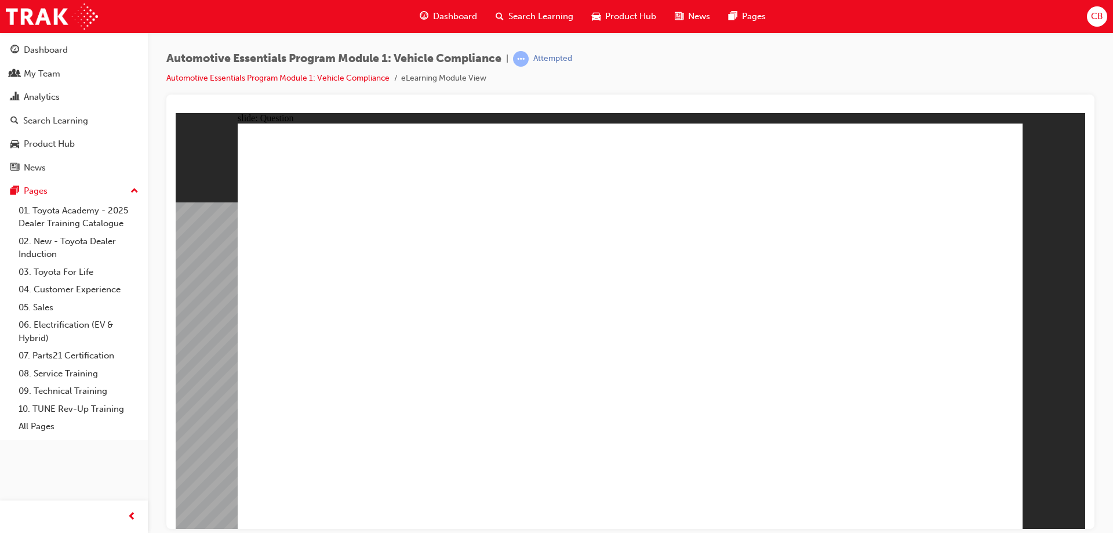
radio input "true"
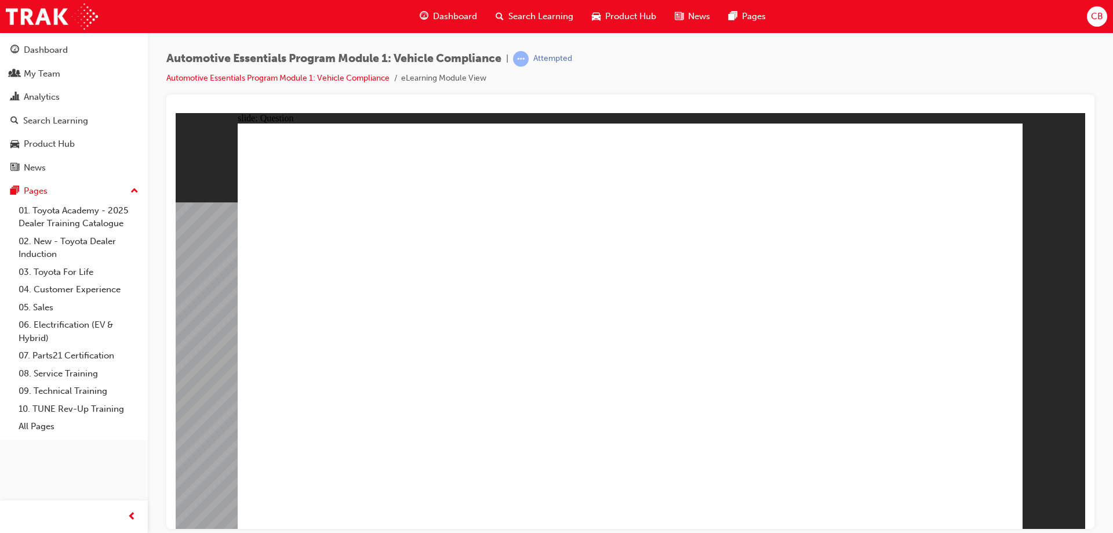
radio input "true"
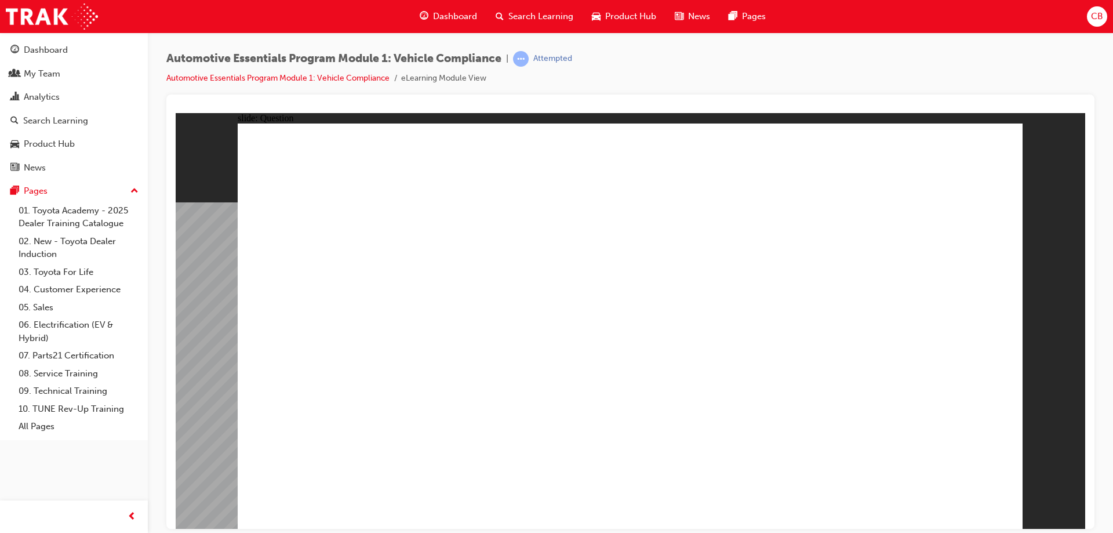
radio input "true"
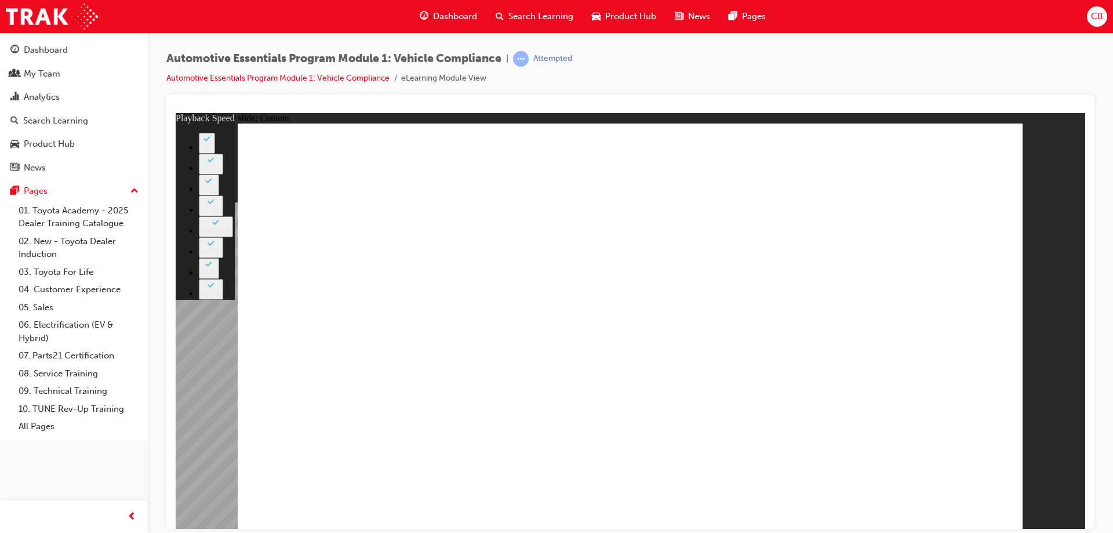
type input "35"
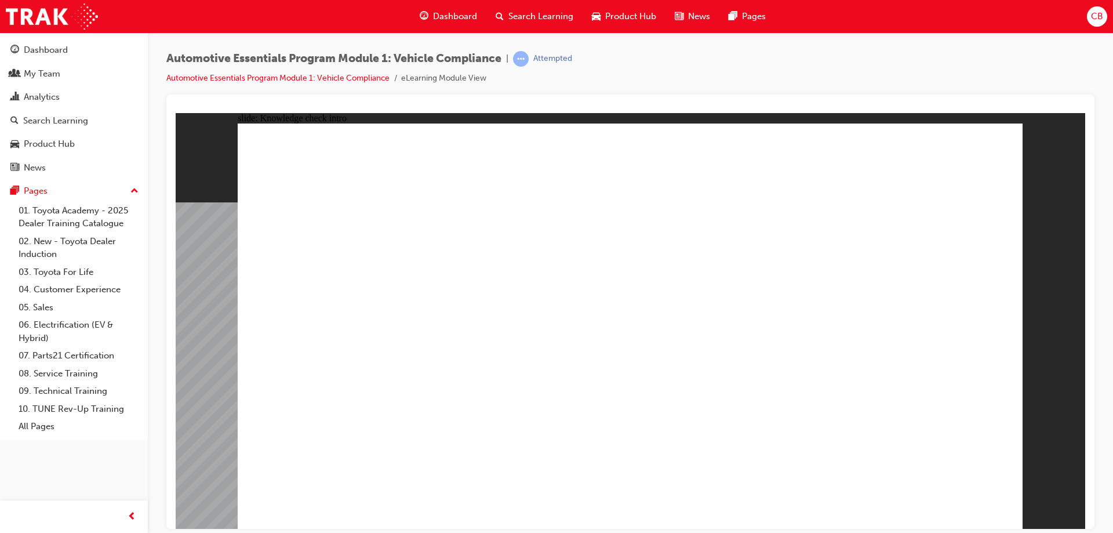
radio input "true"
drag, startPoint x: 657, startPoint y: 408, endPoint x: 643, endPoint y: 394, distance: 20.1
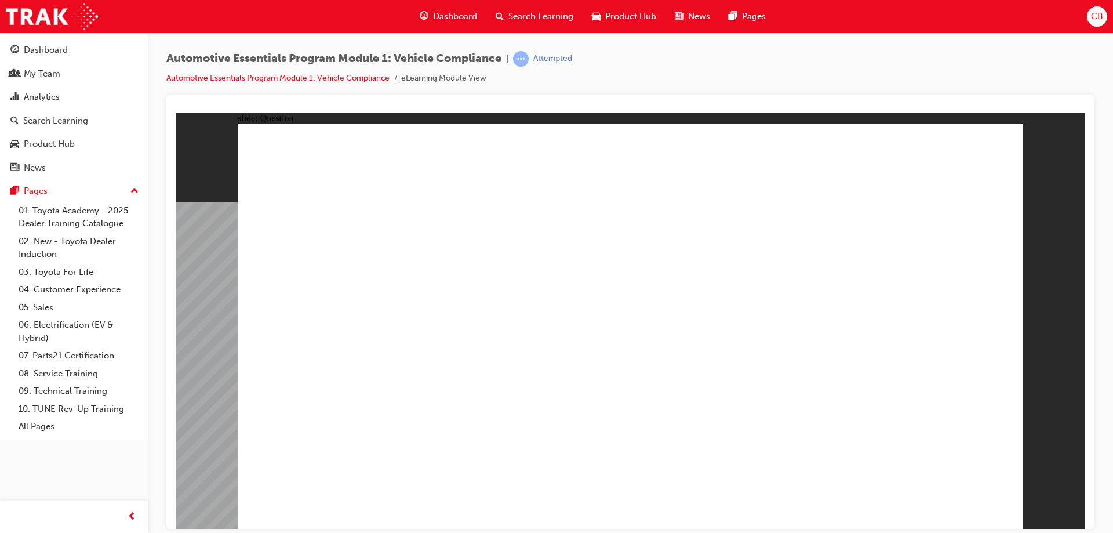
radio input "true"
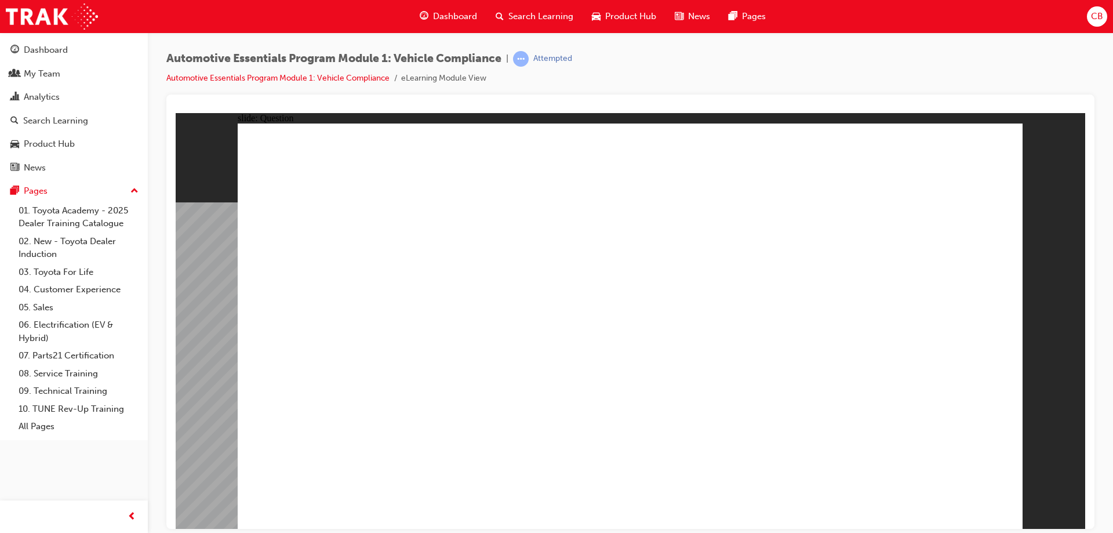
radio input "true"
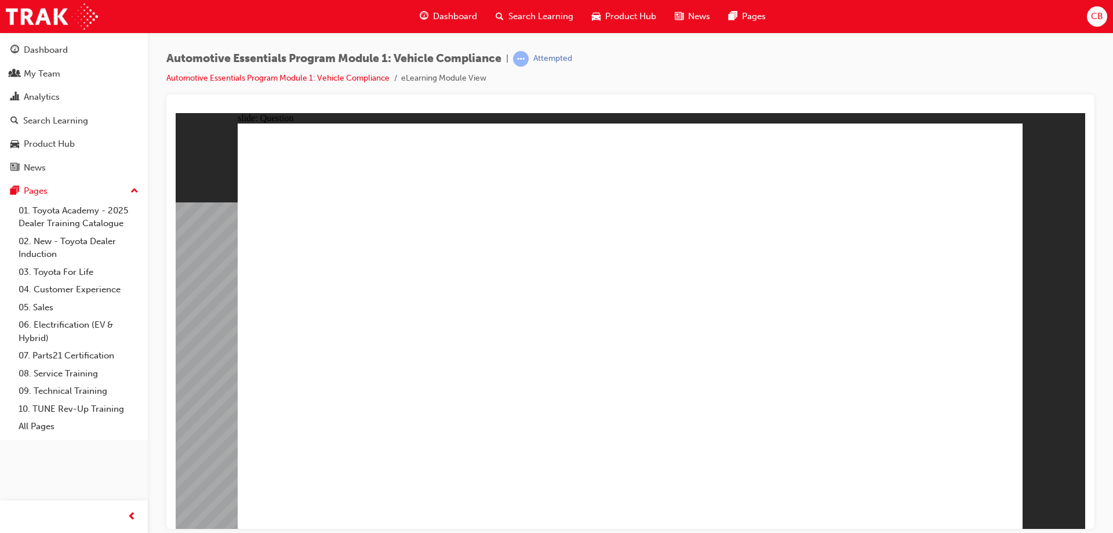
radio input "true"
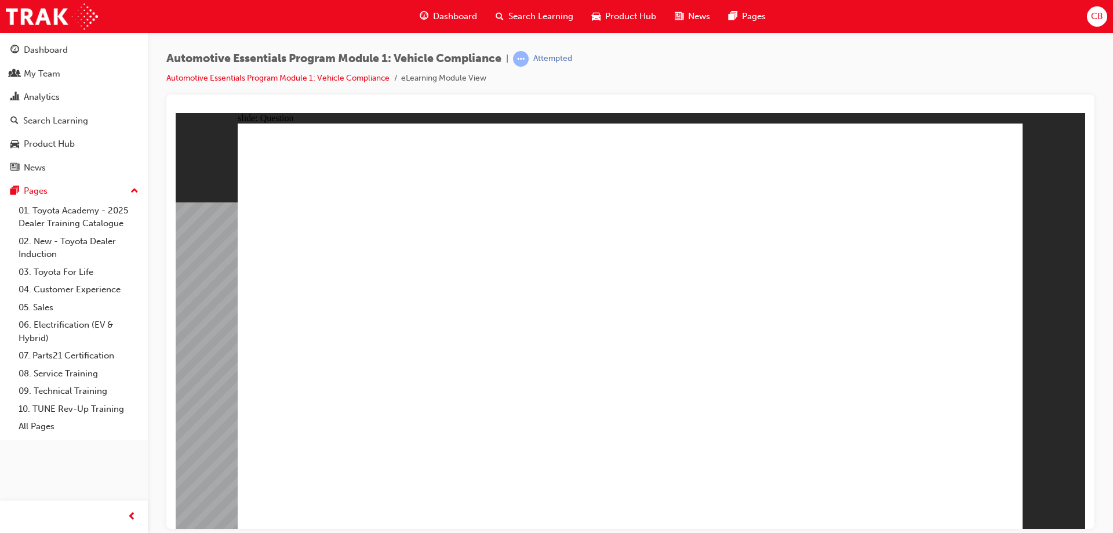
radio input "true"
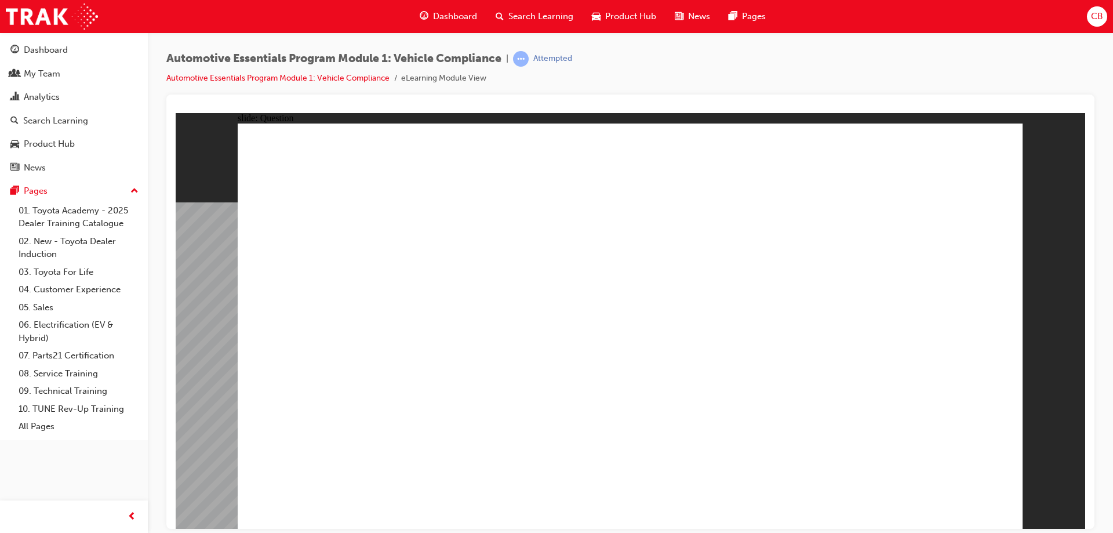
drag, startPoint x: 410, startPoint y: 437, endPoint x: 391, endPoint y: 432, distance: 19.7
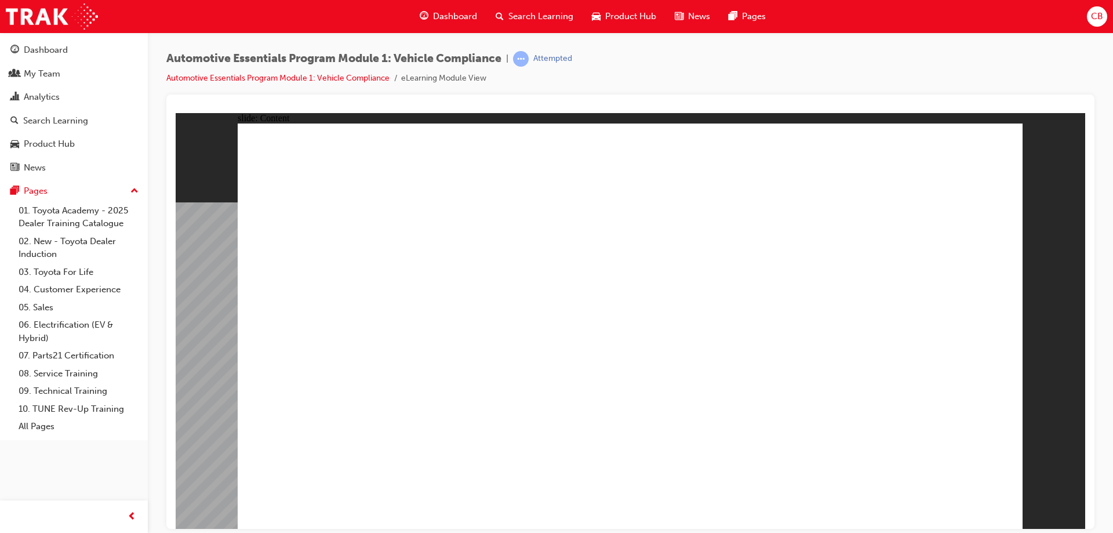
drag, startPoint x: 604, startPoint y: 372, endPoint x: 620, endPoint y: 372, distance: 16.2
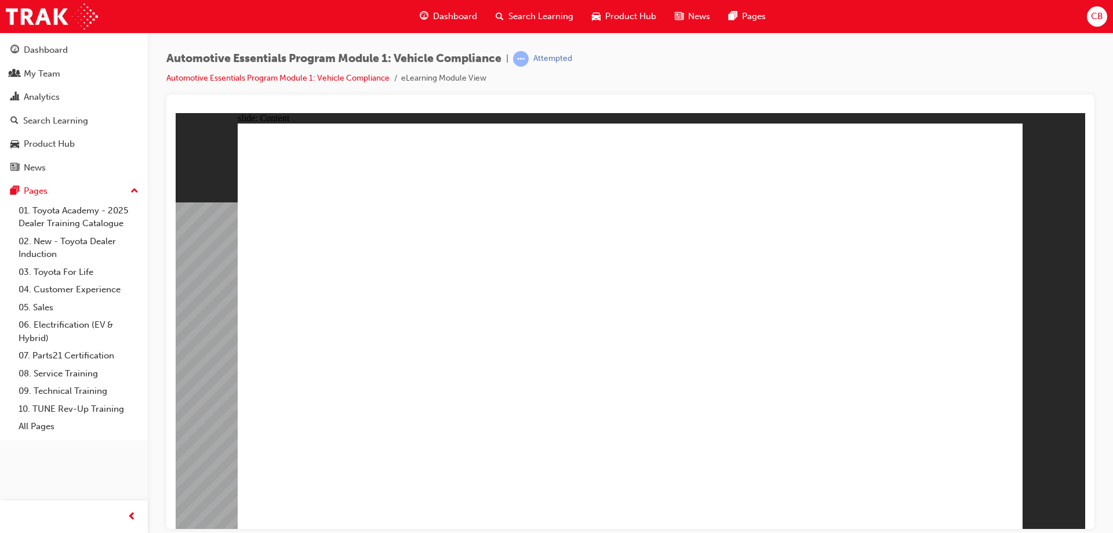
drag, startPoint x: 482, startPoint y: 418, endPoint x: 492, endPoint y: 418, distance: 9.3
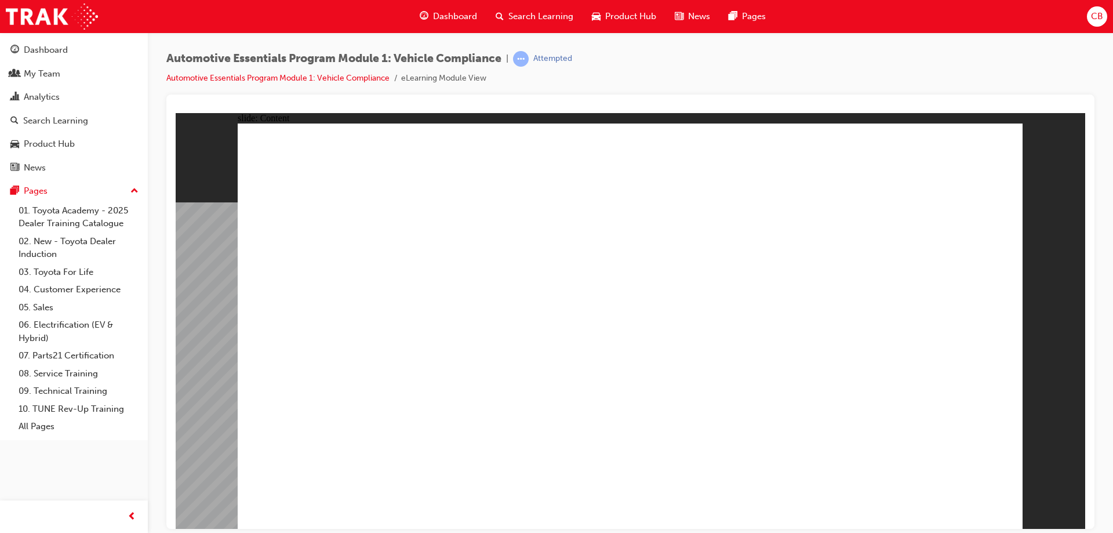
drag, startPoint x: 950, startPoint y: 488, endPoint x: 950, endPoint y: 507, distance: 19.1
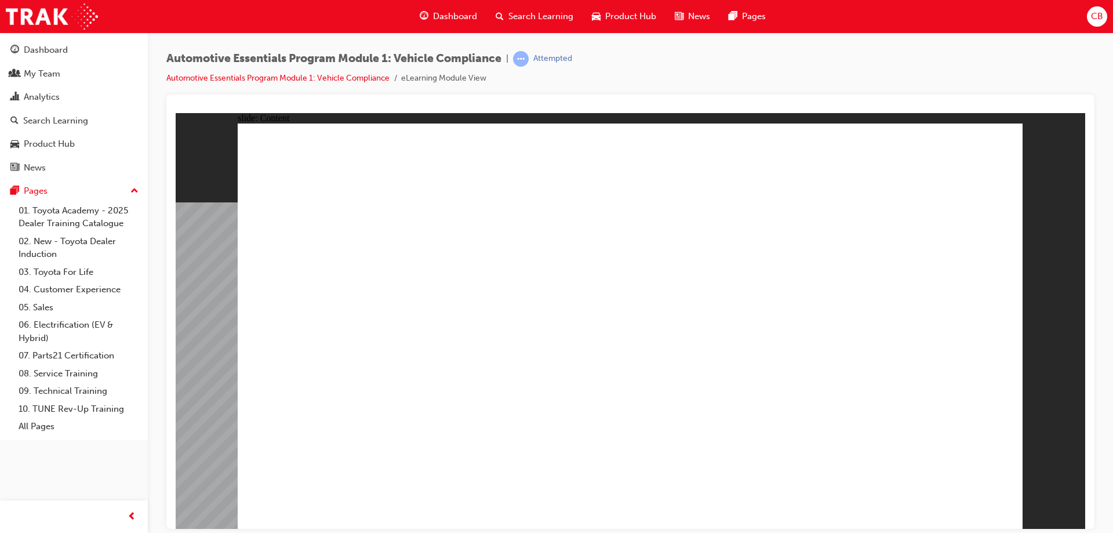
drag, startPoint x: 729, startPoint y: 367, endPoint x: 760, endPoint y: 365, distance: 30.8
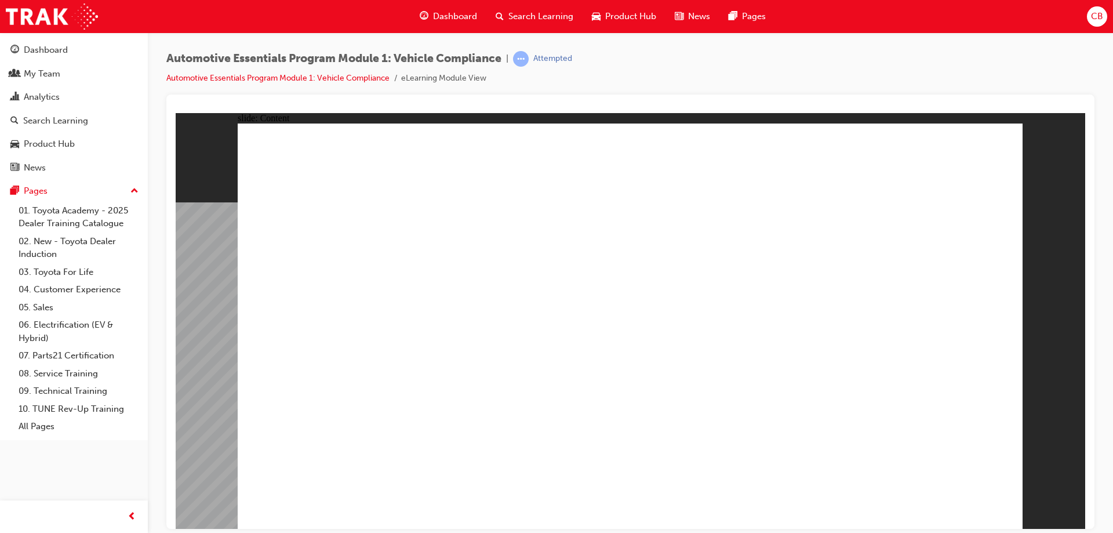
drag, startPoint x: 614, startPoint y: 217, endPoint x: 944, endPoint y: 211, distance: 330.0
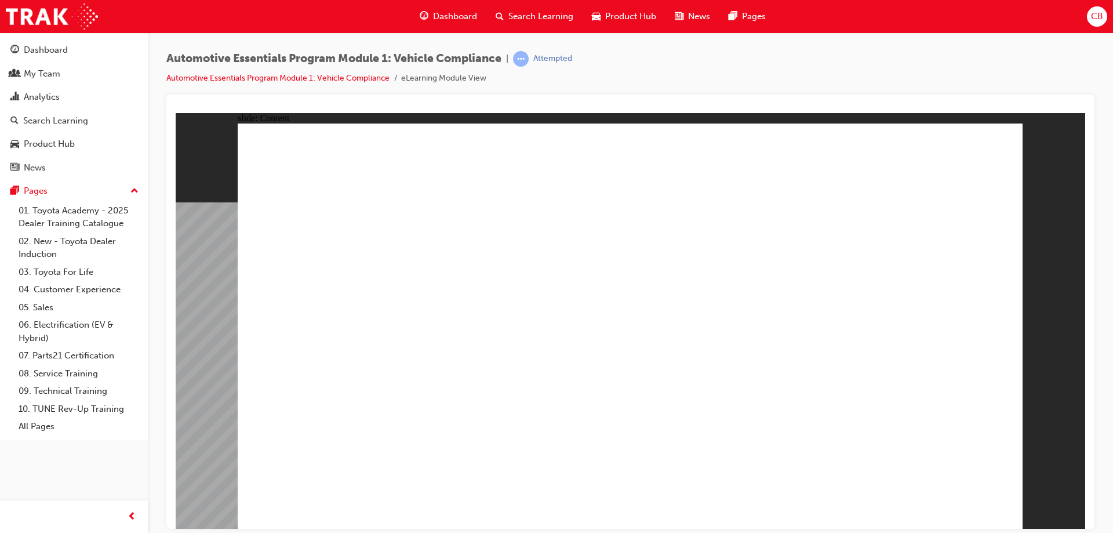
radio input "true"
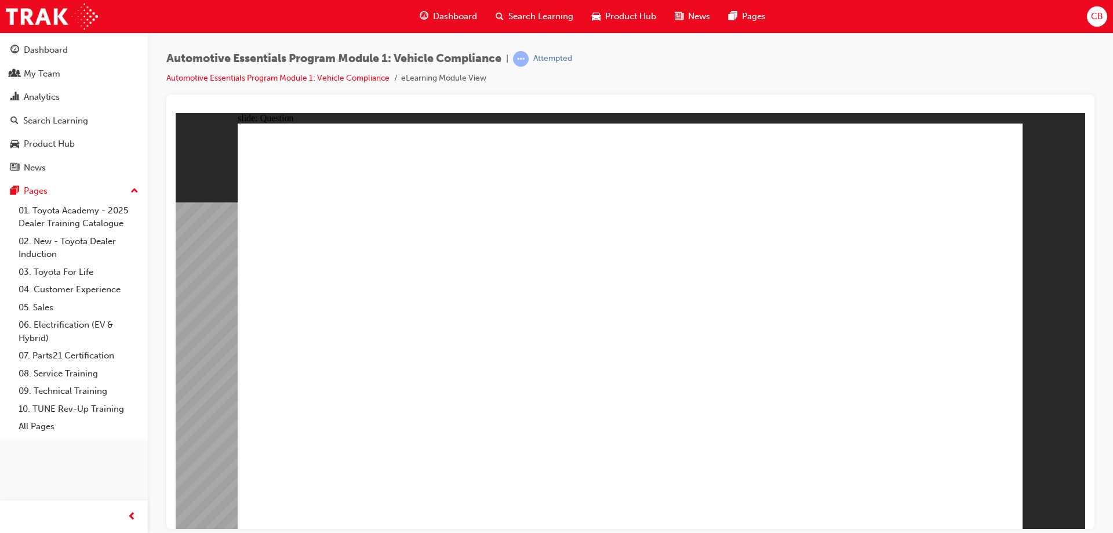
radio input "true"
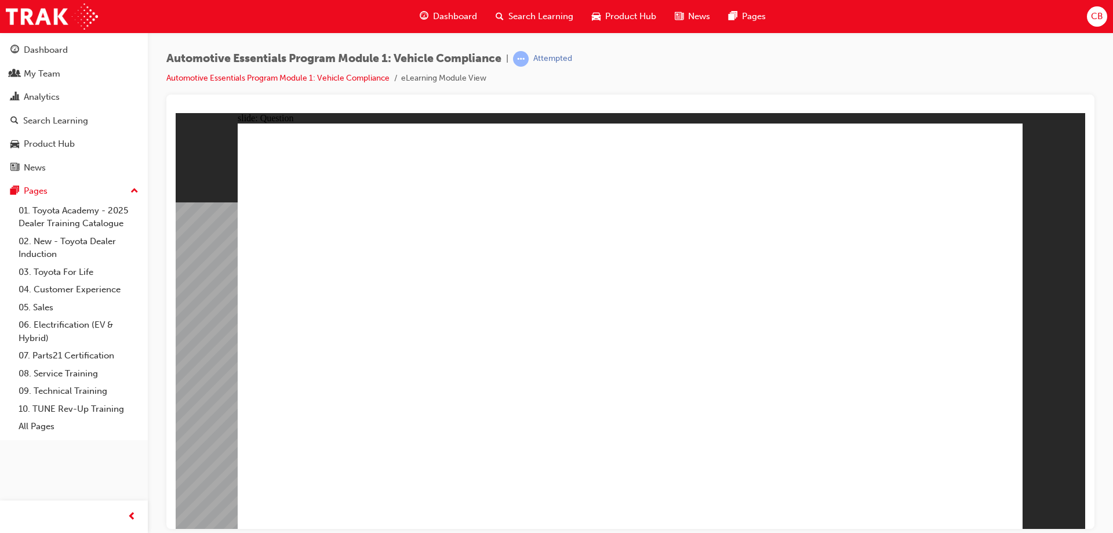
radio input "true"
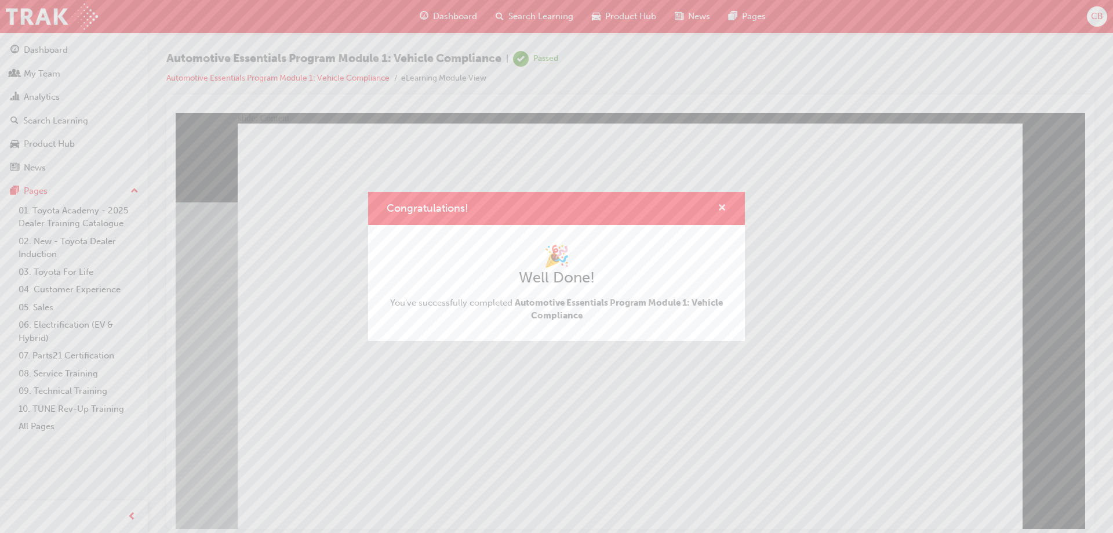
click at [723, 208] on span "cross-icon" at bounding box center [722, 209] width 9 height 10
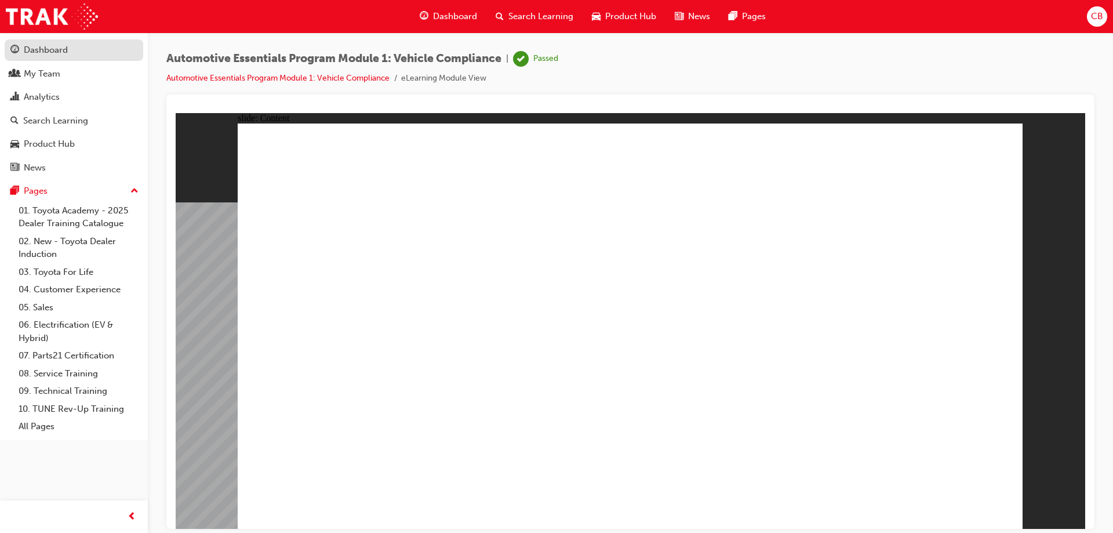
click at [58, 48] on div "Dashboard" at bounding box center [46, 49] width 44 height 13
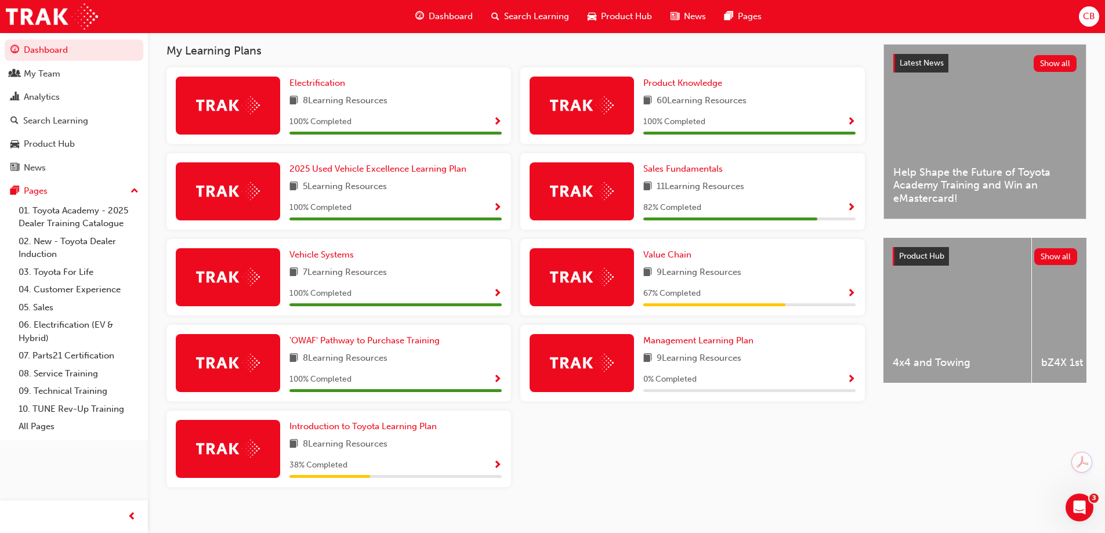
scroll to position [267, 0]
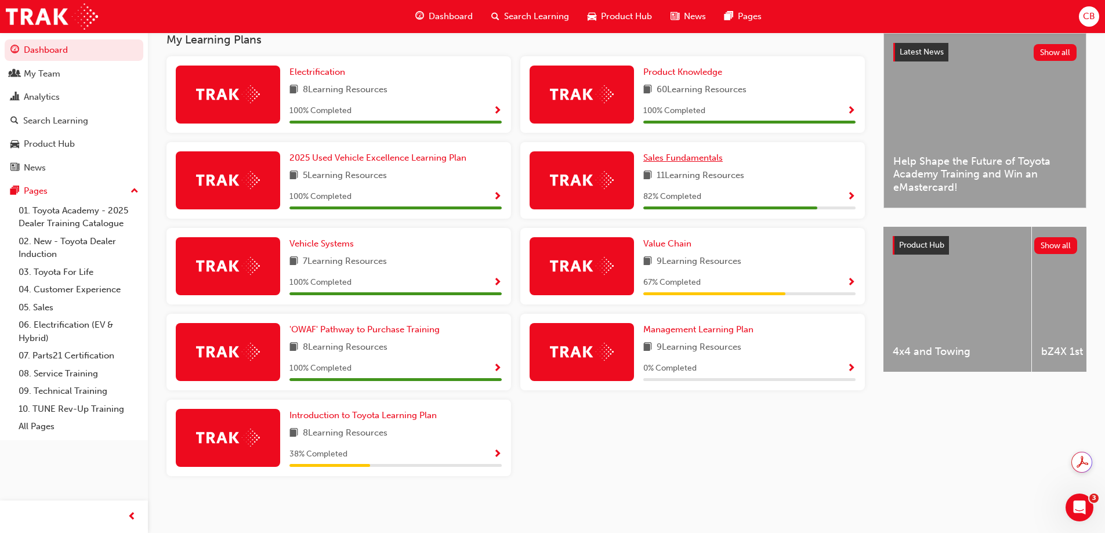
click at [687, 157] on span "Sales Fundamentals" at bounding box center [682, 158] width 79 height 10
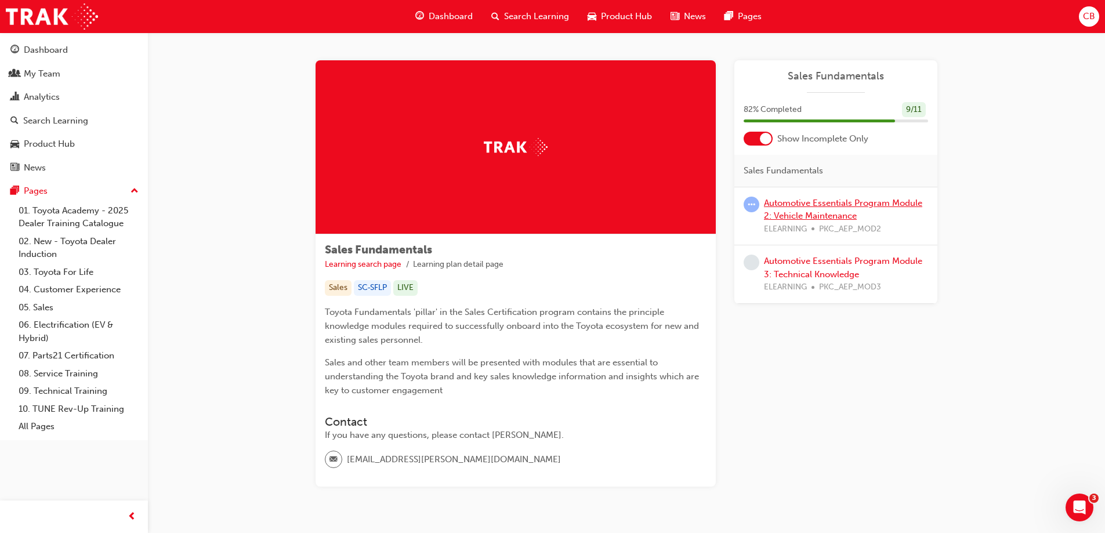
click at [806, 204] on link "Automotive Essentials Program Module 2: Vehicle Maintenance" at bounding box center [843, 210] width 158 height 24
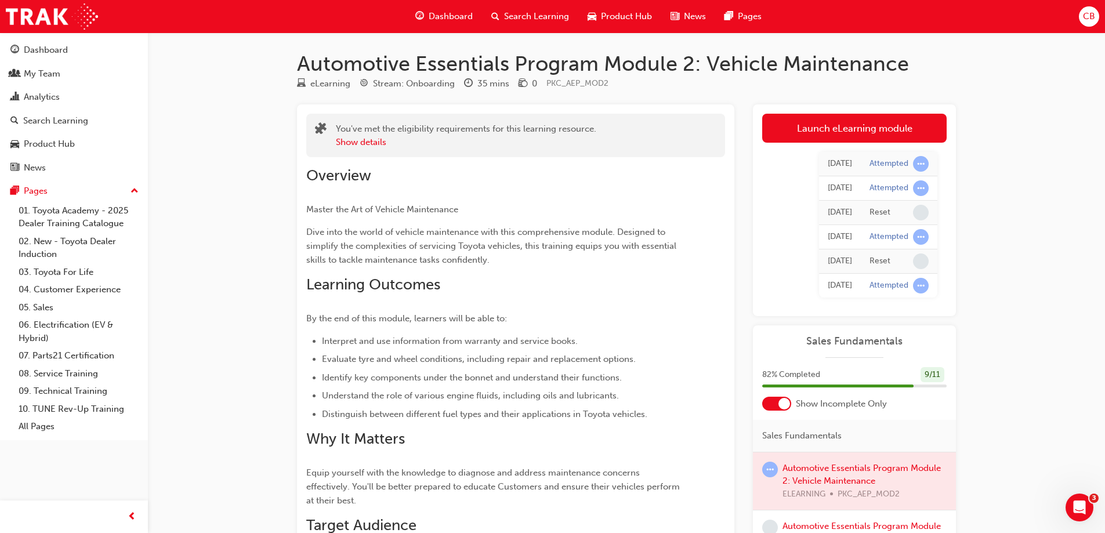
click at [848, 127] on link "Launch eLearning module" at bounding box center [854, 128] width 184 height 29
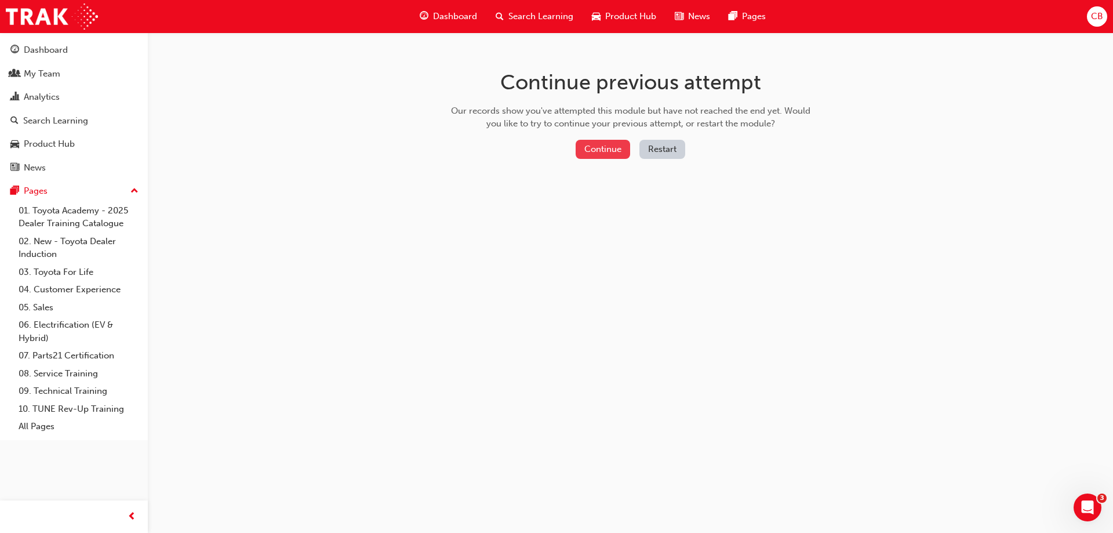
click at [608, 146] on button "Continue" at bounding box center [603, 149] width 55 height 19
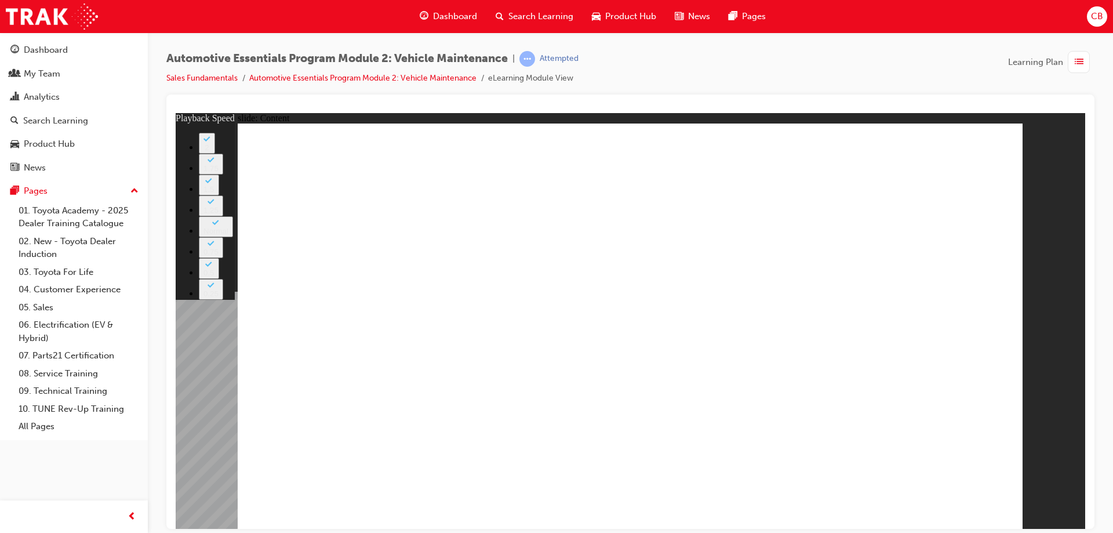
type input "0"
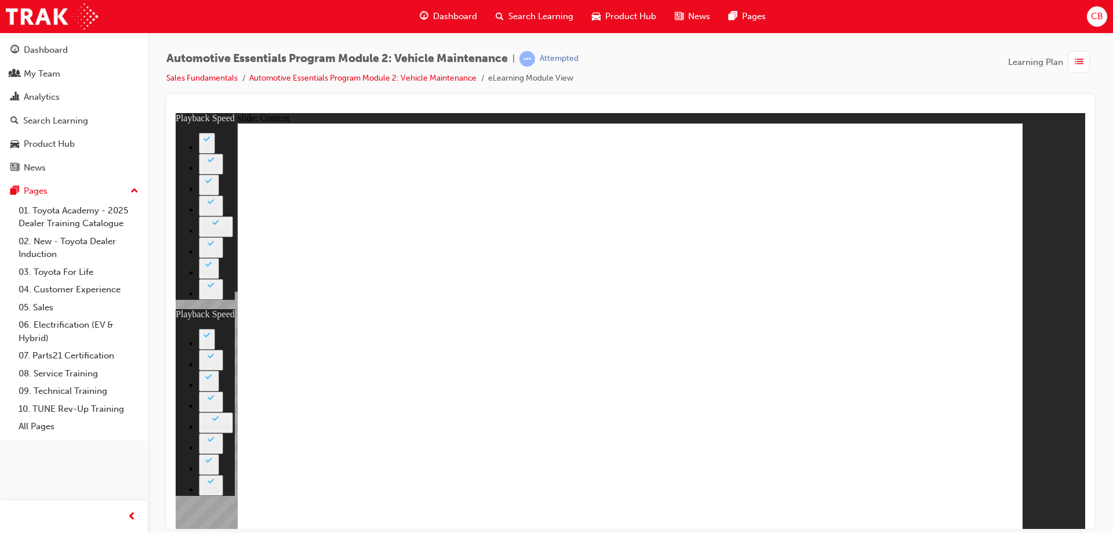
type input "1"
type input "0"
type input "1"
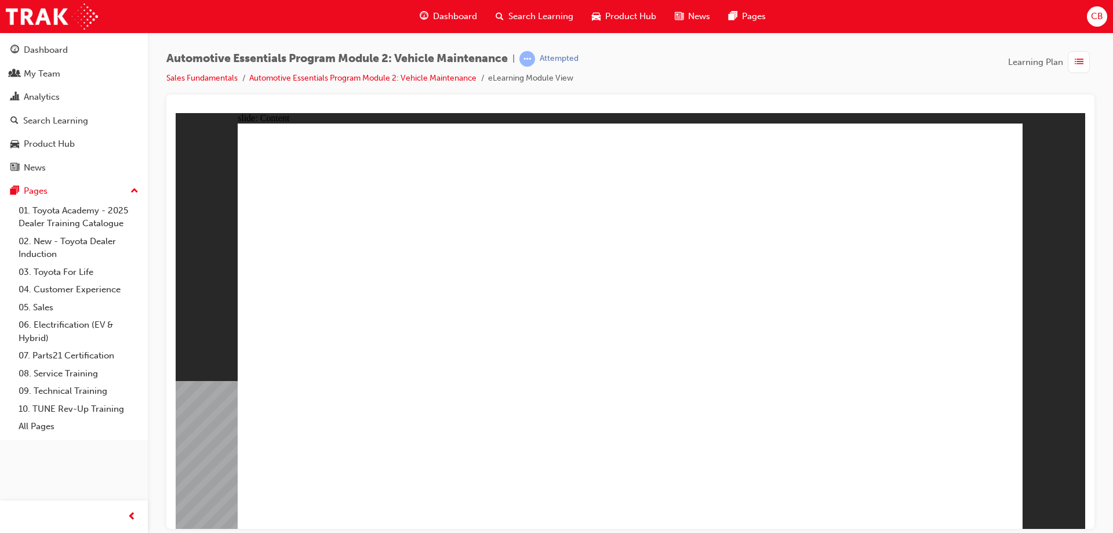
drag, startPoint x: 889, startPoint y: 312, endPoint x: 883, endPoint y: 317, distance: 7.9
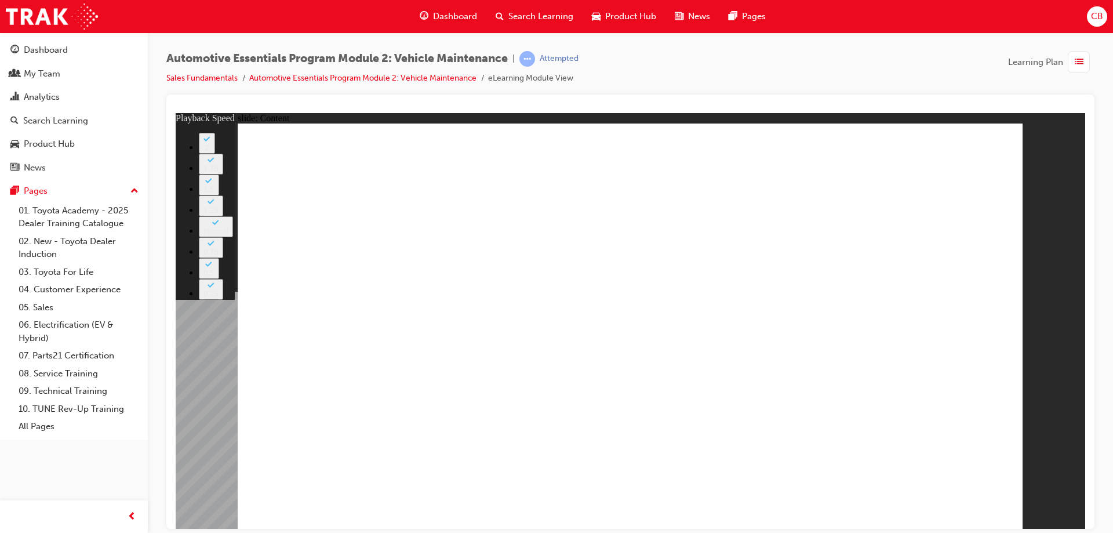
type input "8"
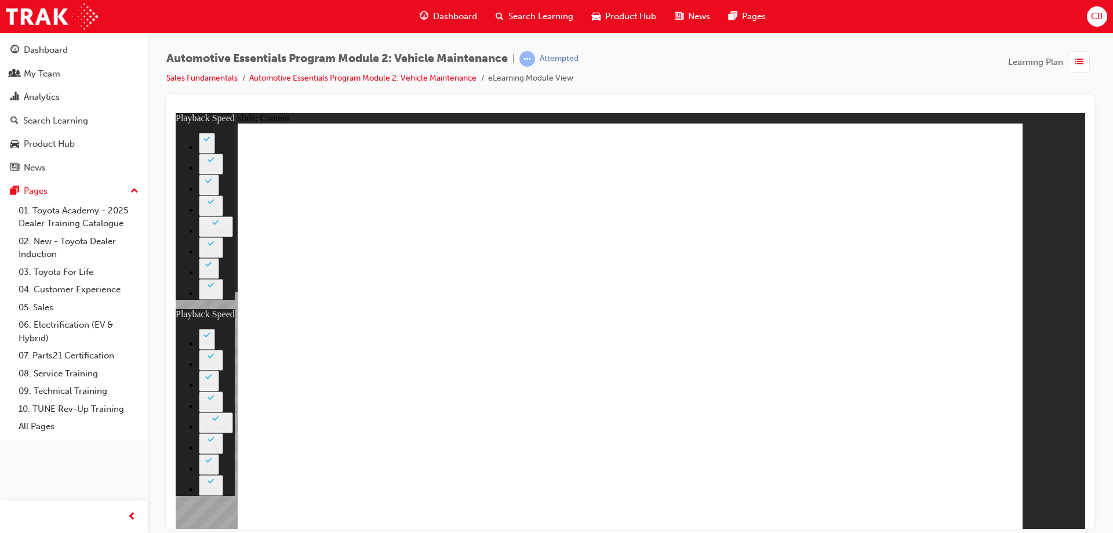
type input "27"
type input "8"
type input "27"
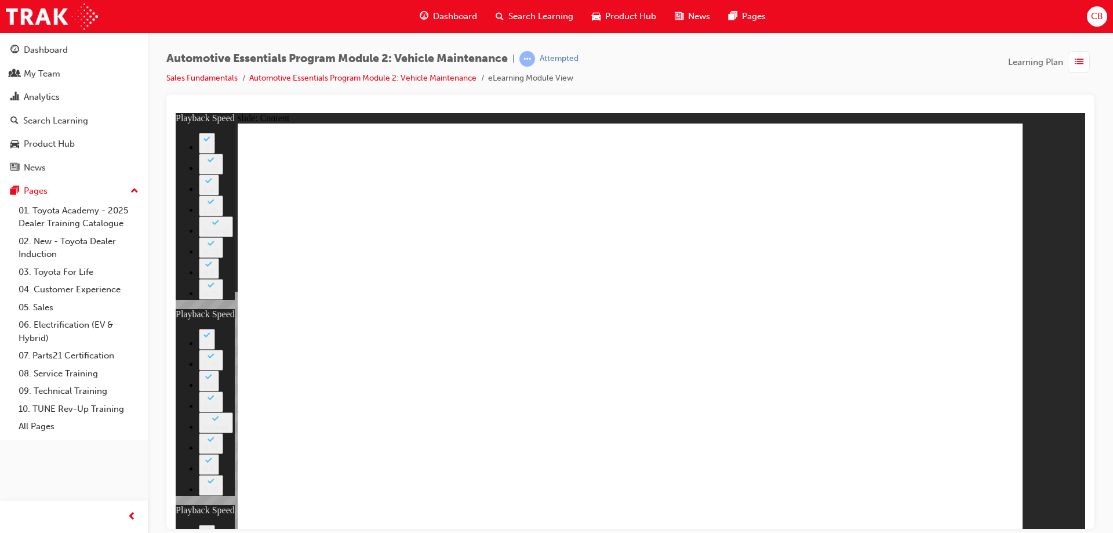
type input "12"
type input "8"
type input "27"
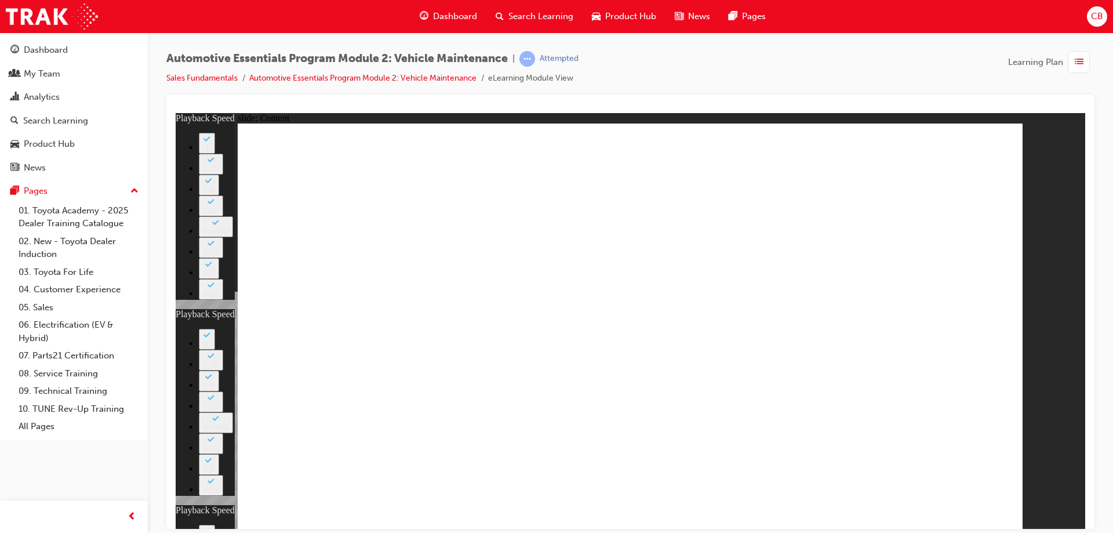
type input "12"
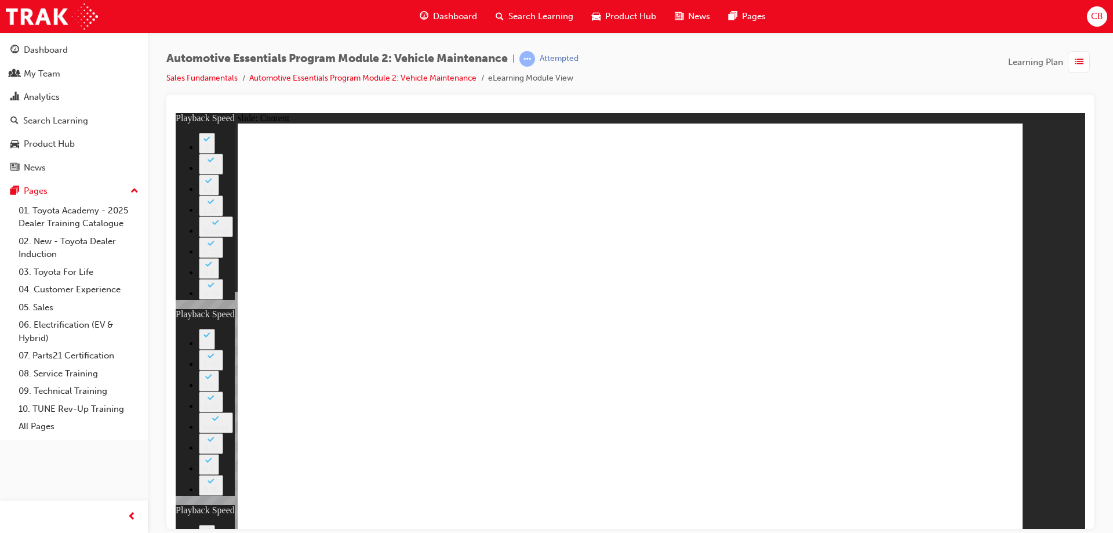
type input "56"
type input "8"
type input "27"
type input "12"
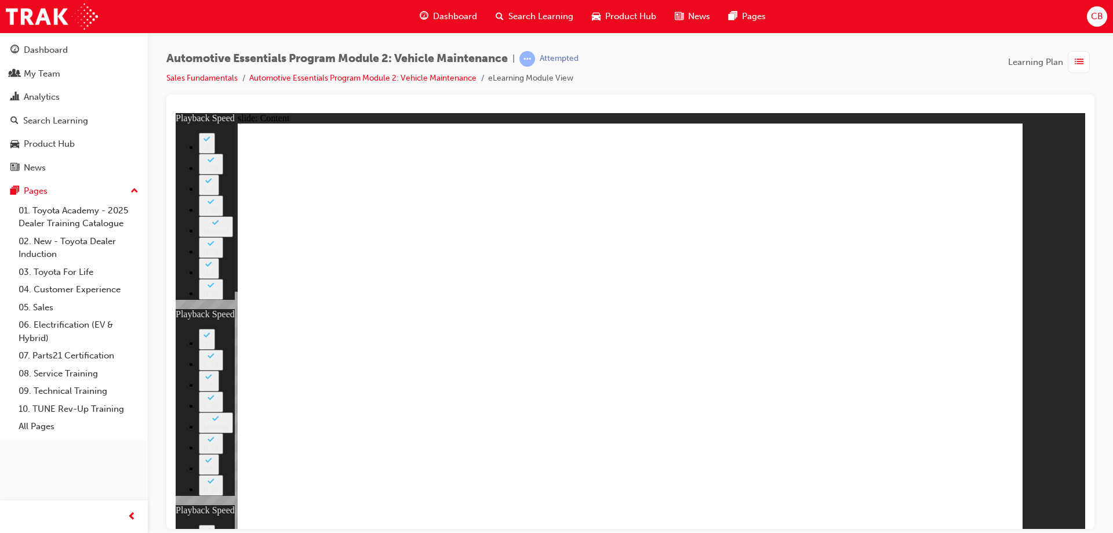
type input "13"
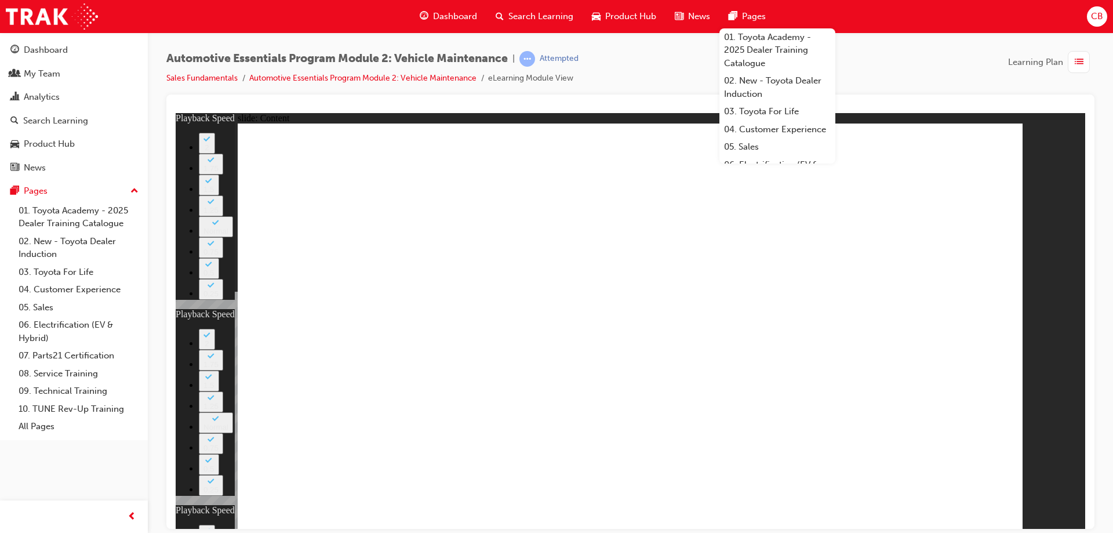
type input "8"
type input "27"
type input "12"
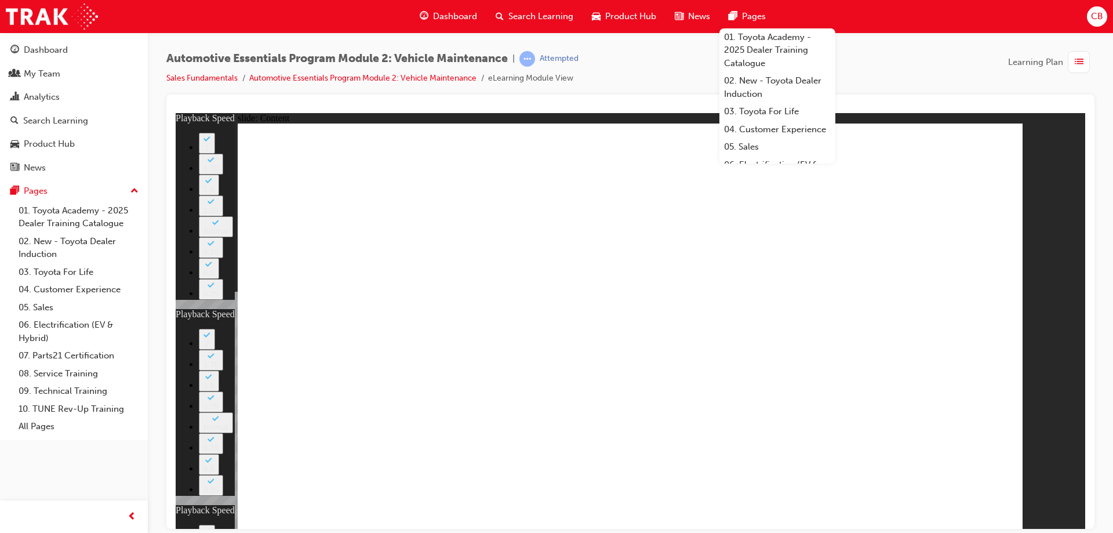
type input "56"
type input "13"
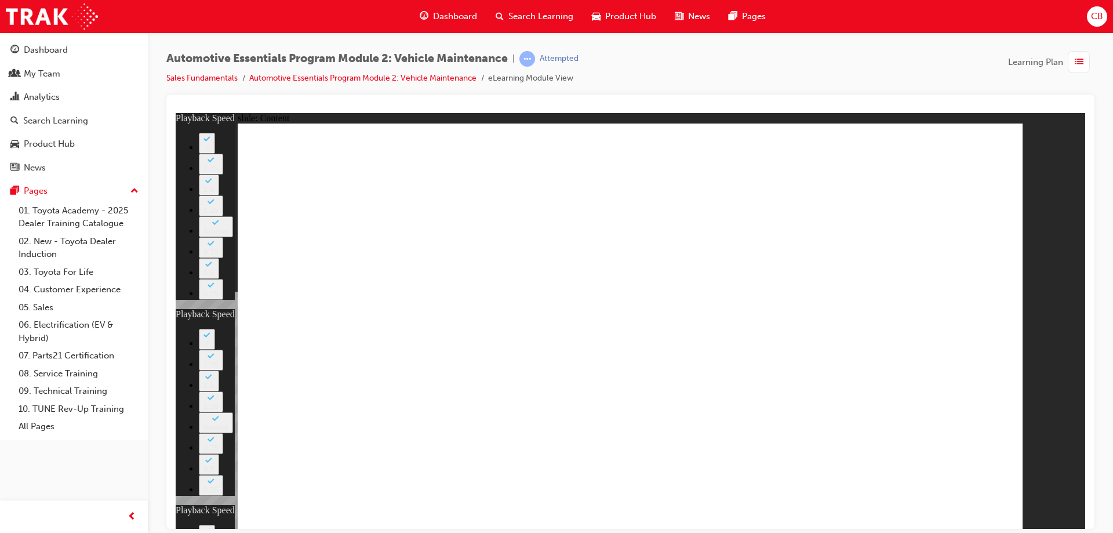
type input "8"
type input "27"
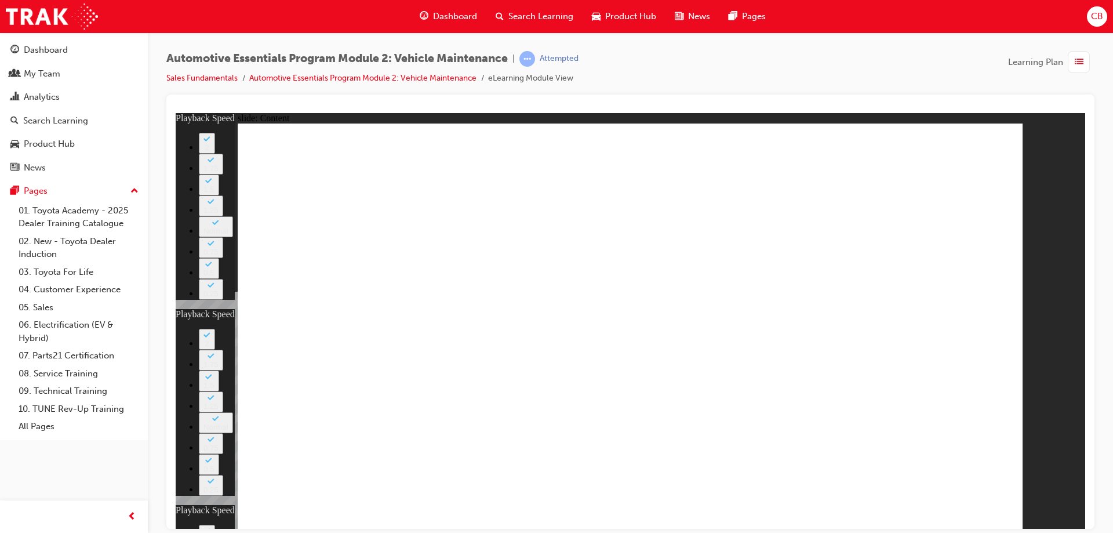
type input "12"
type input "56"
type input "13"
